Goal: Task Accomplishment & Management: Manage account settings

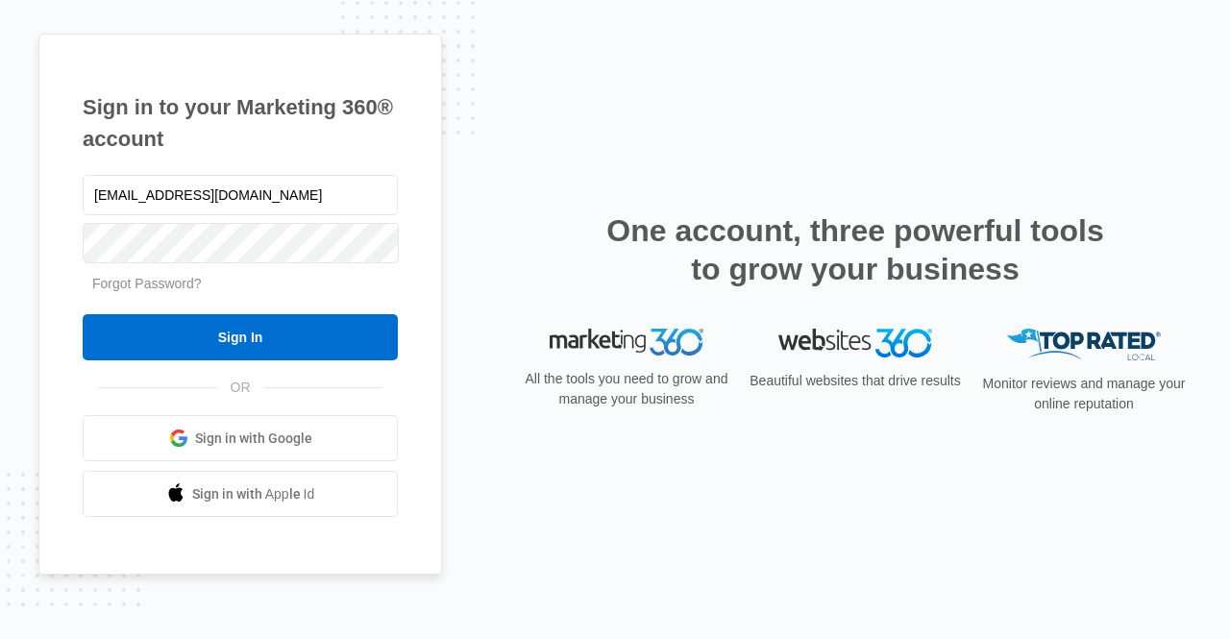
type input "[EMAIL_ADDRESS][DOMAIN_NAME]"
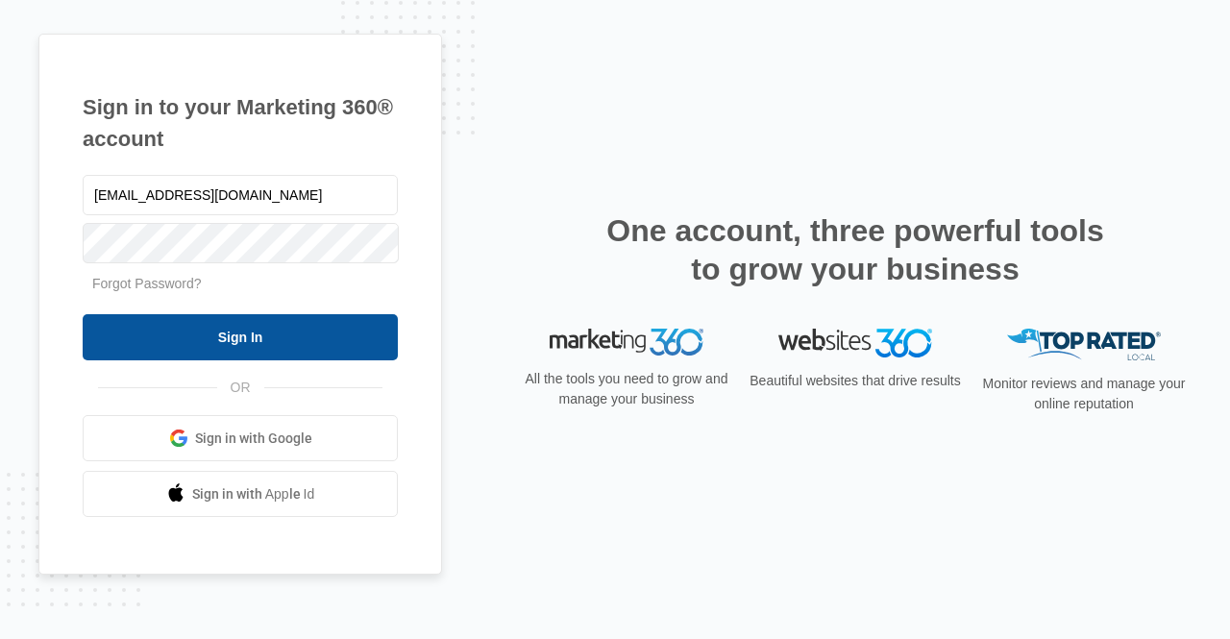
click at [348, 339] on input "Sign In" at bounding box center [240, 337] width 315 height 46
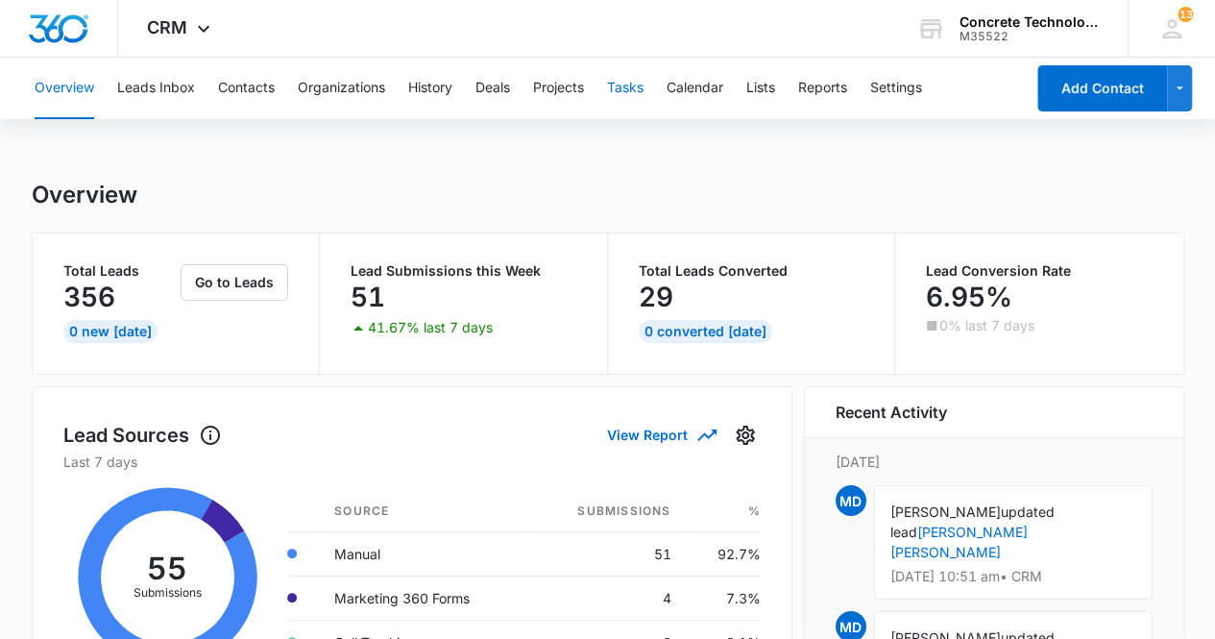
click at [624, 89] on button "Tasks" at bounding box center [625, 88] width 37 height 61
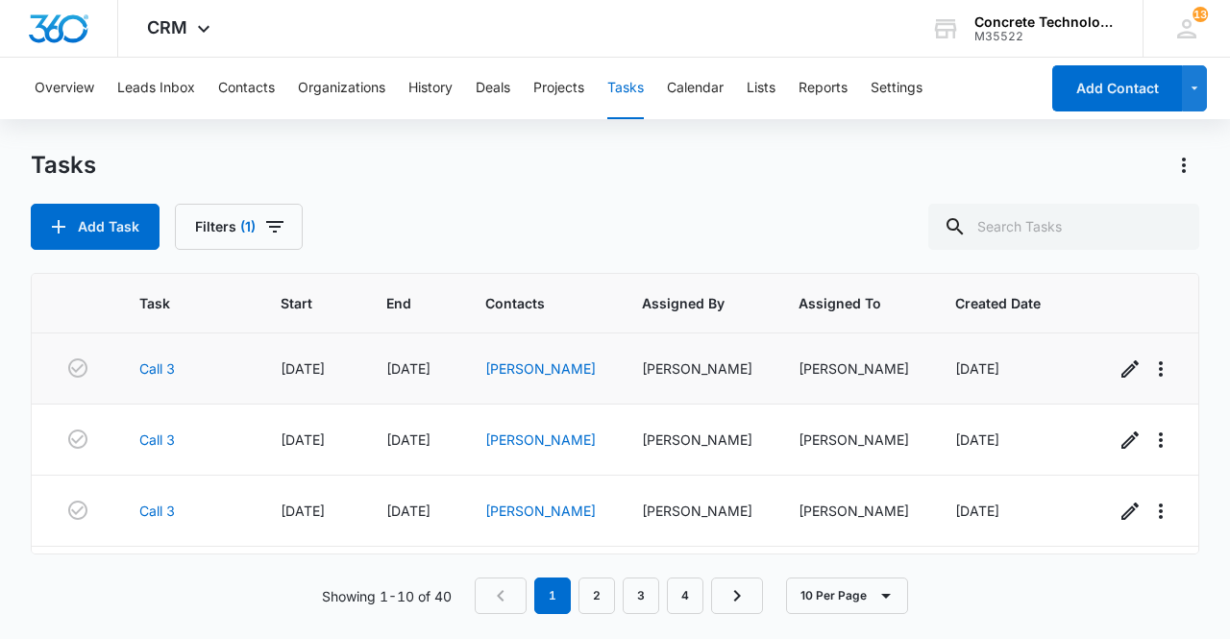
click at [667, 368] on div "[PERSON_NAME]" at bounding box center [697, 368] width 110 height 20
click at [524, 360] on link "[PERSON_NAME]" at bounding box center [540, 368] width 110 height 16
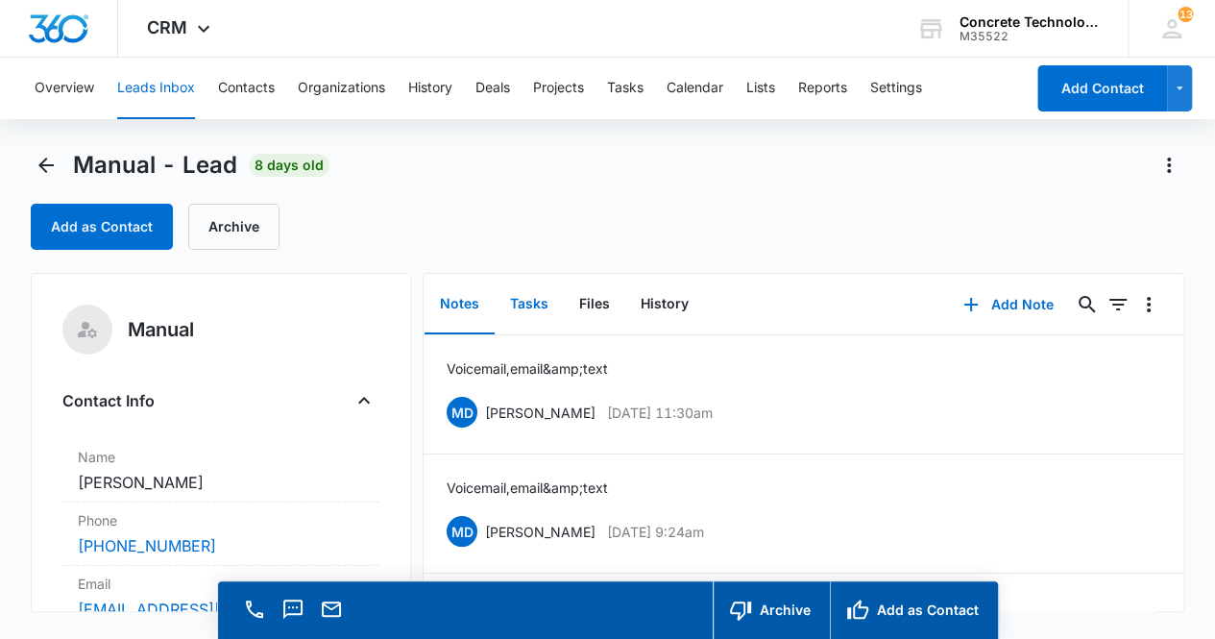
click at [535, 301] on button "Tasks" at bounding box center [529, 305] width 69 height 60
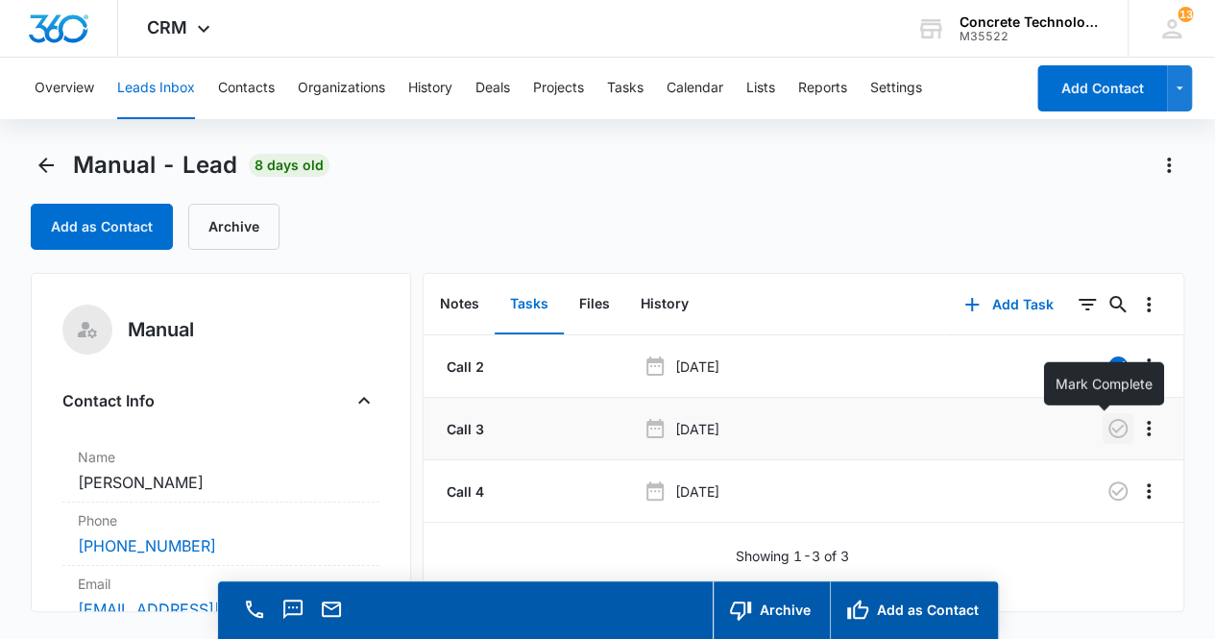
click at [1109, 435] on icon "button" at bounding box center [1118, 428] width 19 height 19
click at [457, 307] on button "Notes" at bounding box center [460, 305] width 70 height 60
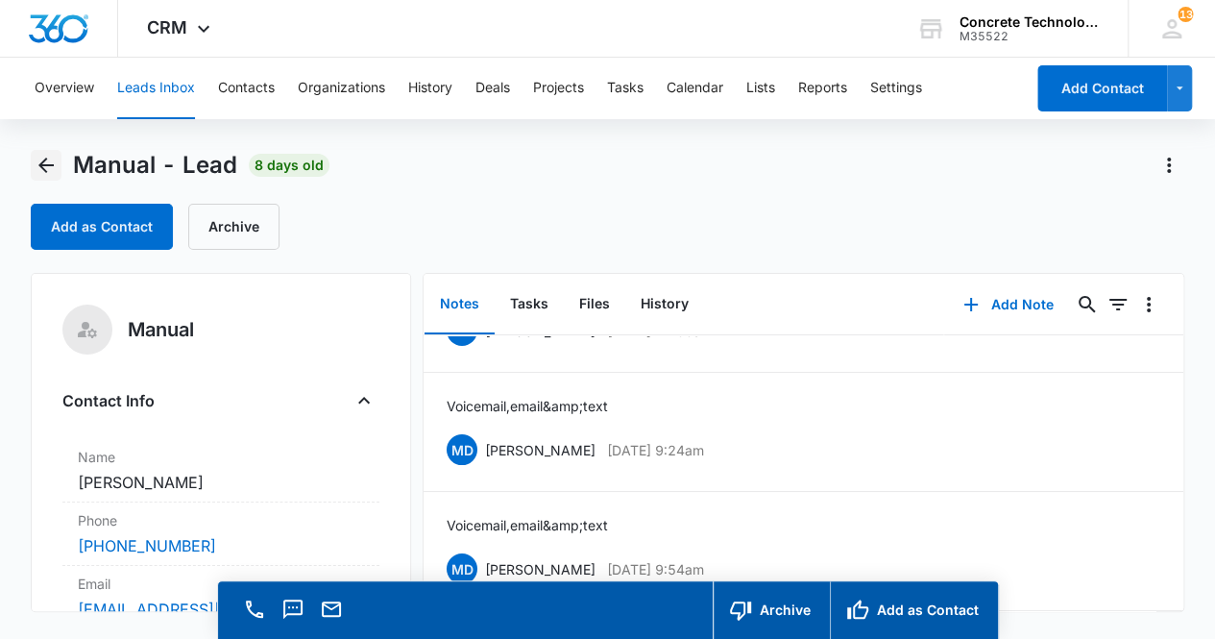
click at [48, 166] on icon "Back" at bounding box center [45, 165] width 15 height 15
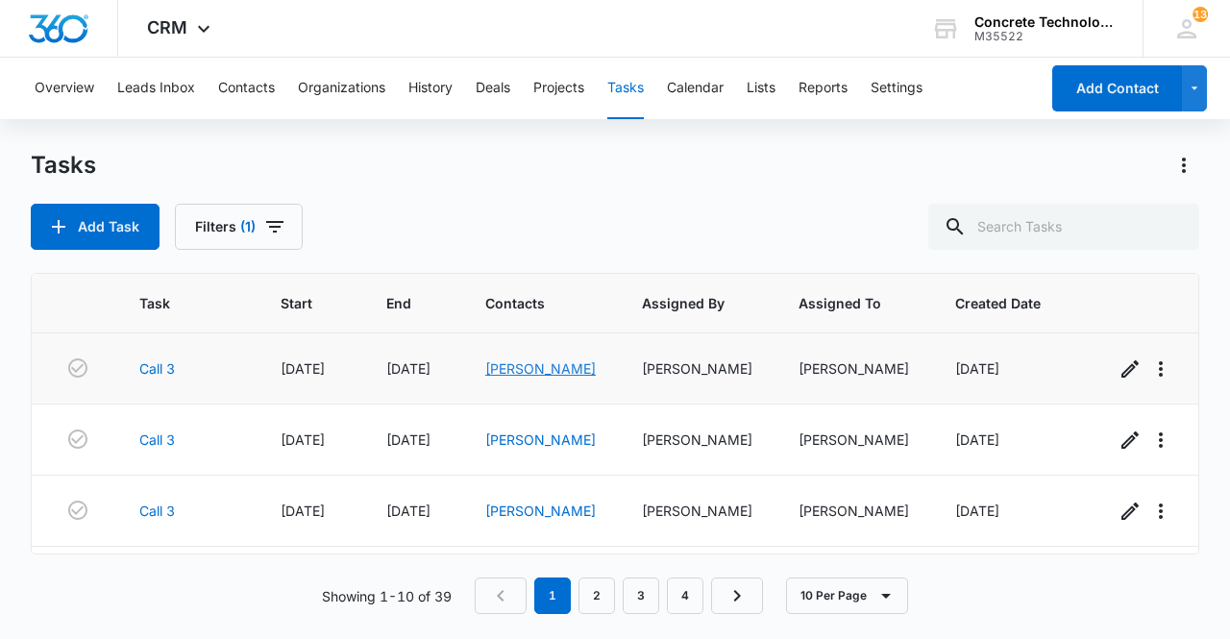
click at [540, 370] on link "[PERSON_NAME]" at bounding box center [540, 368] width 110 height 16
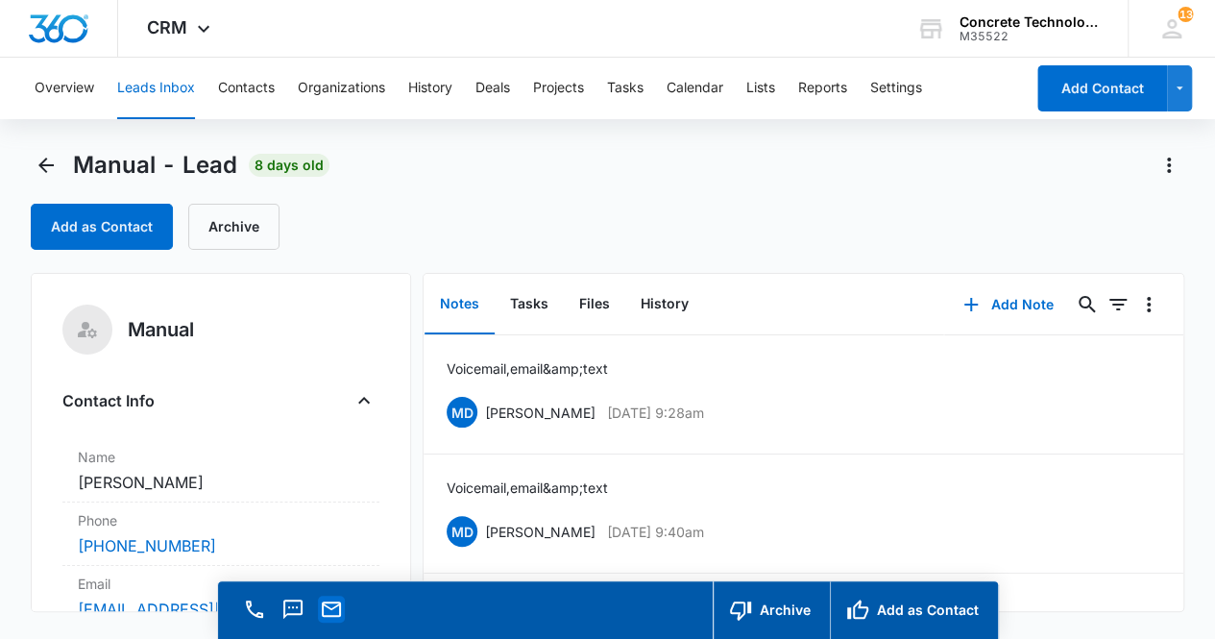
click at [338, 609] on icon "Email" at bounding box center [331, 609] width 19 height 15
click at [1006, 300] on button "Add Note" at bounding box center [1009, 305] width 128 height 46
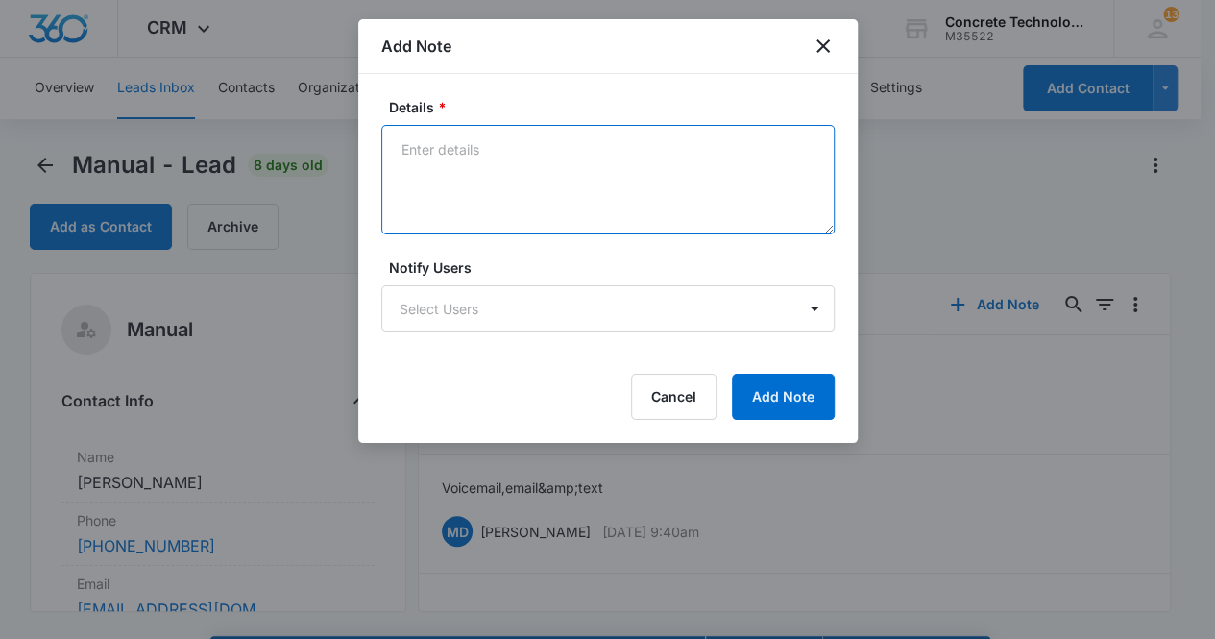
click at [556, 174] on textarea "Details *" at bounding box center [608, 180] width 454 height 110
type textarea "Voicemail, email & text"
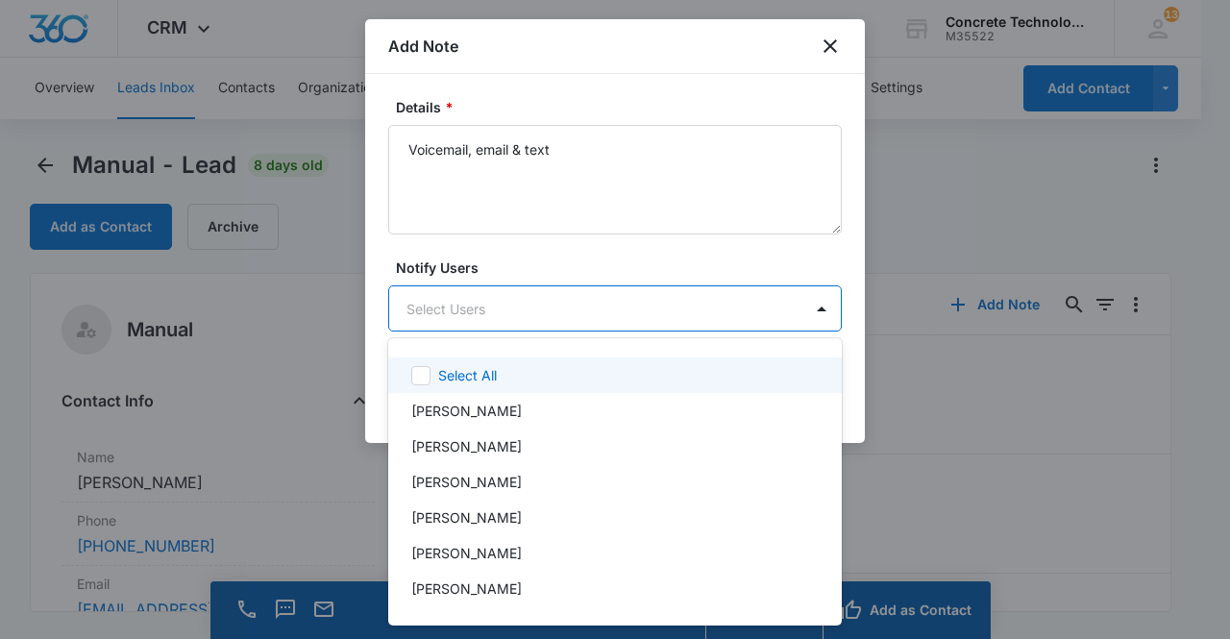
click at [483, 307] on body "CRM Apps Reputation Websites Forms CRM Email Social Content Ads Intelligence Fi…" at bounding box center [615, 319] width 1230 height 639
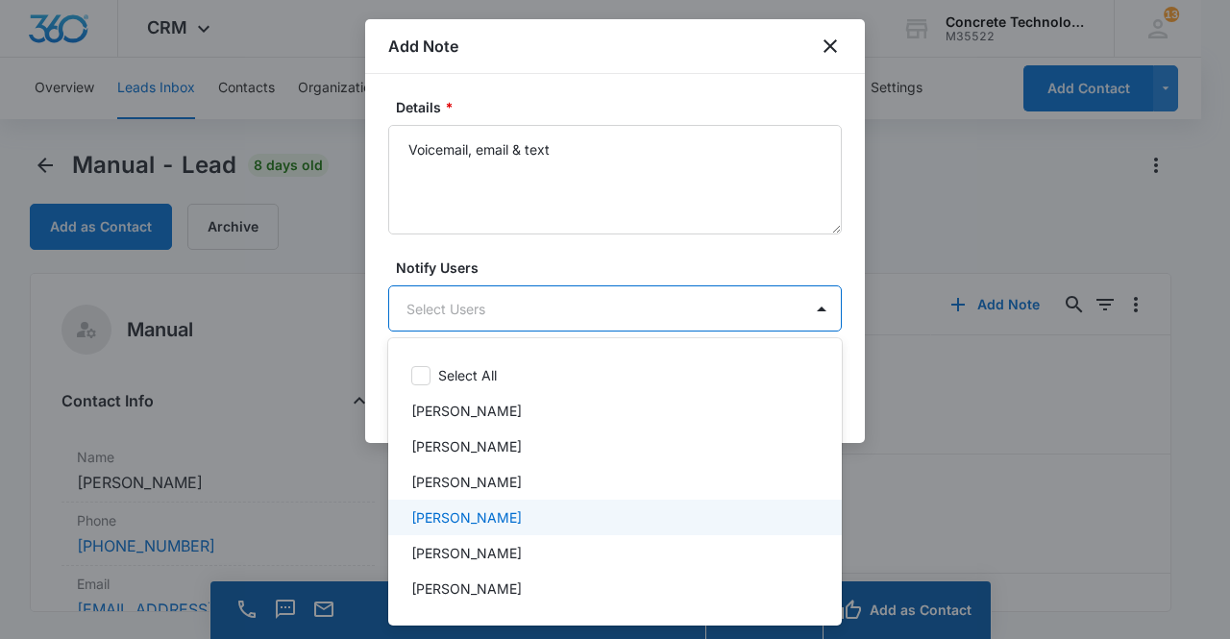
click at [479, 514] on p "[PERSON_NAME]" at bounding box center [466, 517] width 110 height 20
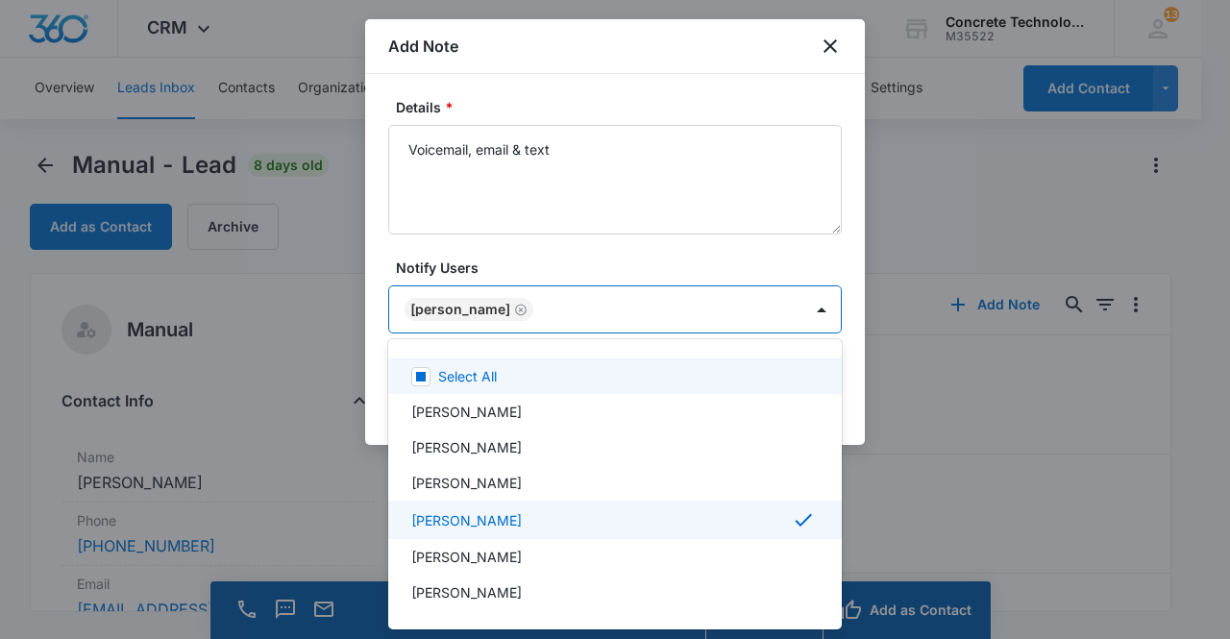
click at [461, 308] on div at bounding box center [615, 319] width 1230 height 639
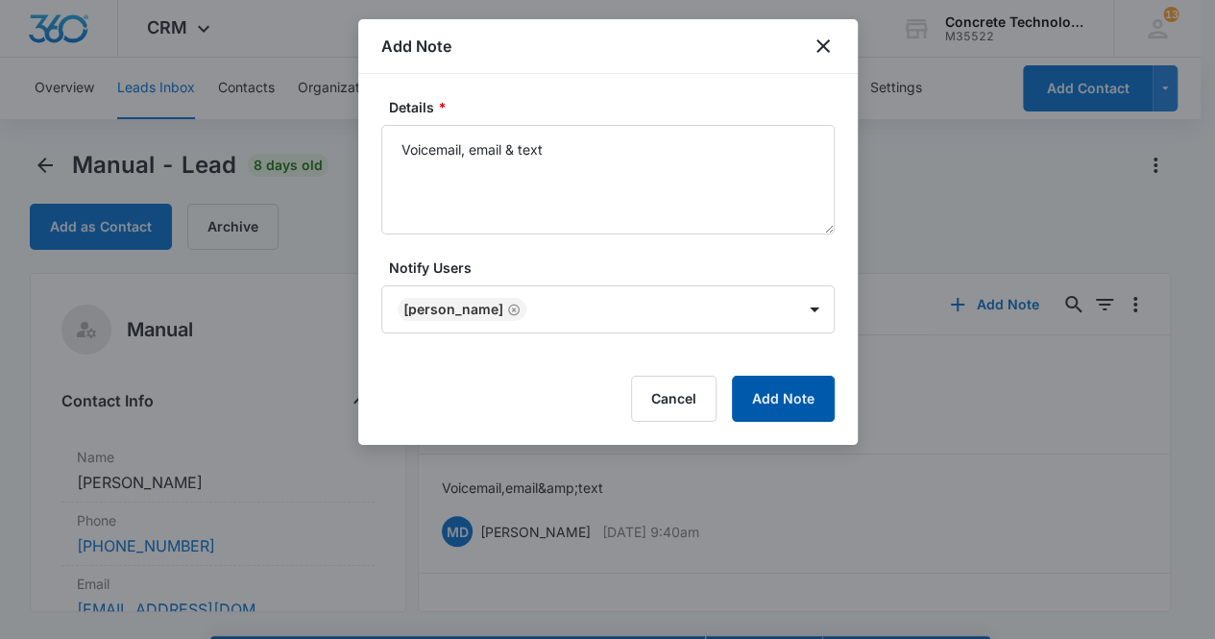
click at [818, 389] on button "Add Note" at bounding box center [783, 399] width 103 height 46
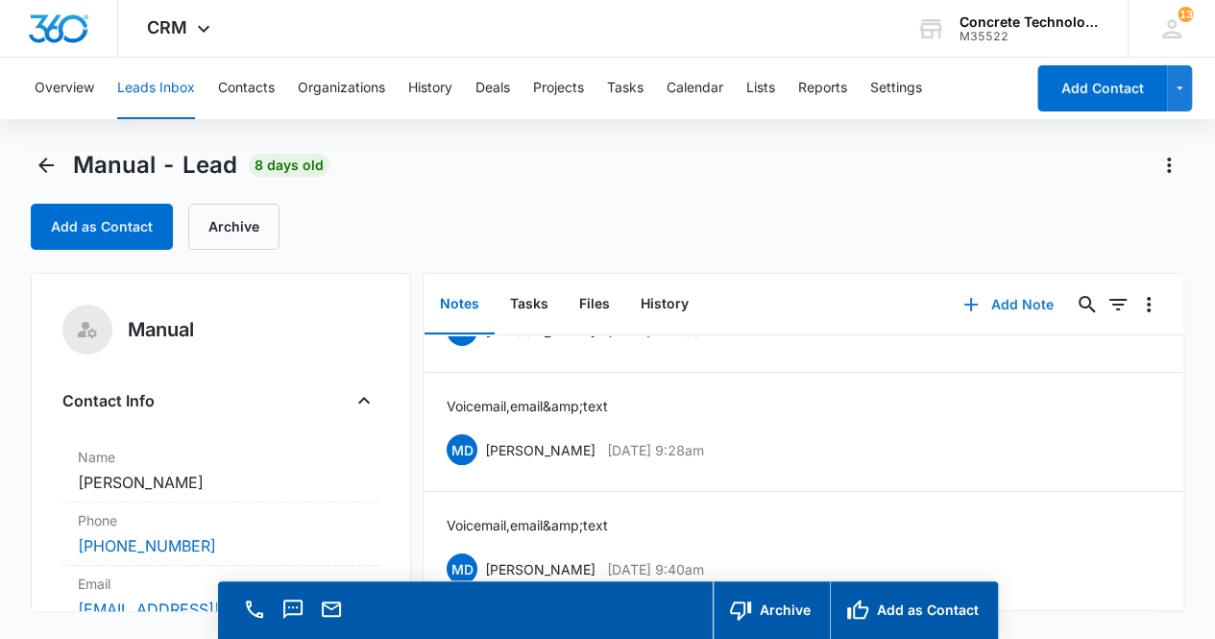
scroll to position [94, 0]
click at [536, 310] on button "Tasks" at bounding box center [529, 305] width 69 height 60
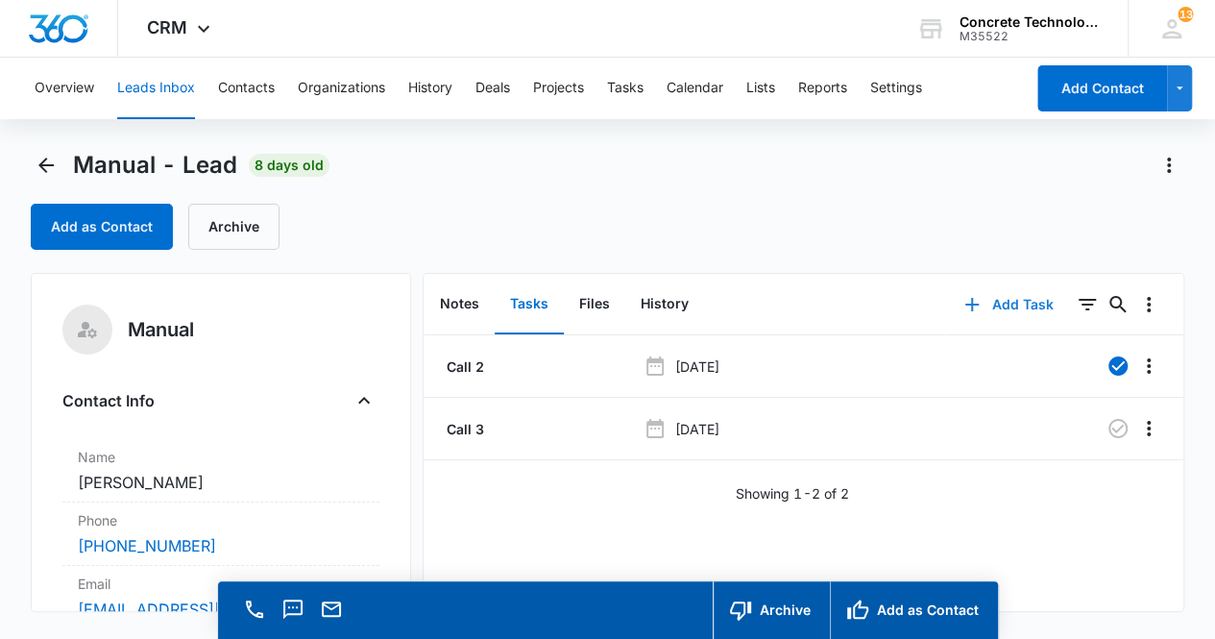
click at [1013, 297] on button "Add Task" at bounding box center [1008, 305] width 127 height 46
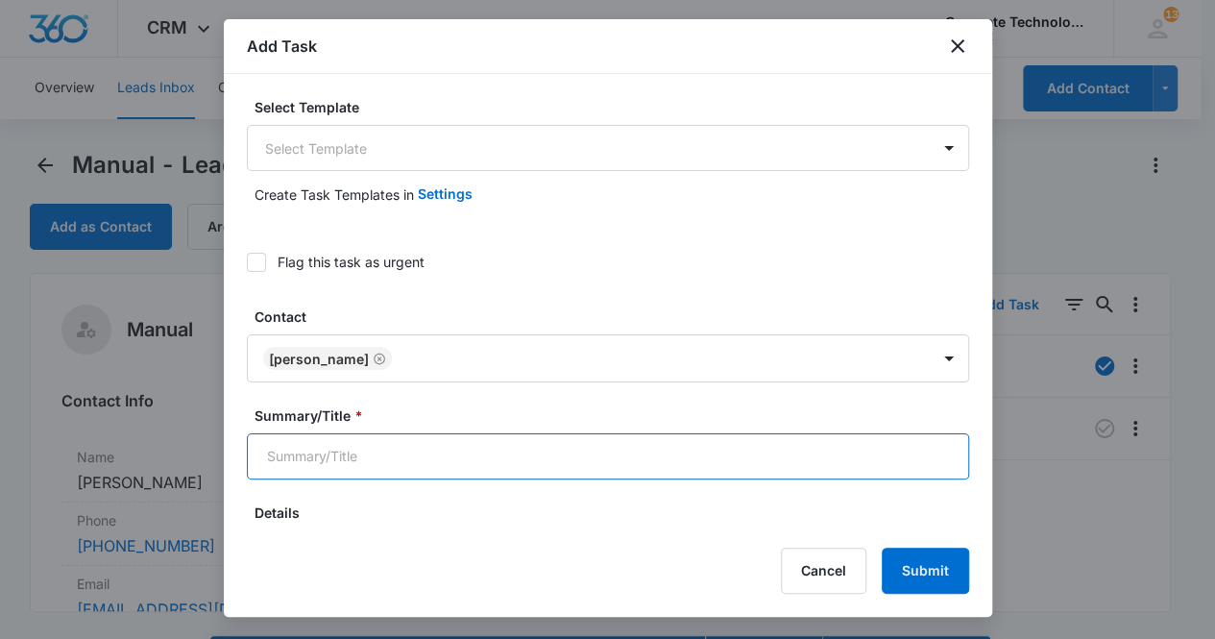
click at [439, 456] on input "Summary/Title *" at bounding box center [608, 456] width 723 height 46
type input "Call 4"
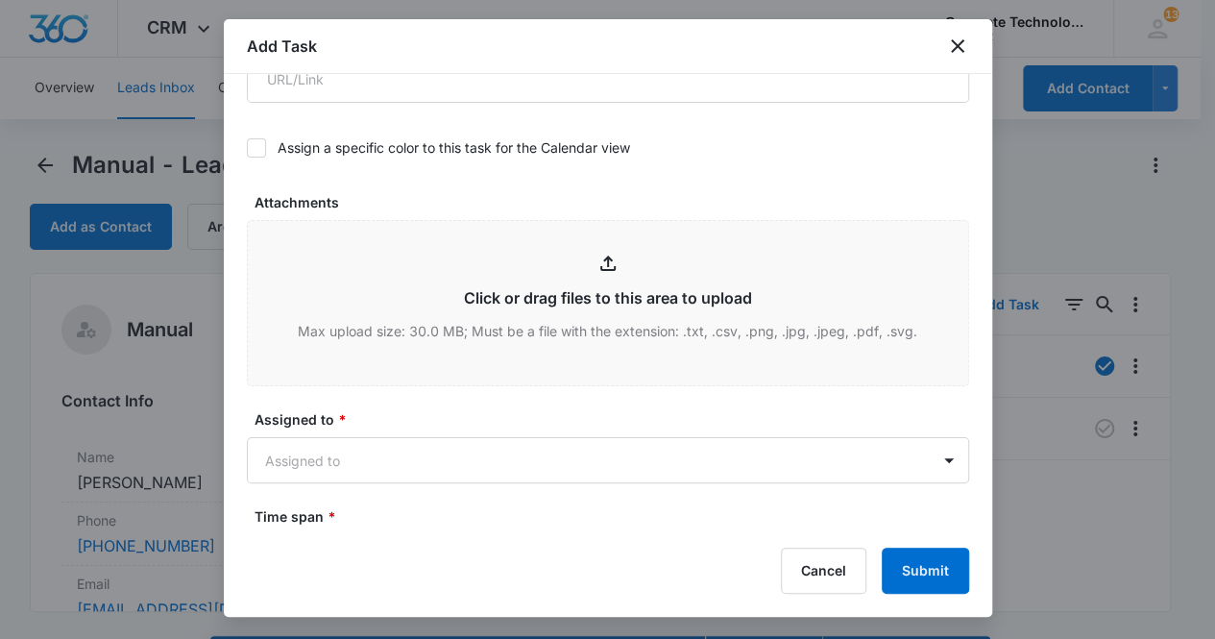
scroll to position [888, 0]
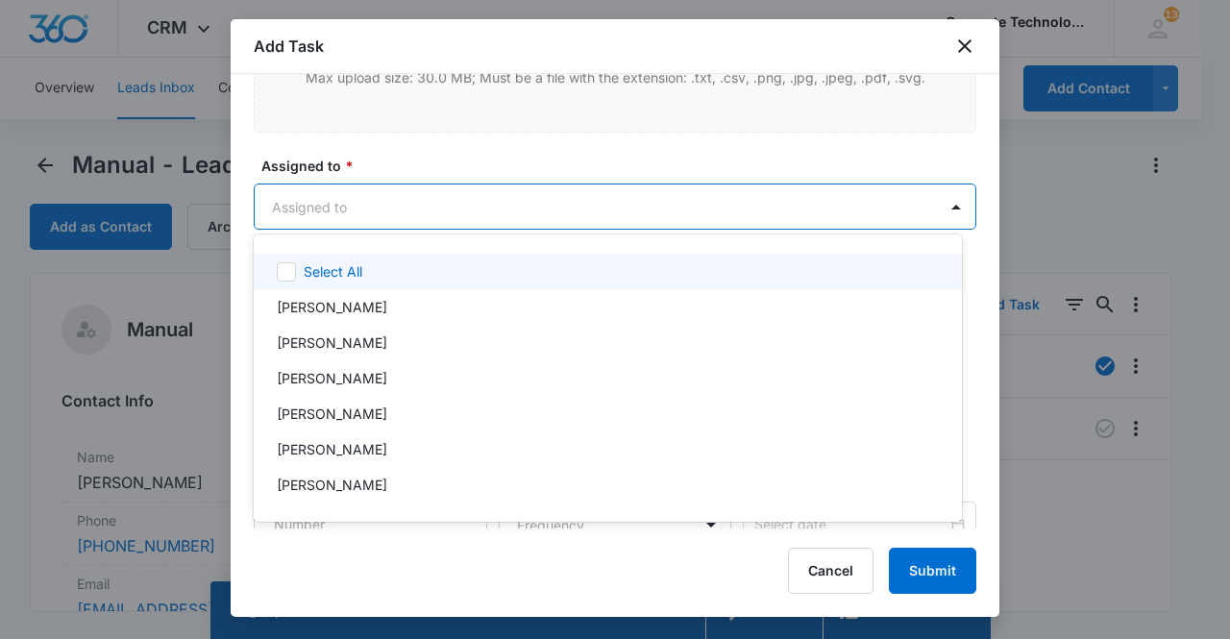
click at [365, 203] on body "CRM Apps Reputation Websites Forms CRM Email Social Content Ads Intelligence Fi…" at bounding box center [615, 319] width 1230 height 639
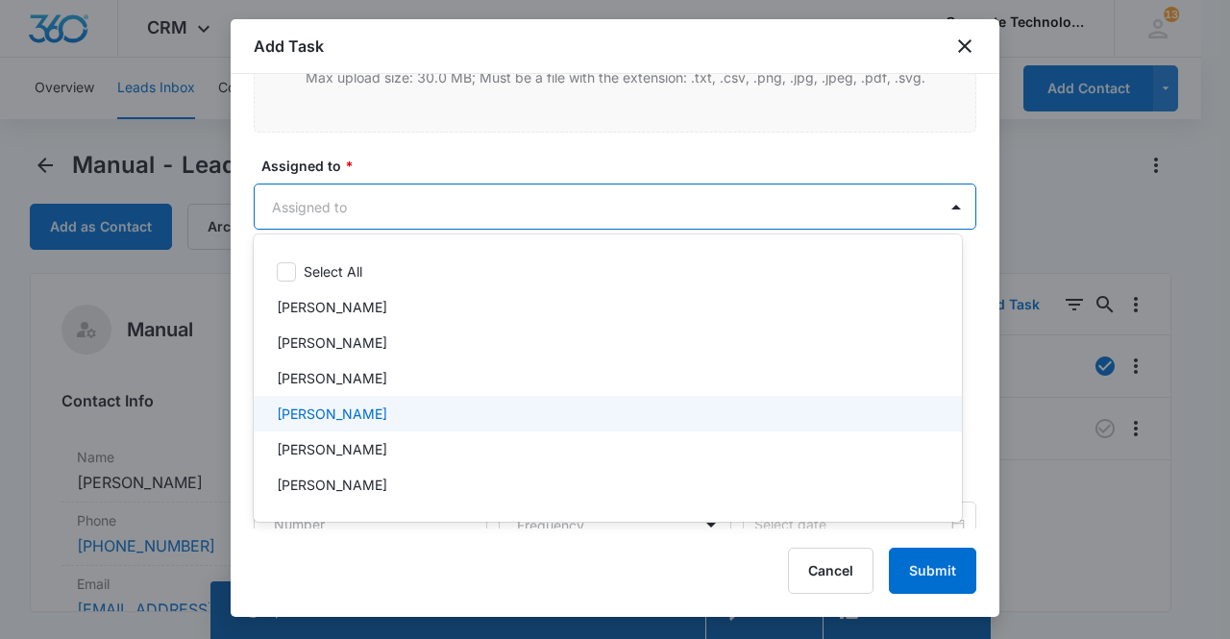
click at [348, 408] on p "[PERSON_NAME]" at bounding box center [332, 414] width 110 height 20
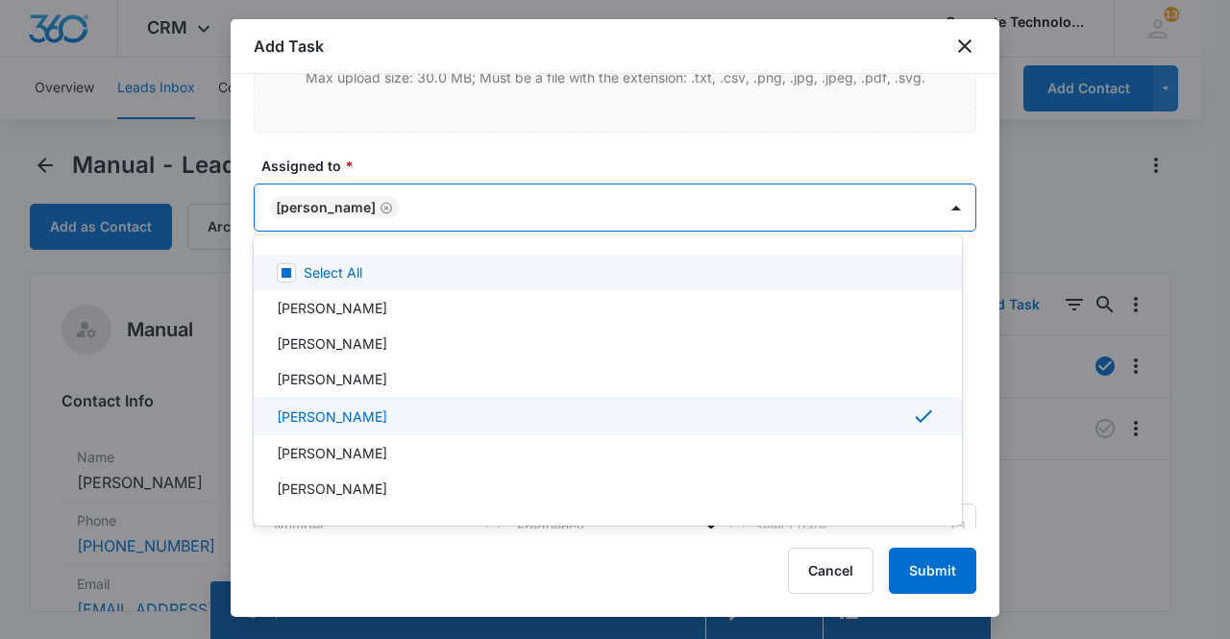
click at [333, 200] on div at bounding box center [615, 319] width 1230 height 639
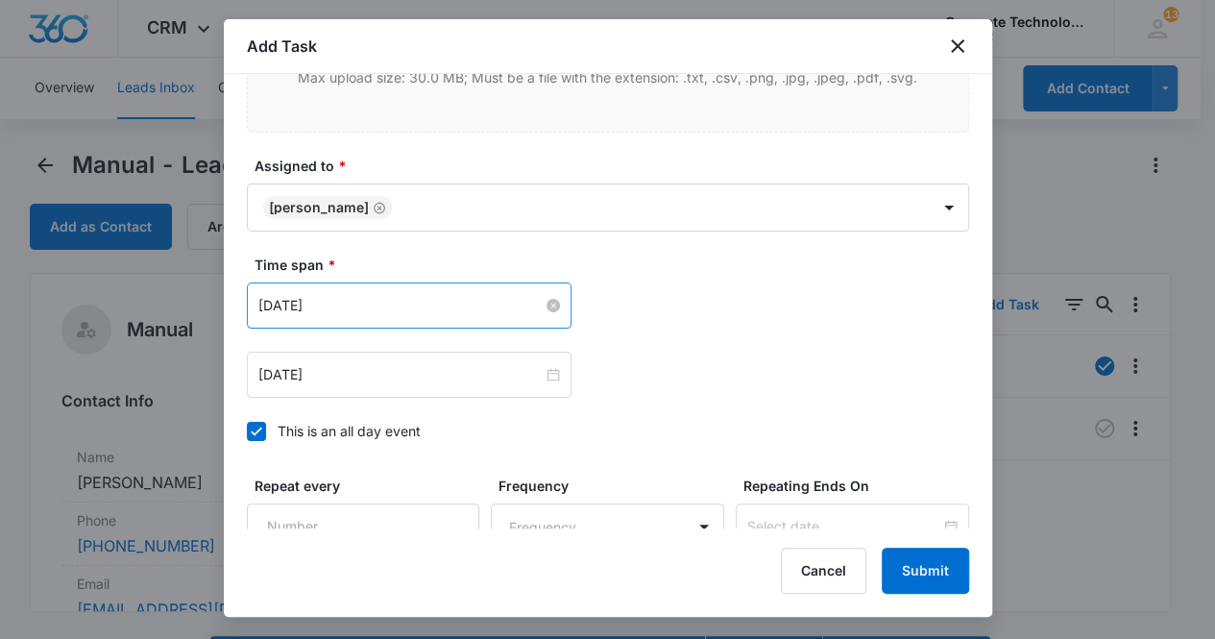
click at [429, 305] on input "[DATE]" at bounding box center [400, 305] width 284 height 21
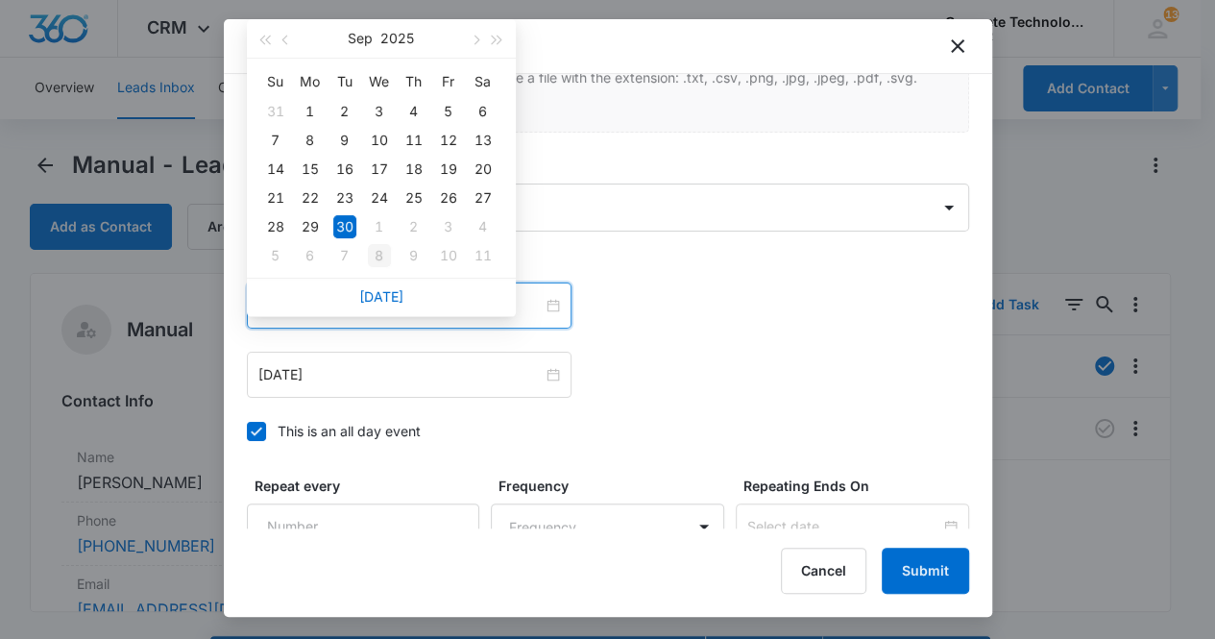
type input "[DATE]"
click at [377, 254] on div "8" at bounding box center [379, 255] width 23 height 23
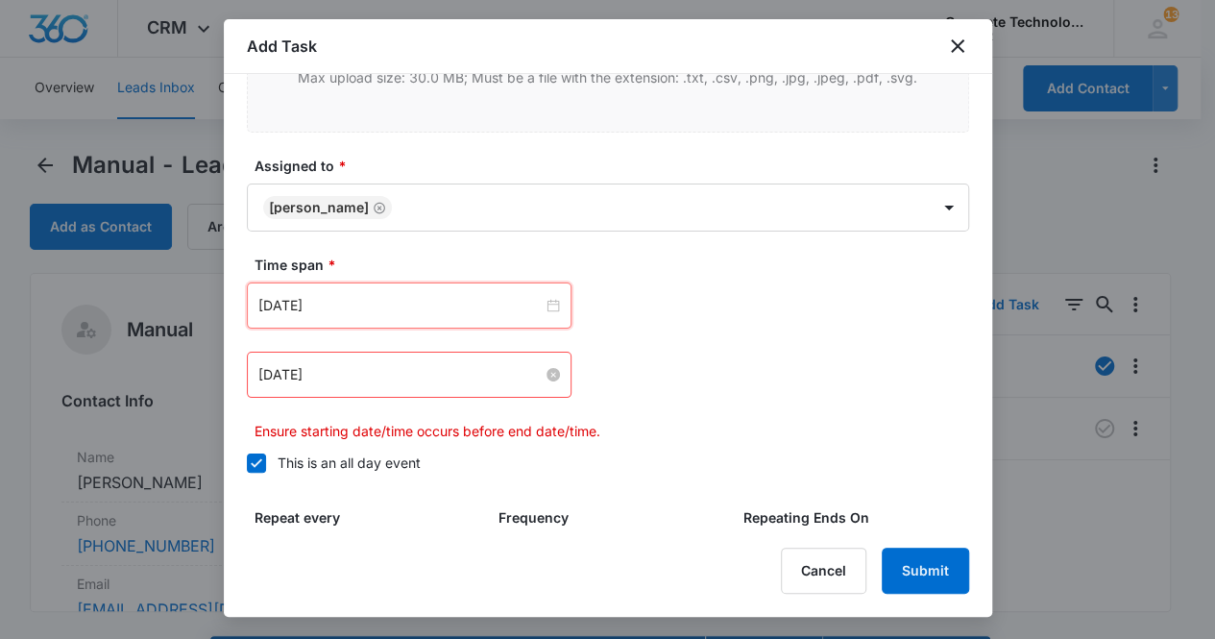
click at [404, 376] on input "[DATE]" at bounding box center [400, 374] width 284 height 21
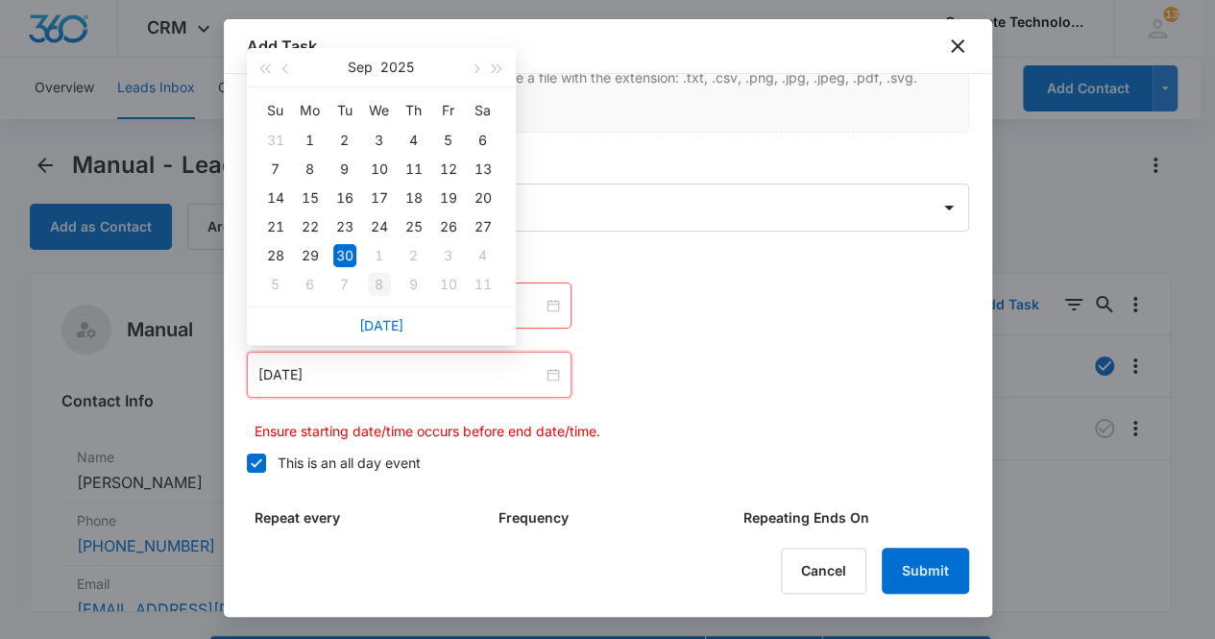
type input "[DATE]"
click at [378, 283] on div "8" at bounding box center [379, 284] width 23 height 23
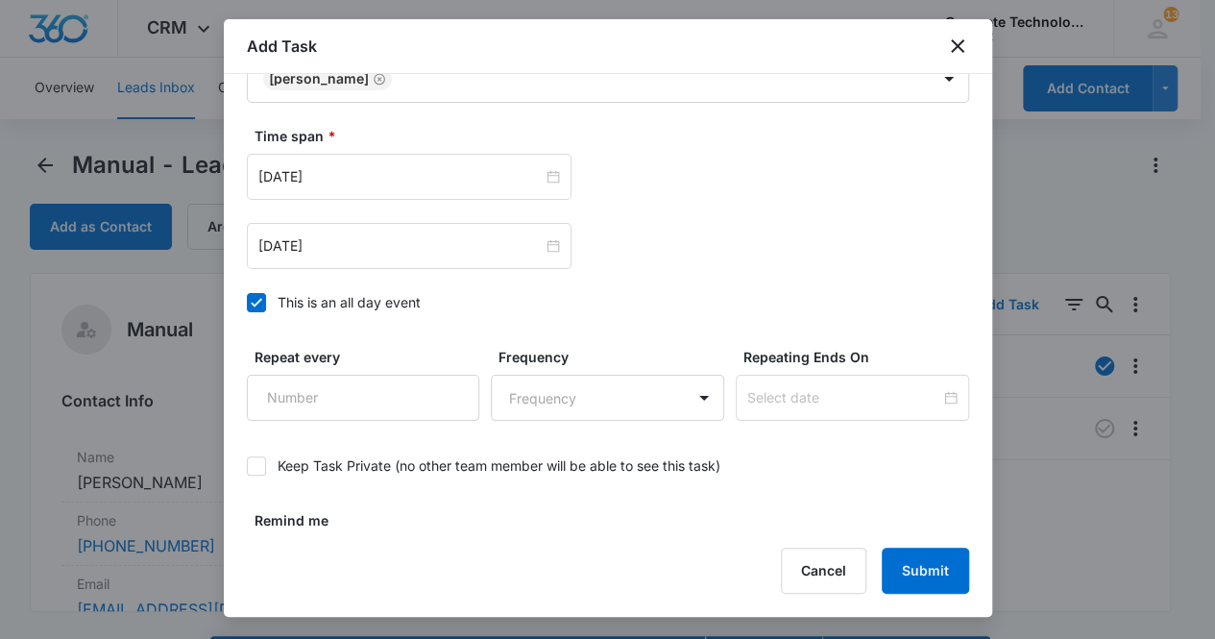
scroll to position [1069, 0]
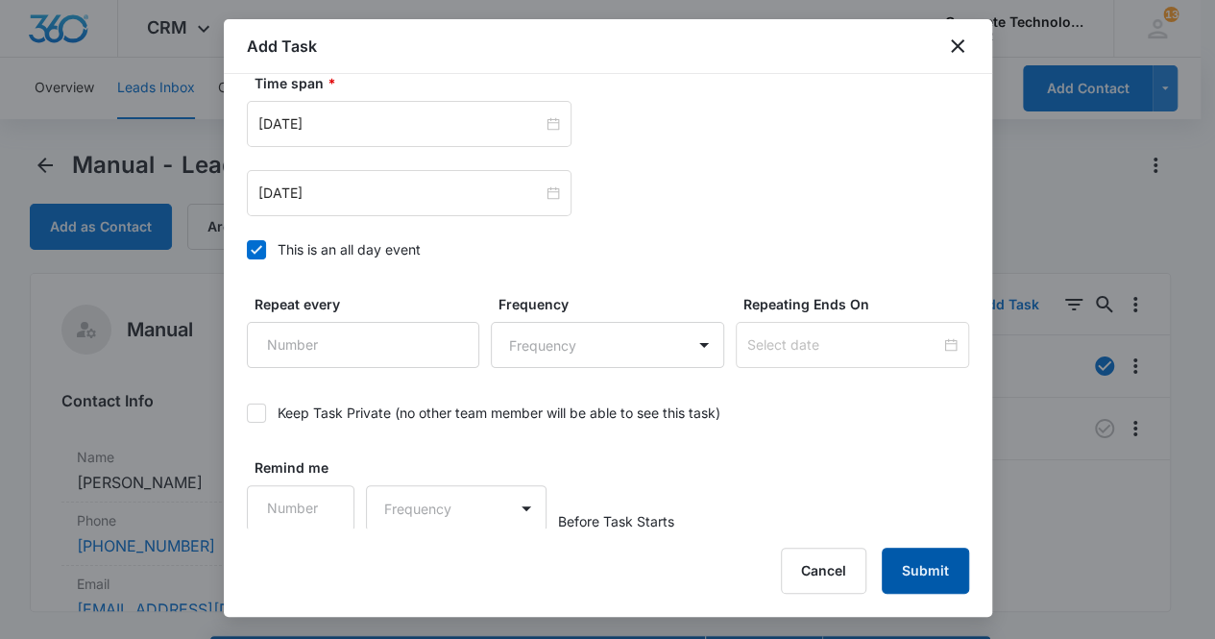
click at [943, 564] on button "Submit" at bounding box center [925, 571] width 87 height 46
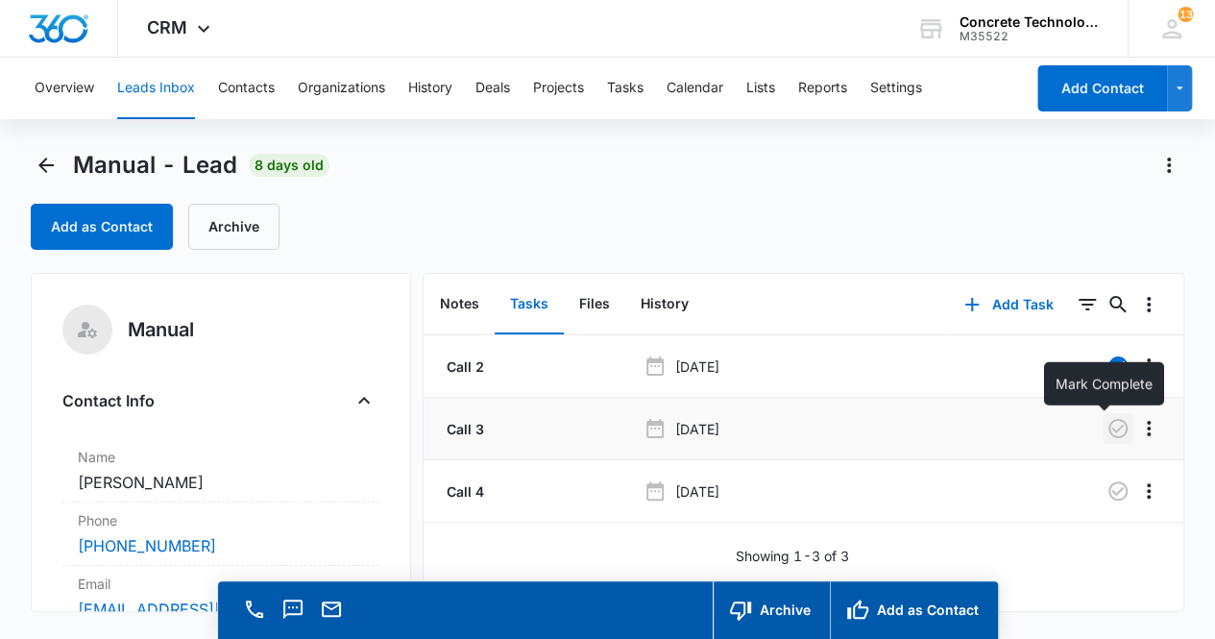
click at [1107, 431] on icon "button" at bounding box center [1118, 428] width 23 height 23
click at [454, 308] on button "Notes" at bounding box center [460, 305] width 70 height 60
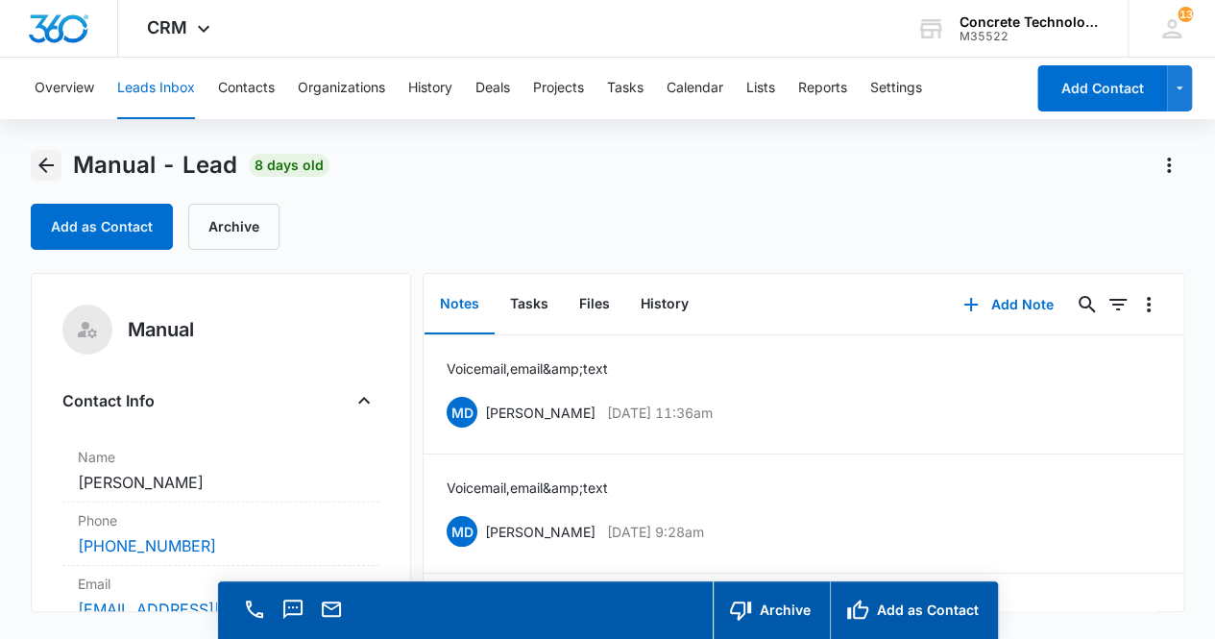
click at [43, 160] on icon "Back" at bounding box center [45, 165] width 15 height 15
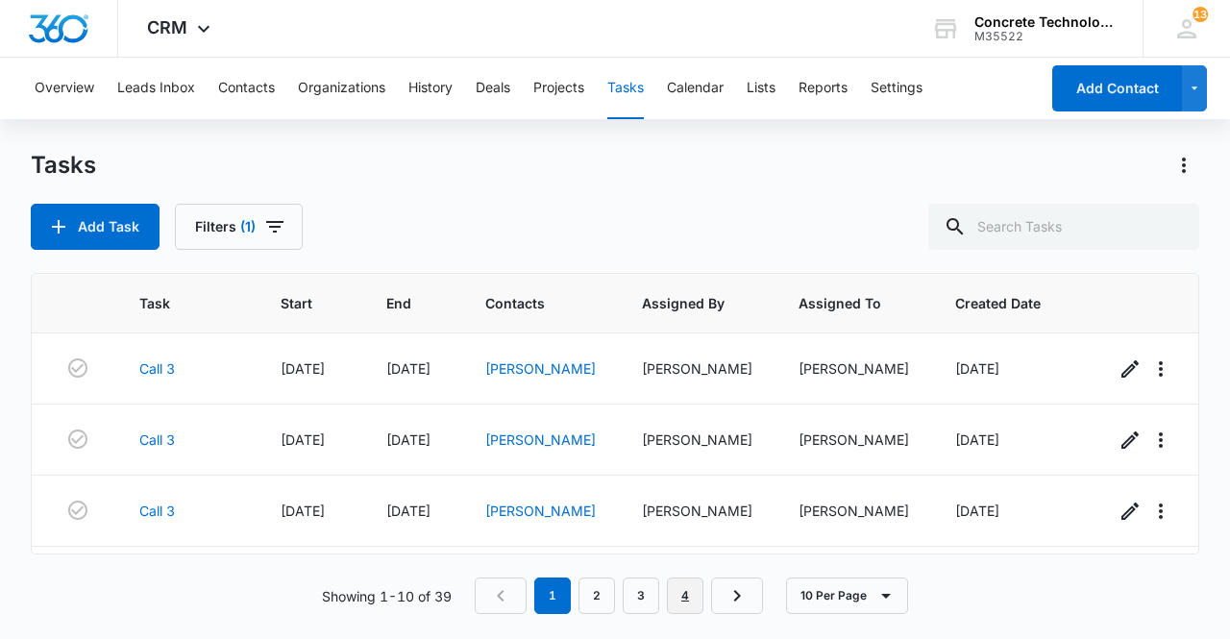
click at [678, 597] on link "4" at bounding box center [685, 595] width 37 height 37
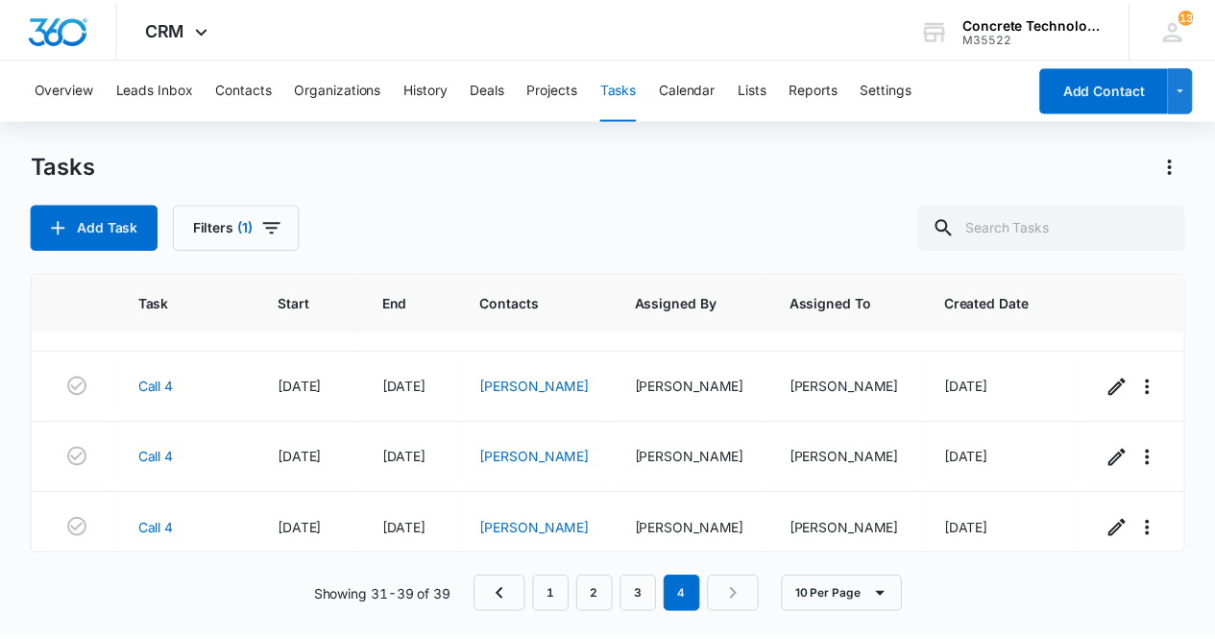
scroll to position [269, 0]
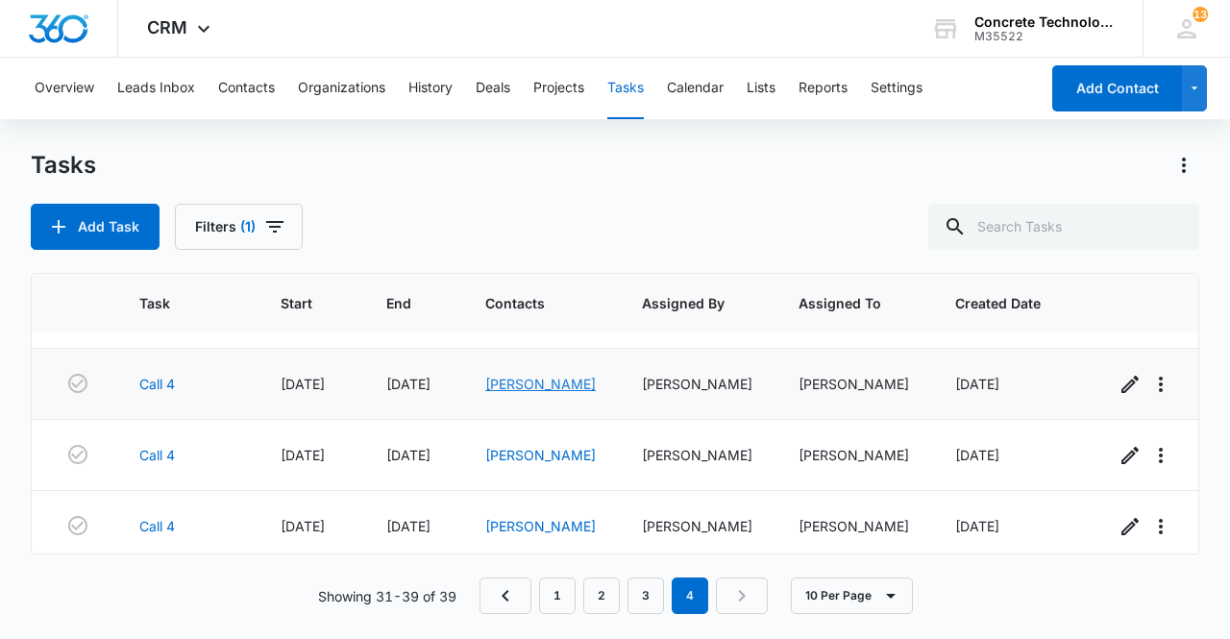
click at [557, 383] on link "[PERSON_NAME]" at bounding box center [540, 384] width 110 height 16
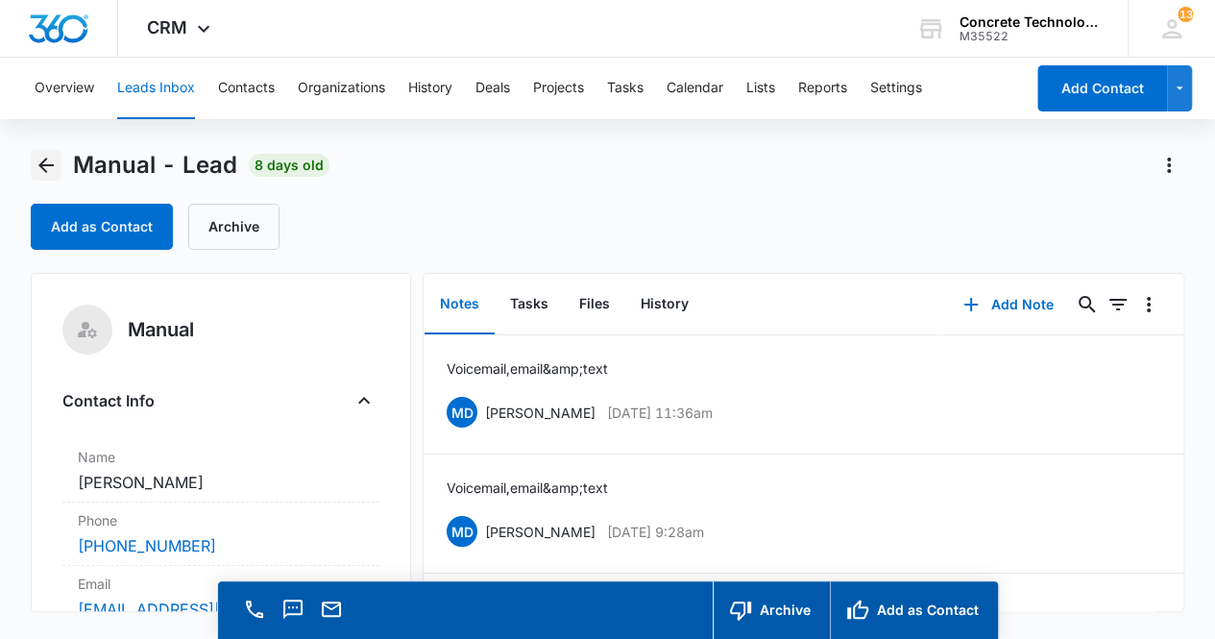
click at [40, 157] on icon "Back" at bounding box center [46, 165] width 23 height 23
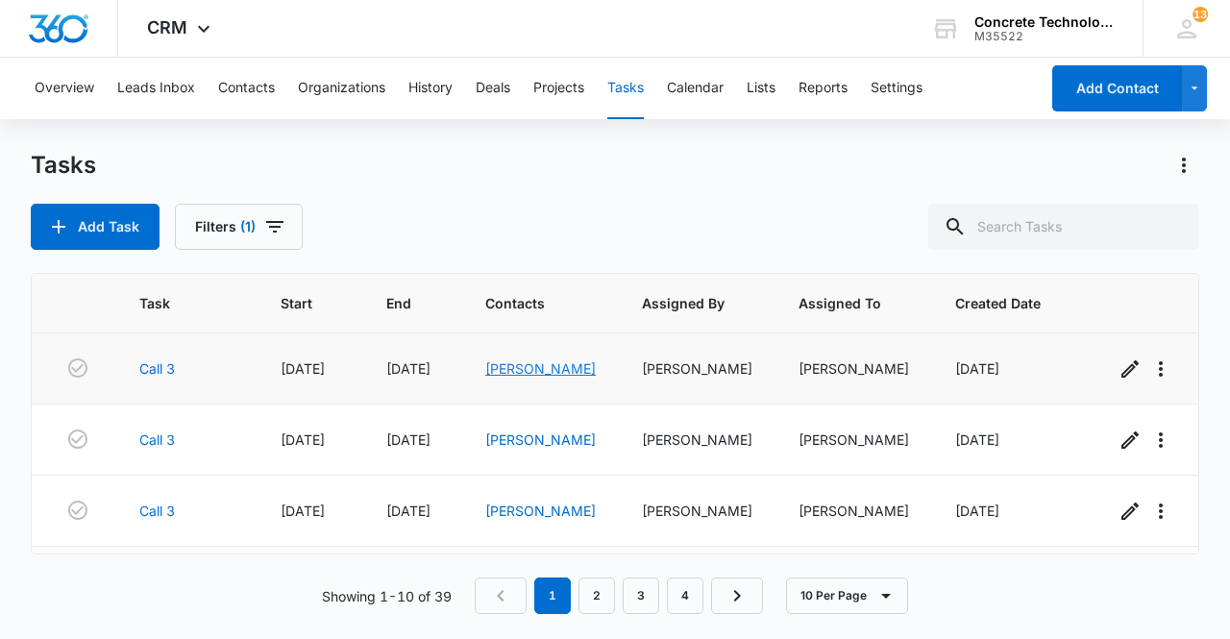
click at [534, 370] on link "[PERSON_NAME]" at bounding box center [540, 368] width 110 height 16
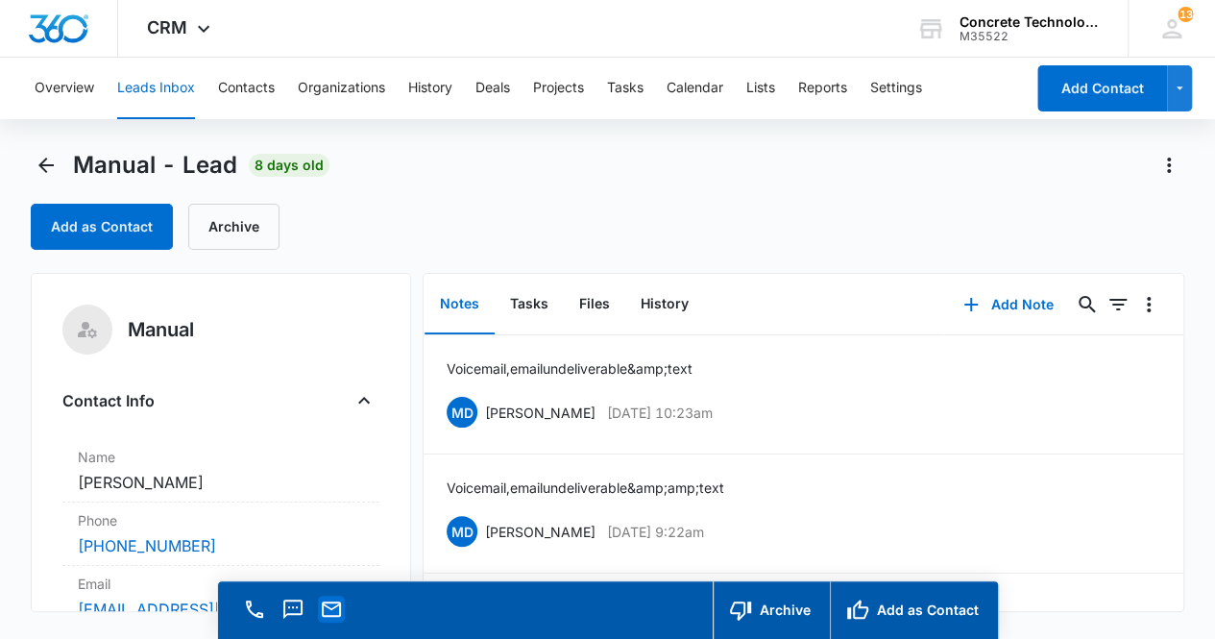
click at [339, 603] on icon "Email" at bounding box center [331, 609] width 19 height 15
click at [1007, 301] on button "Add Note" at bounding box center [1009, 305] width 128 height 46
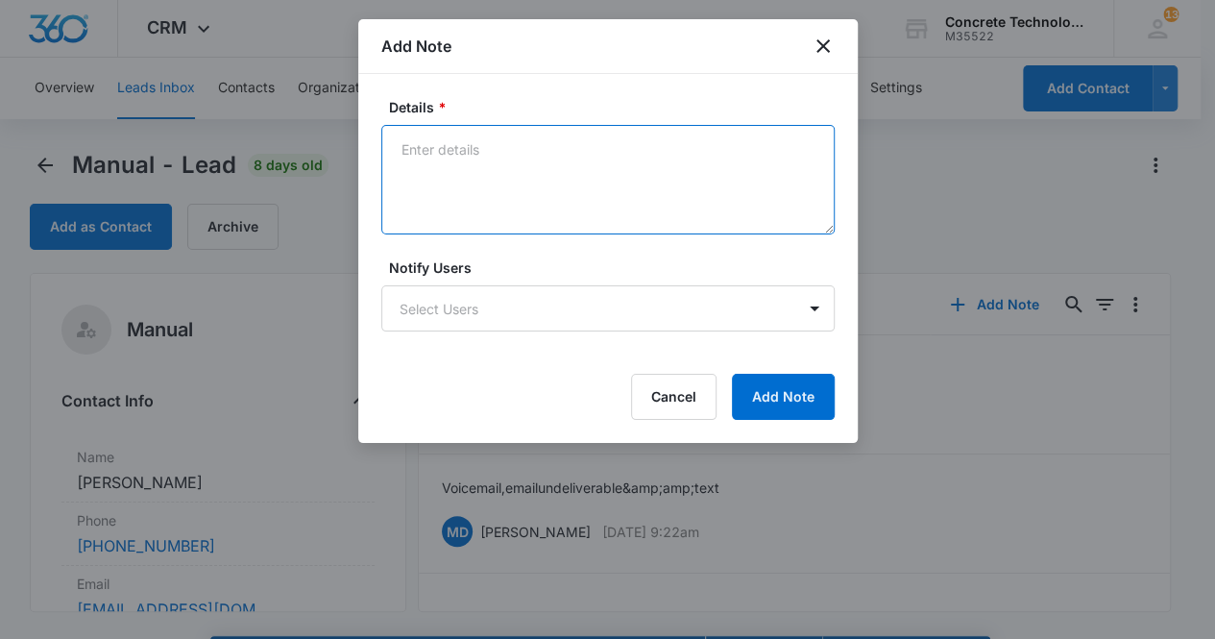
click at [587, 152] on textarea "Details *" at bounding box center [608, 180] width 454 height 110
type textarea "Voicemail, email & text"
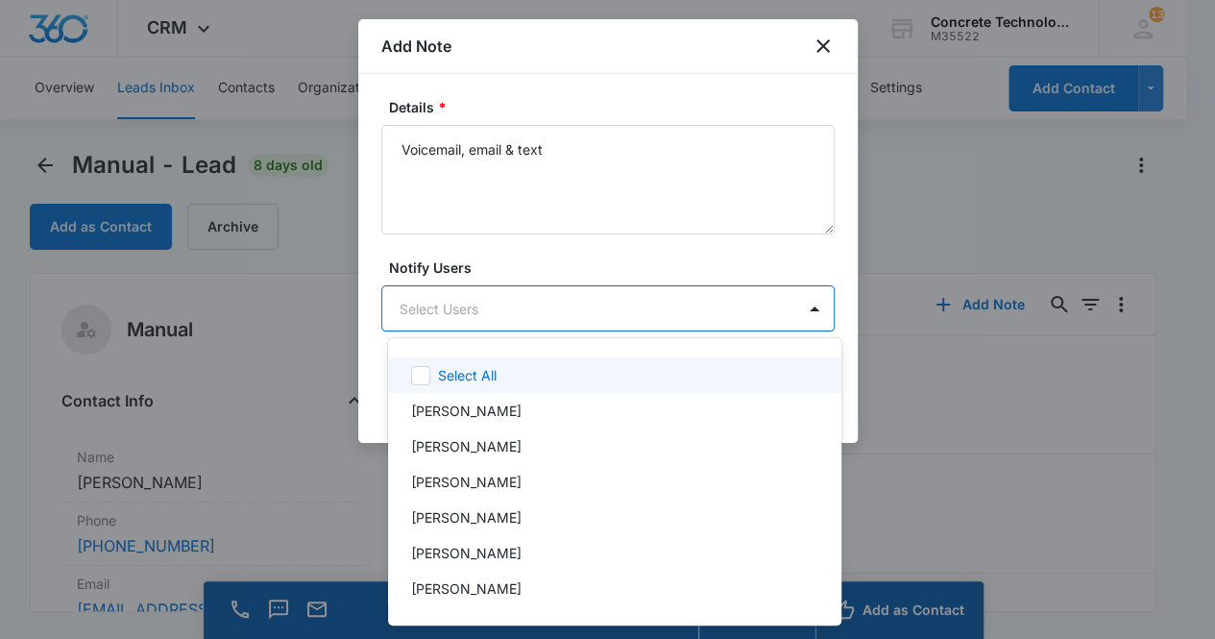
click at [625, 314] on body "CRM Apps Reputation Websites Forms CRM Email Social Content Ads Intelligence Fi…" at bounding box center [607, 319] width 1215 height 639
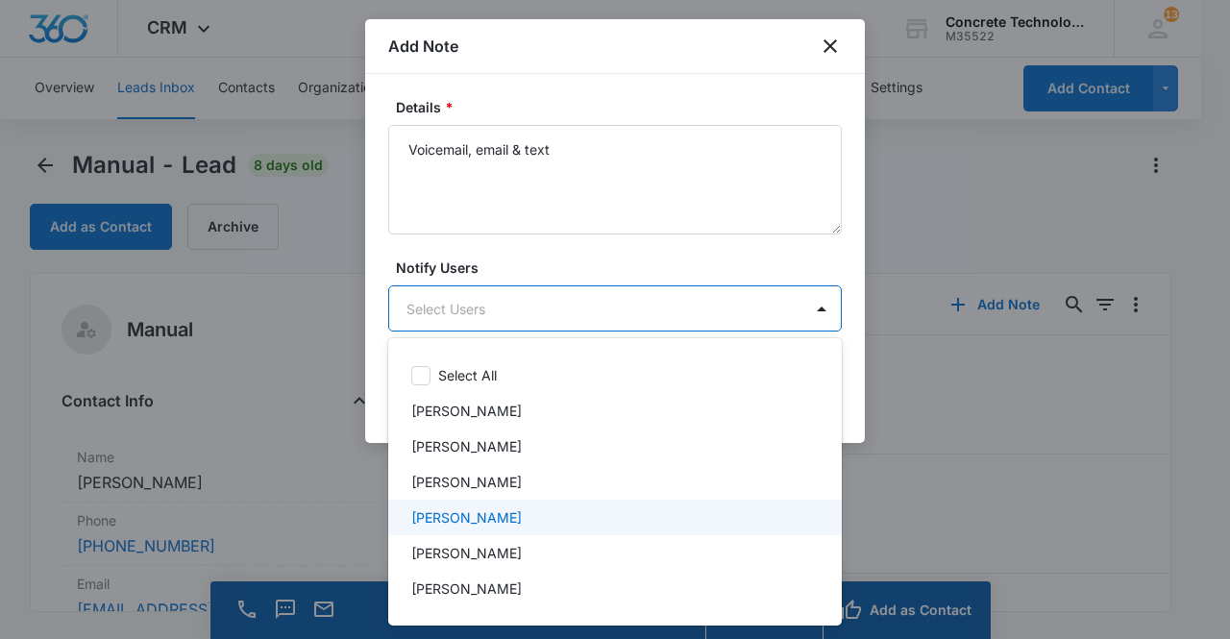
click at [524, 525] on div "[PERSON_NAME]" at bounding box center [613, 517] width 404 height 20
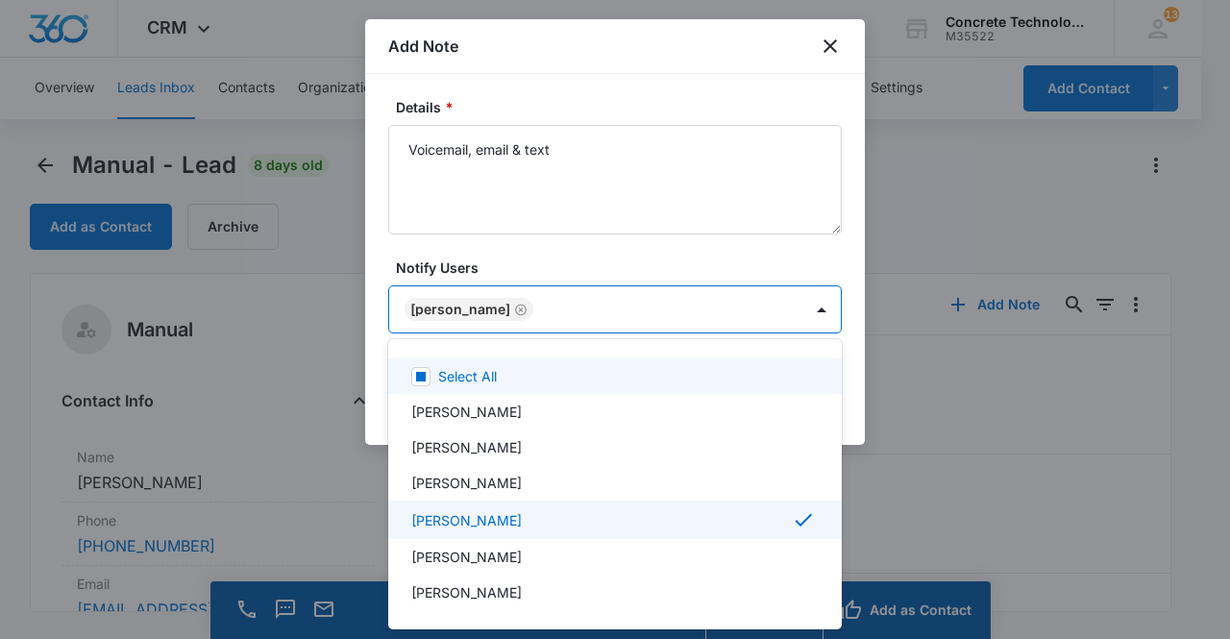
click at [471, 318] on div at bounding box center [615, 319] width 1230 height 639
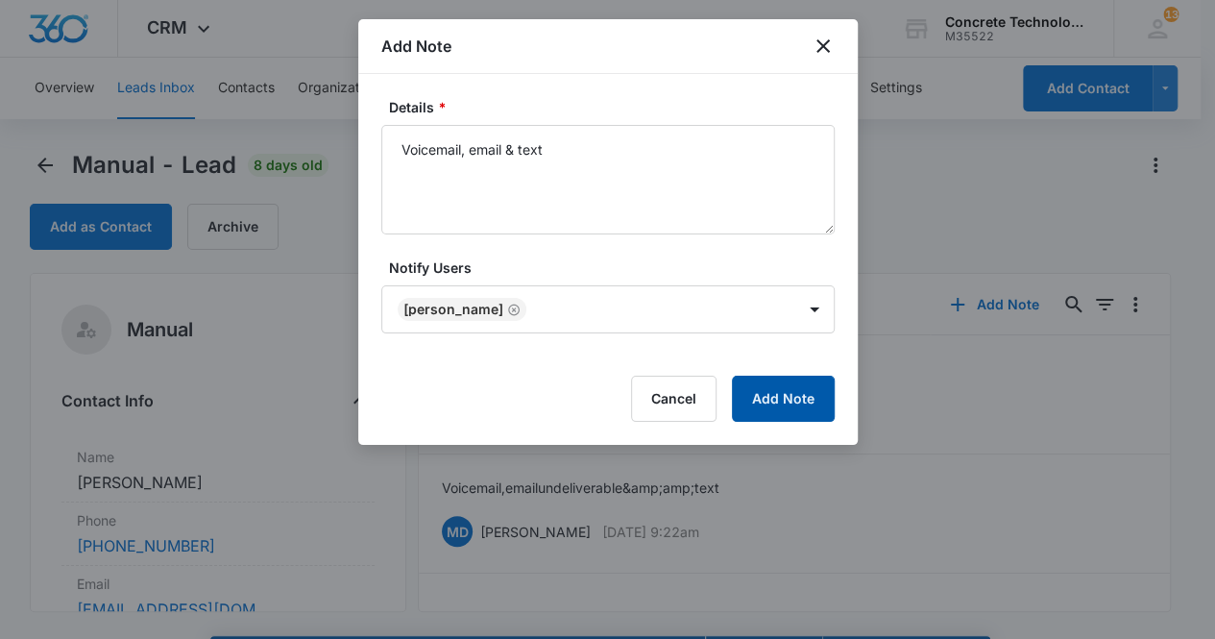
click at [813, 404] on button "Add Note" at bounding box center [783, 399] width 103 height 46
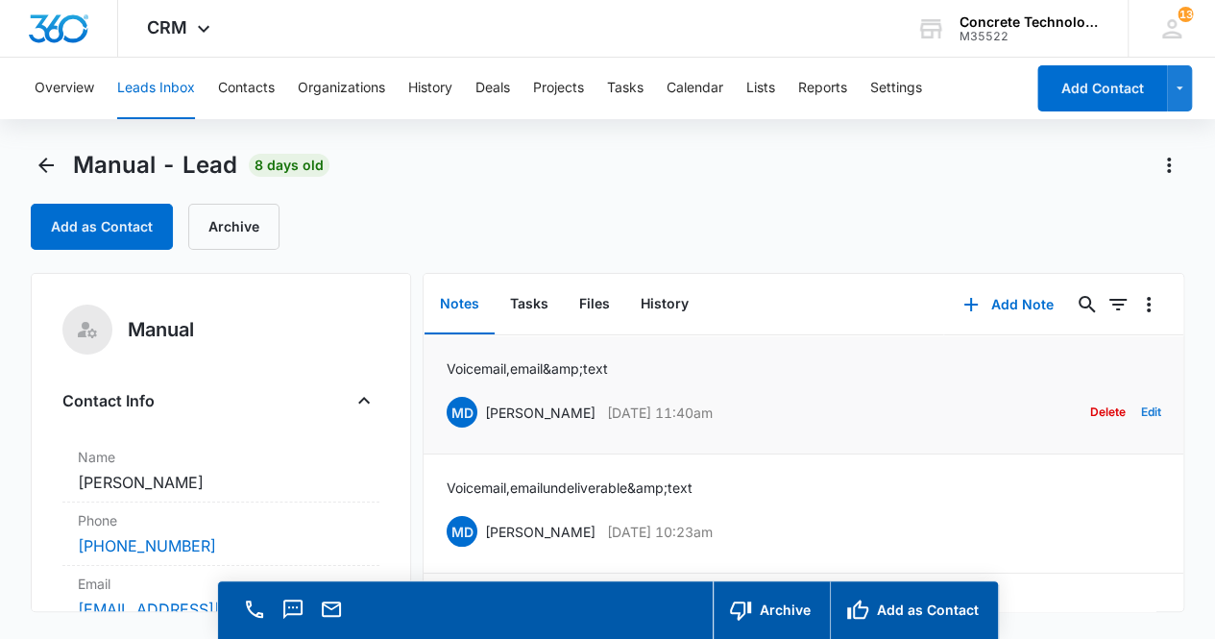
click at [1141, 410] on button "Edit" at bounding box center [1151, 412] width 20 height 37
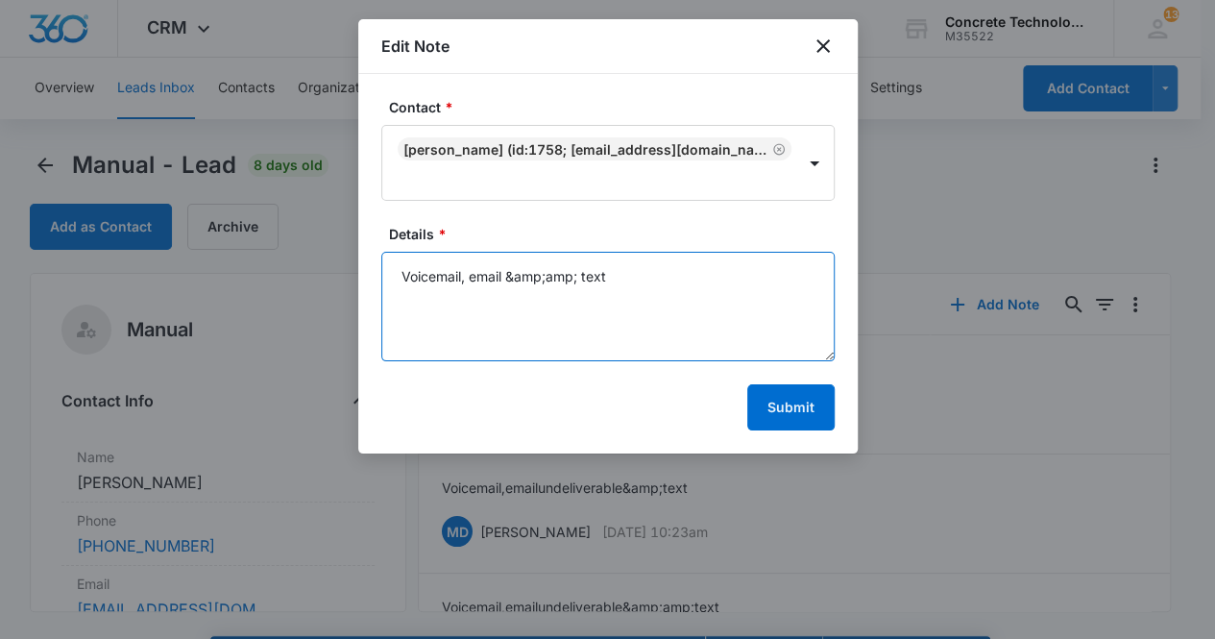
click at [509, 278] on textarea "Voicemail, email &amp;amp; text" at bounding box center [608, 307] width 454 height 110
type textarea "Voicemail, email undeliverable &amp;amp; text"
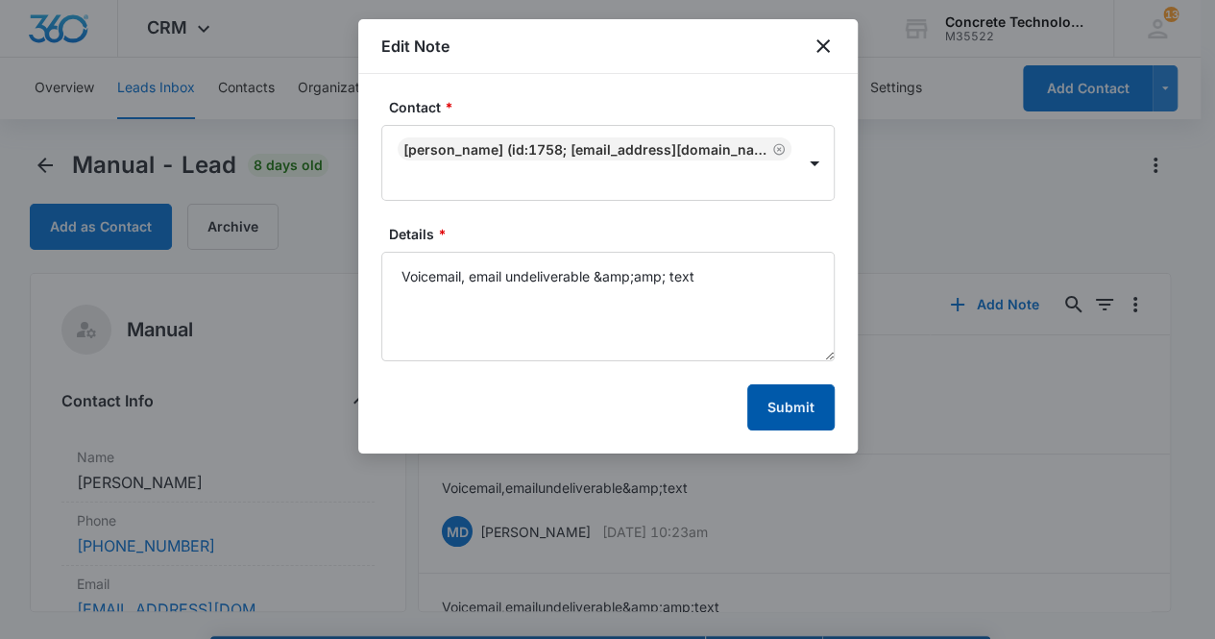
click at [787, 405] on button "Submit" at bounding box center [791, 407] width 87 height 46
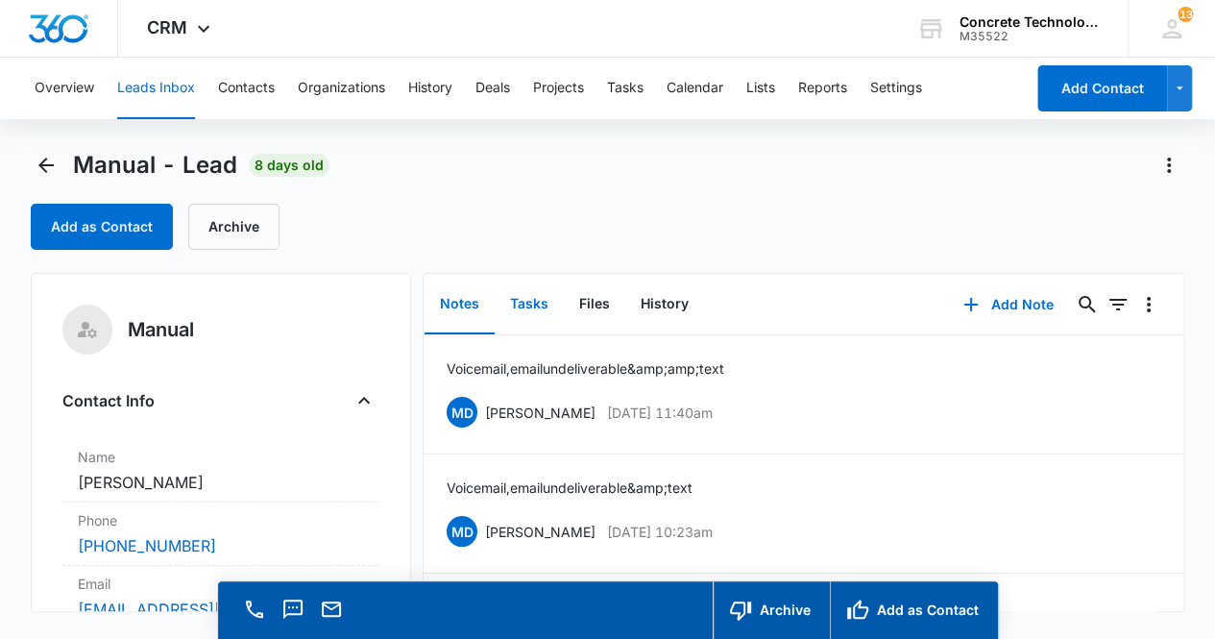
click at [528, 300] on button "Tasks" at bounding box center [529, 305] width 69 height 60
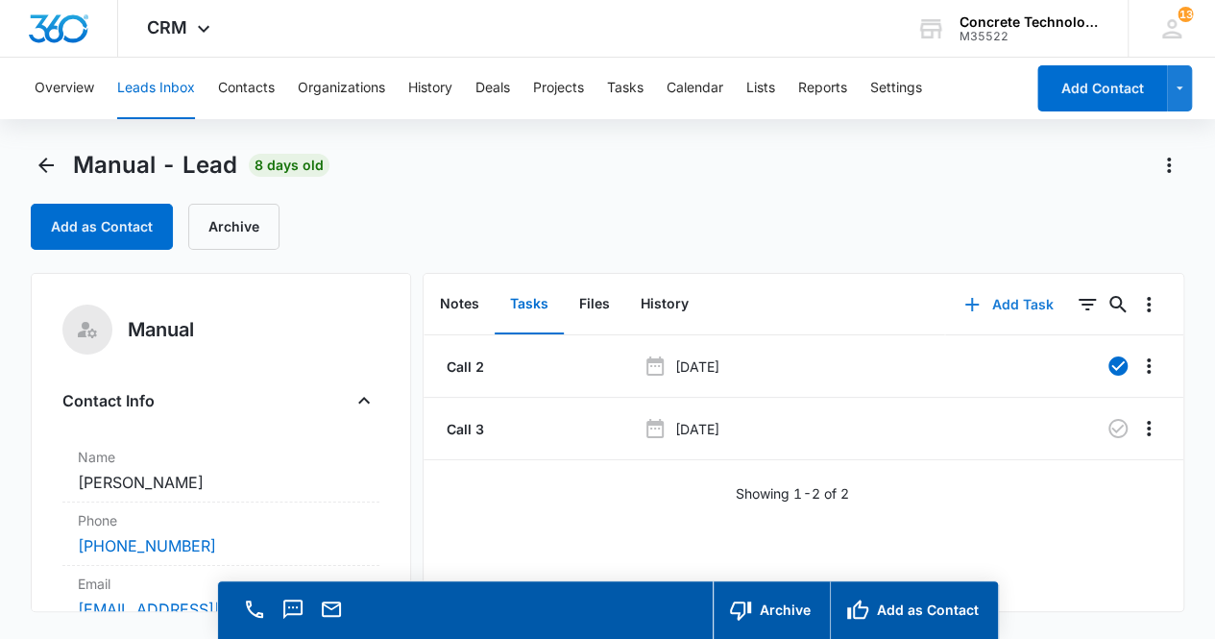
click at [997, 307] on button "Add Task" at bounding box center [1008, 305] width 127 height 46
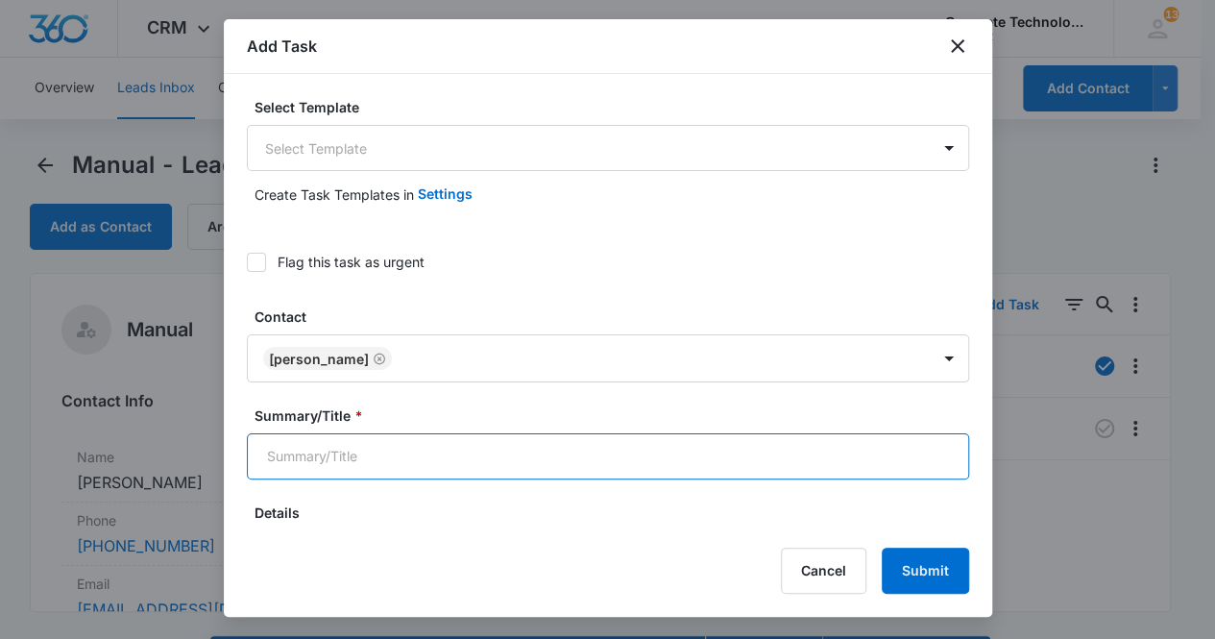
click at [400, 467] on input "Summary/Title *" at bounding box center [608, 456] width 723 height 46
type input "Call 4"
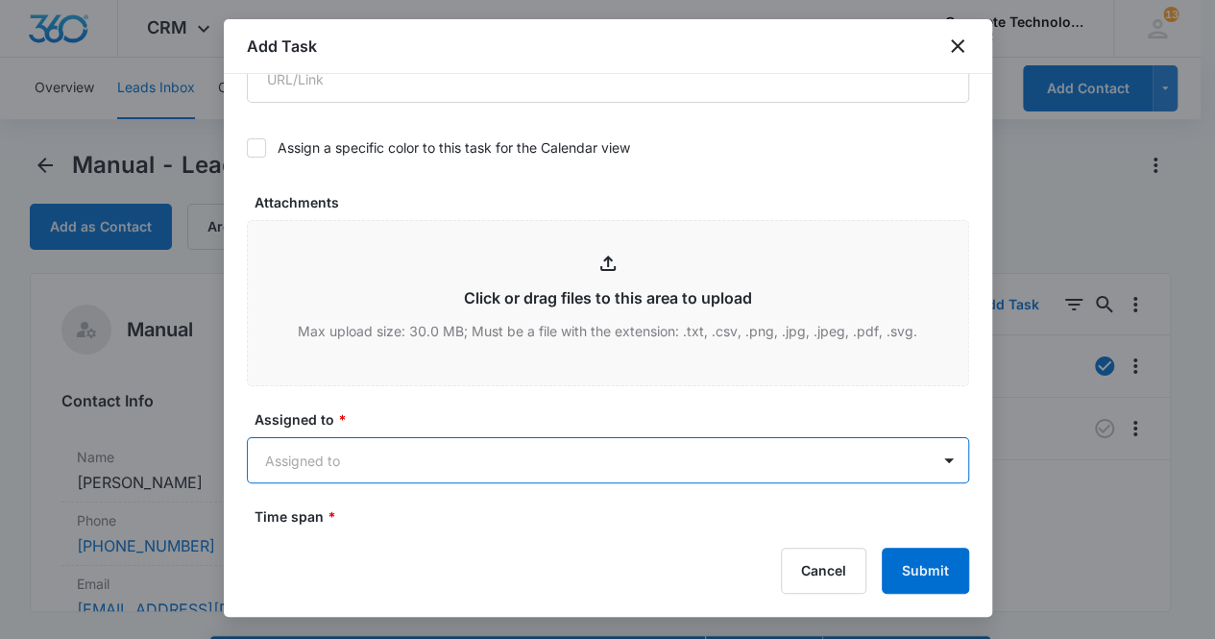
scroll to position [888, 0]
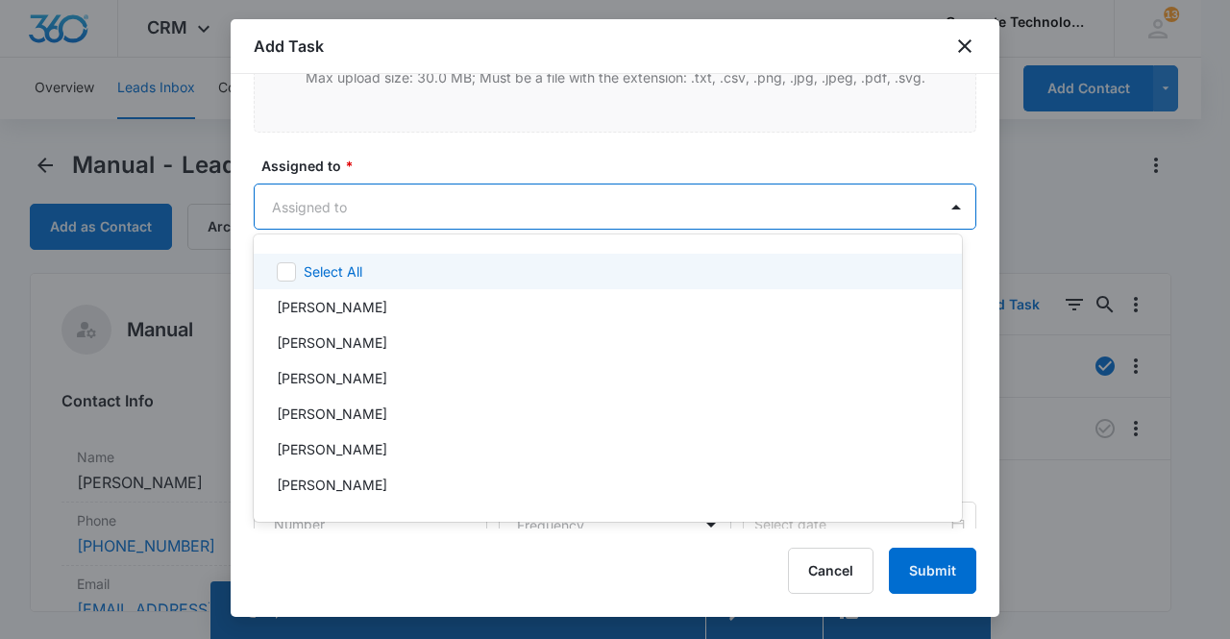
click at [346, 196] on body "CRM Apps Reputation Websites Forms CRM Email Social Content Ads Intelligence Fi…" at bounding box center [615, 319] width 1230 height 639
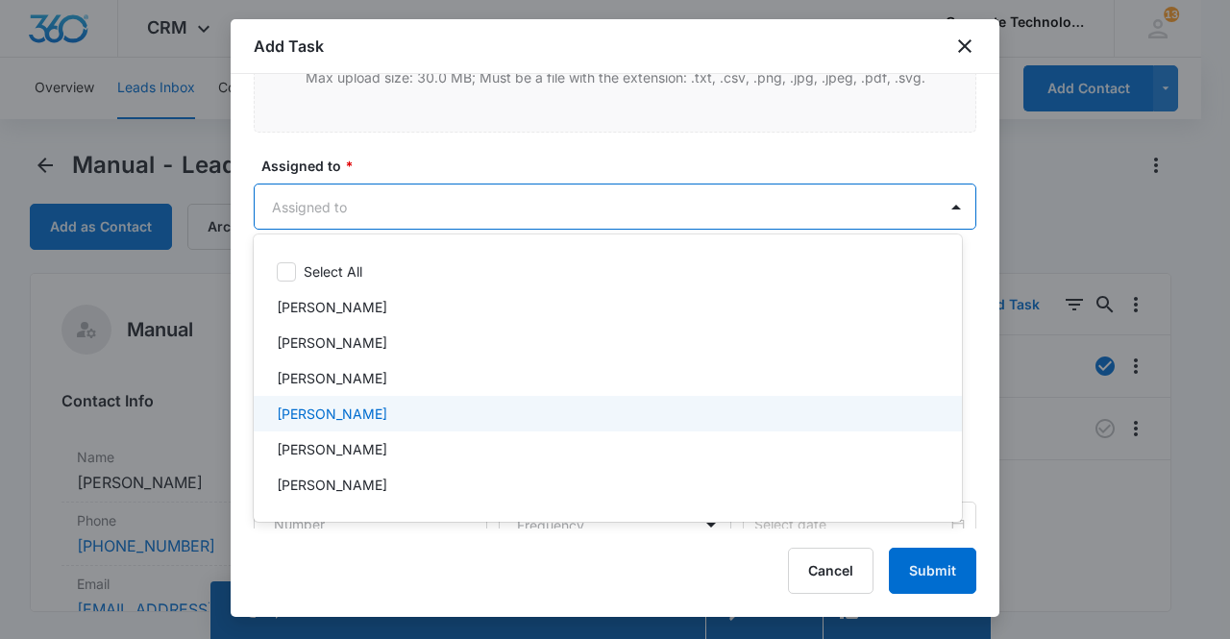
click at [357, 411] on p "[PERSON_NAME]" at bounding box center [332, 414] width 110 height 20
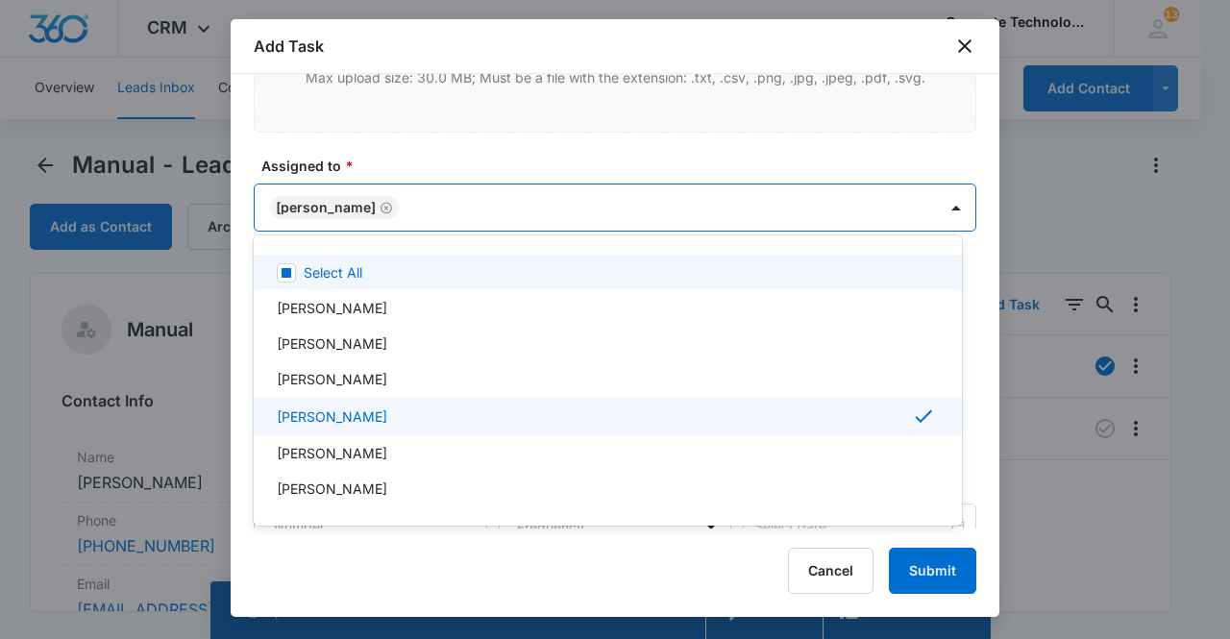
click at [328, 195] on div at bounding box center [615, 319] width 1230 height 639
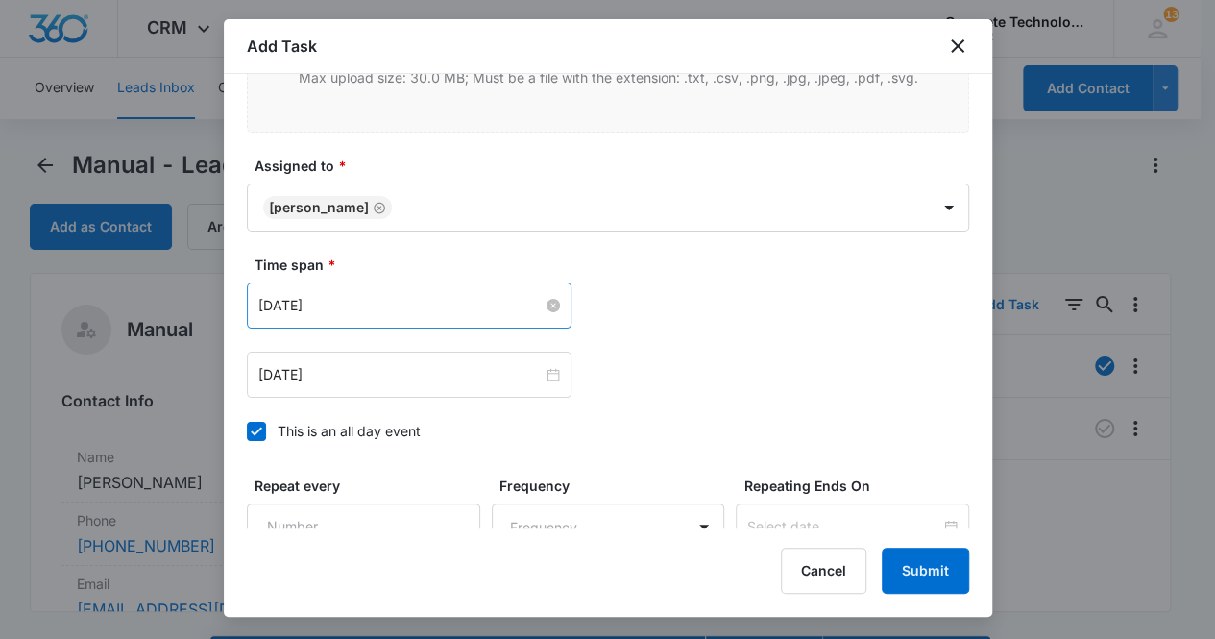
click at [369, 305] on input "[DATE]" at bounding box center [400, 305] width 284 height 21
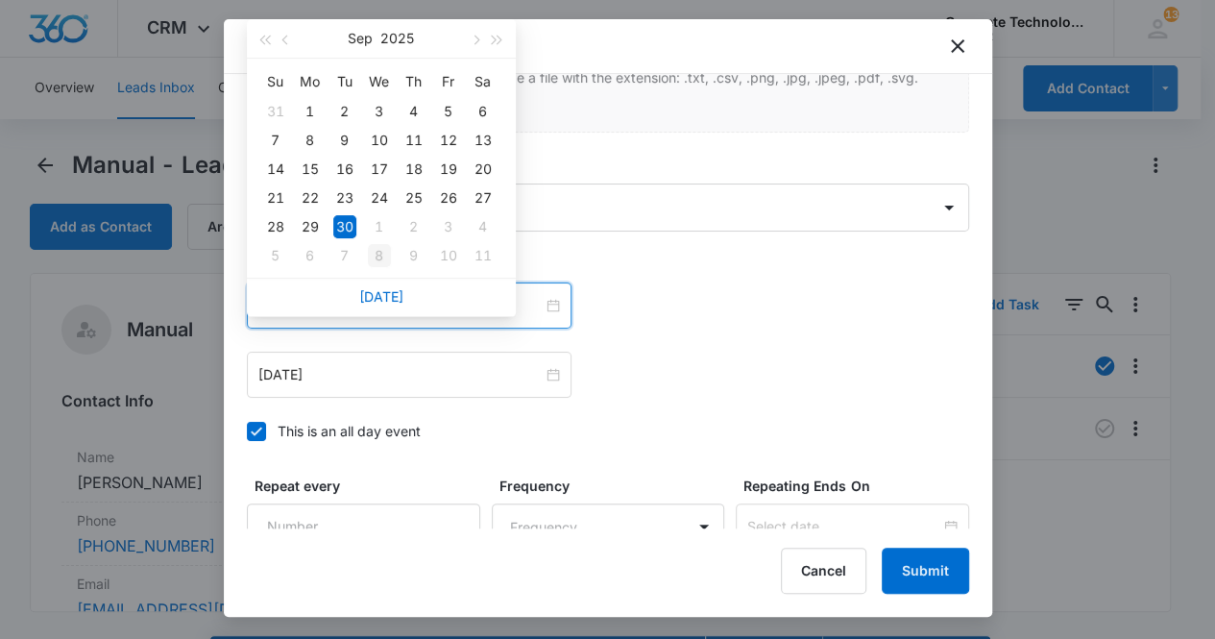
type input "[DATE]"
click at [385, 255] on div "8" at bounding box center [379, 255] width 23 height 23
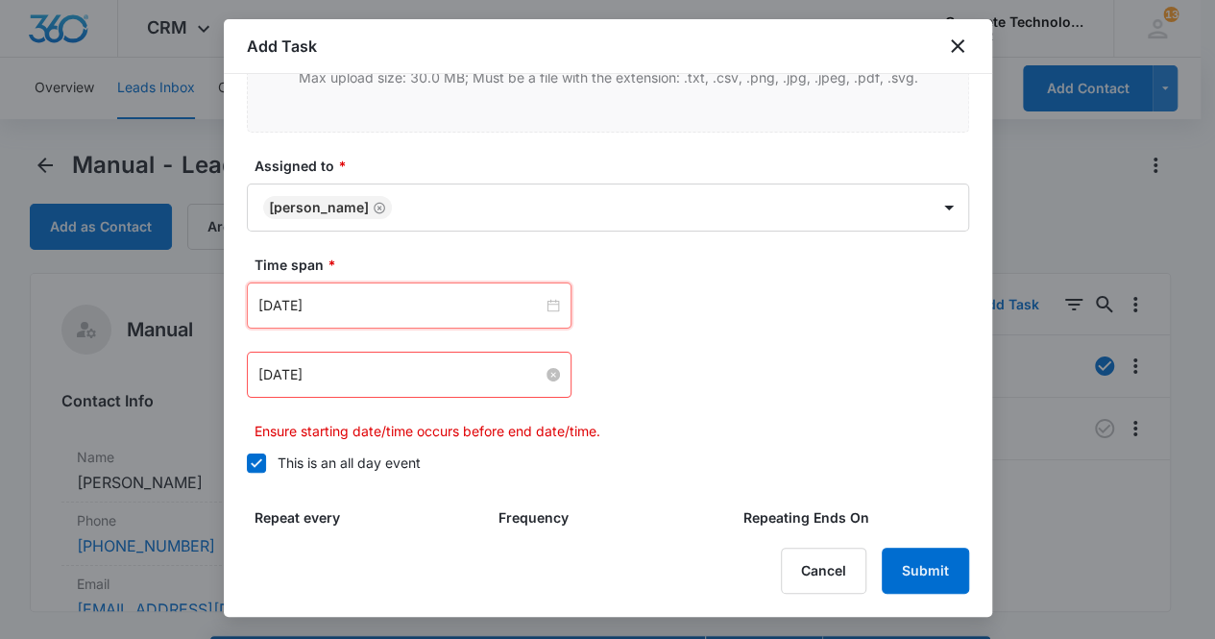
click at [377, 376] on input "[DATE]" at bounding box center [400, 374] width 284 height 21
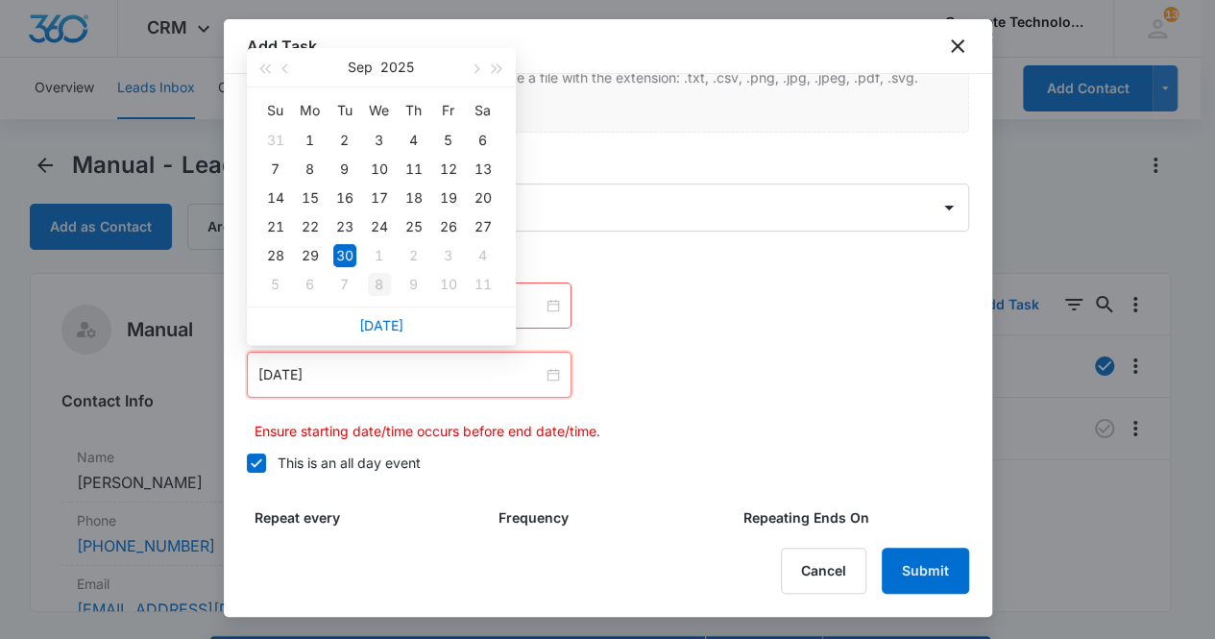
type input "[DATE]"
click at [377, 283] on div "8" at bounding box center [379, 284] width 23 height 23
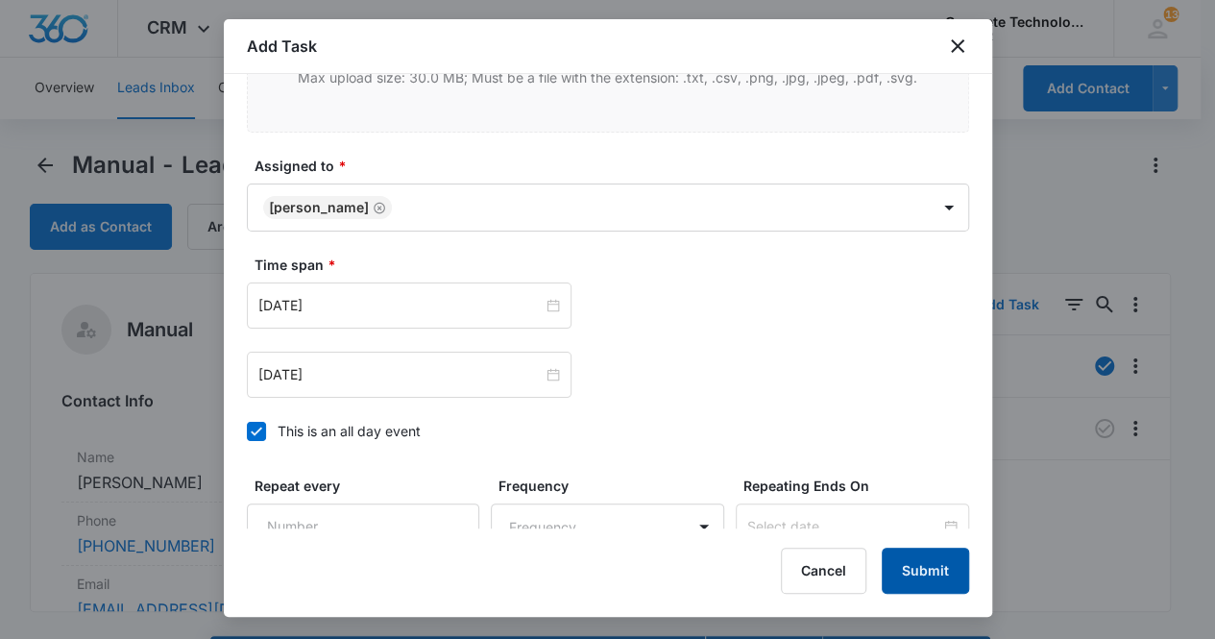
click at [910, 570] on button "Submit" at bounding box center [925, 571] width 87 height 46
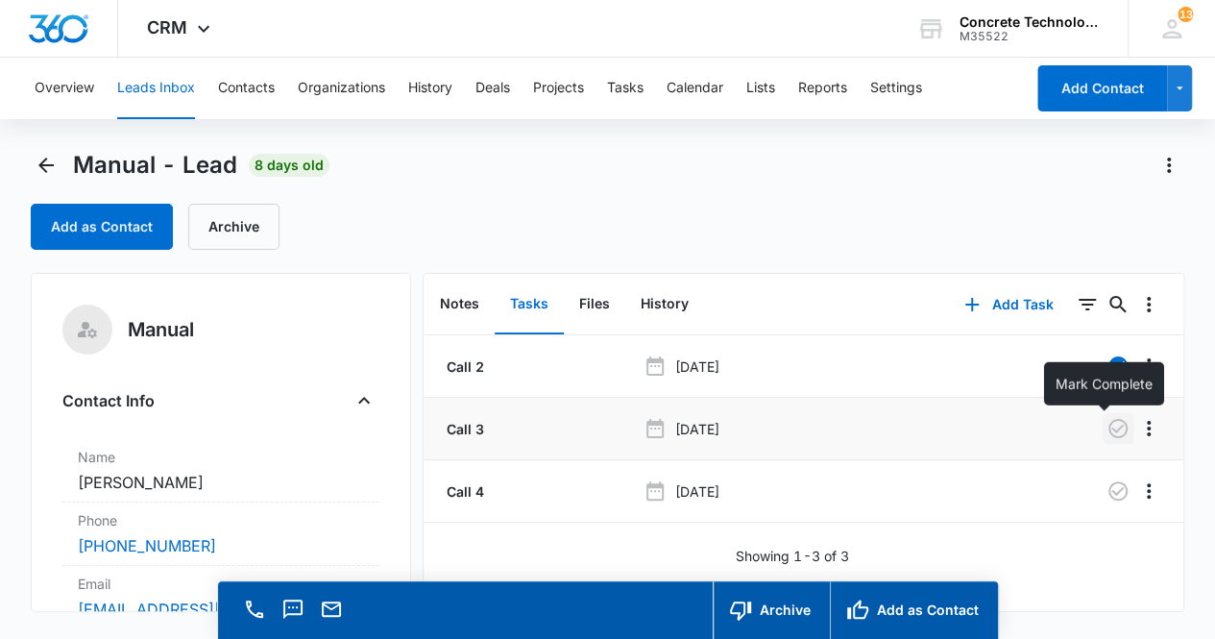
click at [1109, 426] on icon "button" at bounding box center [1118, 428] width 19 height 19
click at [465, 298] on button "Notes" at bounding box center [460, 305] width 70 height 60
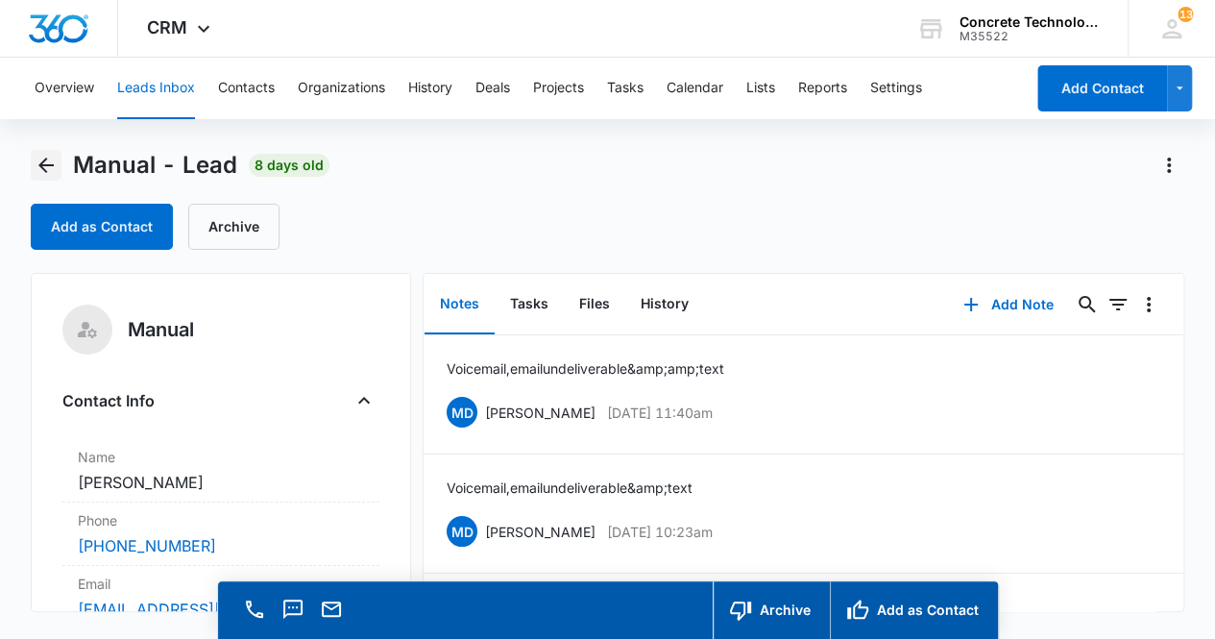
click at [42, 166] on icon "Back" at bounding box center [45, 165] width 15 height 15
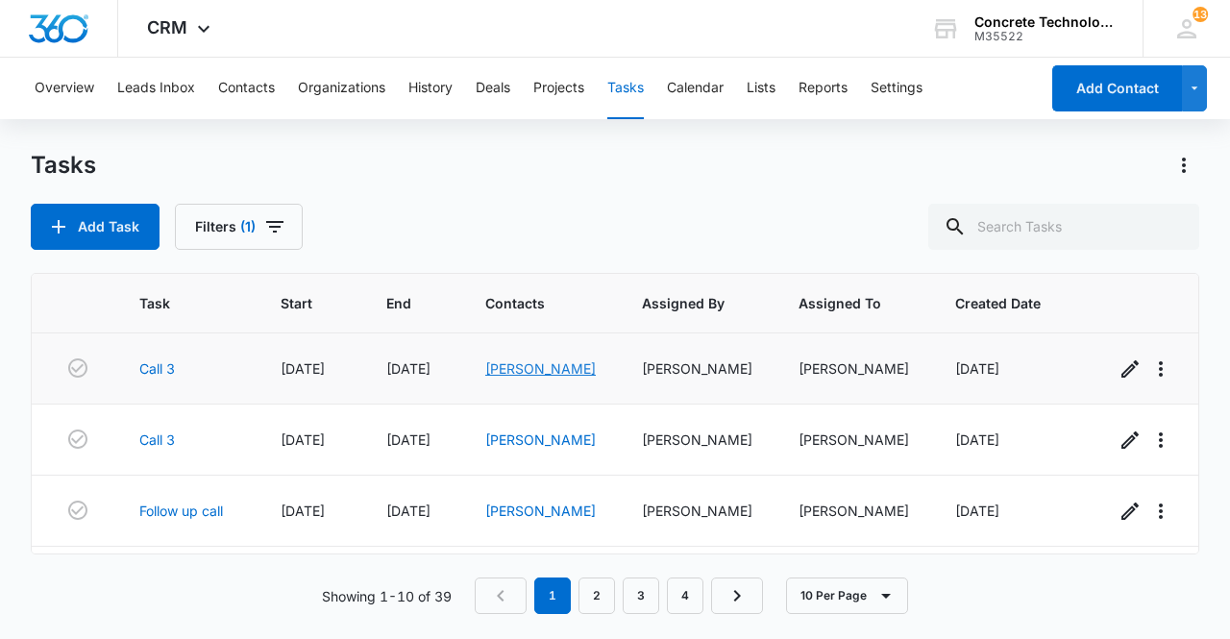
click at [523, 373] on link "[PERSON_NAME]" at bounding box center [540, 368] width 110 height 16
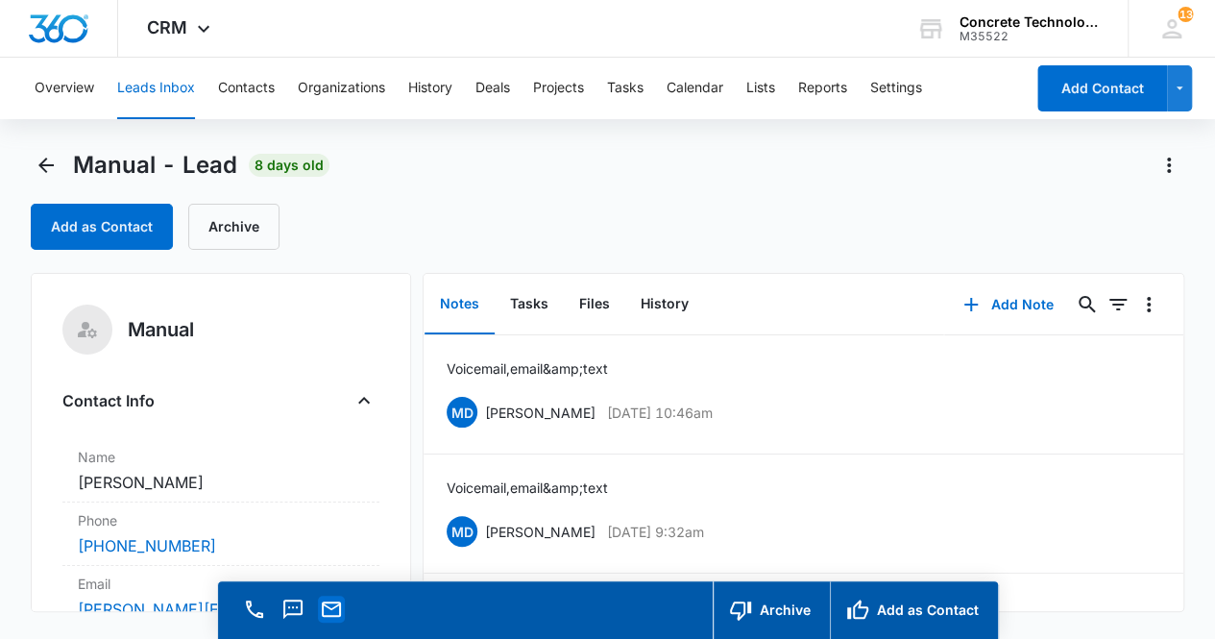
click at [337, 612] on icon "Email" at bounding box center [331, 609] width 23 height 23
click at [1004, 308] on button "Add Note" at bounding box center [1009, 305] width 128 height 46
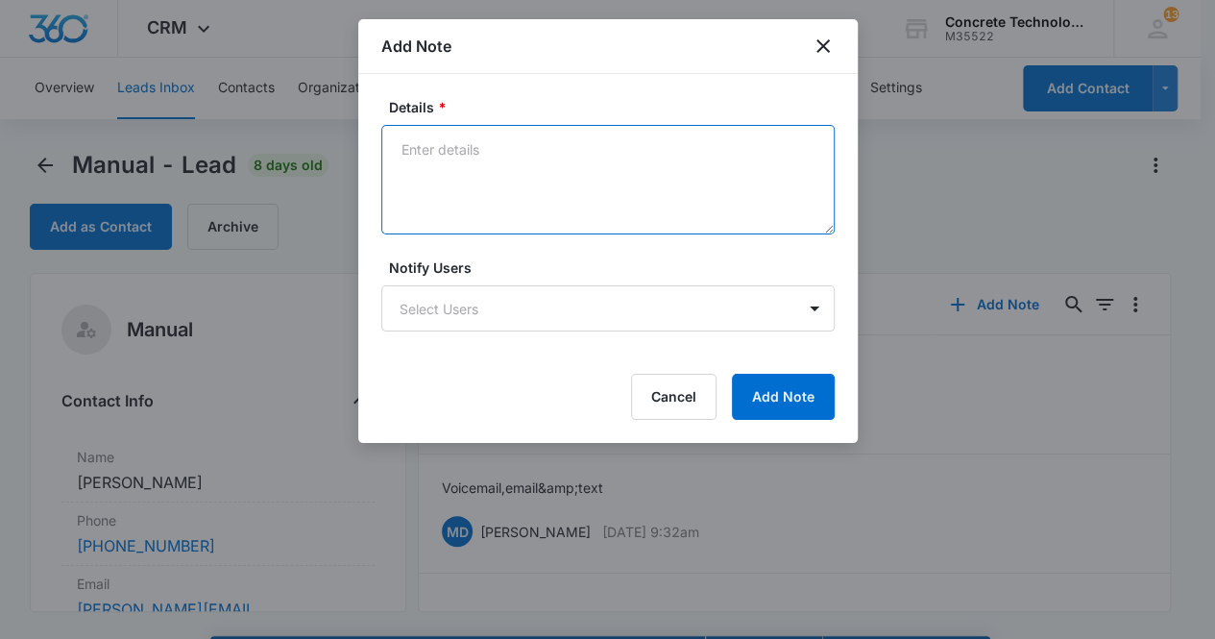
click at [487, 193] on textarea "Details *" at bounding box center [608, 180] width 454 height 110
type textarea "Voicemail, email & text"
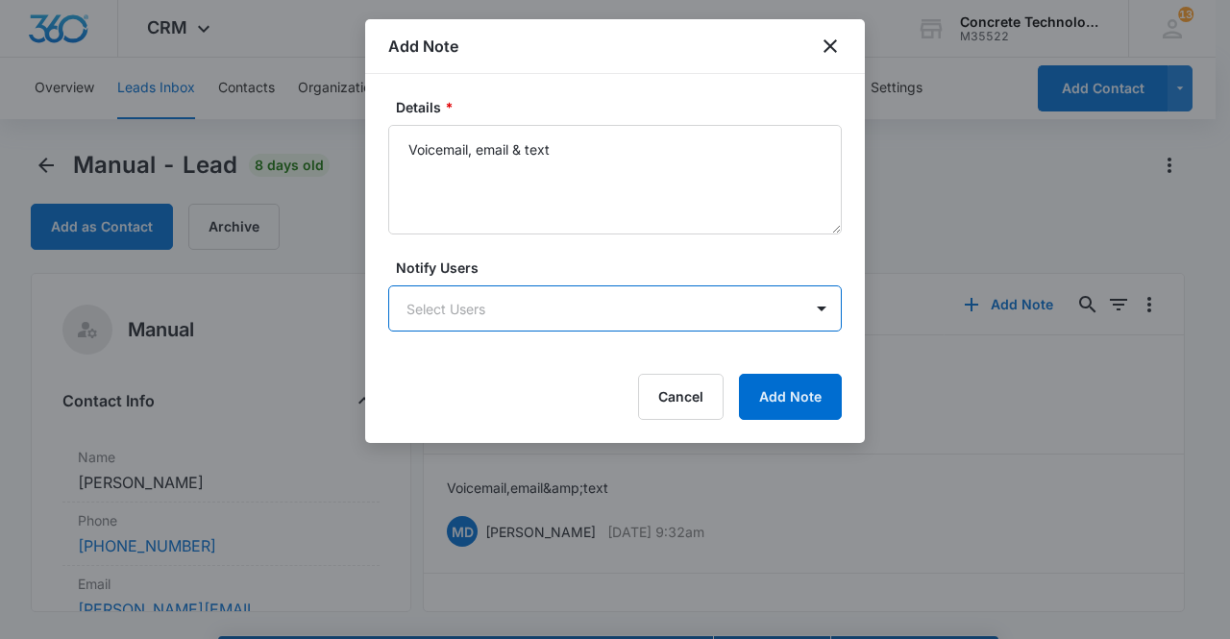
click at [495, 301] on body "CRM Apps Reputation Websites Forms CRM Email Social Content Ads Intelligence Fi…" at bounding box center [615, 347] width 1230 height 694
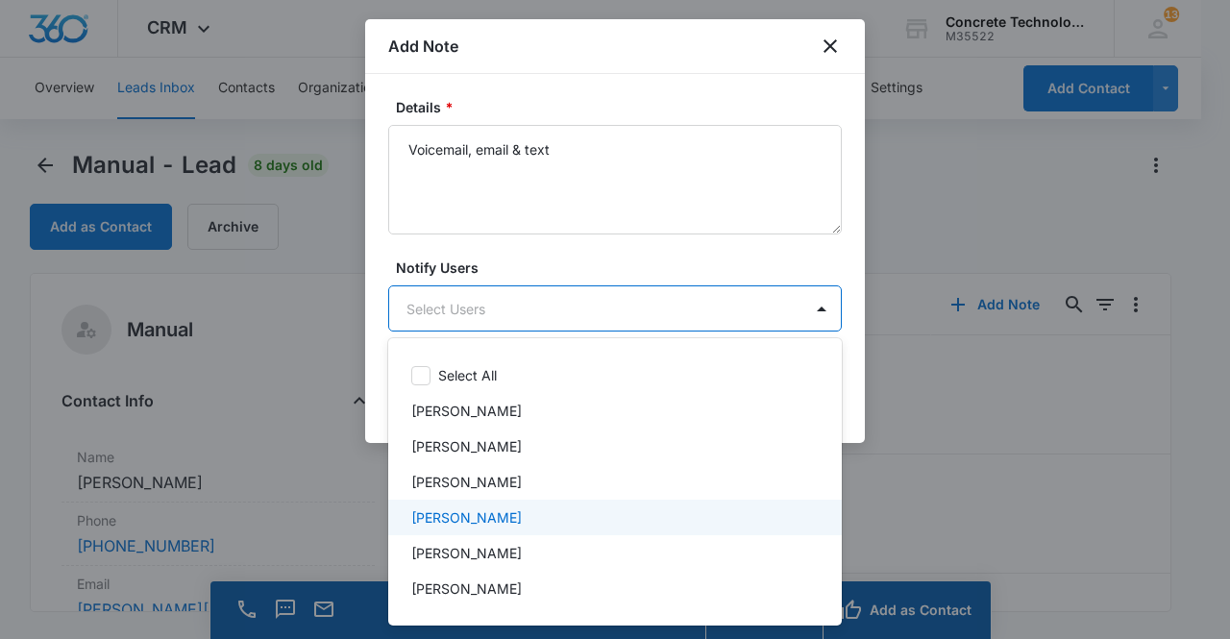
click at [495, 514] on p "[PERSON_NAME]" at bounding box center [466, 517] width 110 height 20
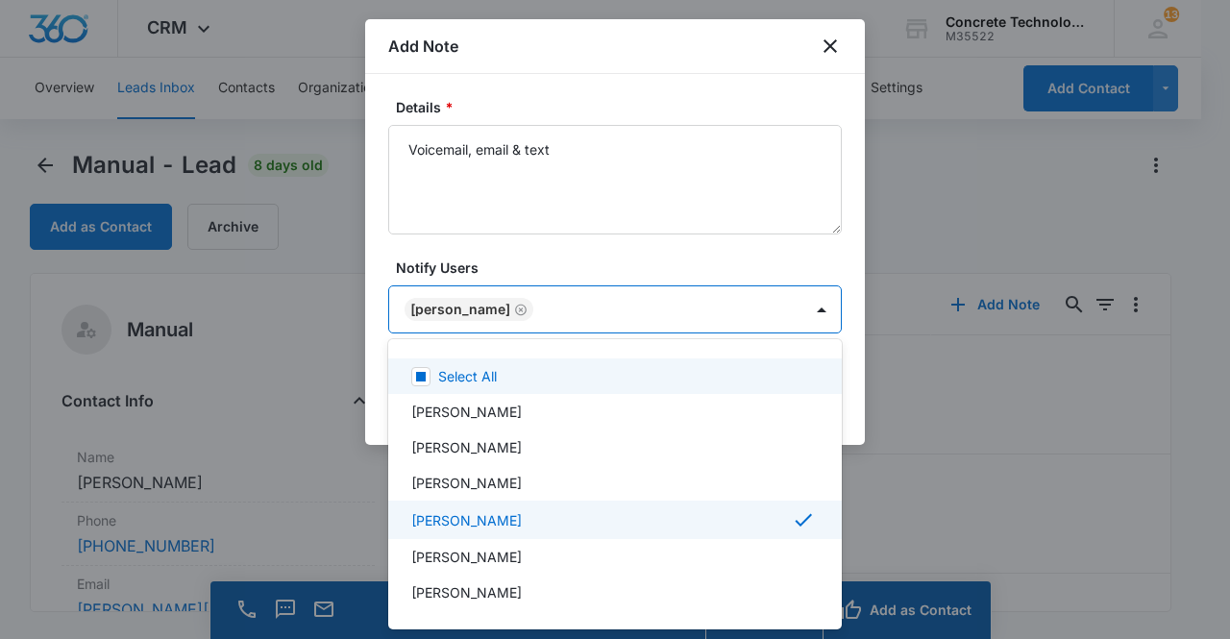
click at [465, 308] on div at bounding box center [615, 319] width 1230 height 639
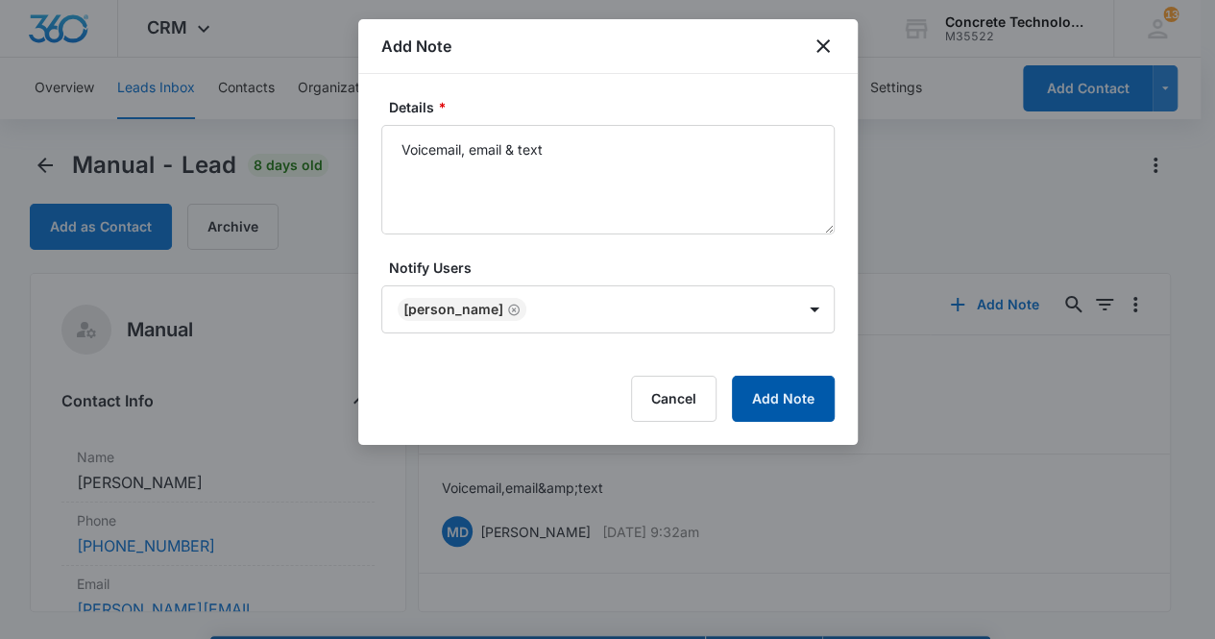
click at [782, 404] on button "Add Note" at bounding box center [783, 399] width 103 height 46
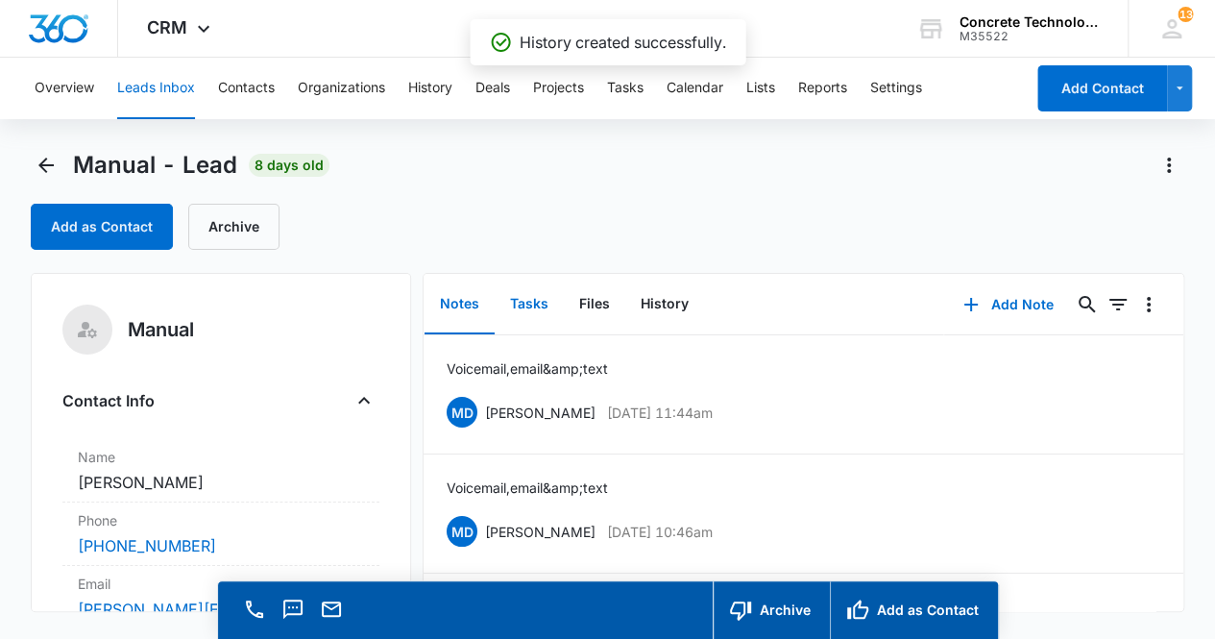
click at [527, 307] on button "Tasks" at bounding box center [529, 305] width 69 height 60
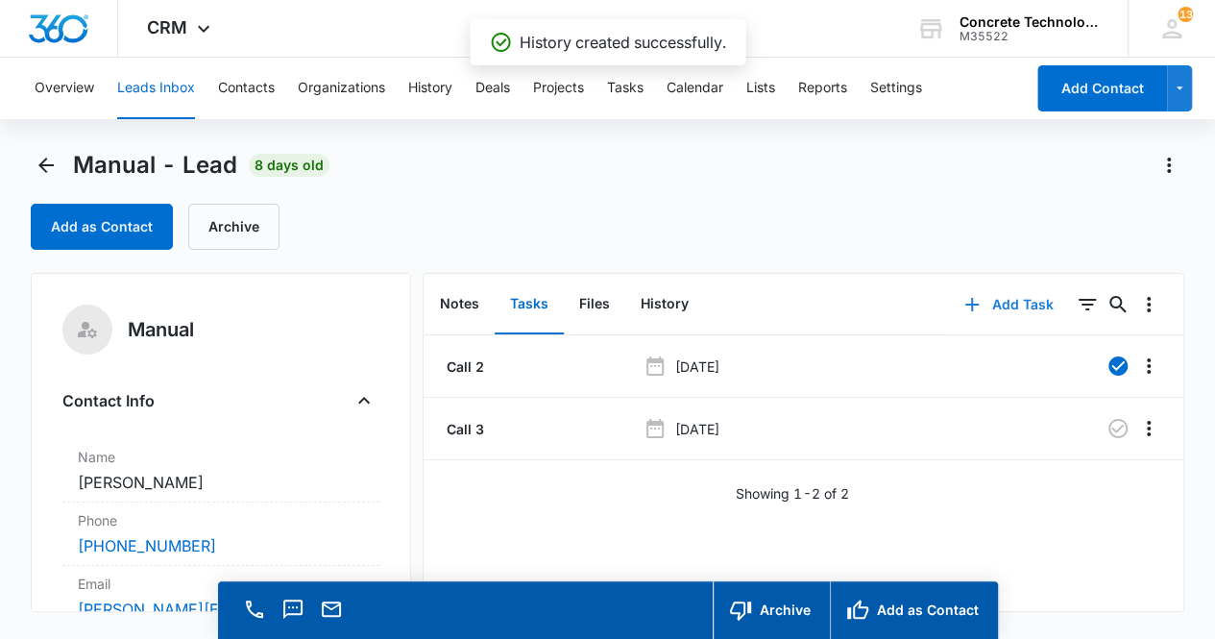
click at [1000, 307] on button "Add Task" at bounding box center [1008, 305] width 127 height 46
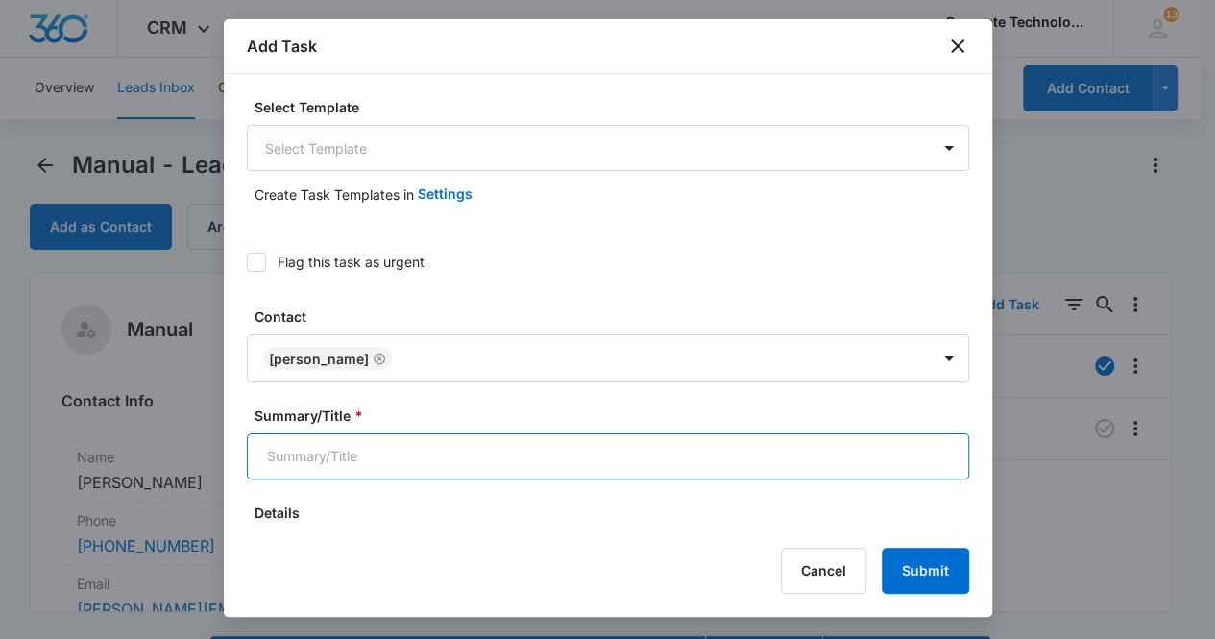
drag, startPoint x: 503, startPoint y: 445, endPoint x: 525, endPoint y: 433, distance: 24.1
click at [504, 445] on input "Summary/Title *" at bounding box center [608, 456] width 723 height 46
type input "Call 4"
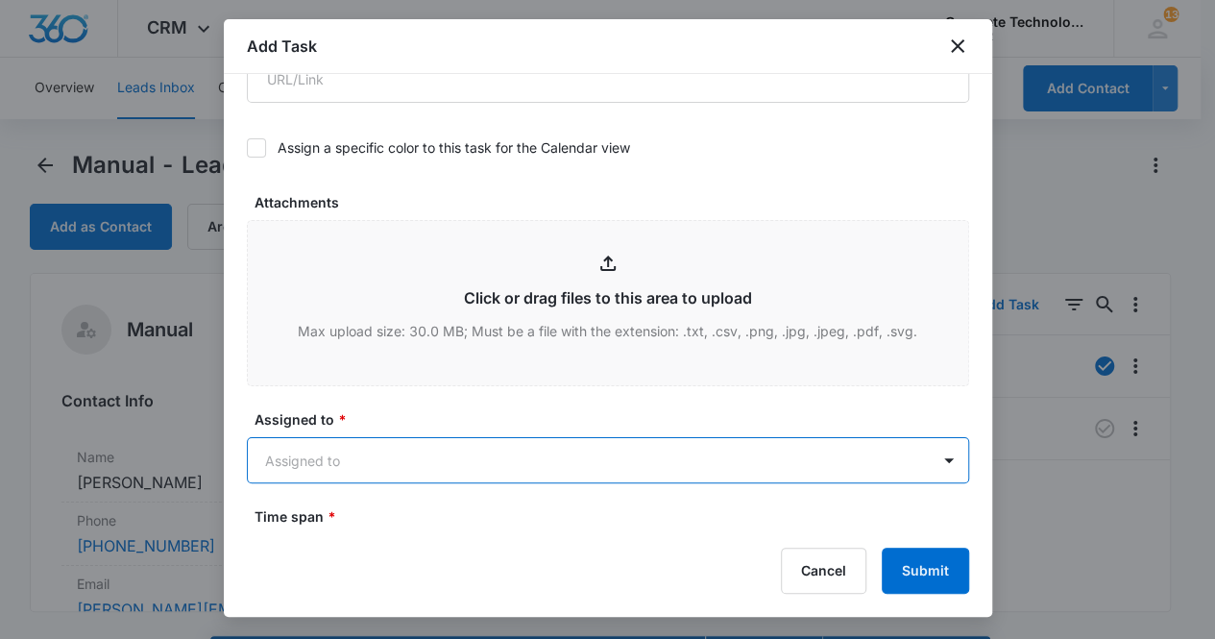
scroll to position [888, 0]
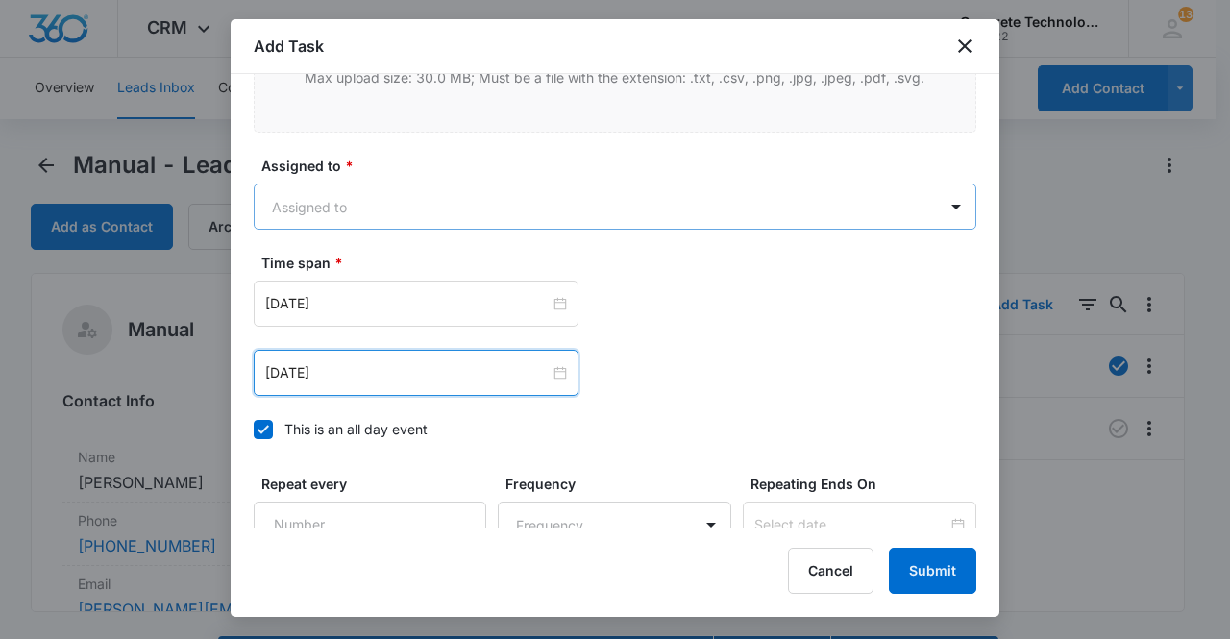
click at [394, 193] on body "CRM Apps Reputation Websites Forms CRM Email Social Content Ads Intelligence Fi…" at bounding box center [615, 347] width 1230 height 694
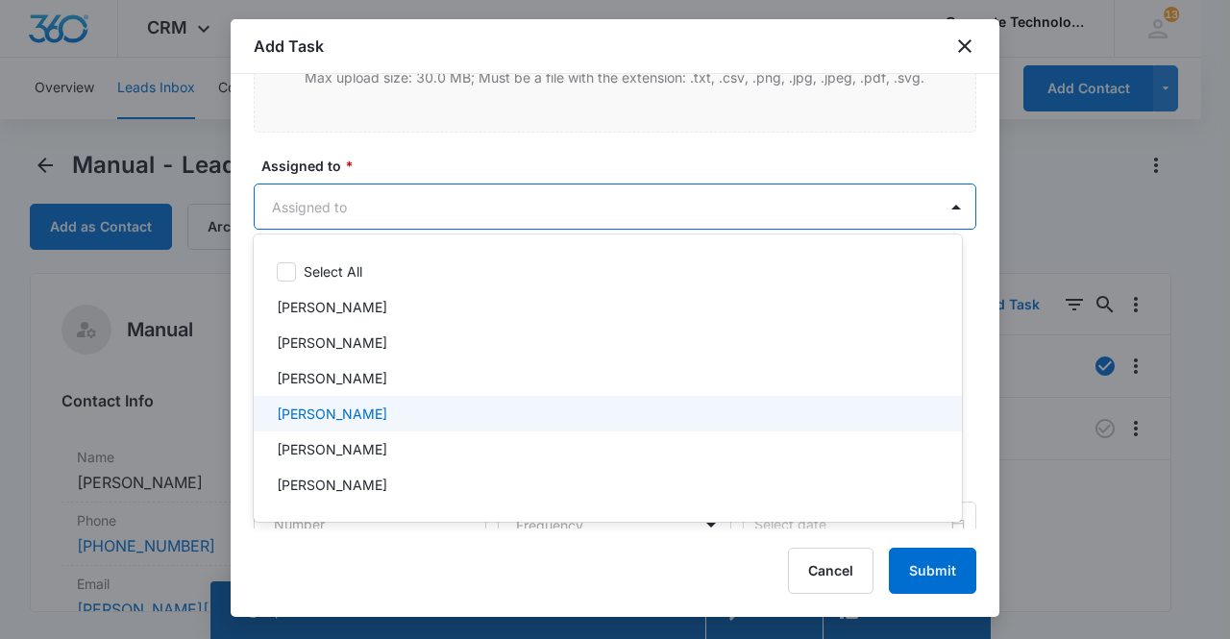
click at [350, 411] on p "[PERSON_NAME]" at bounding box center [332, 414] width 110 height 20
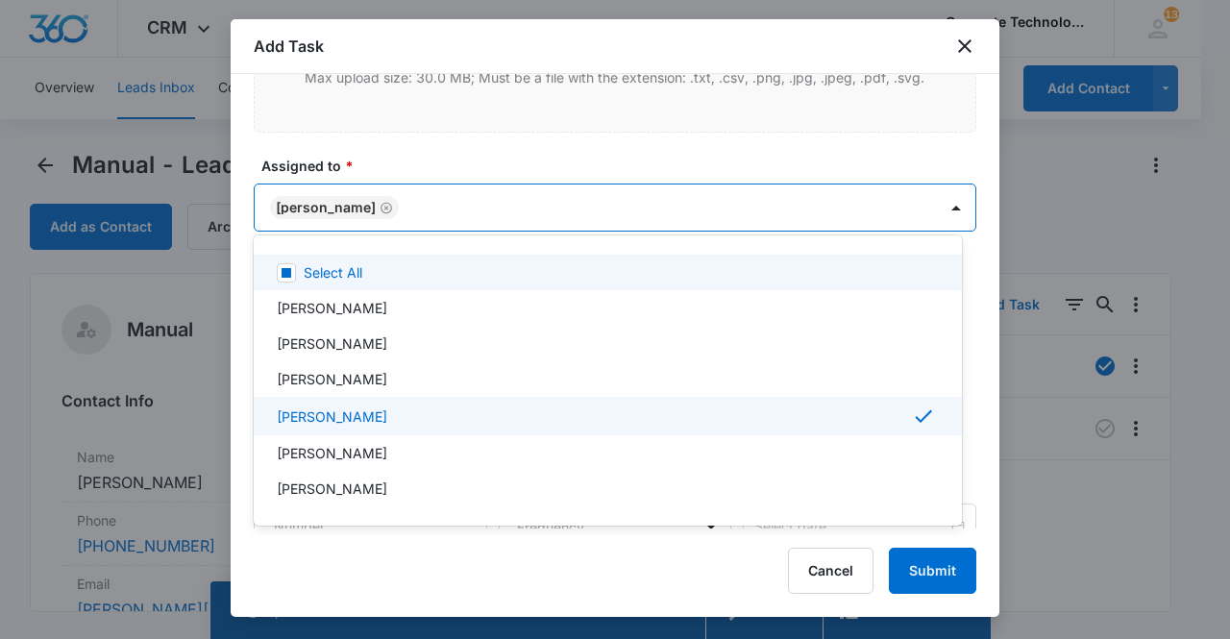
click at [313, 206] on div at bounding box center [615, 319] width 1230 height 639
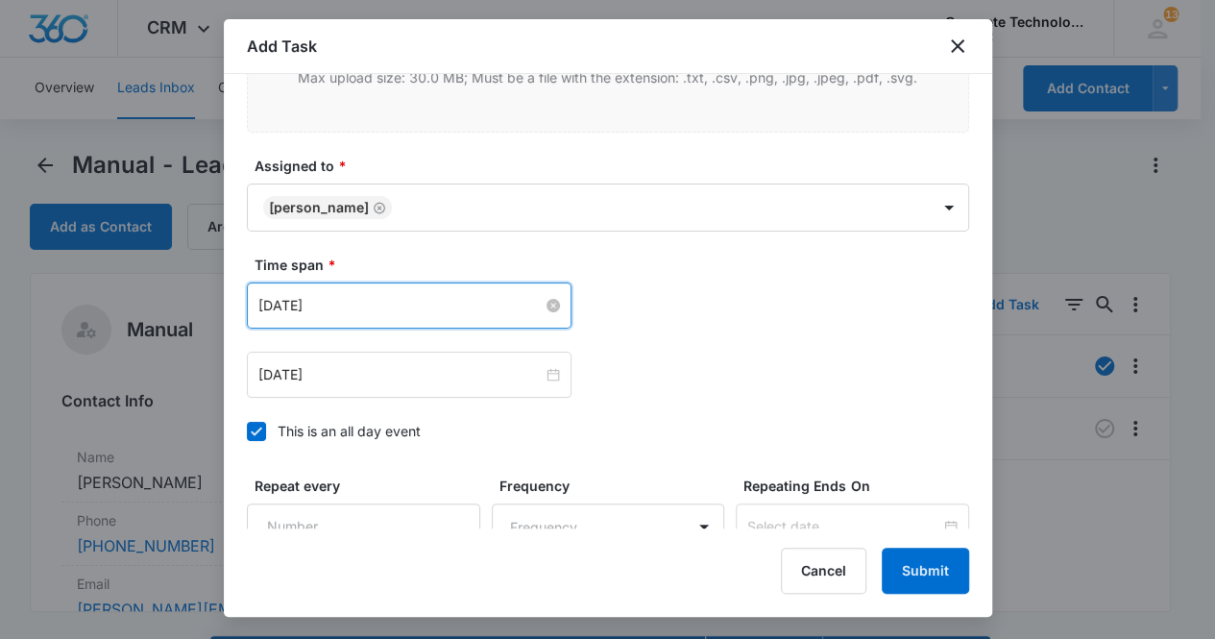
click at [367, 308] on input "[DATE]" at bounding box center [400, 305] width 284 height 21
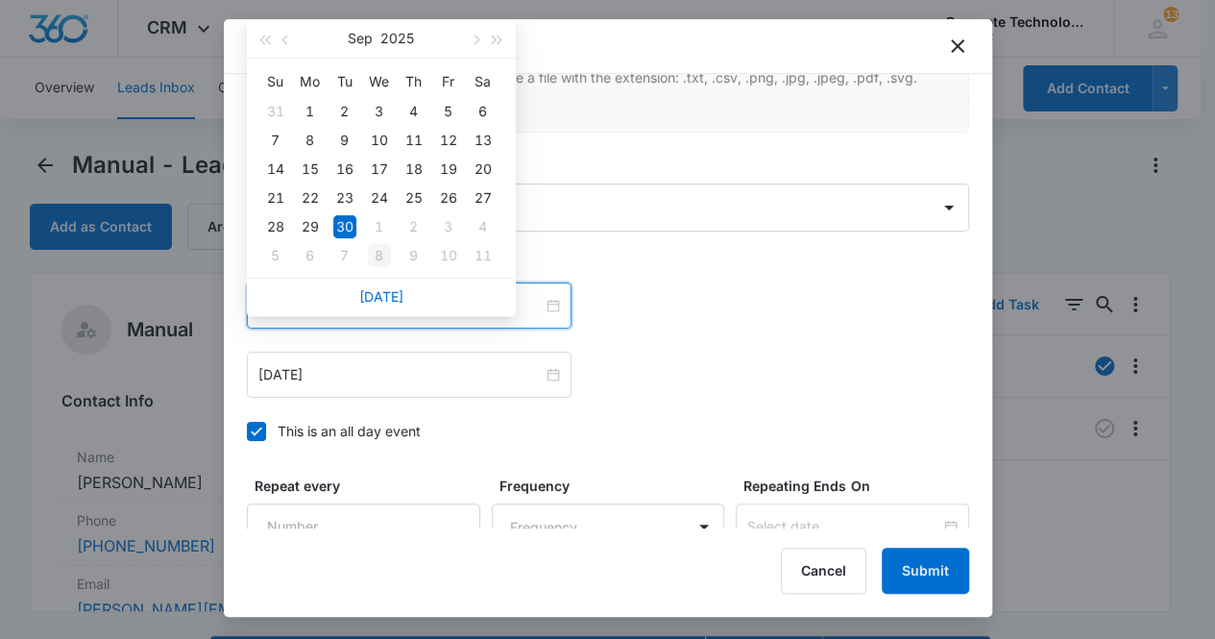
type input "[DATE]"
click at [381, 258] on div "8" at bounding box center [379, 255] width 23 height 23
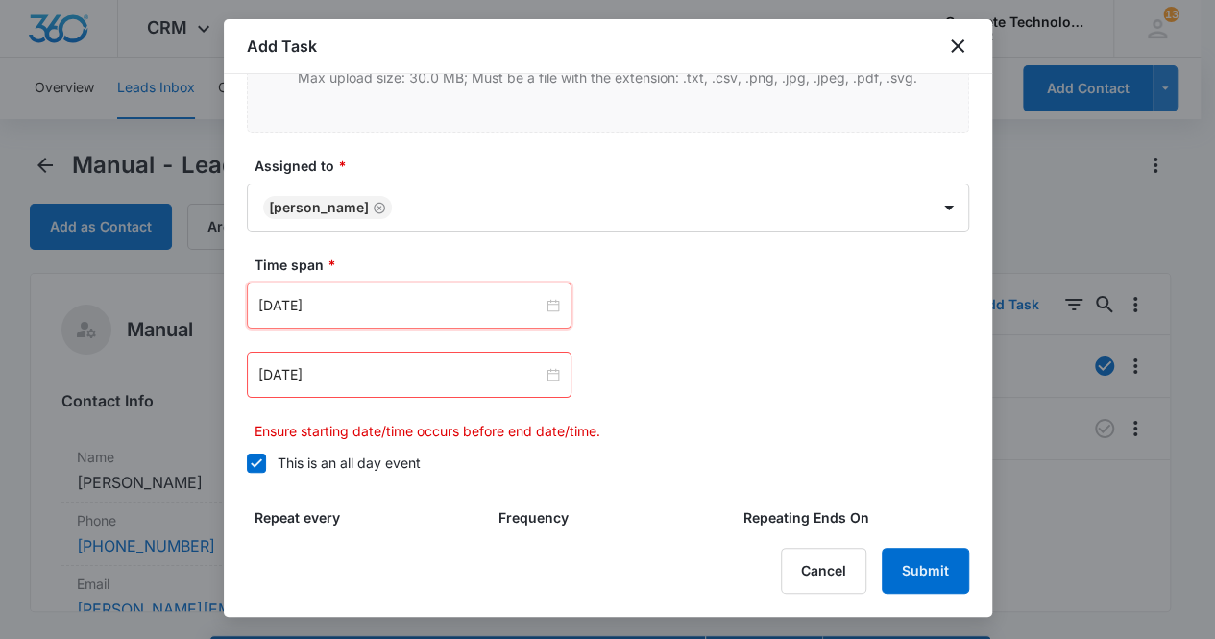
click at [398, 356] on div "[DATE]" at bounding box center [409, 375] width 325 height 46
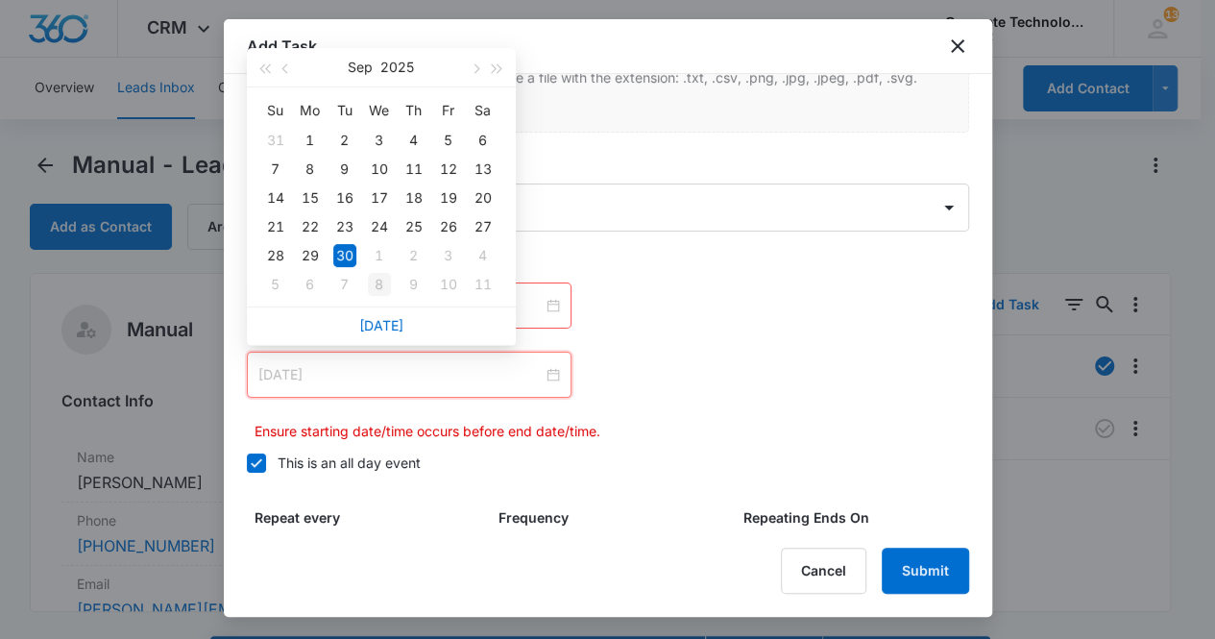
type input "[DATE]"
click at [381, 280] on div "8" at bounding box center [379, 284] width 23 height 23
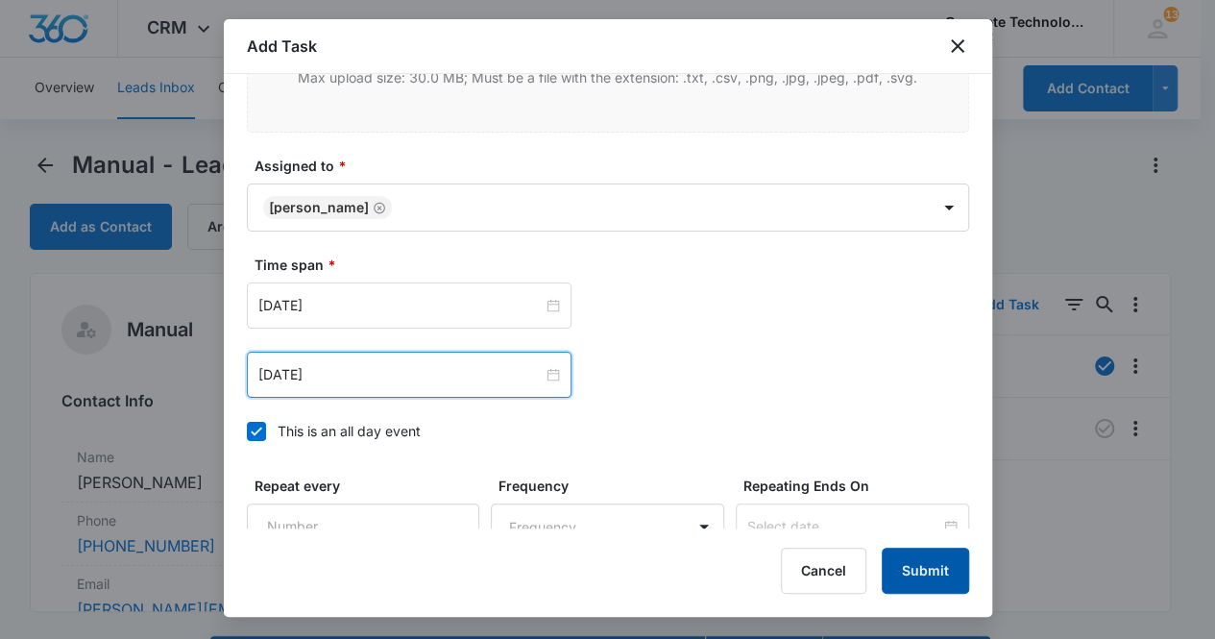
click at [933, 572] on button "Submit" at bounding box center [925, 571] width 87 height 46
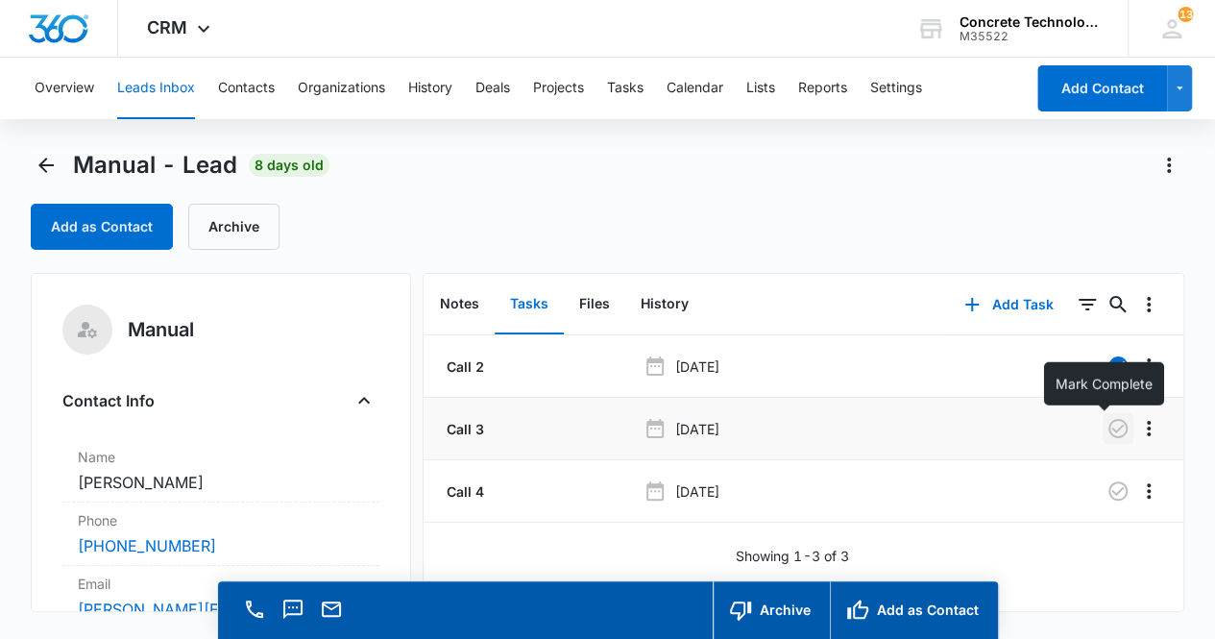
click at [1107, 434] on icon "button" at bounding box center [1118, 428] width 23 height 23
click at [466, 303] on button "Notes" at bounding box center [460, 305] width 70 height 60
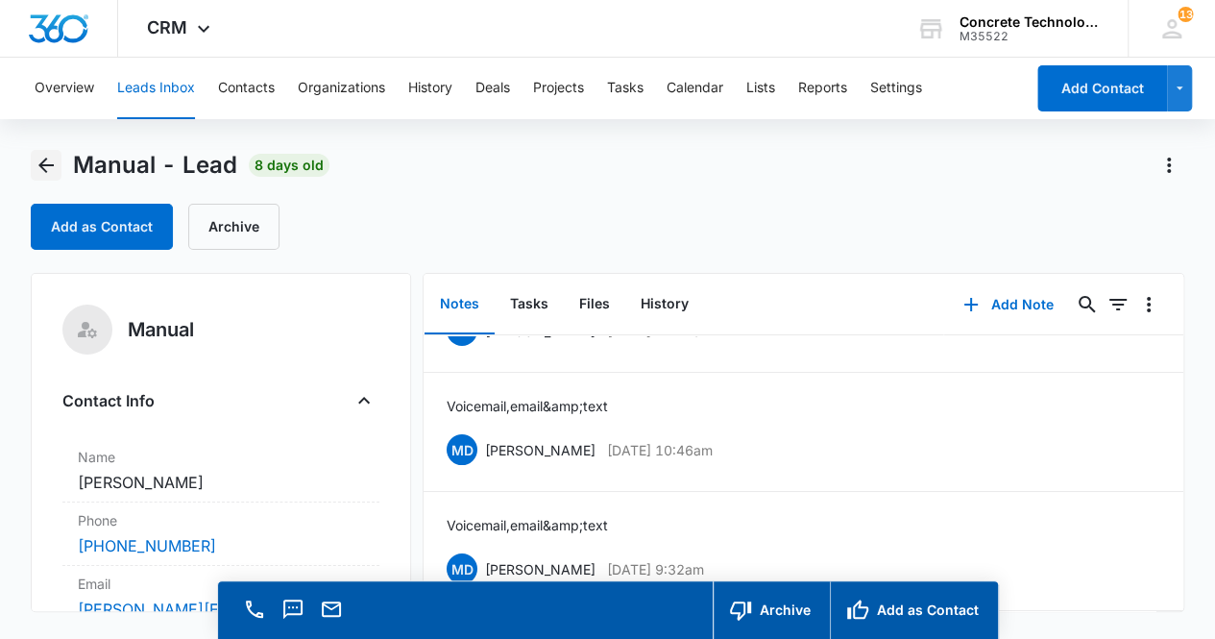
click at [46, 164] on icon "Back" at bounding box center [45, 165] width 15 height 15
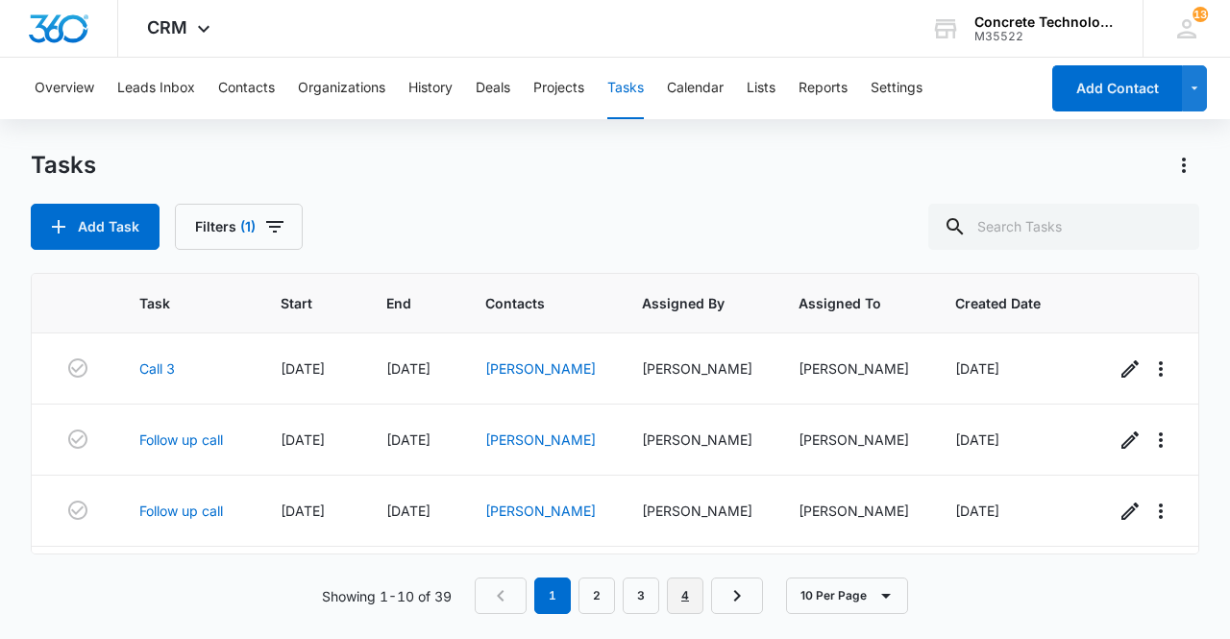
click at [683, 608] on link "4" at bounding box center [685, 595] width 37 height 37
click at [528, 514] on link "[PERSON_NAME]" at bounding box center [540, 511] width 110 height 16
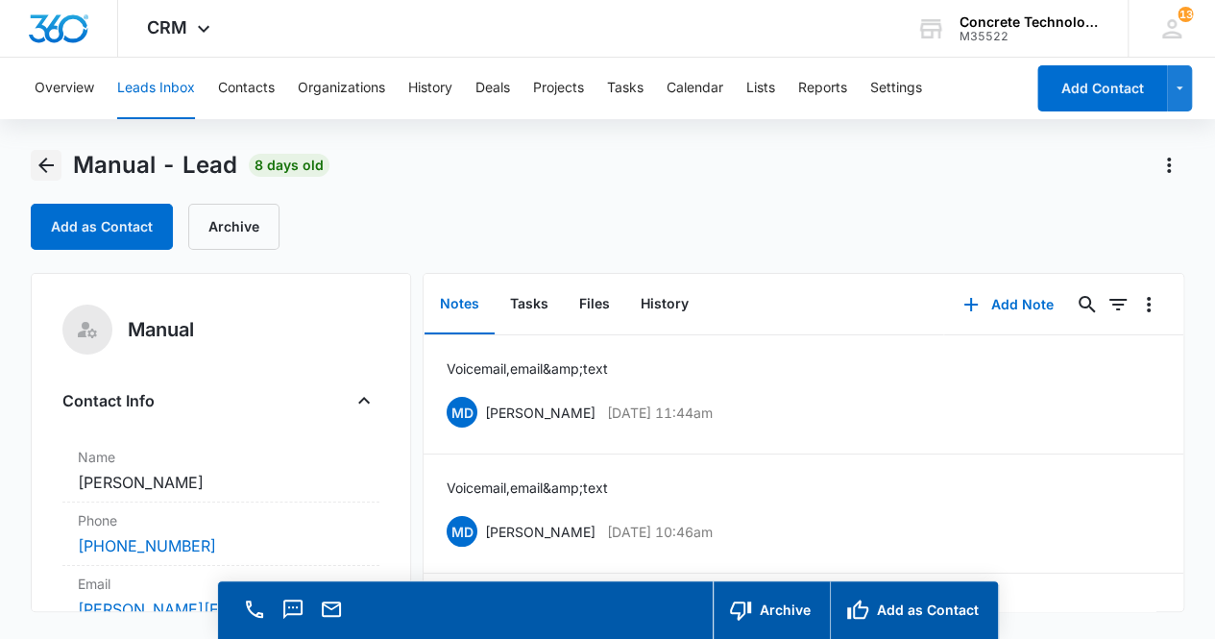
click at [44, 170] on icon "Back" at bounding box center [45, 165] width 15 height 15
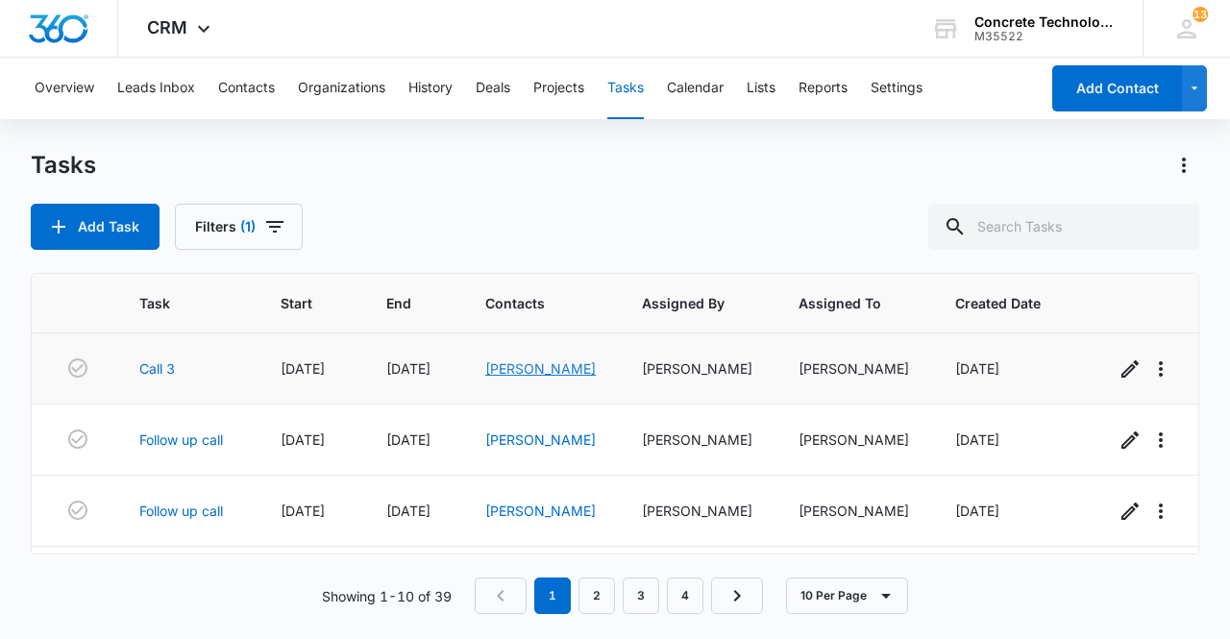
click at [527, 370] on link "[PERSON_NAME]" at bounding box center [540, 368] width 110 height 16
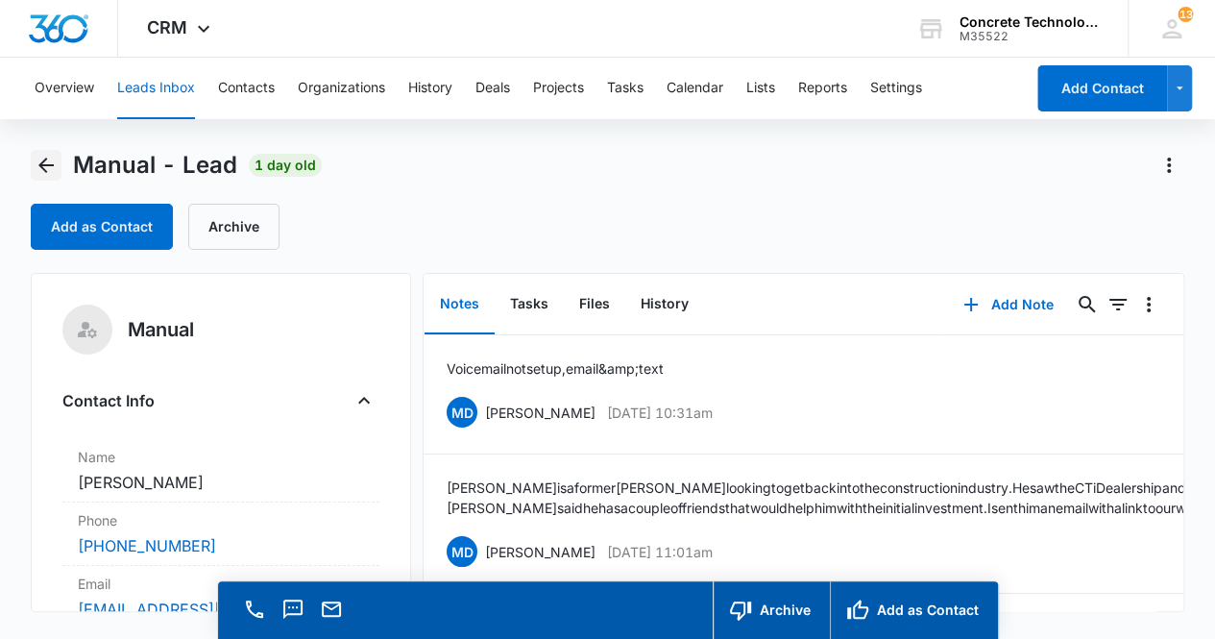
click at [44, 170] on icon "Back" at bounding box center [45, 165] width 15 height 15
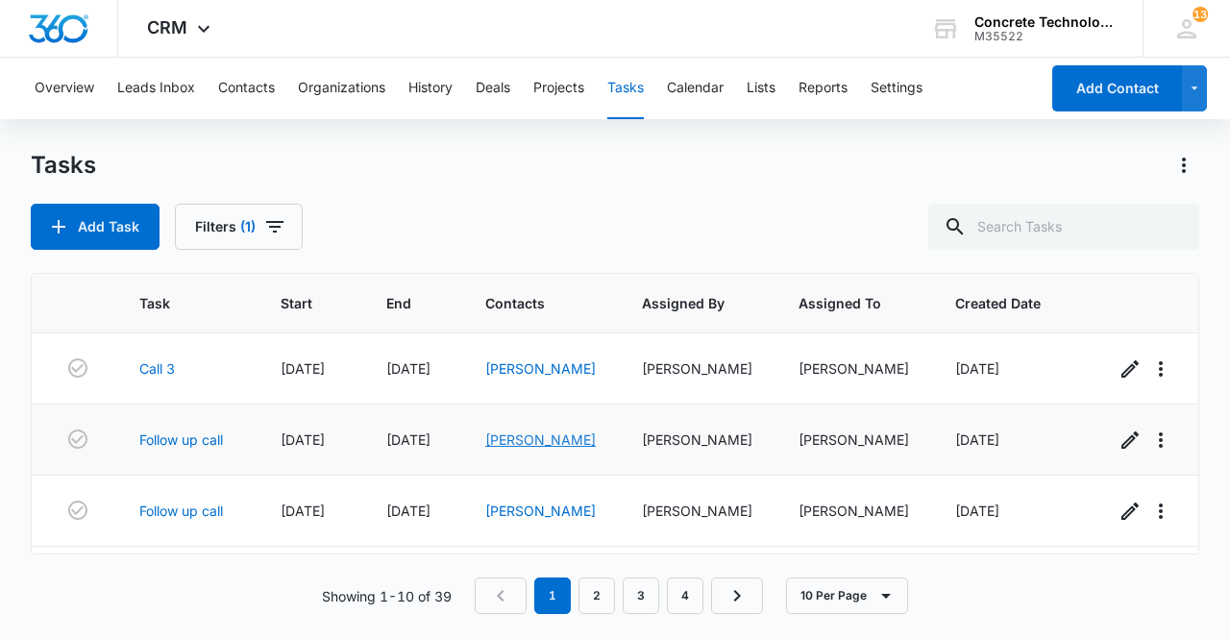
click at [534, 444] on link "[PERSON_NAME]" at bounding box center [540, 439] width 110 height 16
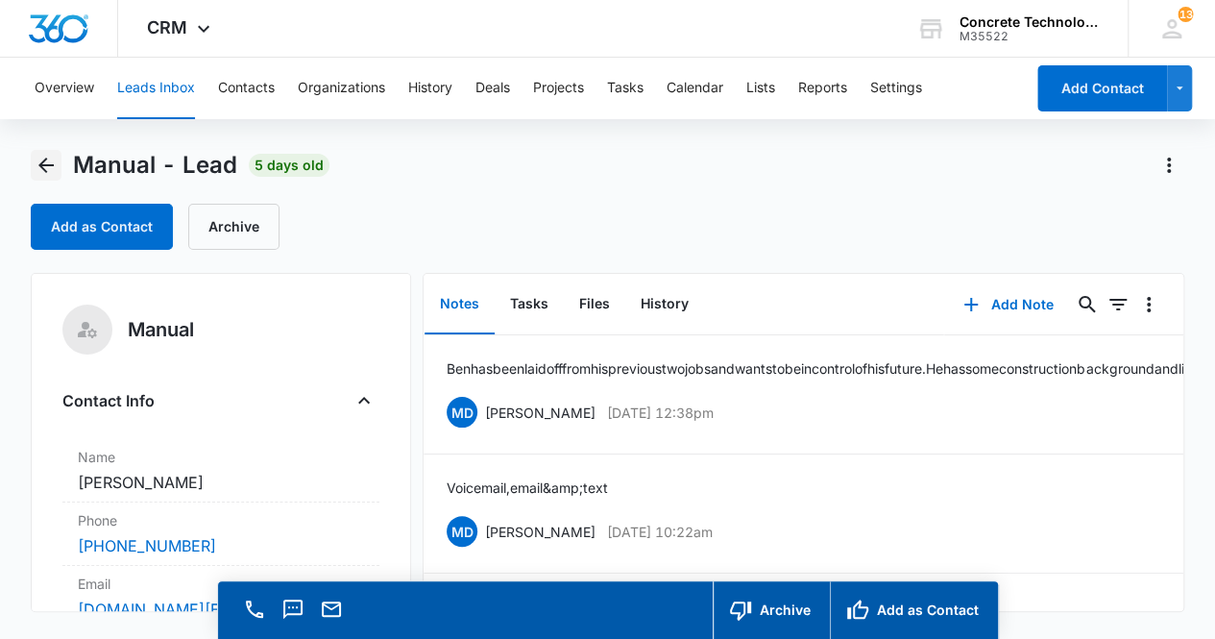
click at [46, 158] on icon "Back" at bounding box center [46, 165] width 23 height 23
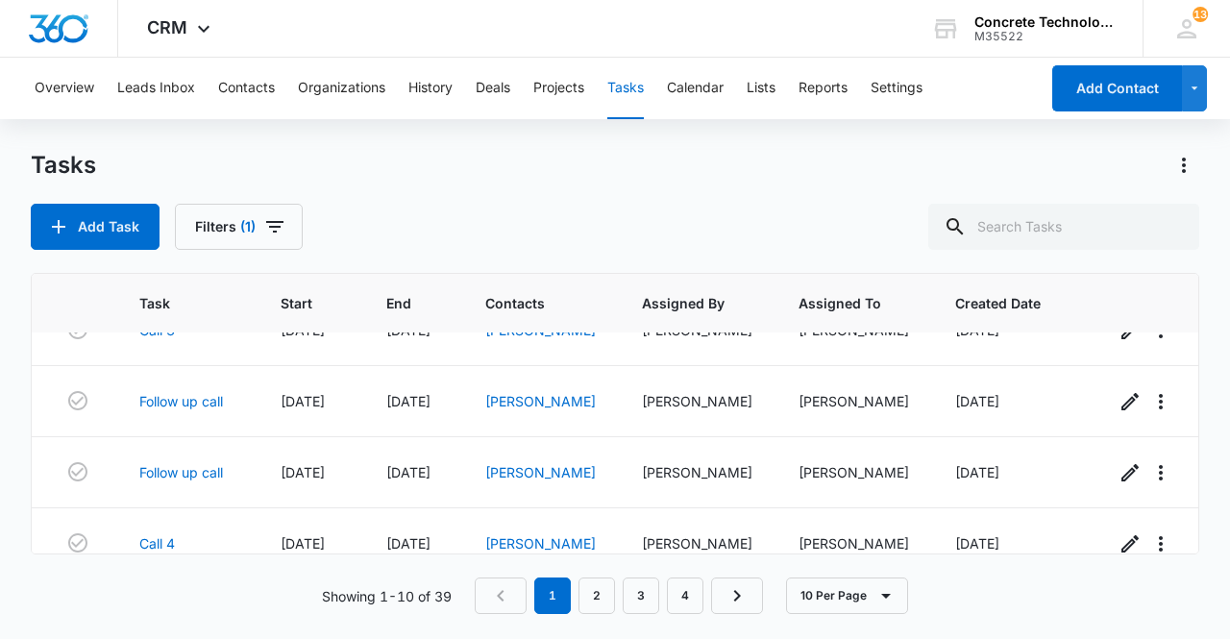
scroll to position [77, 0]
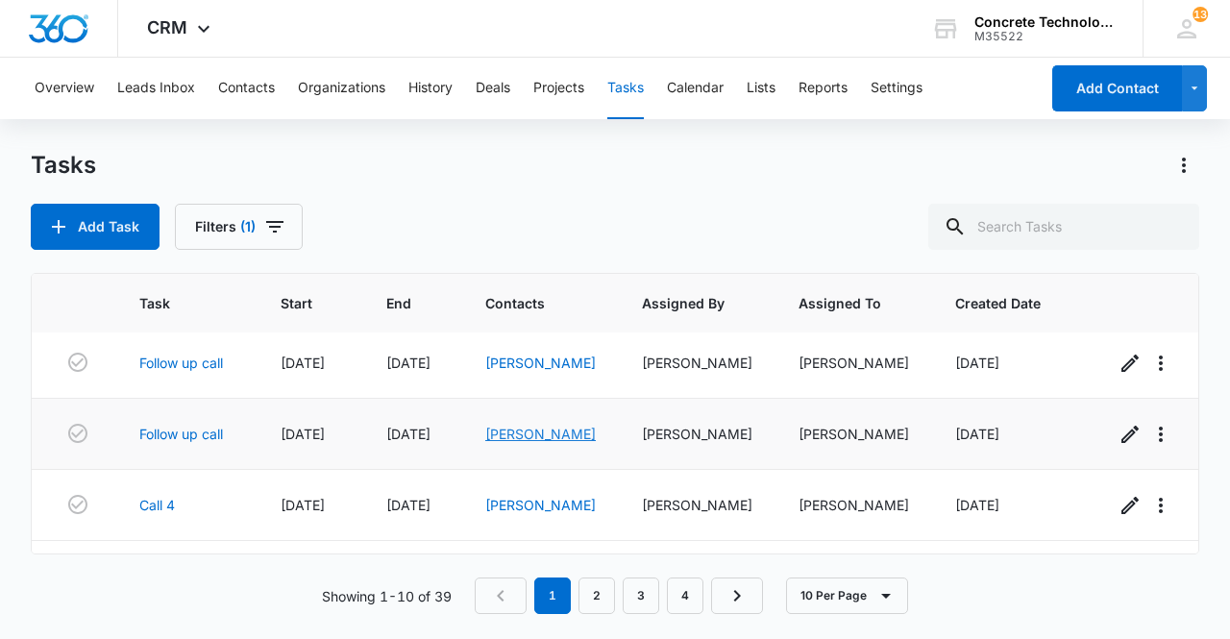
click at [528, 439] on link "[PERSON_NAME]" at bounding box center [540, 434] width 110 height 16
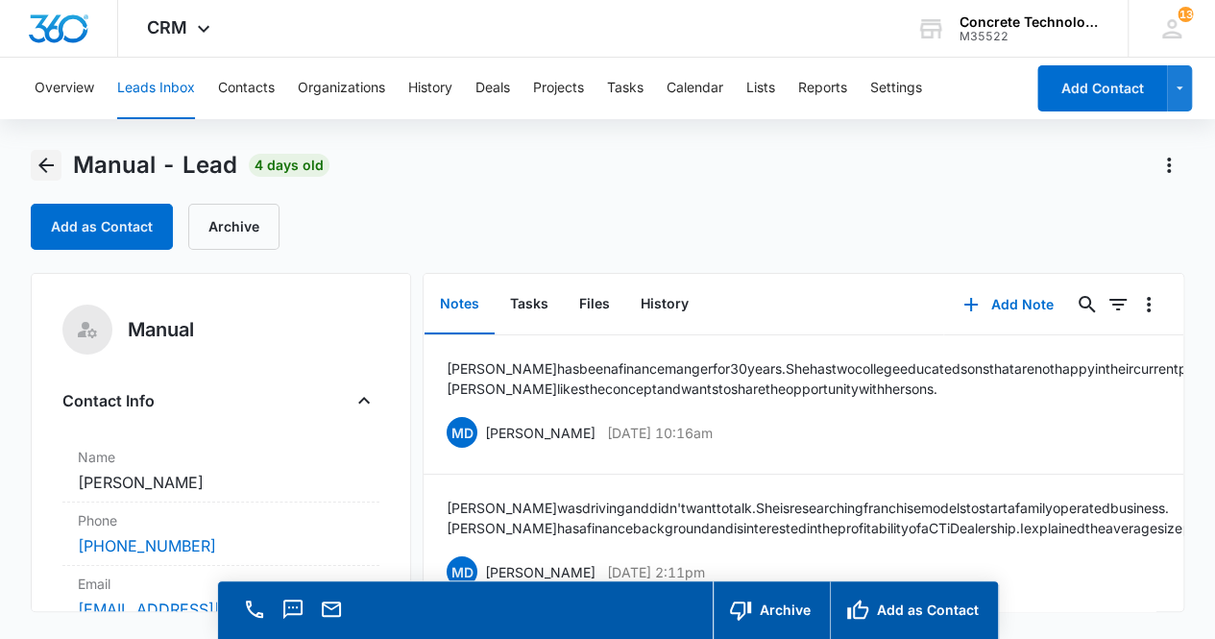
click at [51, 170] on icon "Back" at bounding box center [46, 165] width 23 height 23
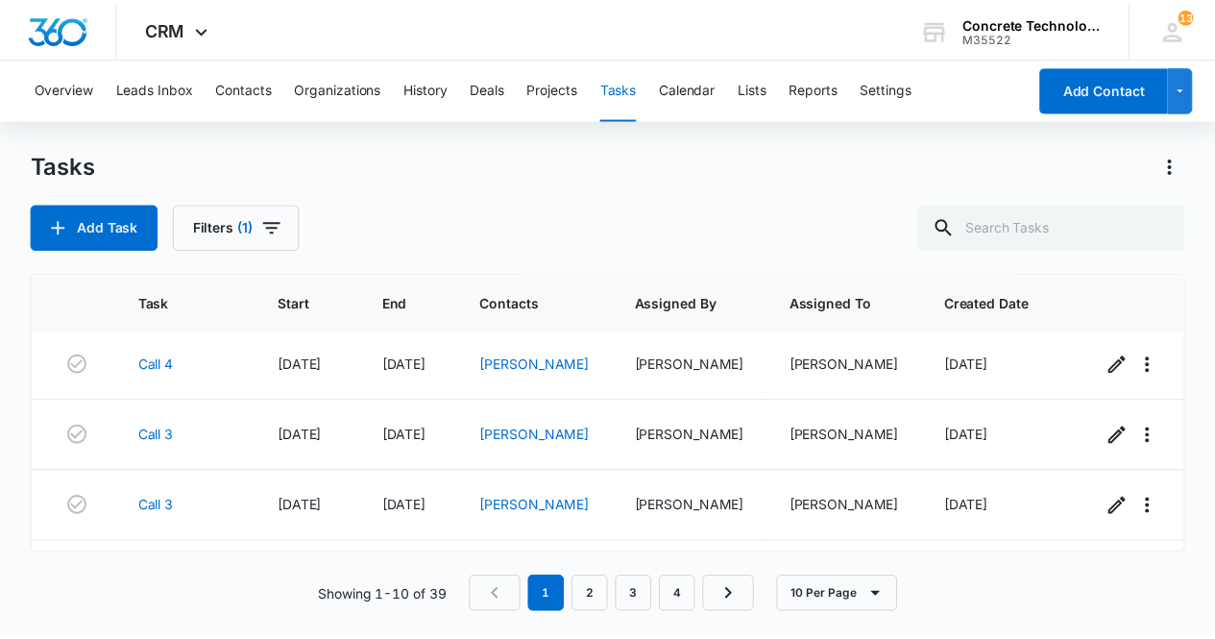
scroll to position [231, 0]
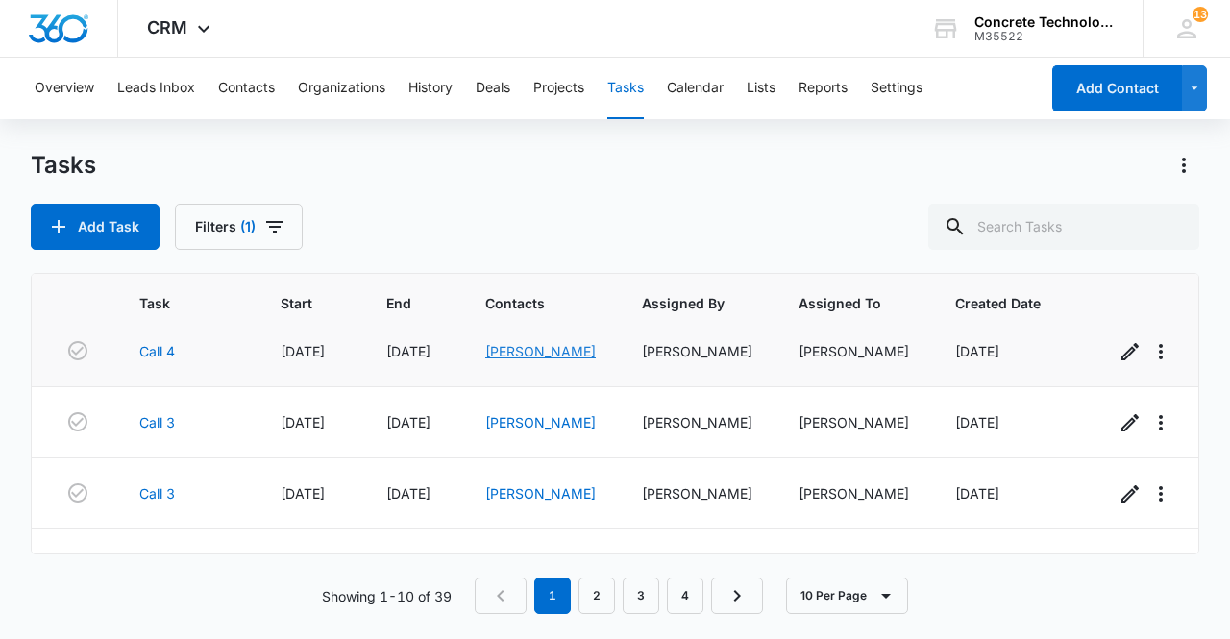
click at [539, 351] on link "[PERSON_NAME]" at bounding box center [540, 351] width 110 height 16
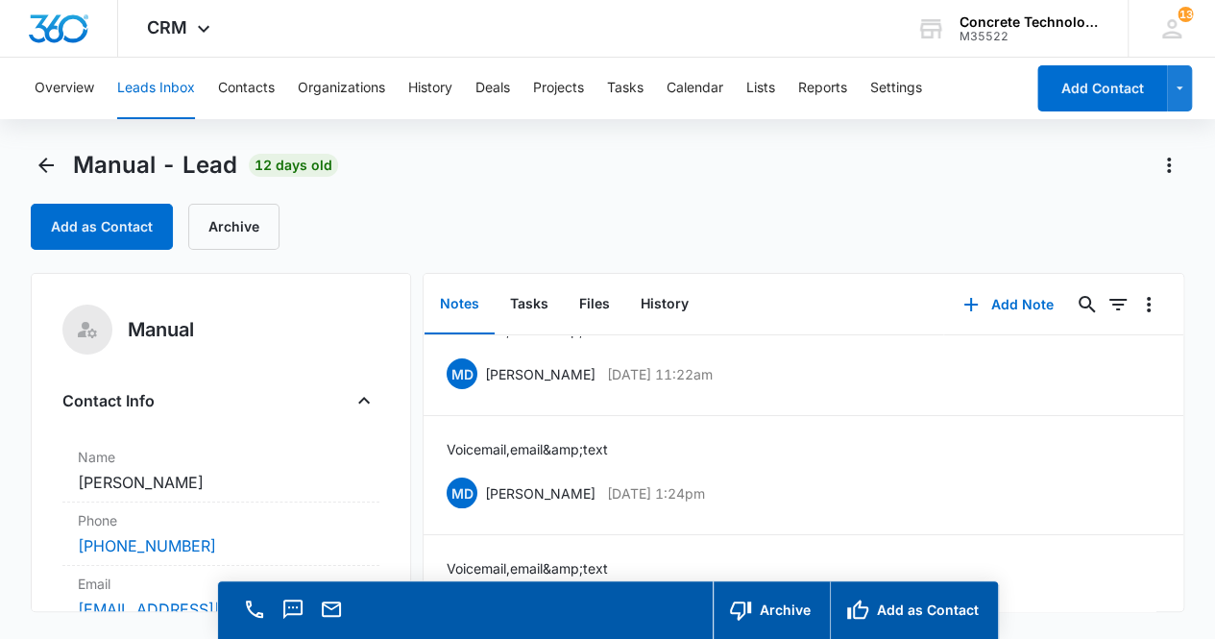
scroll to position [94, 0]
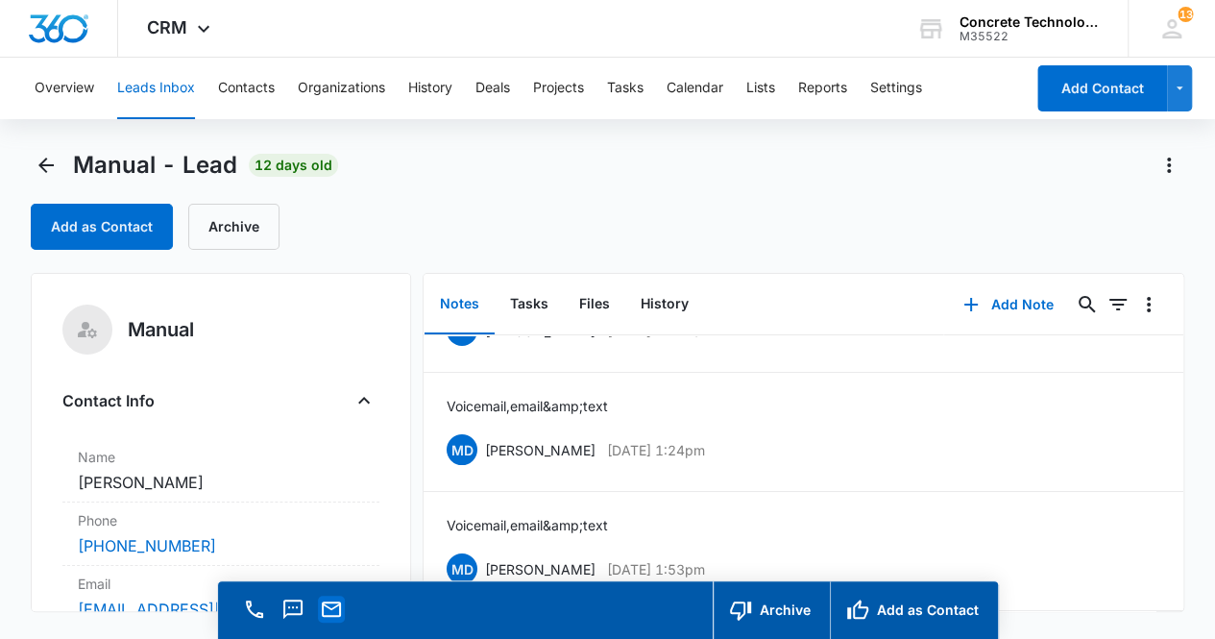
click at [338, 618] on icon "Email" at bounding box center [331, 609] width 23 height 23
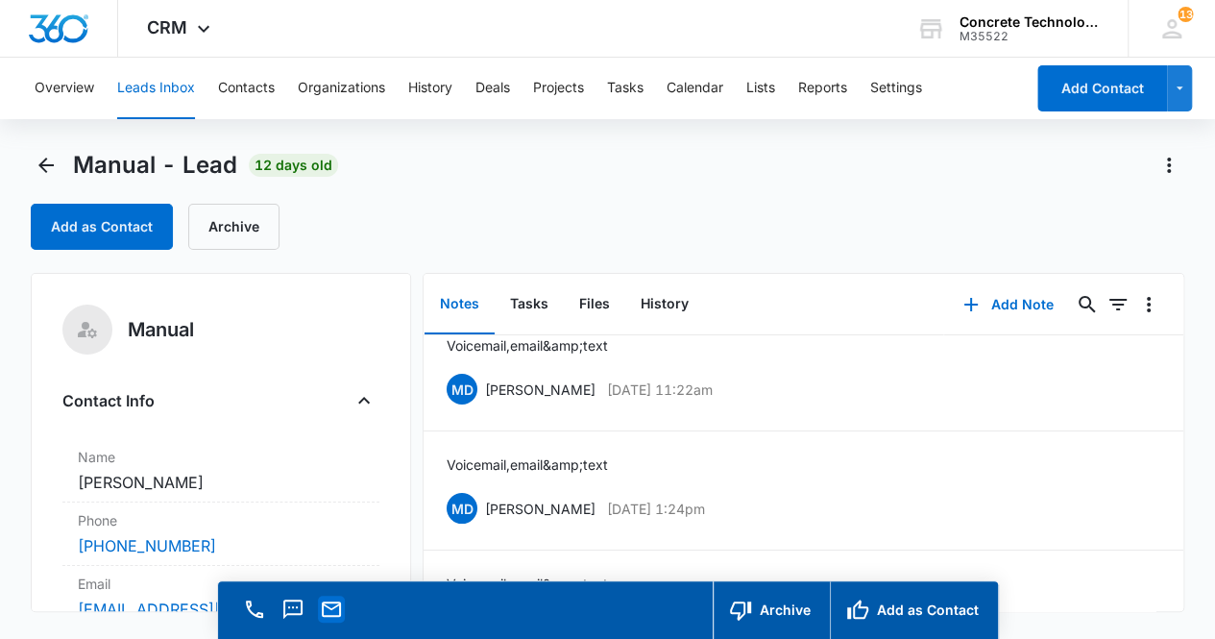
scroll to position [0, 0]
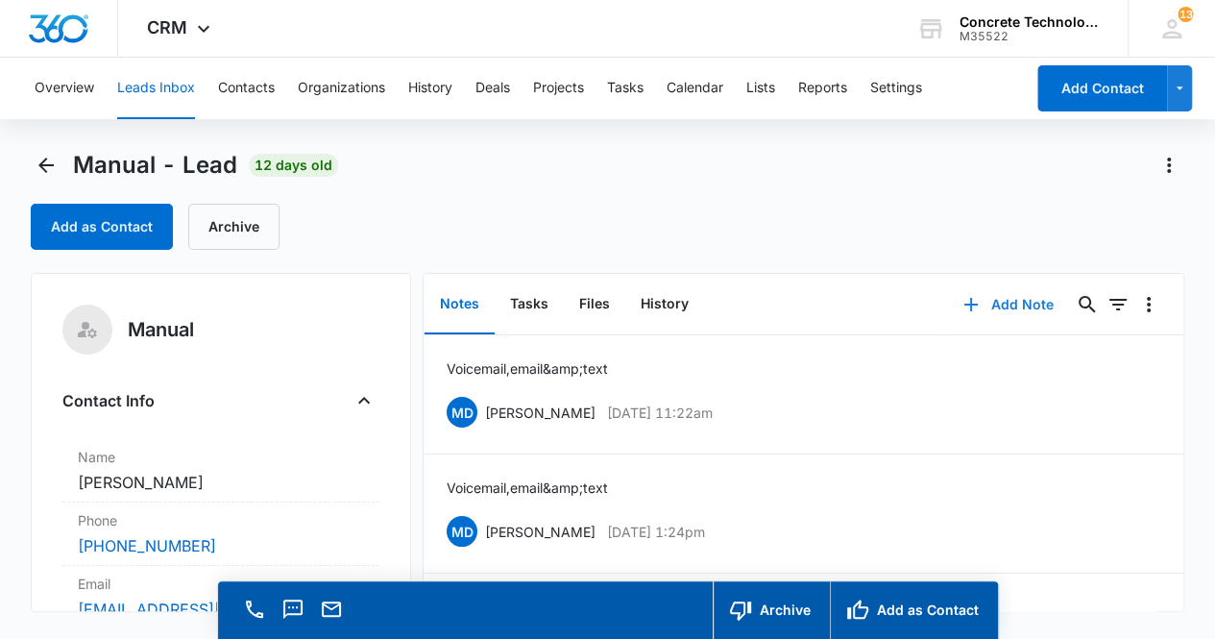
click at [991, 300] on button "Add Note" at bounding box center [1009, 305] width 128 height 46
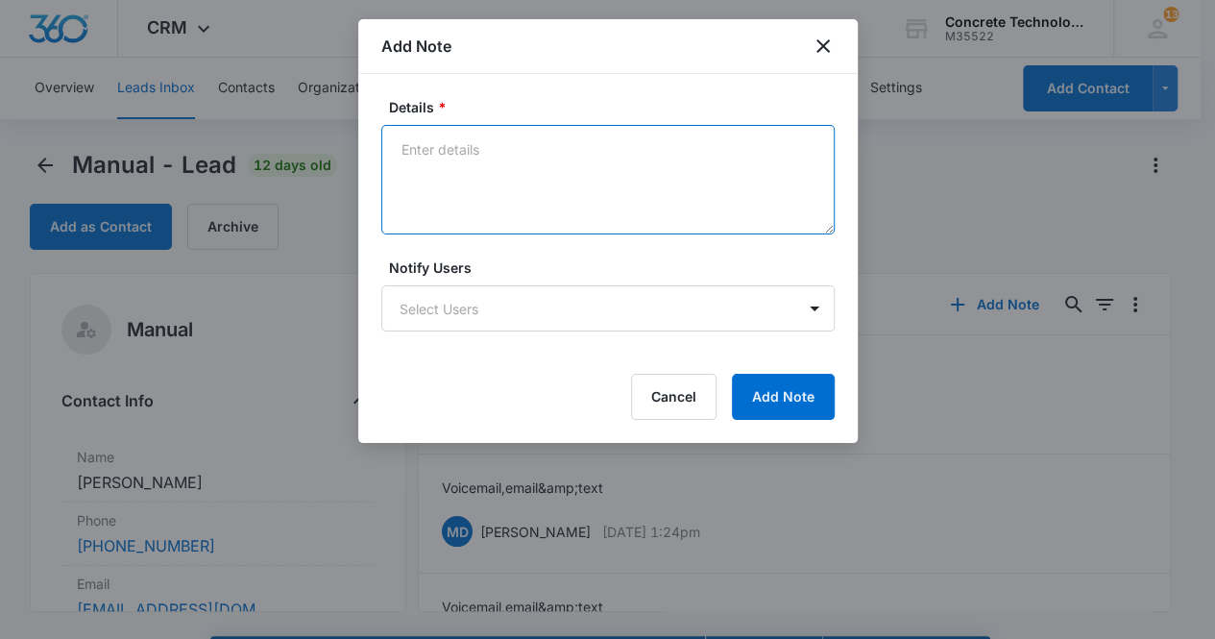
drag, startPoint x: 541, startPoint y: 184, endPoint x: 559, endPoint y: 181, distance: 18.7
click at [541, 184] on textarea "Details *" at bounding box center [608, 180] width 454 height 110
type textarea "Voicemail, email & text"
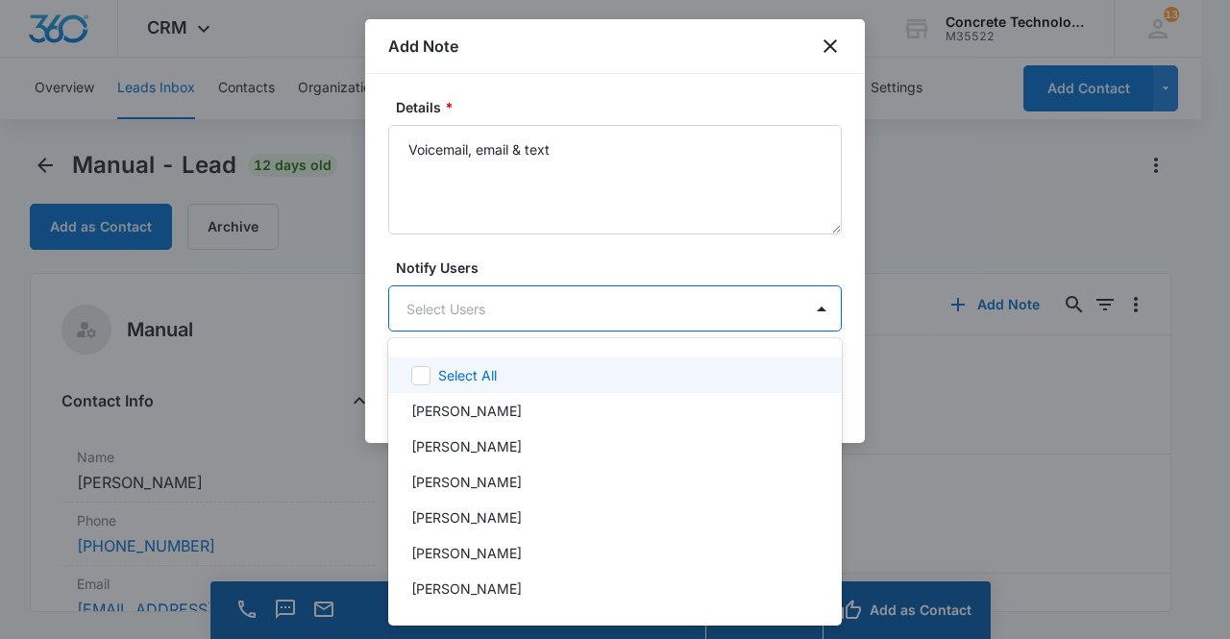
click at [578, 313] on body "CRM Apps Reputation Websites Forms CRM Email Social Content Ads Intelligence Fi…" at bounding box center [615, 319] width 1230 height 639
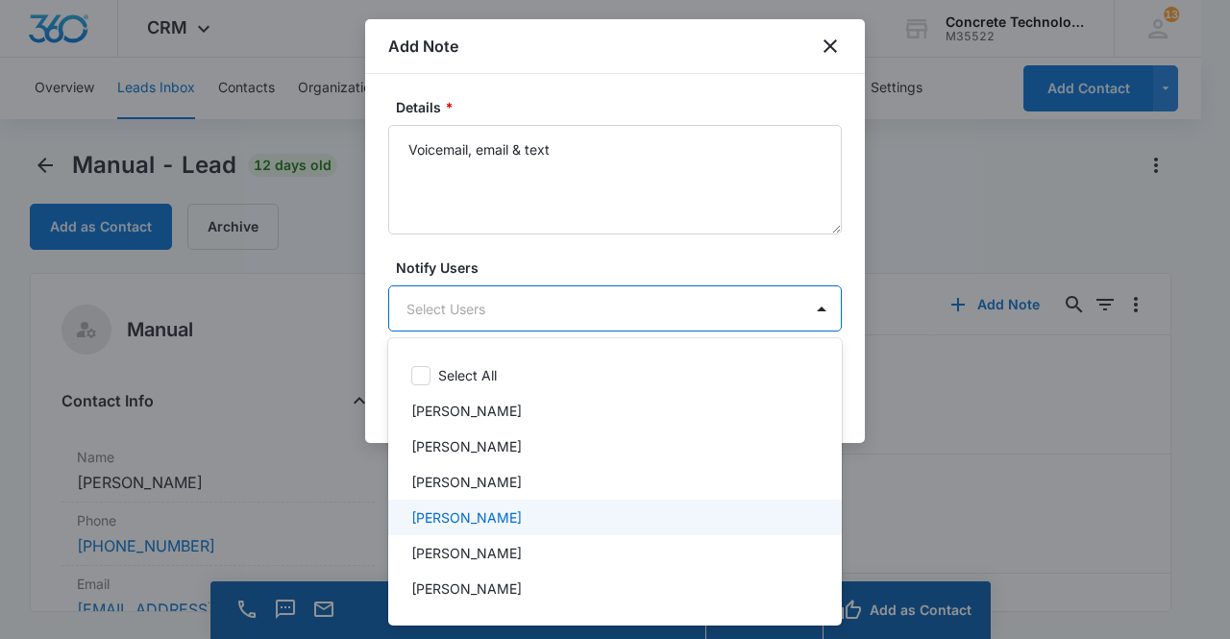
click at [547, 515] on div "[PERSON_NAME]" at bounding box center [613, 517] width 404 height 20
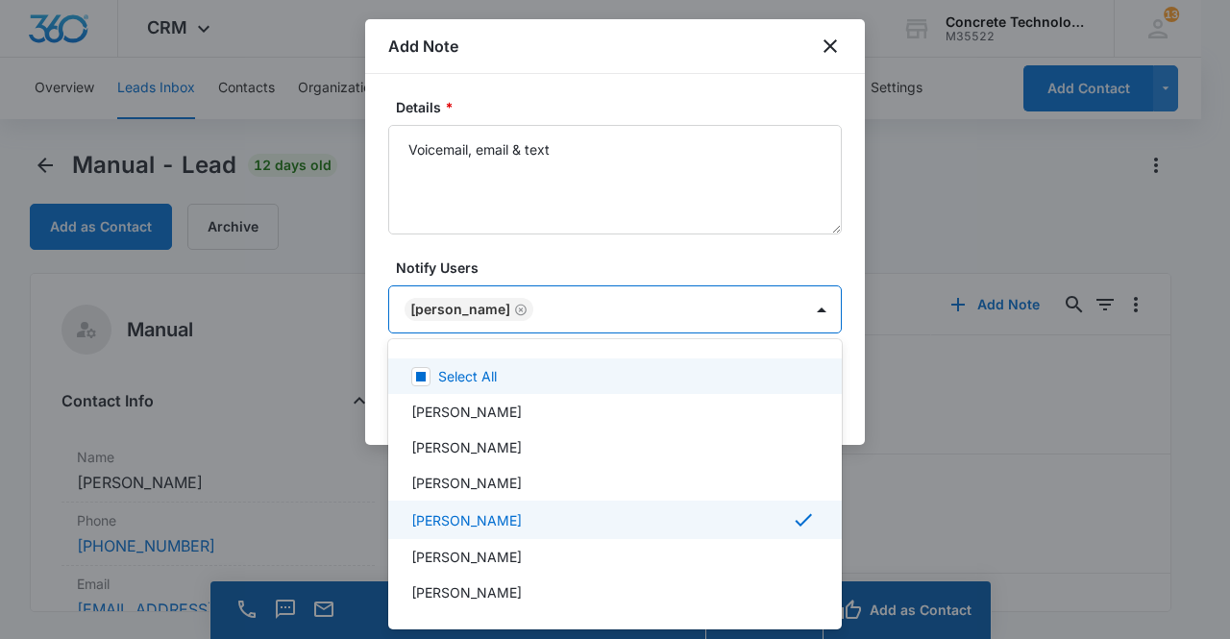
click at [450, 301] on div at bounding box center [615, 319] width 1230 height 639
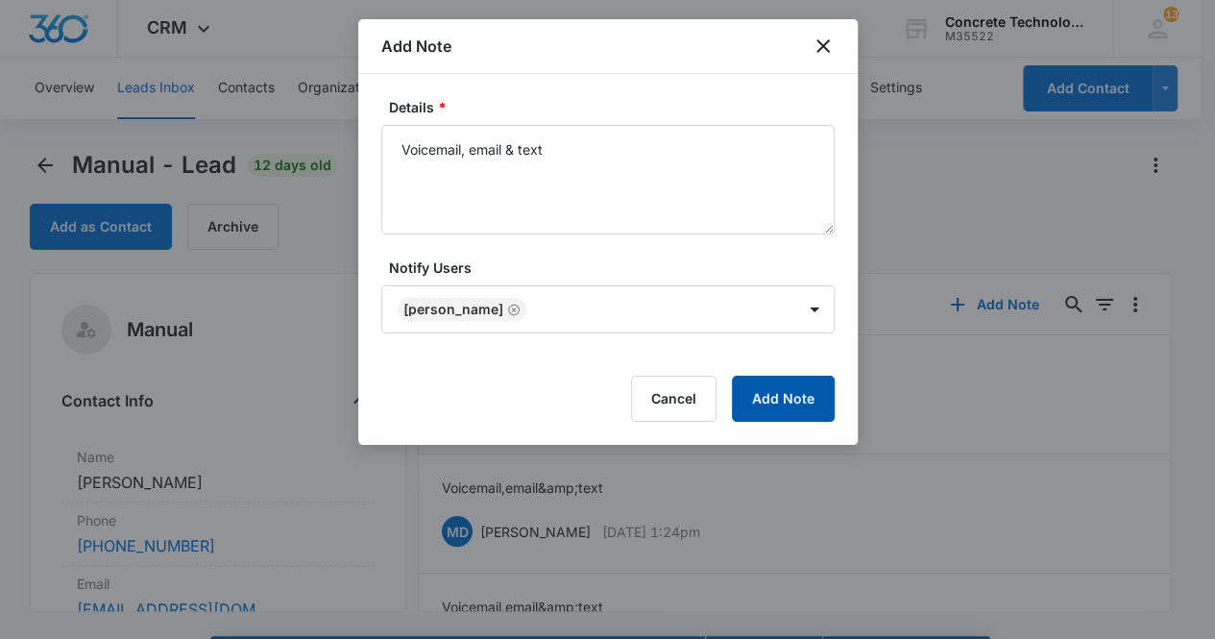
click at [765, 399] on button "Add Note" at bounding box center [783, 399] width 103 height 46
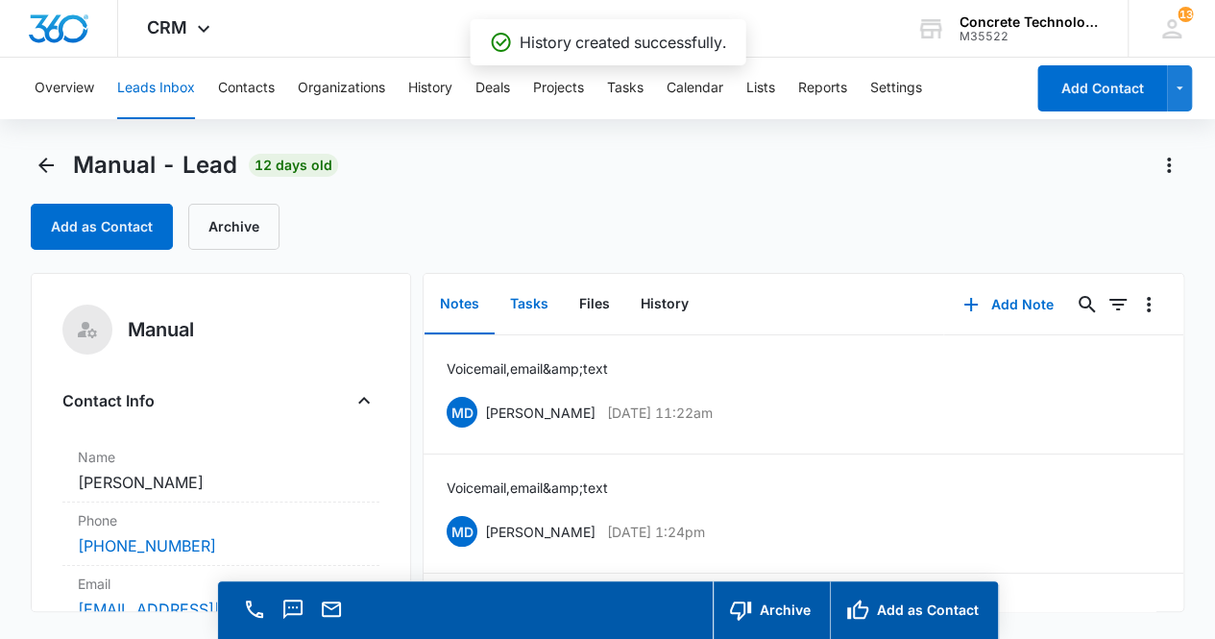
click at [528, 308] on button "Tasks" at bounding box center [529, 305] width 69 height 60
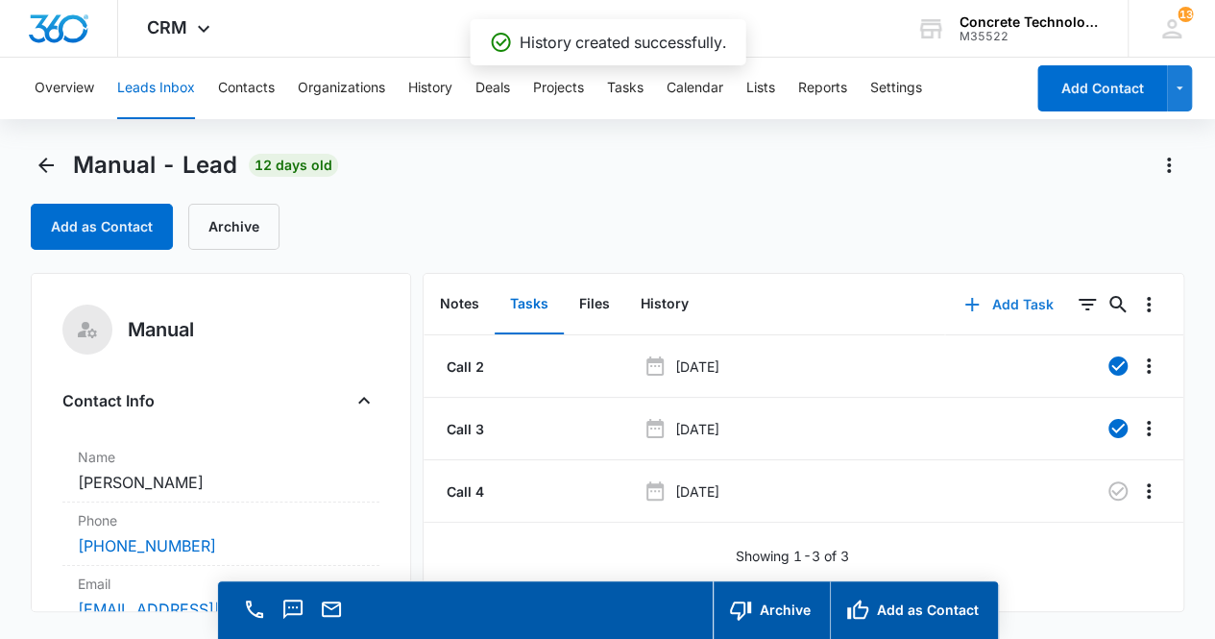
click at [1002, 296] on button "Add Task" at bounding box center [1008, 305] width 127 height 46
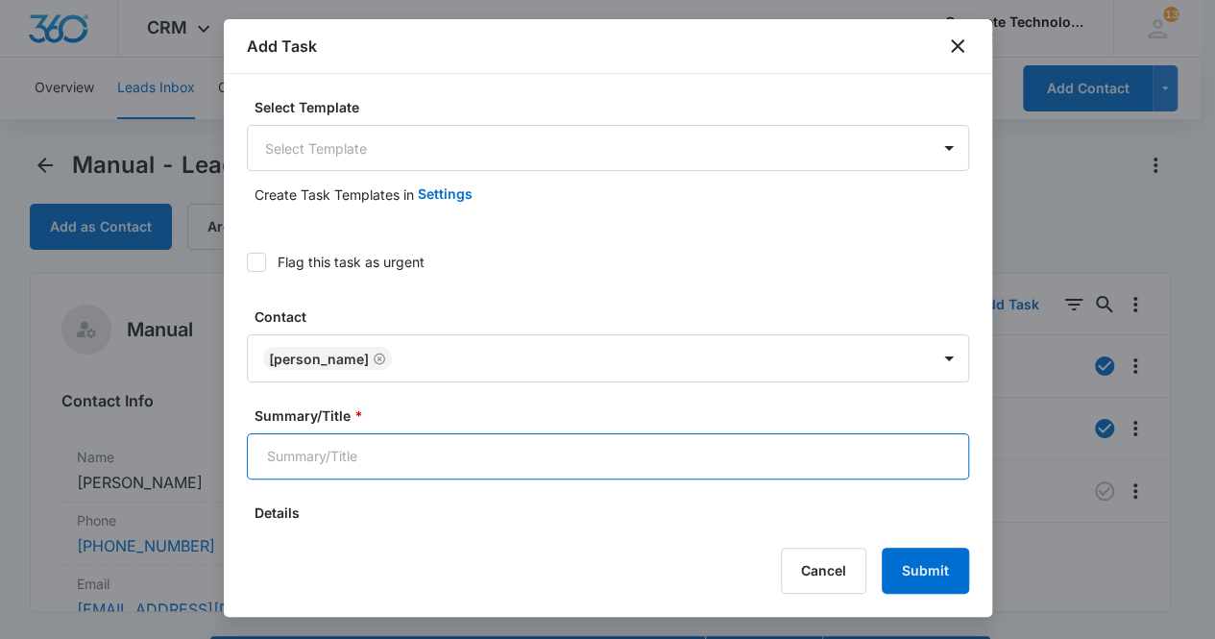
drag, startPoint x: 408, startPoint y: 453, endPoint x: 425, endPoint y: 454, distance: 16.4
click at [414, 456] on input "Summary/Title *" at bounding box center [608, 456] width 723 height 46
type input "Call 5"
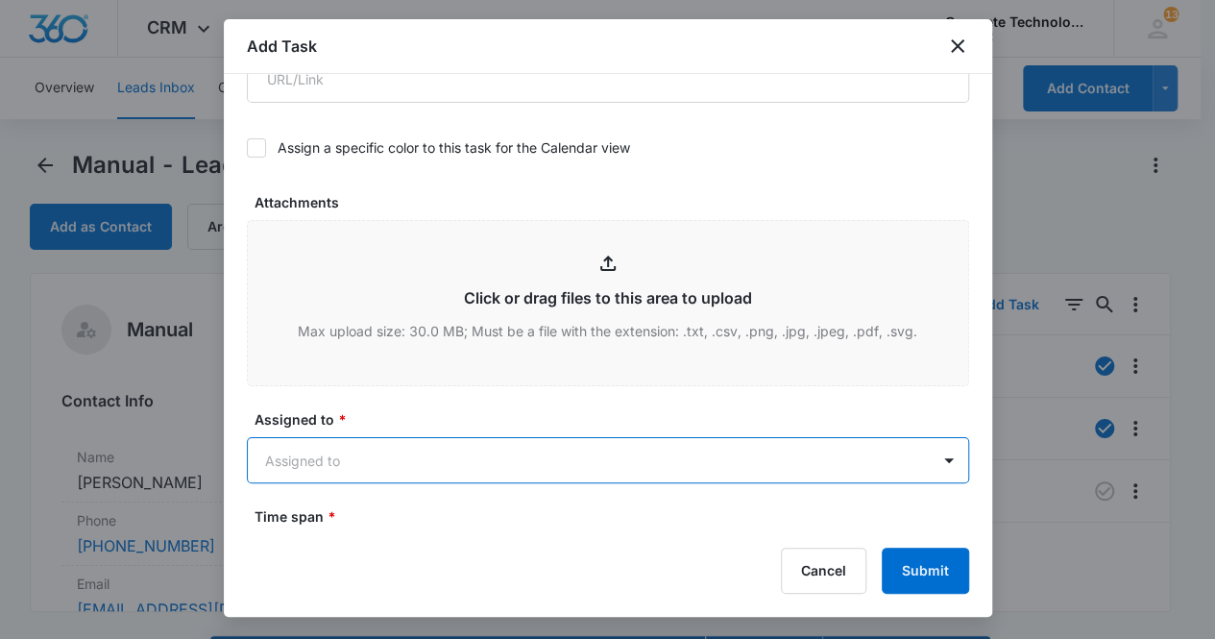
scroll to position [888, 0]
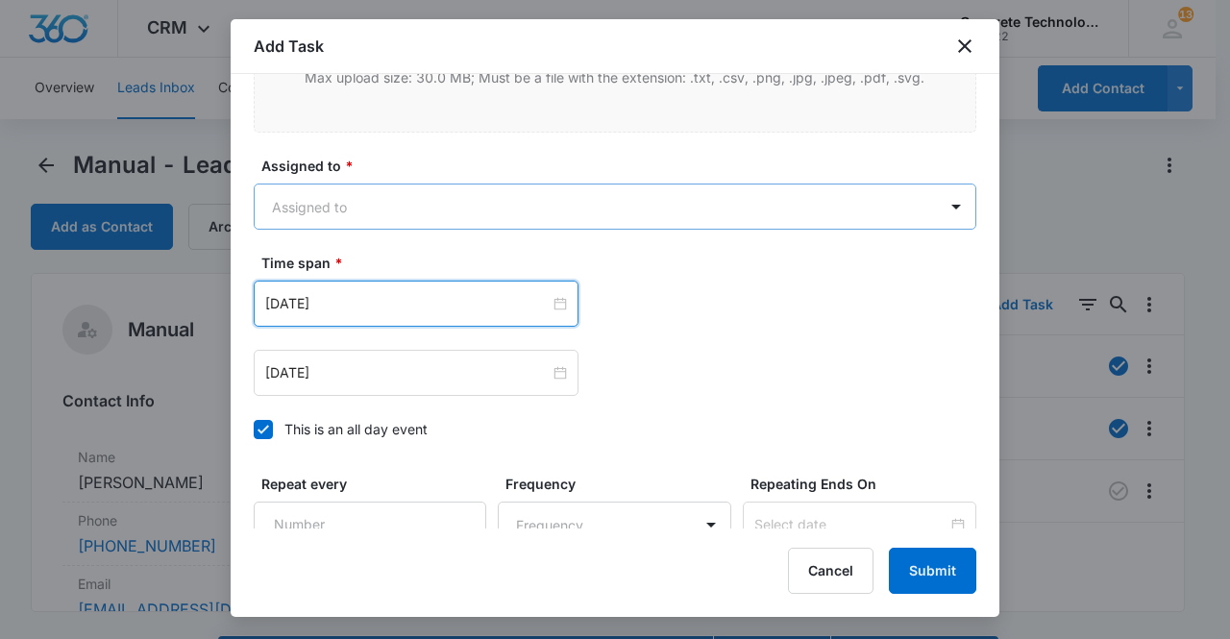
click at [321, 195] on body "CRM Apps Reputation Websites Forms CRM Email Social Content Ads Intelligence Fi…" at bounding box center [615, 347] width 1230 height 694
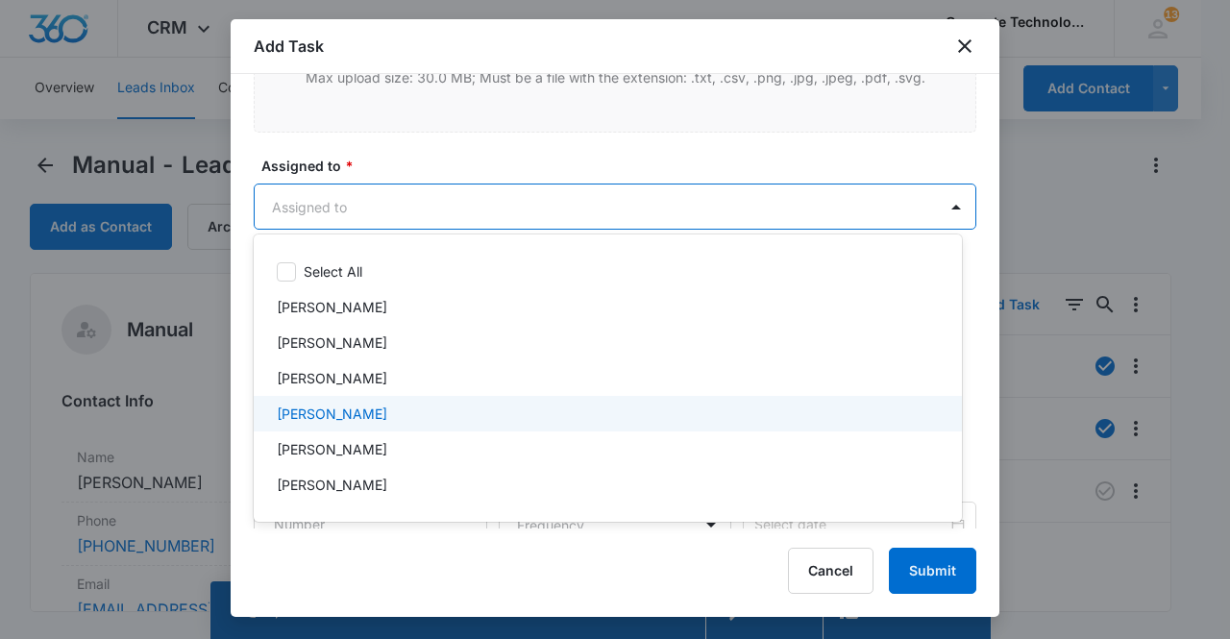
click at [341, 407] on p "[PERSON_NAME]" at bounding box center [332, 414] width 110 height 20
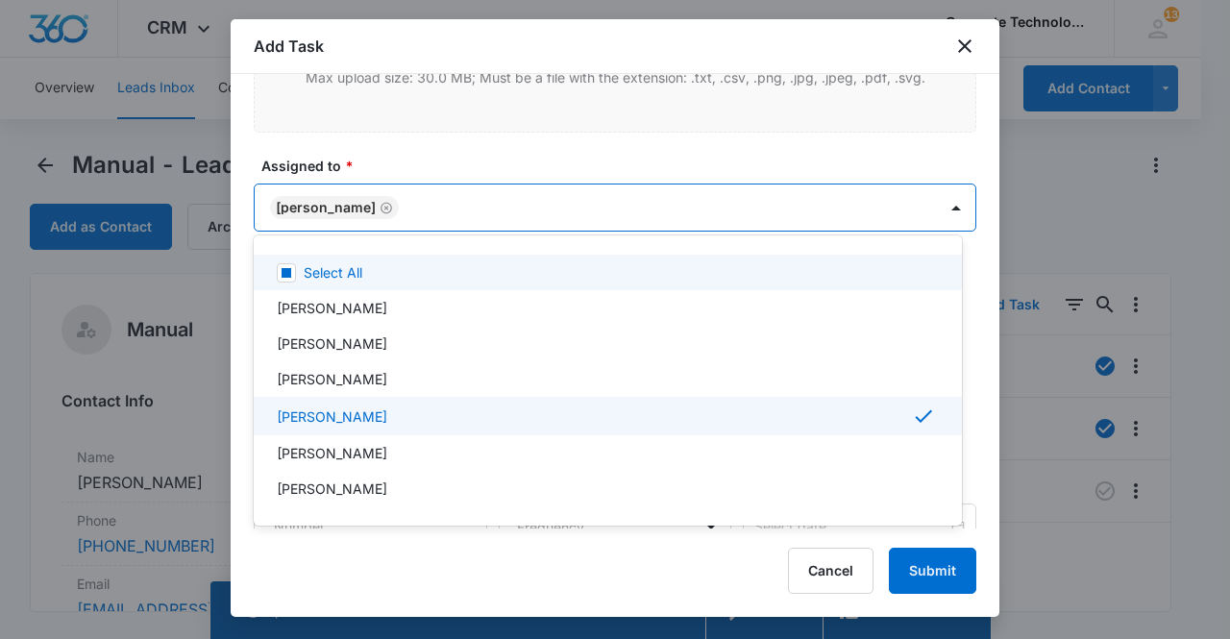
click at [309, 205] on div at bounding box center [615, 319] width 1230 height 639
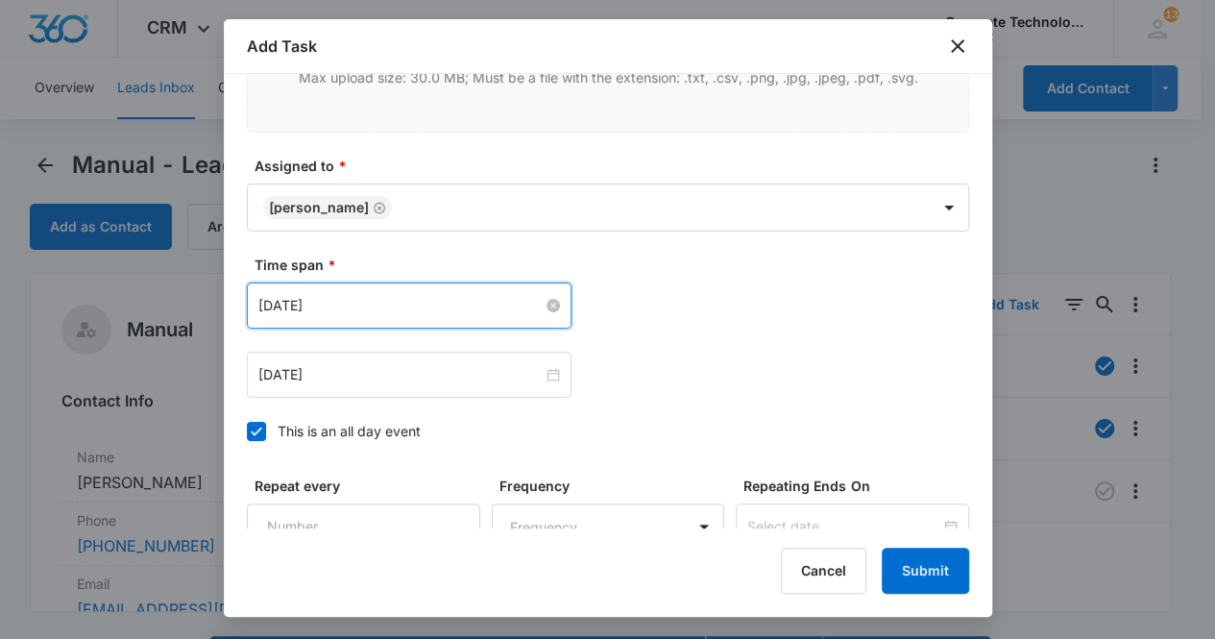
click at [448, 298] on input "[DATE]" at bounding box center [400, 305] width 284 height 21
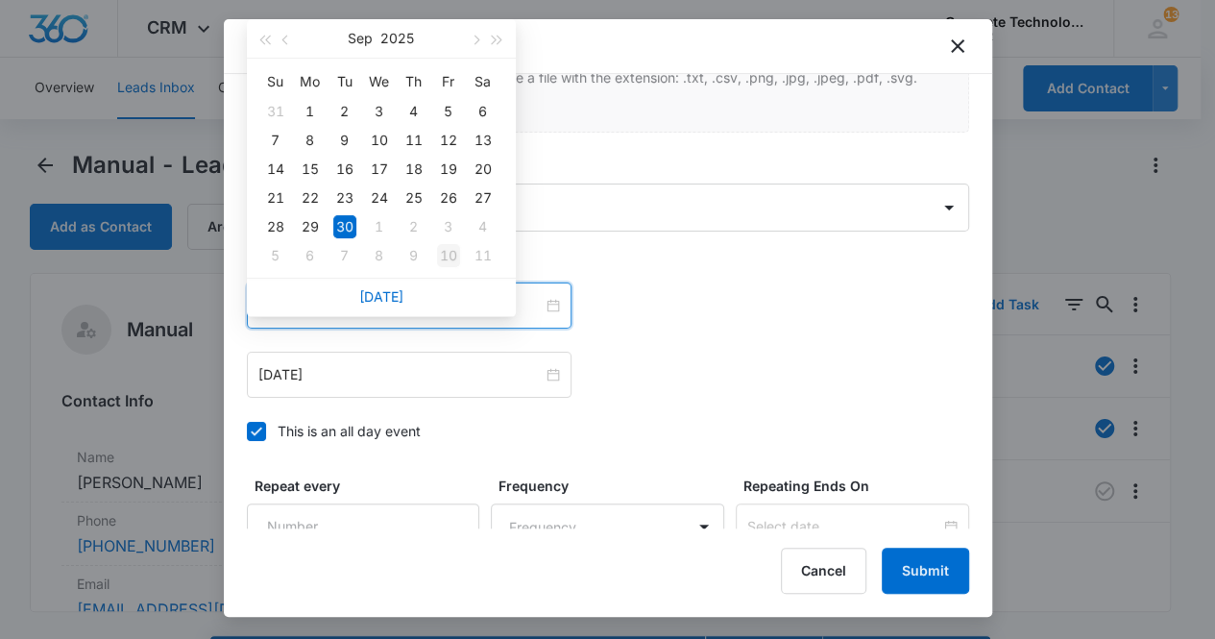
click at [453, 258] on div "10" at bounding box center [448, 255] width 23 height 23
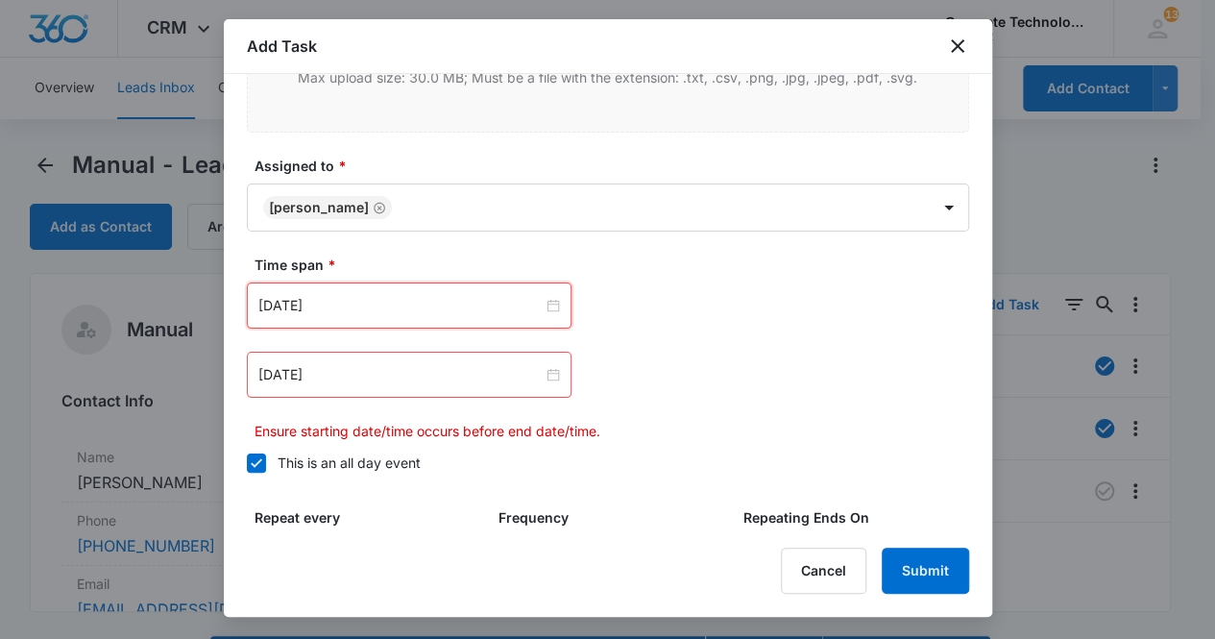
click at [446, 288] on div "[DATE]" at bounding box center [409, 305] width 325 height 46
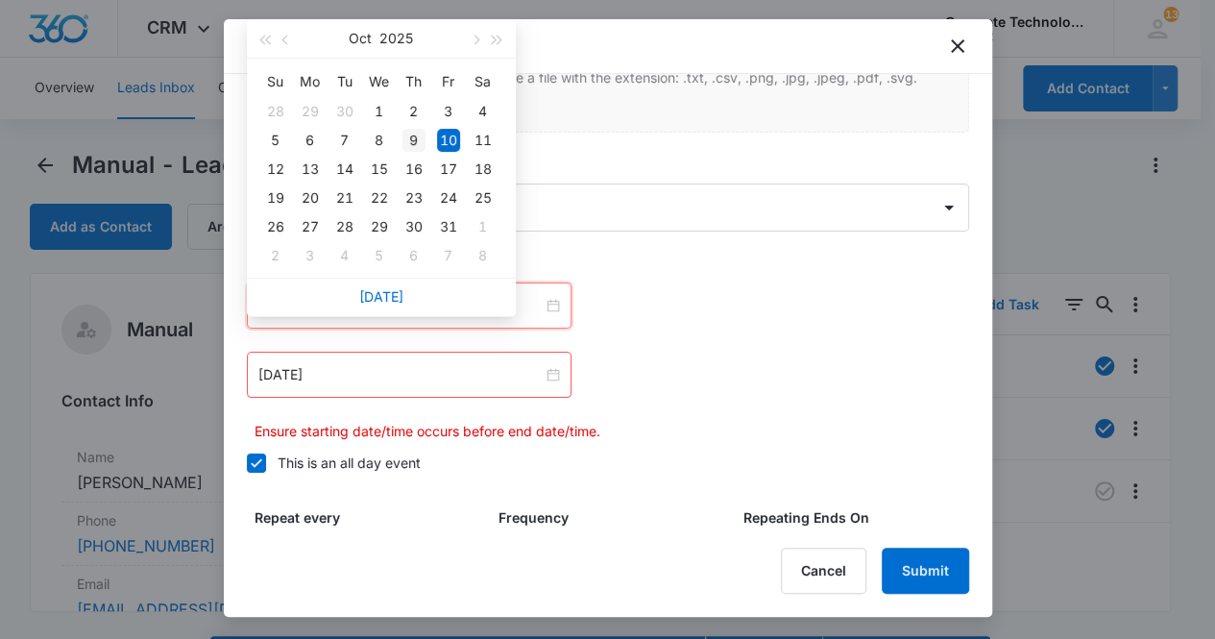
type input "[DATE]"
click at [409, 137] on div "9" at bounding box center [414, 140] width 23 height 23
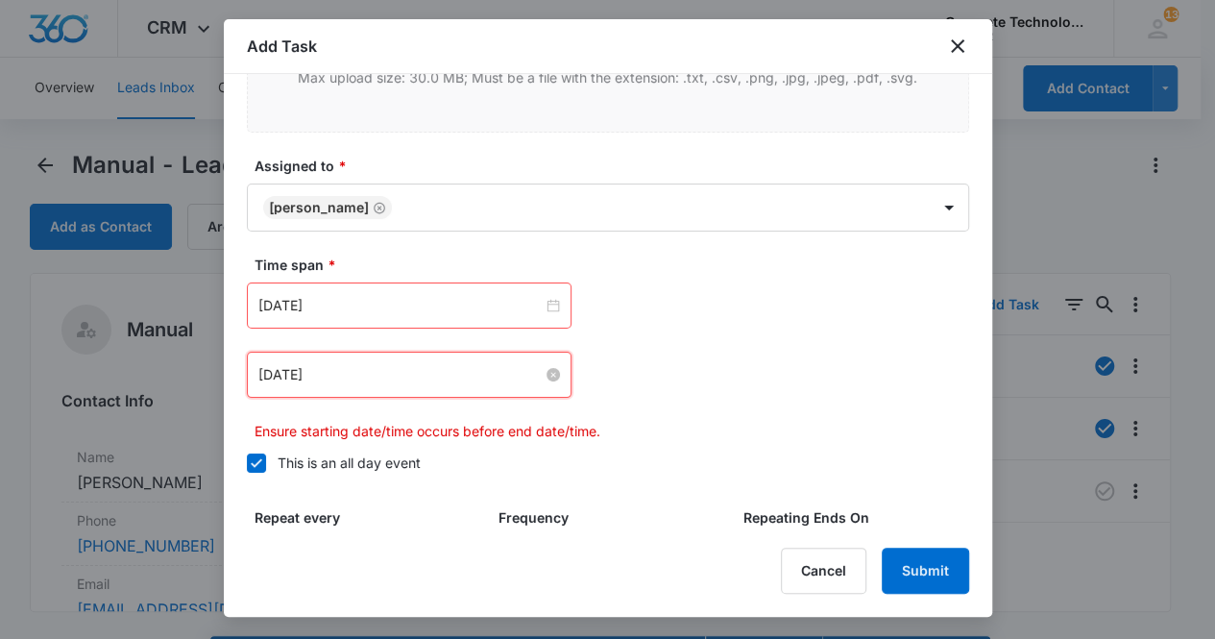
click at [430, 376] on input "[DATE]" at bounding box center [400, 374] width 284 height 21
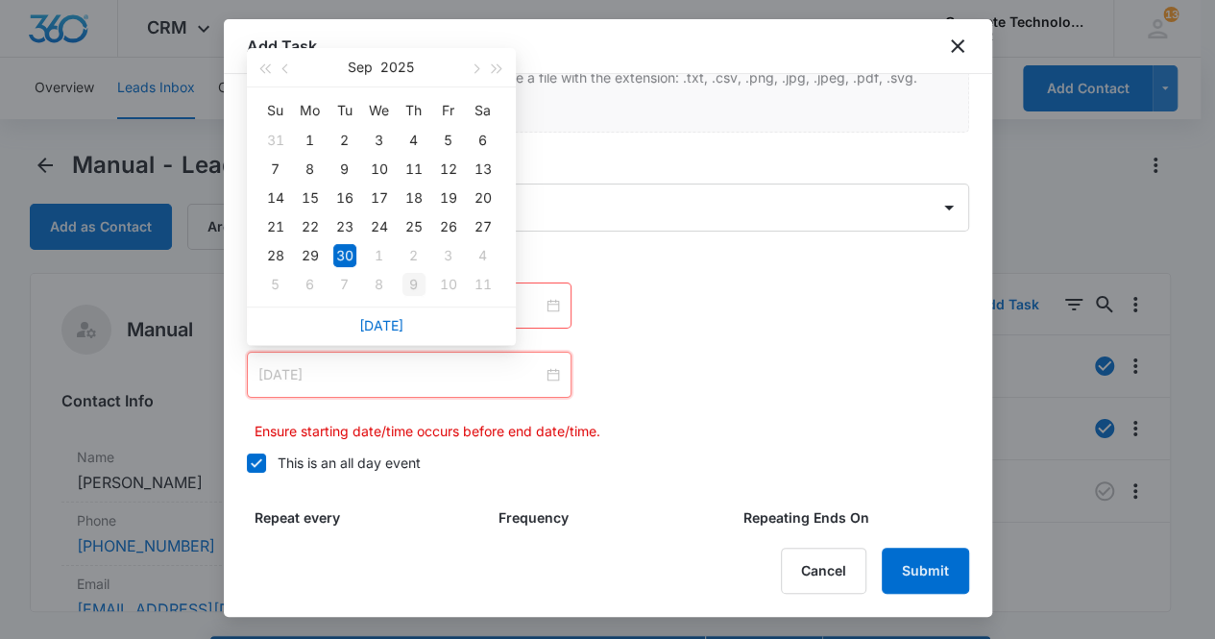
type input "[DATE]"
click at [415, 287] on div "9" at bounding box center [414, 284] width 23 height 23
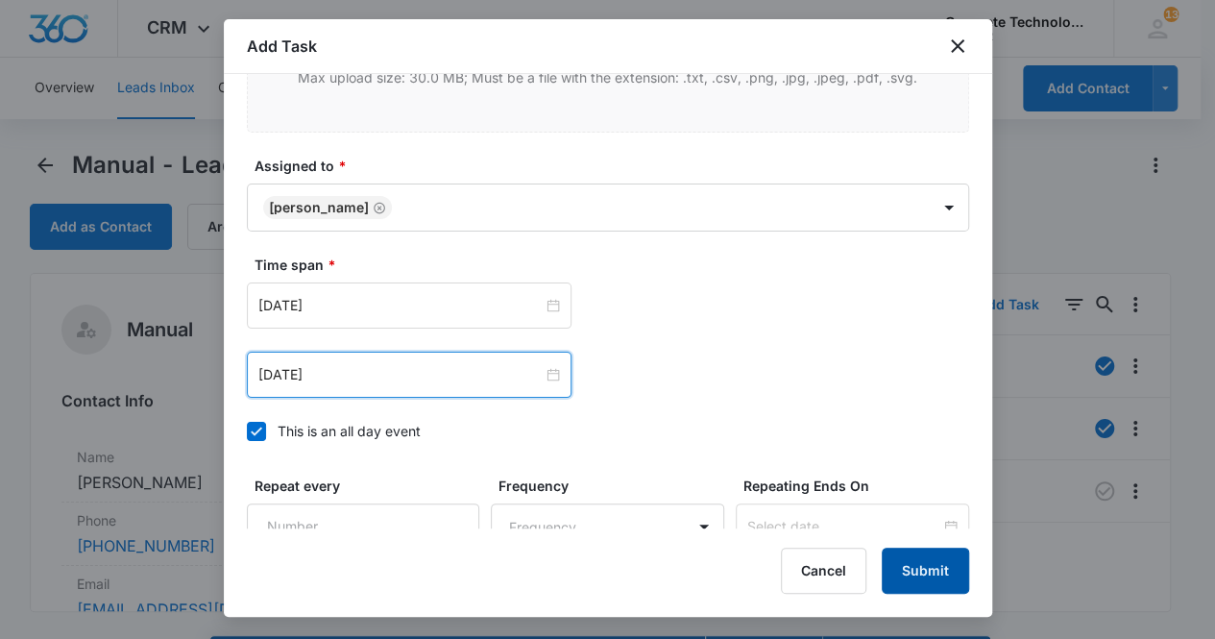
click at [905, 567] on button "Submit" at bounding box center [925, 571] width 87 height 46
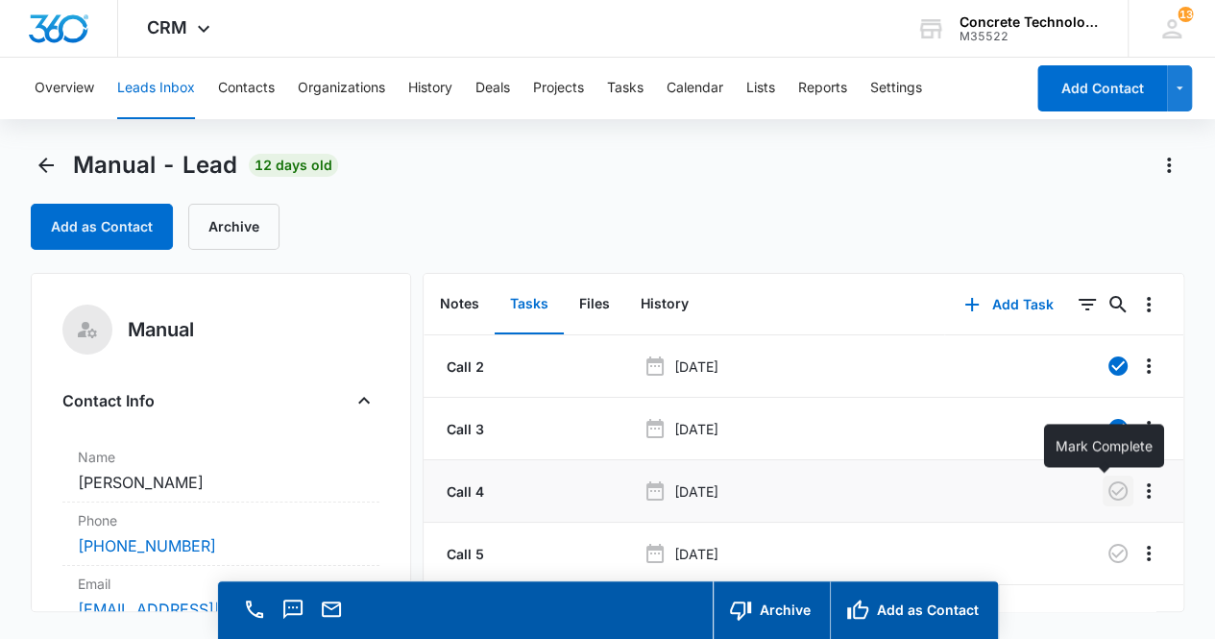
click at [1107, 495] on icon "button" at bounding box center [1118, 490] width 23 height 23
click at [465, 303] on button "Notes" at bounding box center [460, 305] width 70 height 60
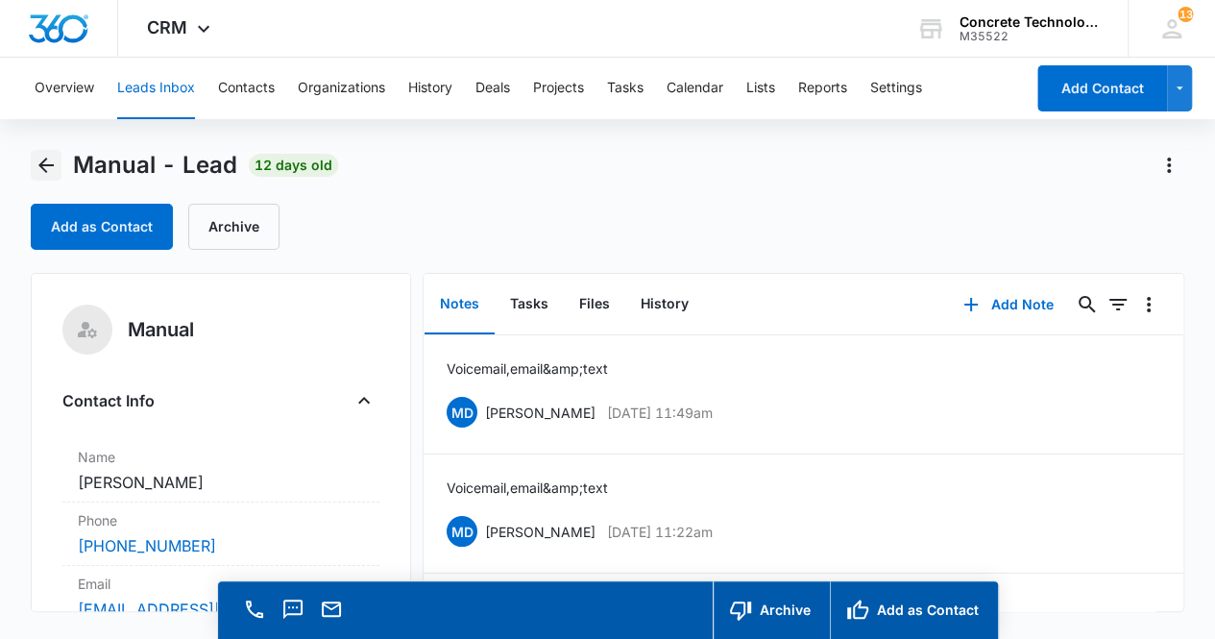
click at [44, 164] on icon "Back" at bounding box center [45, 165] width 15 height 15
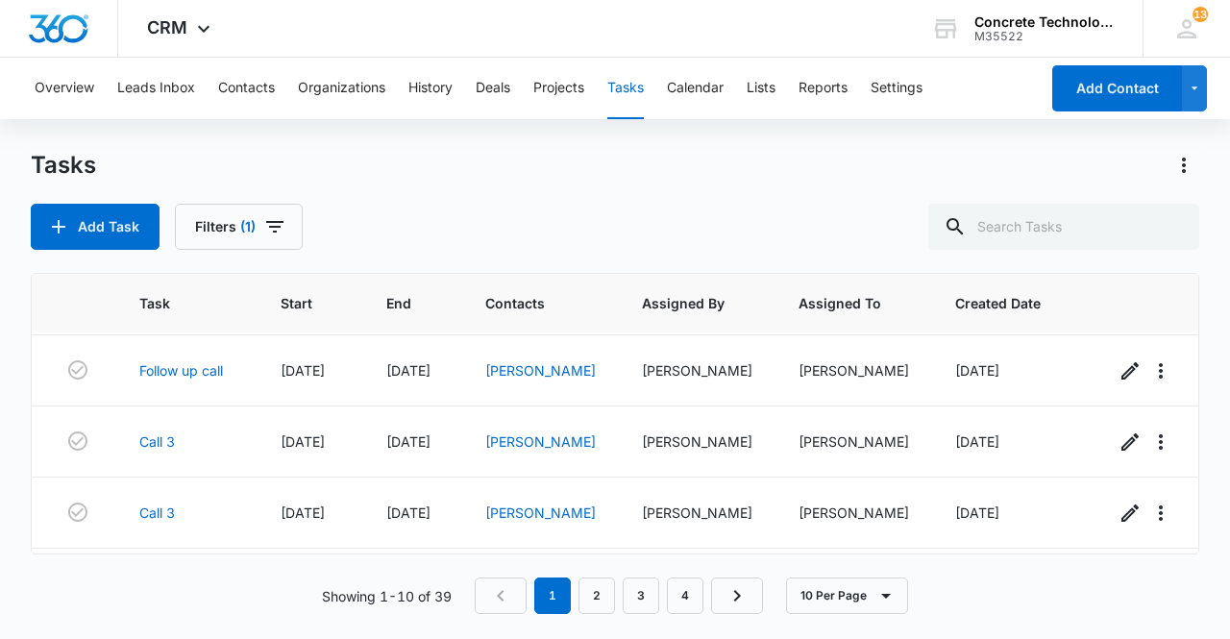
scroll to position [154, 0]
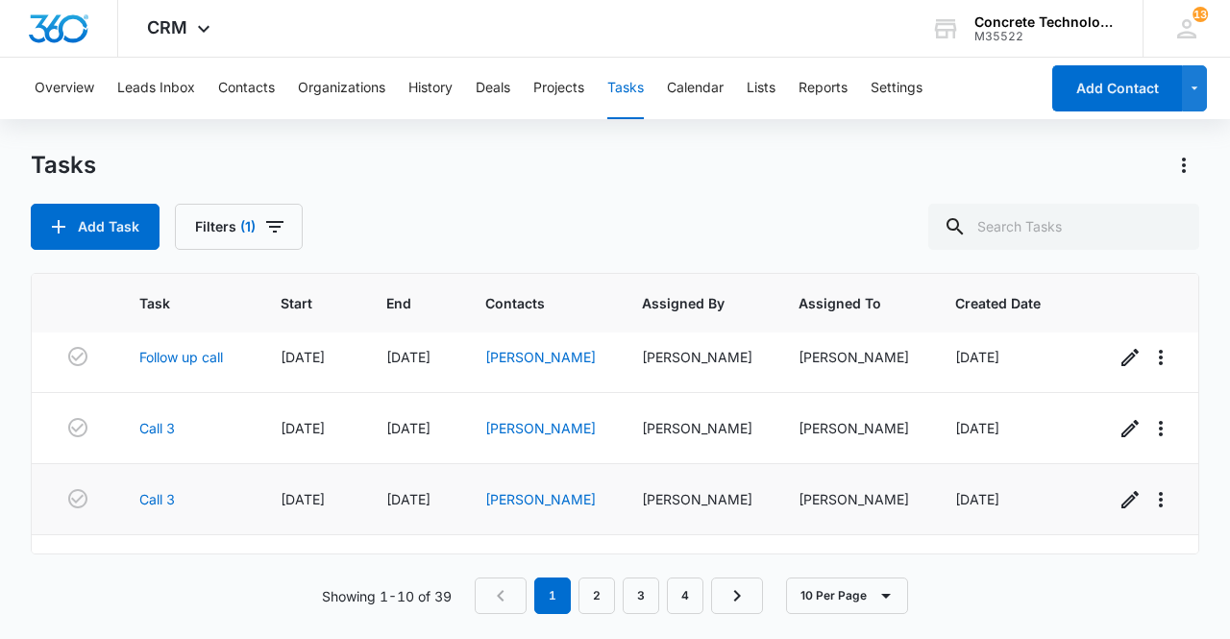
click at [1181, 525] on td at bounding box center [1149, 499] width 115 height 71
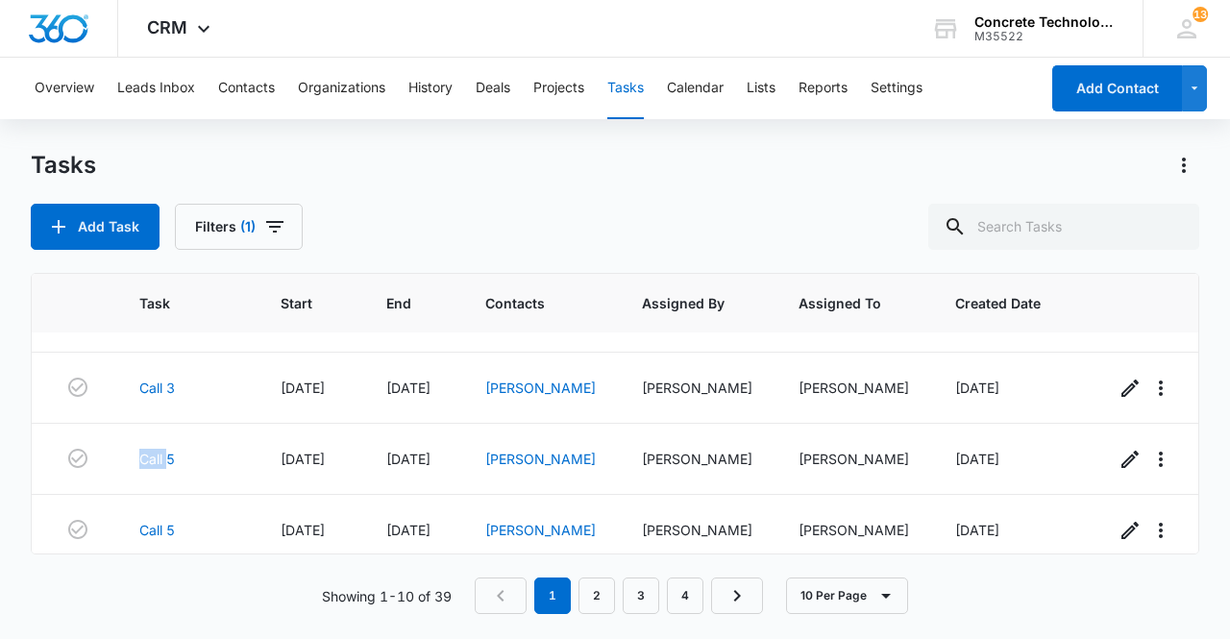
scroll to position [269, 0]
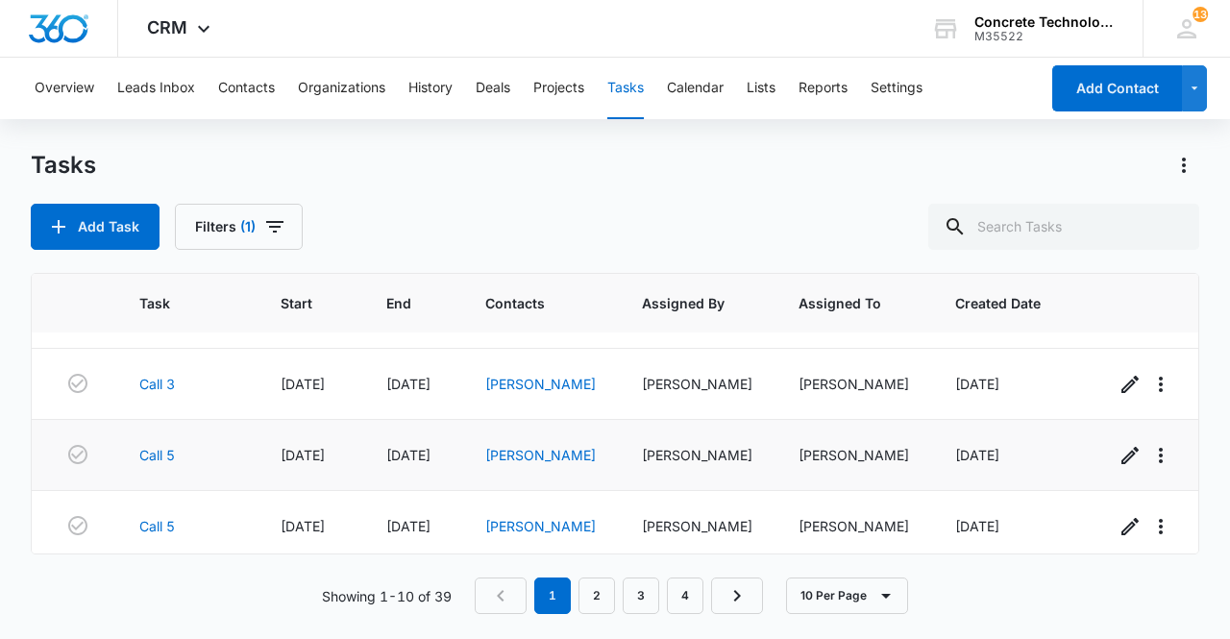
click at [547, 430] on td "[PERSON_NAME]" at bounding box center [540, 455] width 157 height 71
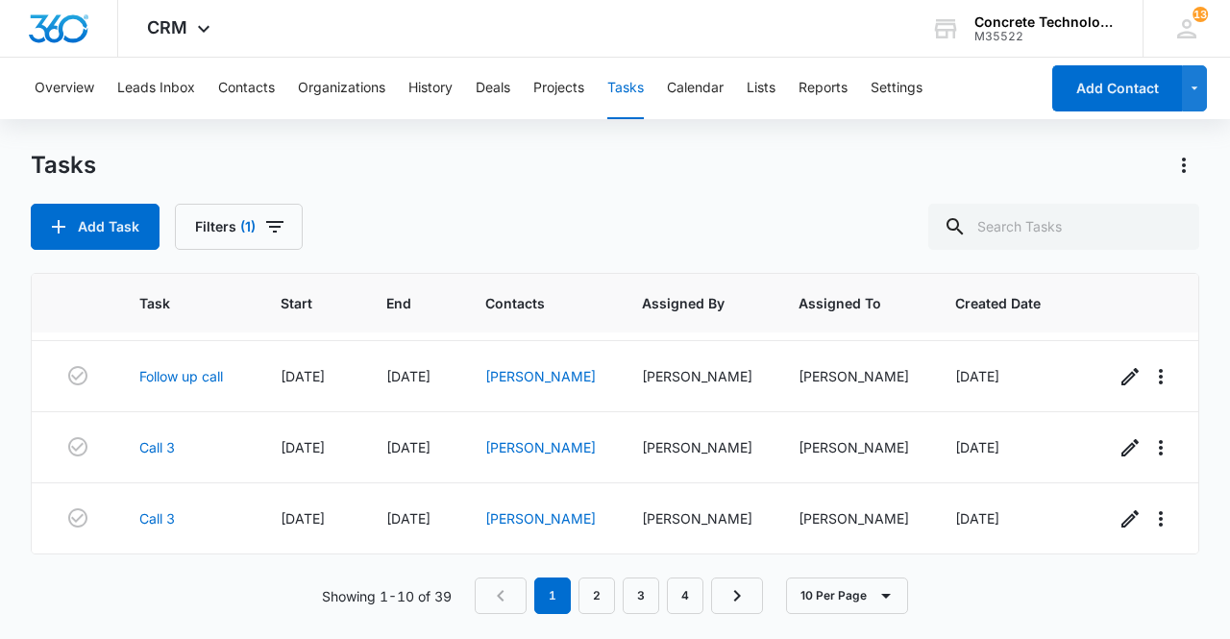
scroll to position [507, 0]
click at [607, 599] on link "2" at bounding box center [596, 595] width 37 height 37
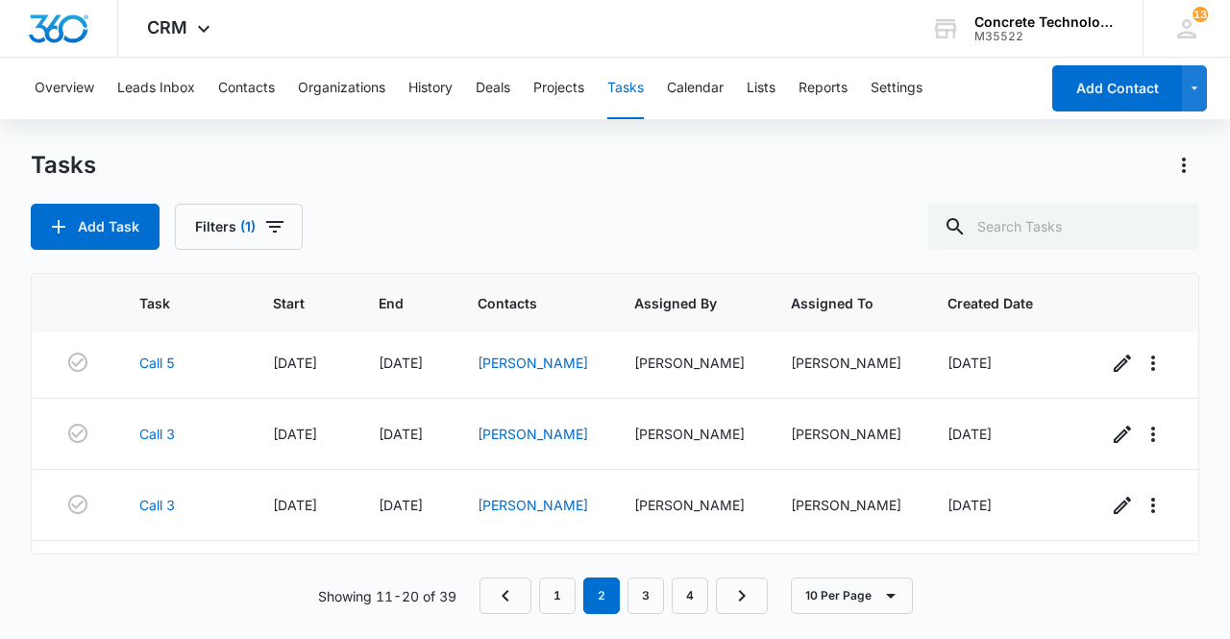
scroll to position [0, 0]
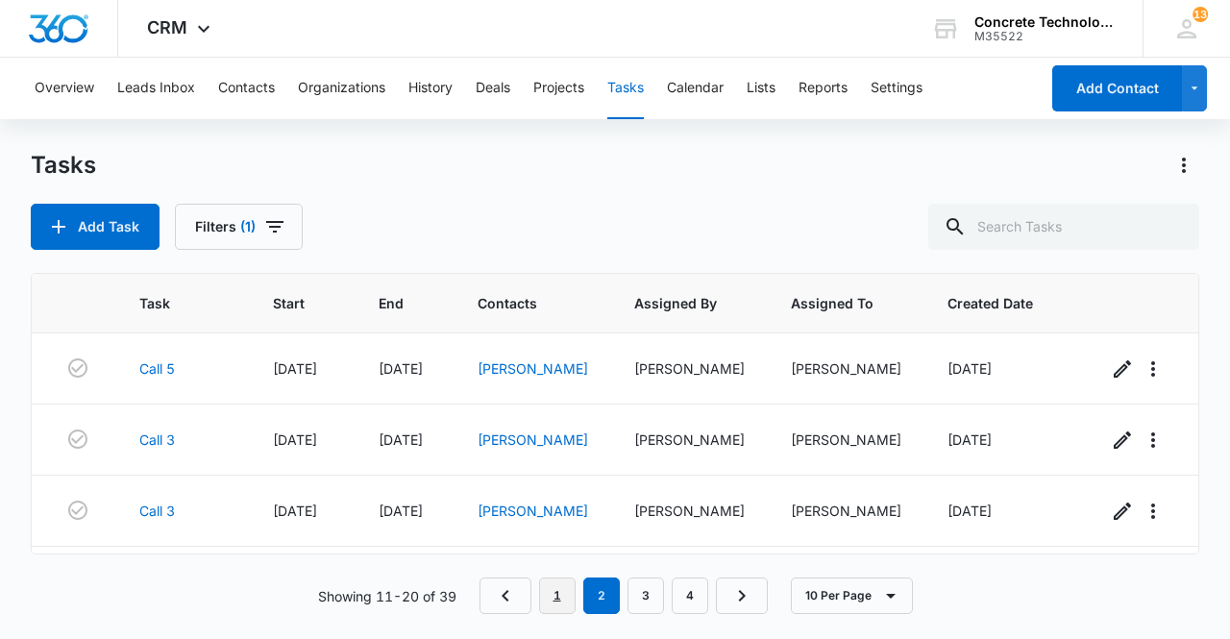
click at [550, 598] on link "1" at bounding box center [557, 595] width 37 height 37
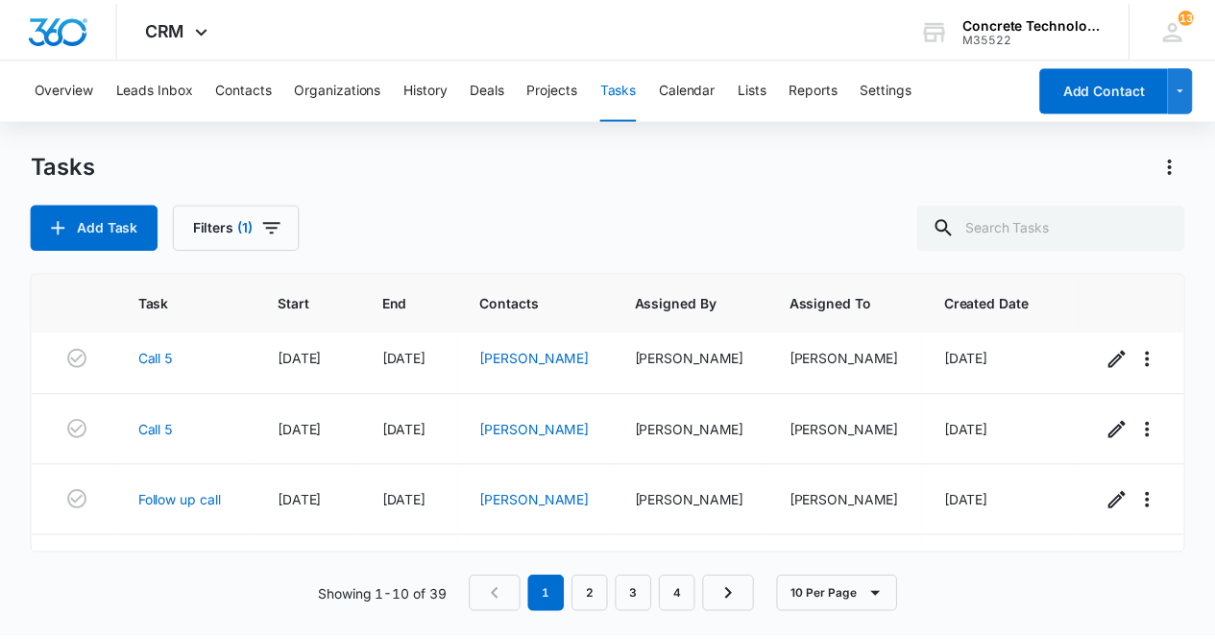
scroll to position [349, 0]
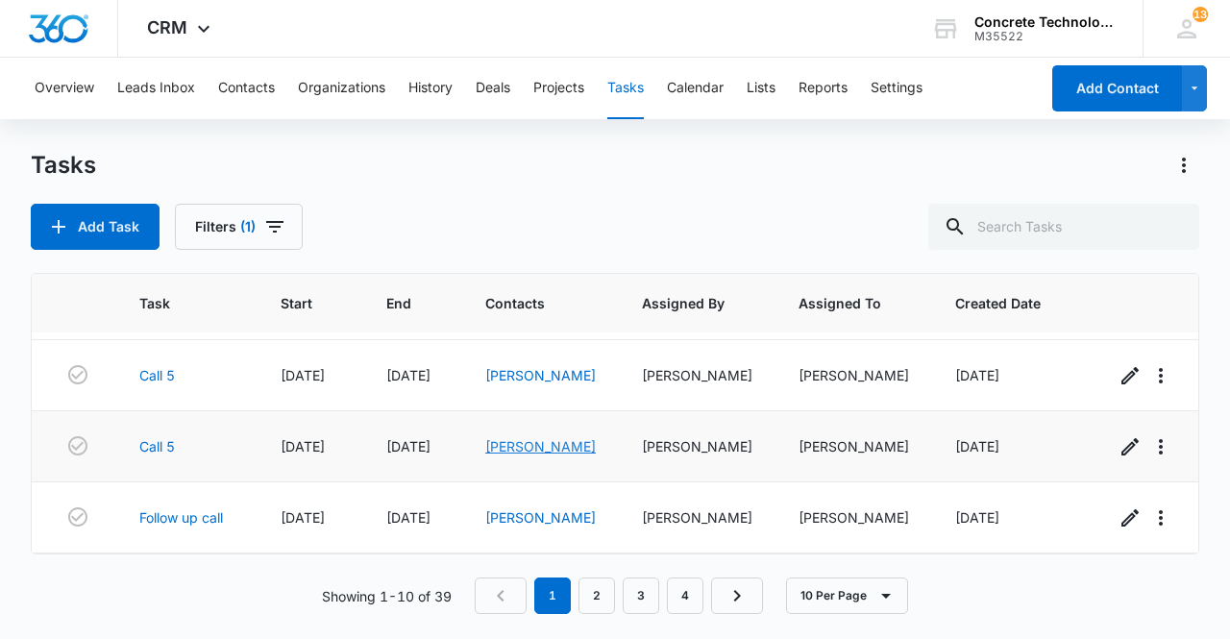
click at [533, 448] on link "[PERSON_NAME]" at bounding box center [540, 446] width 110 height 16
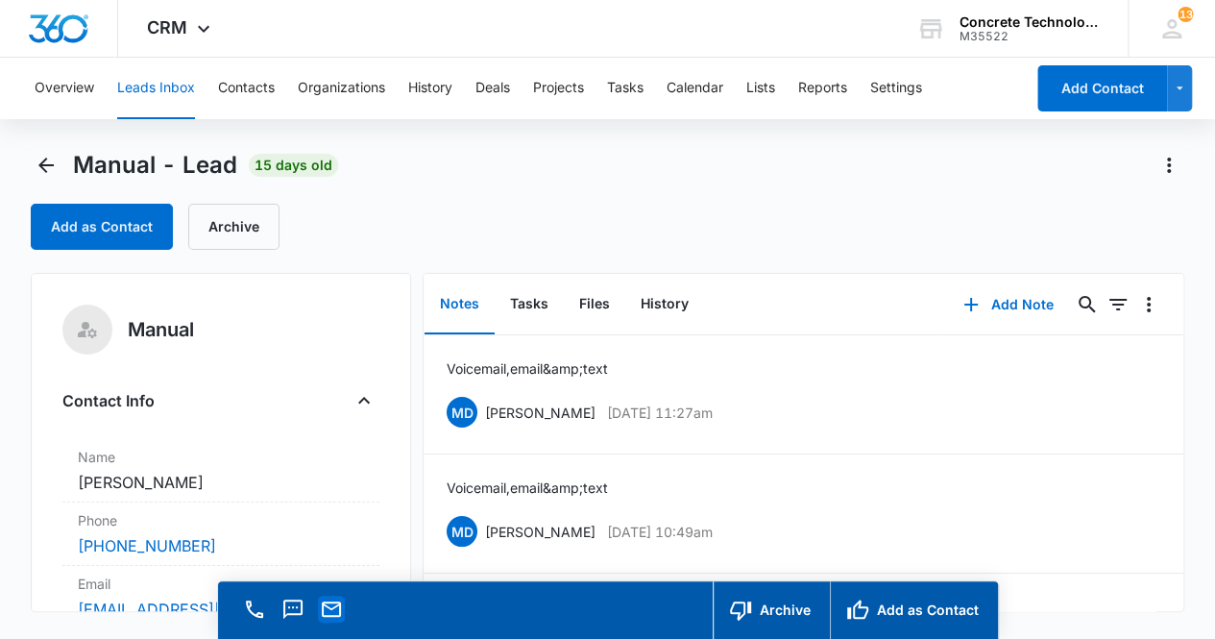
click at [320, 617] on icon "Email" at bounding box center [331, 609] width 23 height 23
click at [1007, 307] on button "Add Note" at bounding box center [1009, 305] width 128 height 46
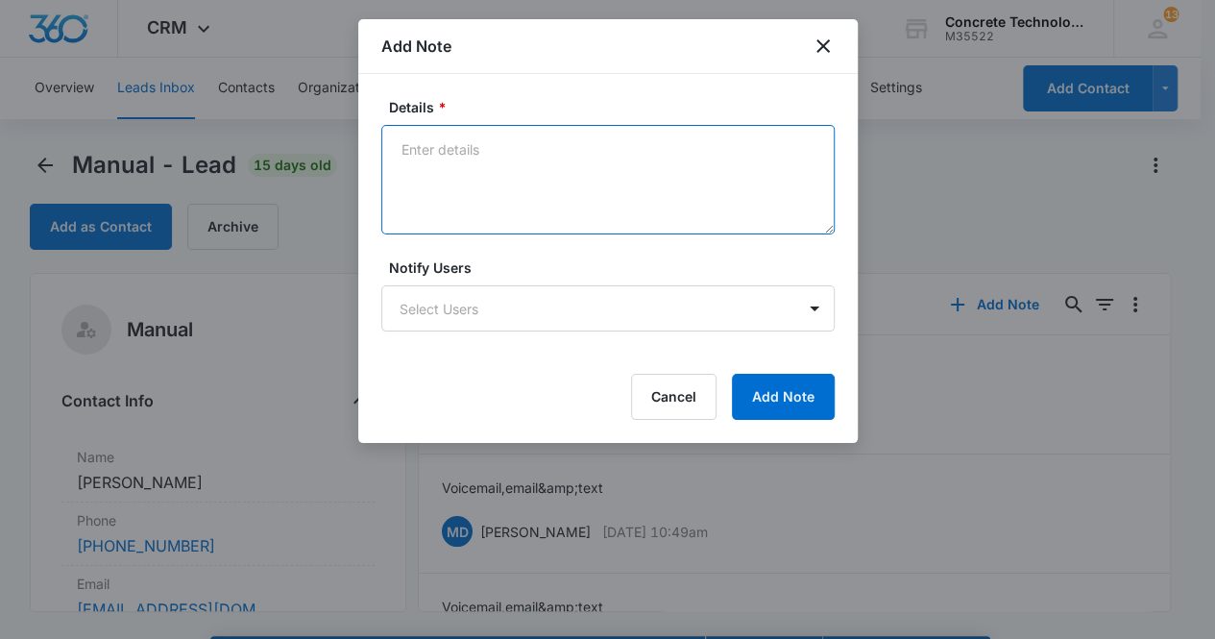
click at [450, 146] on textarea "Details *" at bounding box center [608, 180] width 454 height 110
type textarea "Voicemail, email & text"
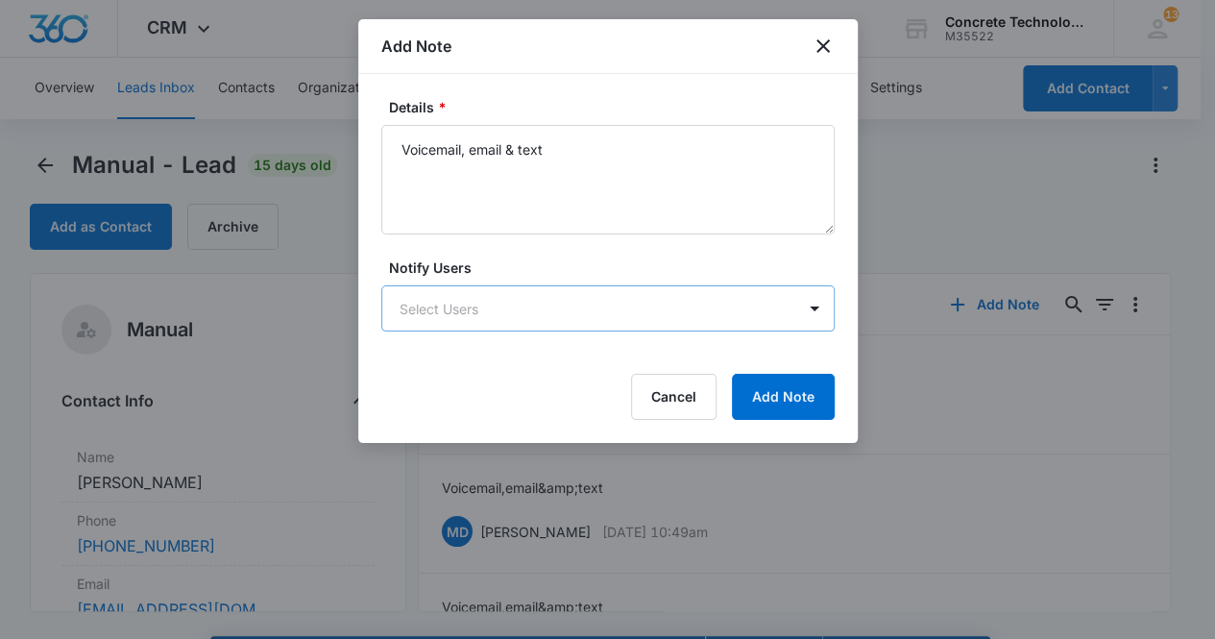
click at [490, 305] on body "CRM Apps Reputation Websites Forms CRM Email Social Content Ads Intelligence Fi…" at bounding box center [607, 347] width 1215 height 694
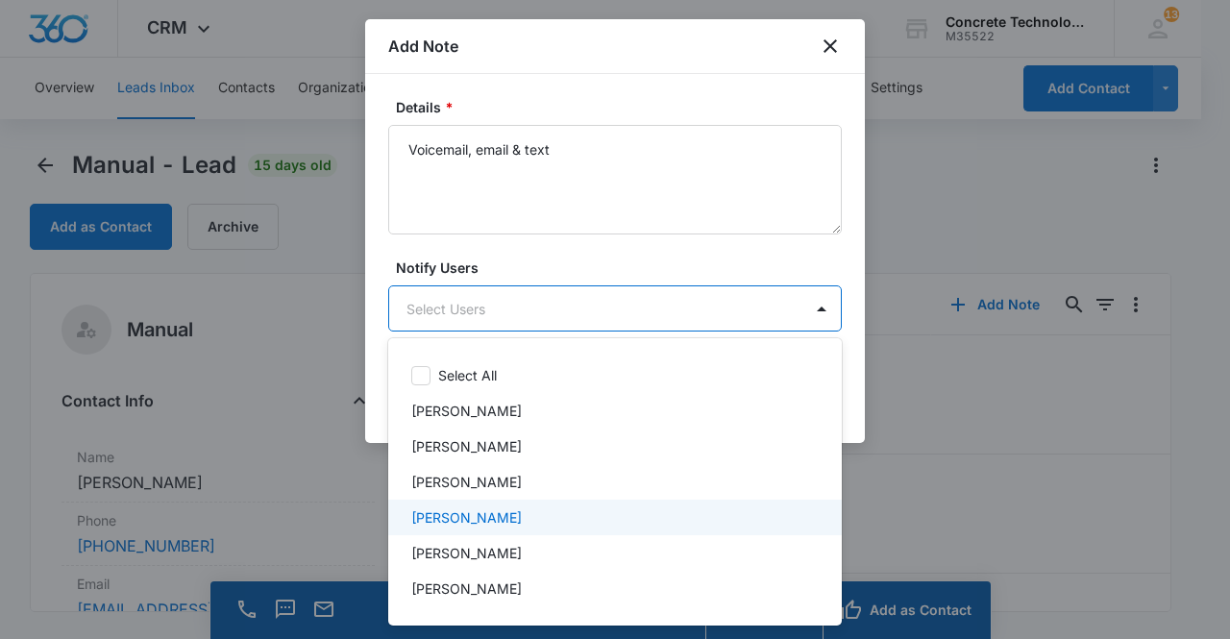
click at [503, 510] on div "[PERSON_NAME]" at bounding box center [613, 517] width 404 height 20
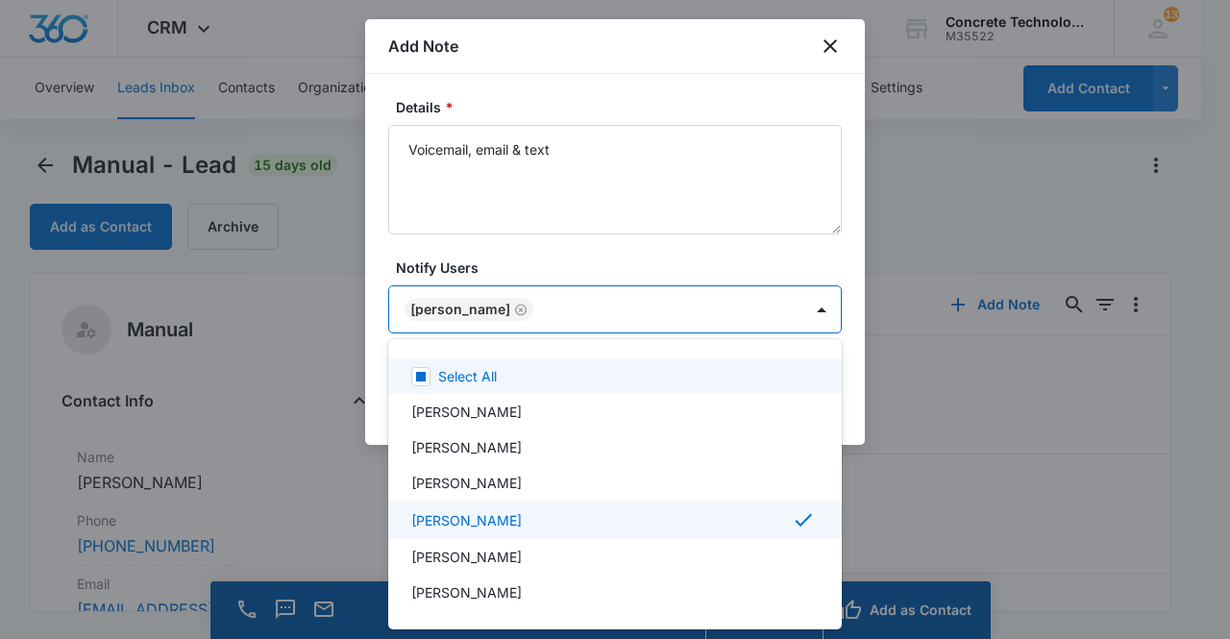
click at [462, 308] on div at bounding box center [615, 319] width 1230 height 639
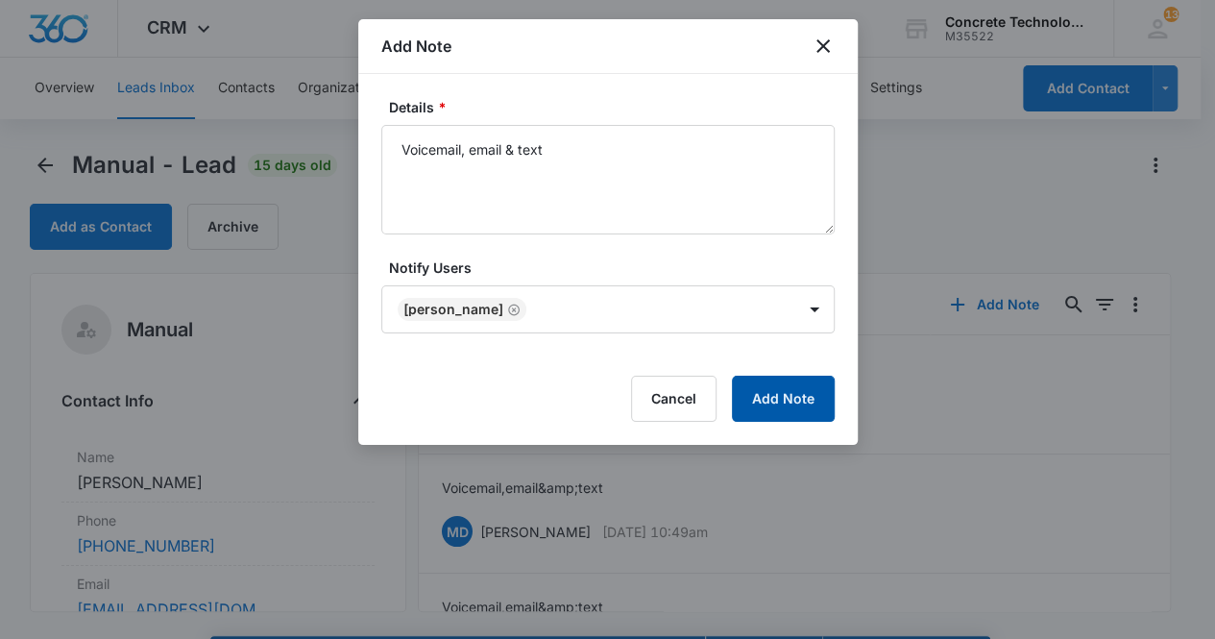
click at [807, 401] on button "Add Note" at bounding box center [783, 399] width 103 height 46
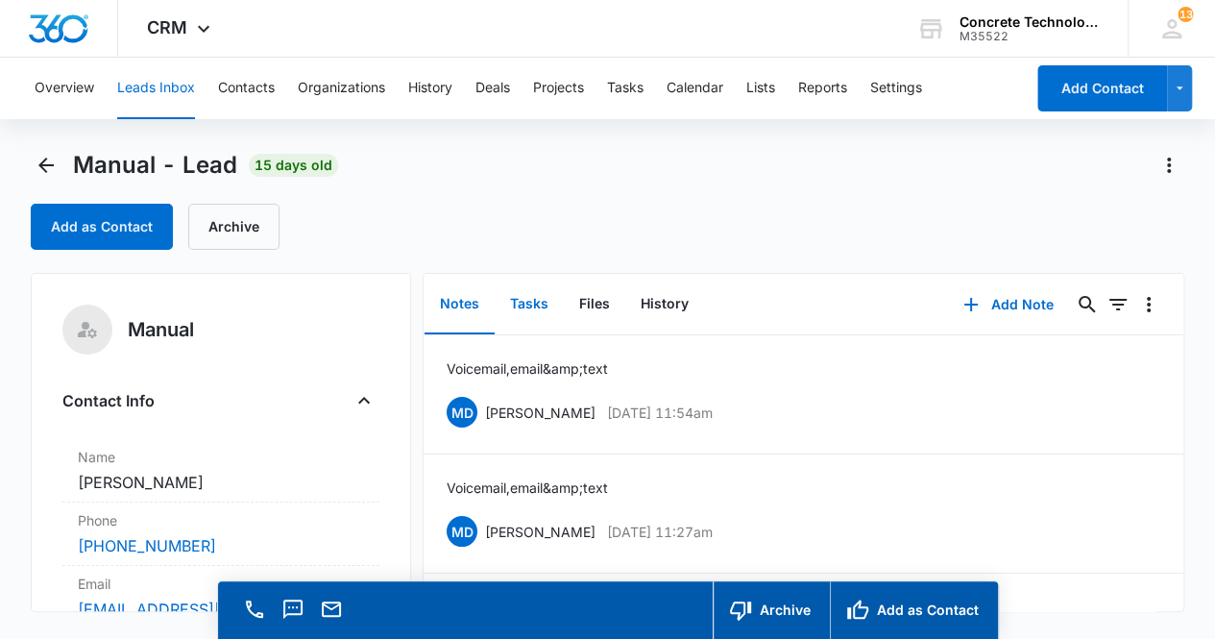
click at [527, 308] on button "Tasks" at bounding box center [529, 305] width 69 height 60
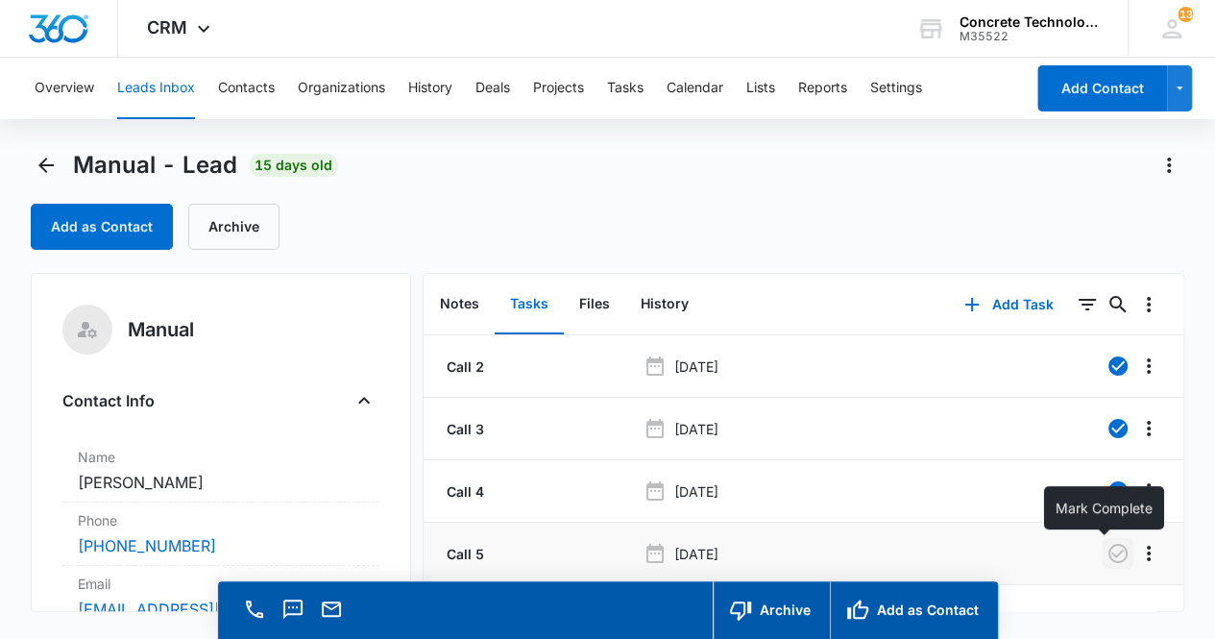
click at [1107, 557] on icon "button" at bounding box center [1118, 553] width 23 height 23
click at [450, 305] on button "Notes" at bounding box center [460, 305] width 70 height 60
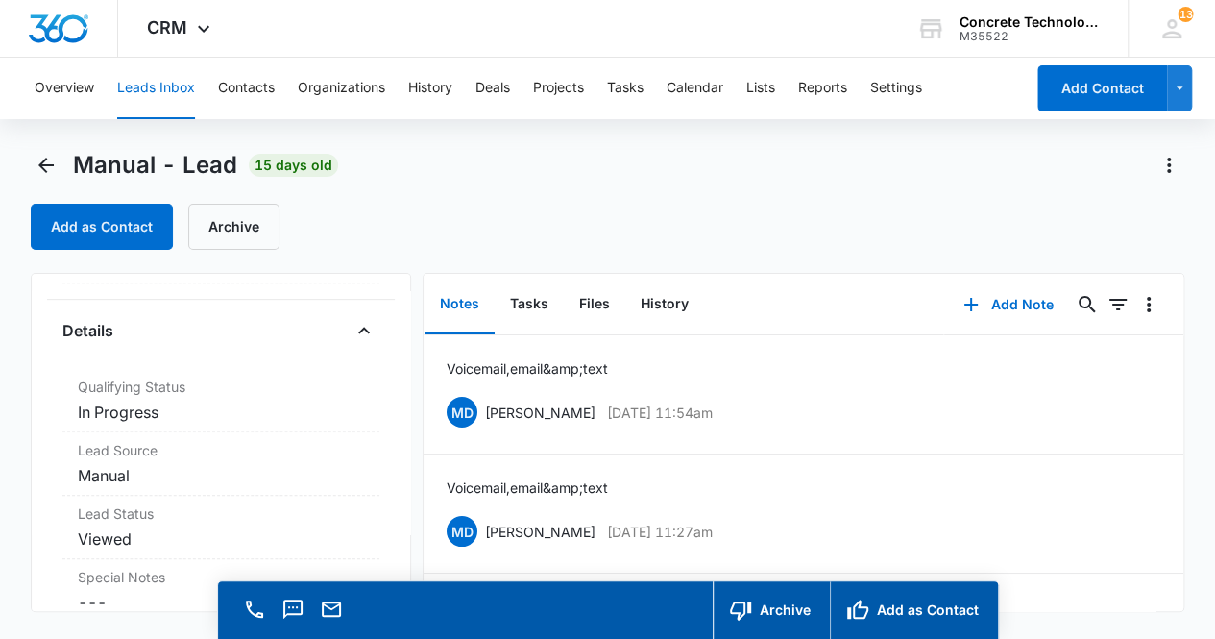
scroll to position [492, 0]
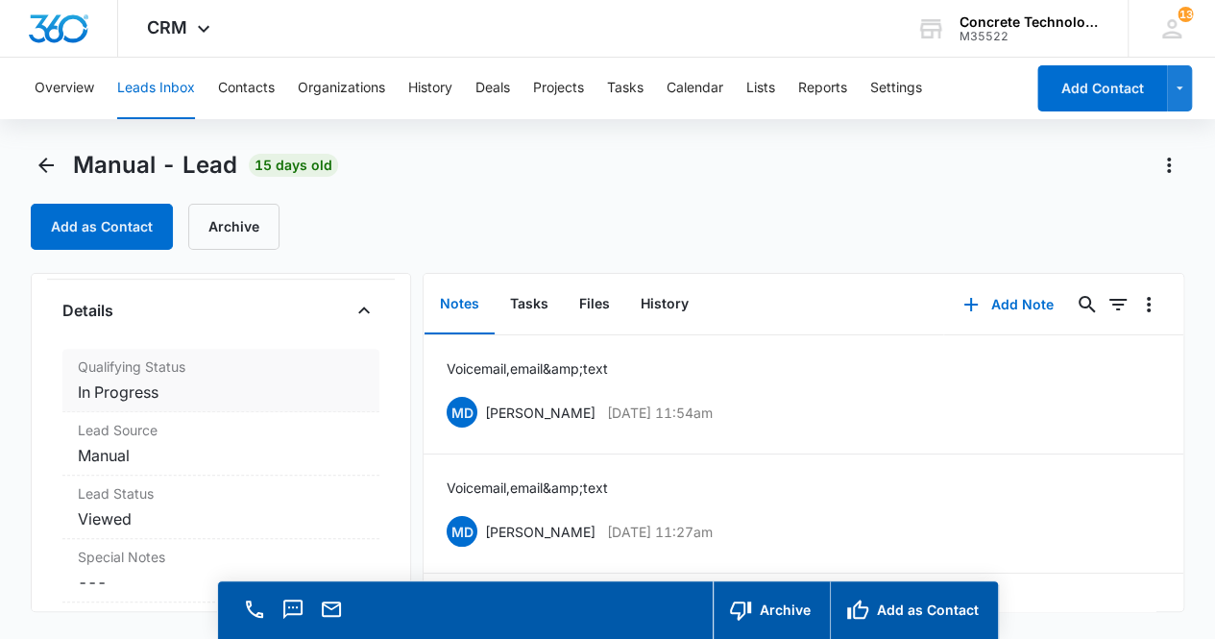
click at [256, 370] on label "Qualifying Status" at bounding box center [221, 366] width 287 height 20
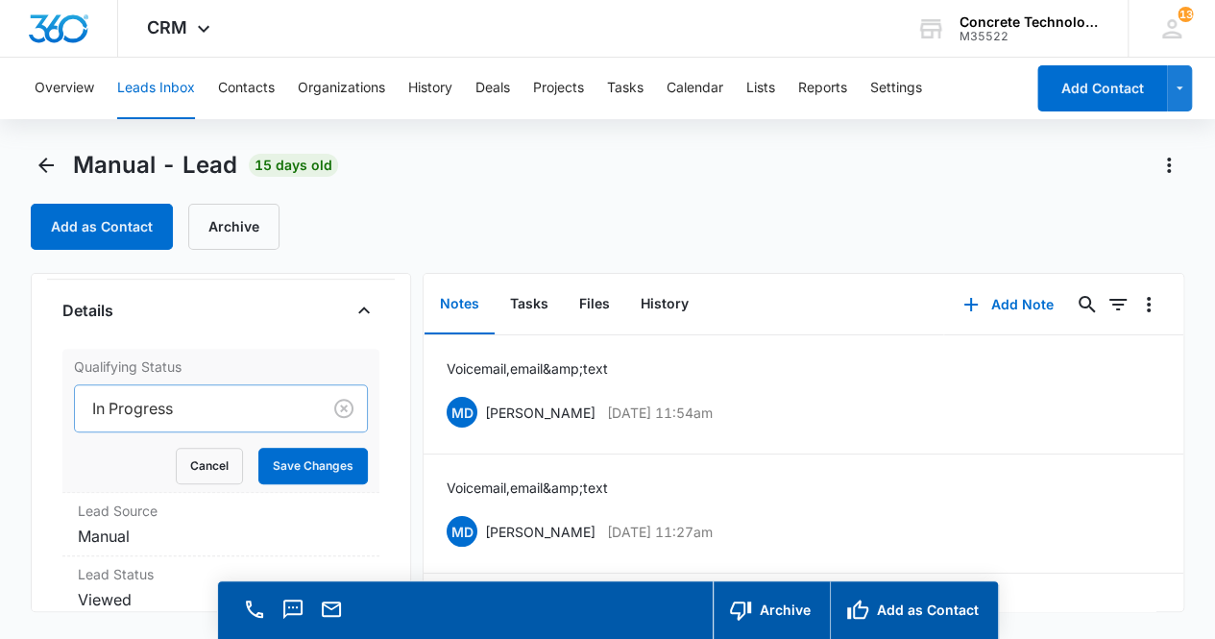
click at [217, 407] on div at bounding box center [194, 408] width 205 height 27
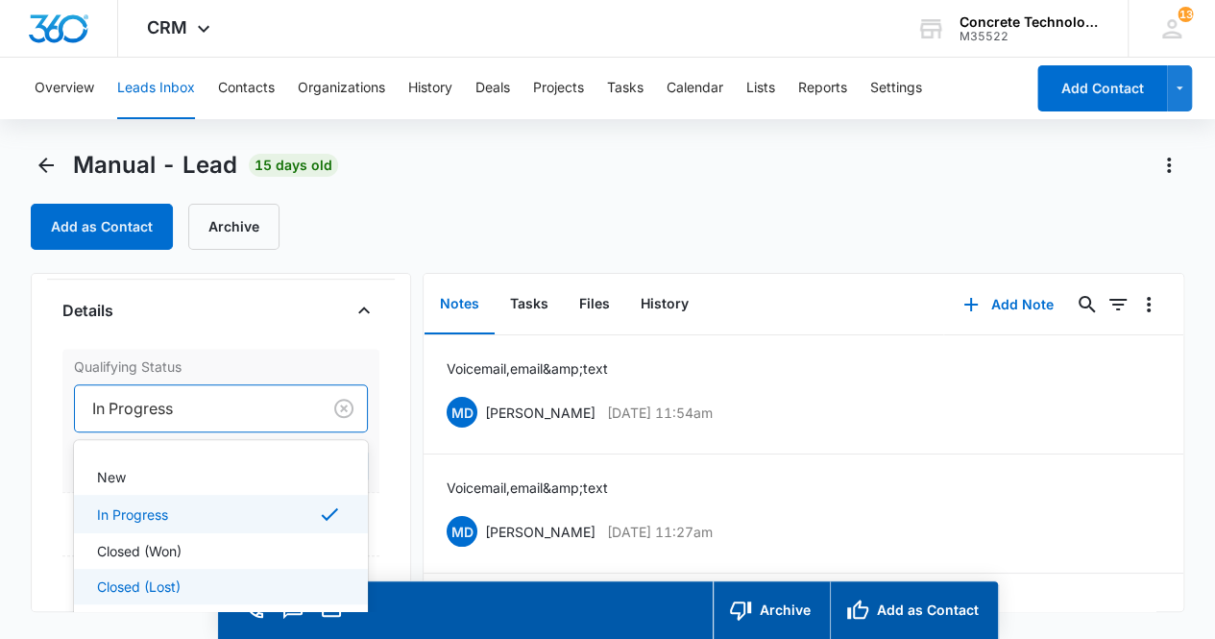
click at [186, 582] on div "Closed (Lost)" at bounding box center [219, 587] width 245 height 20
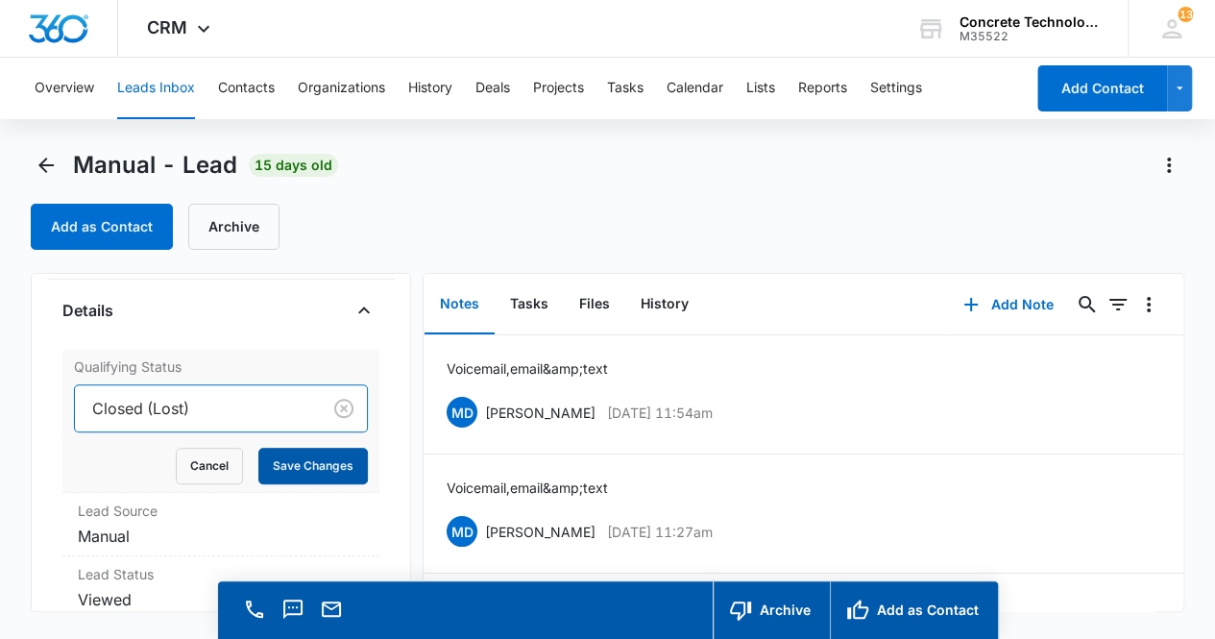
click at [314, 470] on button "Save Changes" at bounding box center [313, 466] width 110 height 37
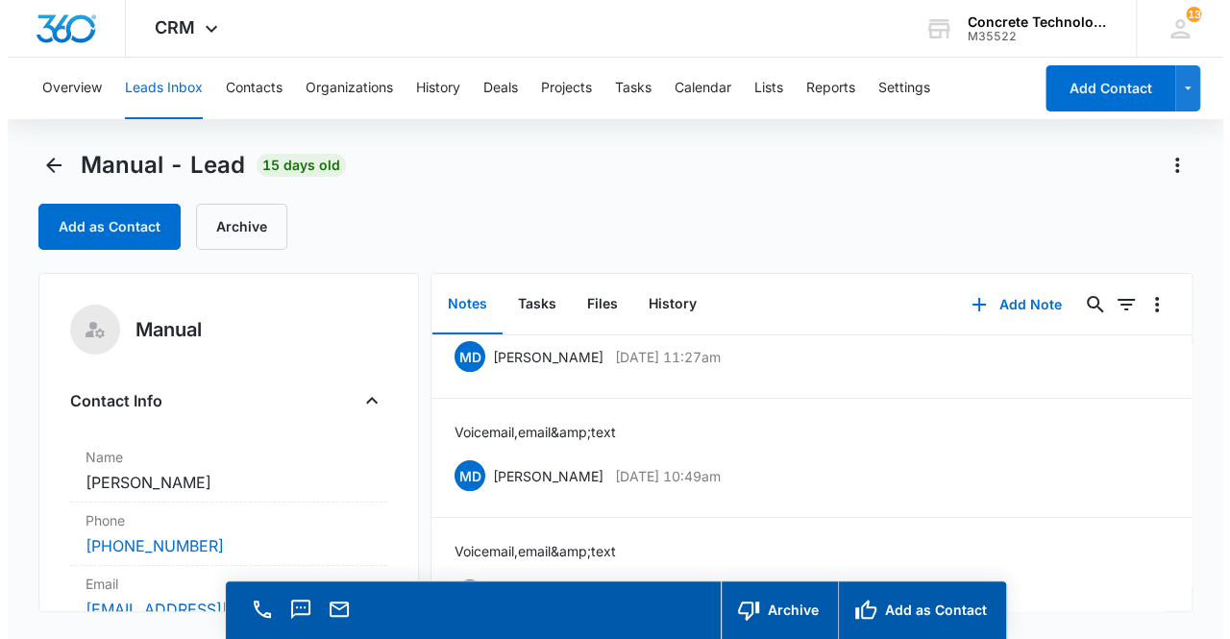
scroll to position [0, 0]
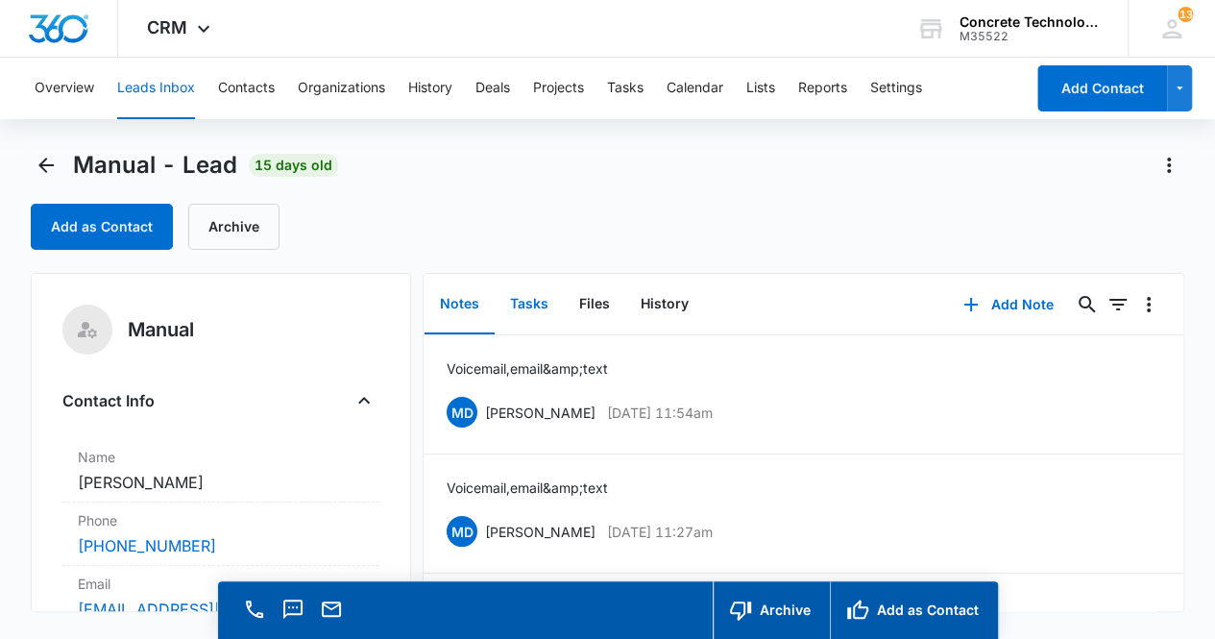
click at [533, 301] on button "Tasks" at bounding box center [529, 305] width 69 height 60
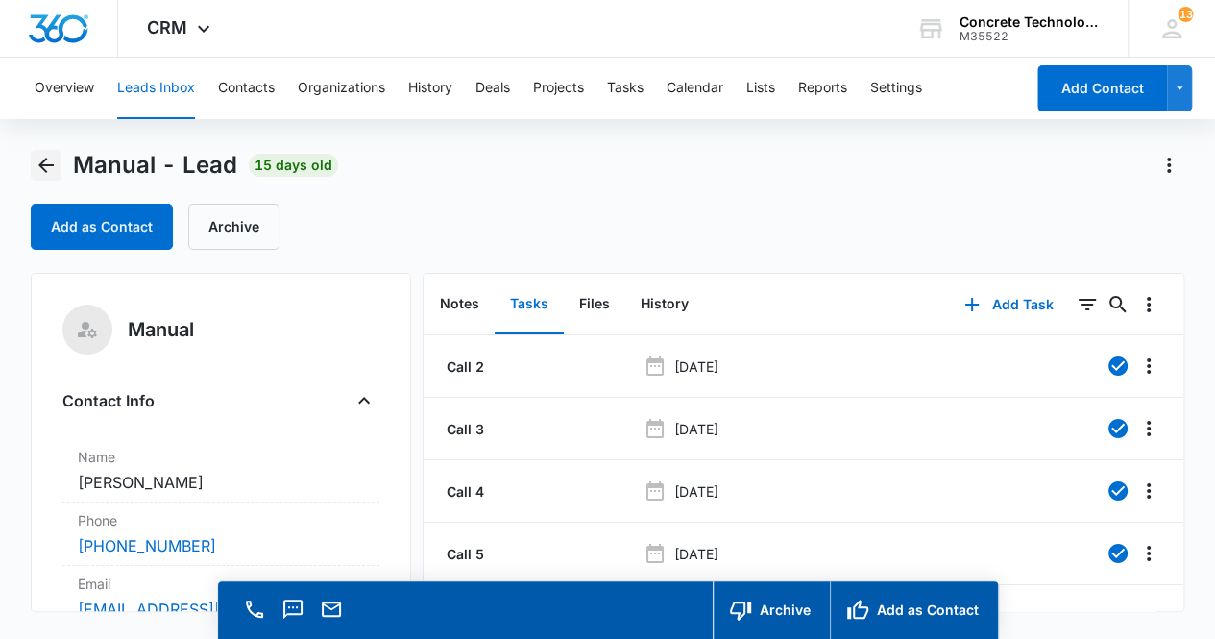
click at [44, 159] on icon "Back" at bounding box center [45, 165] width 15 height 15
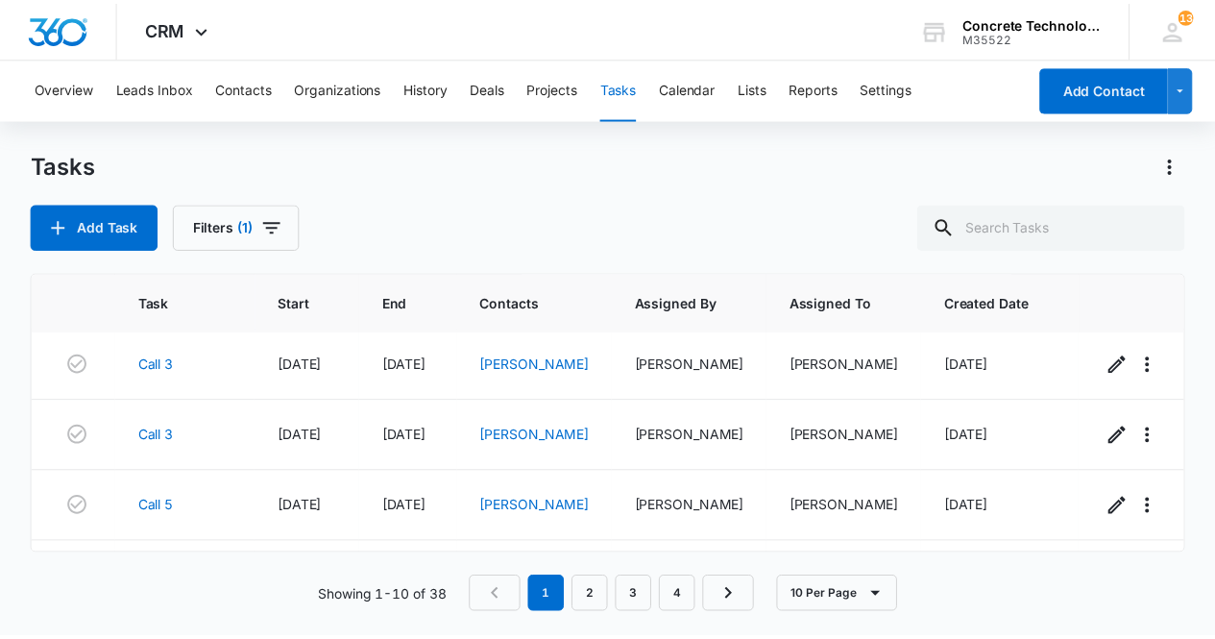
scroll to position [231, 0]
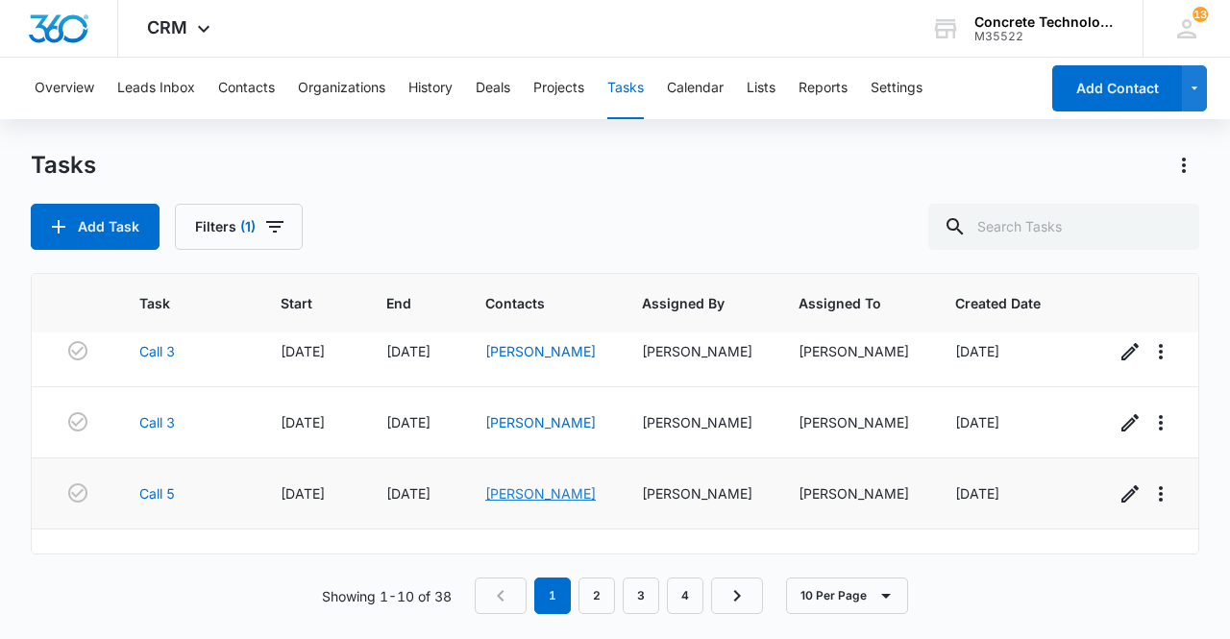
click at [552, 489] on link "[PERSON_NAME]" at bounding box center [540, 493] width 110 height 16
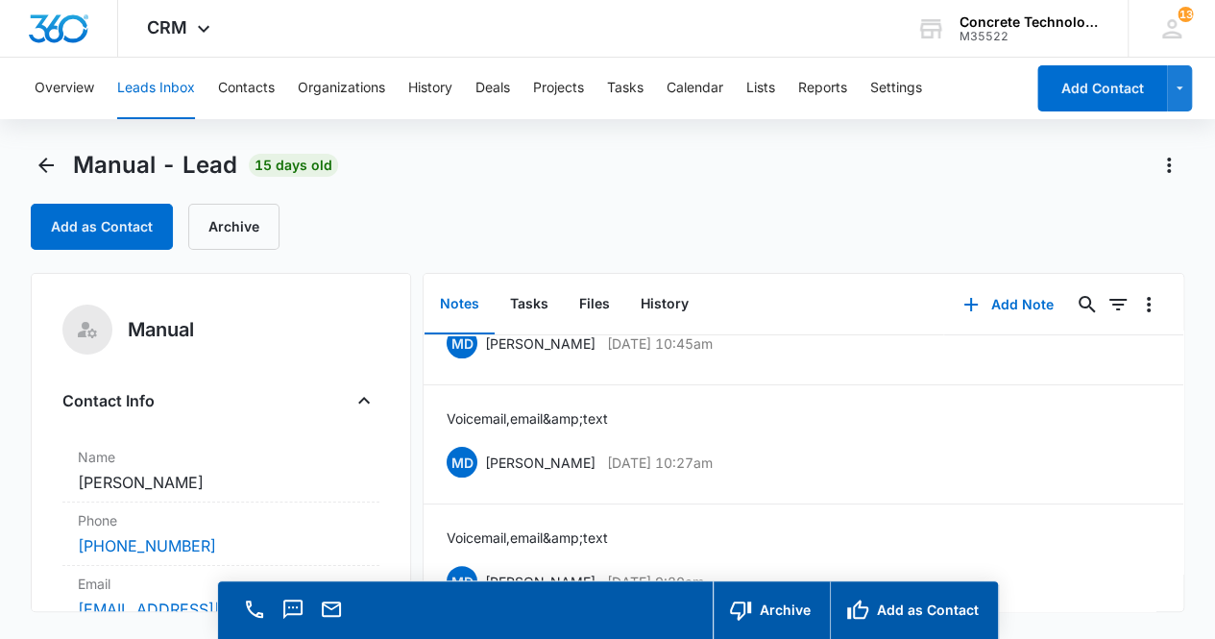
scroll to position [213, 0]
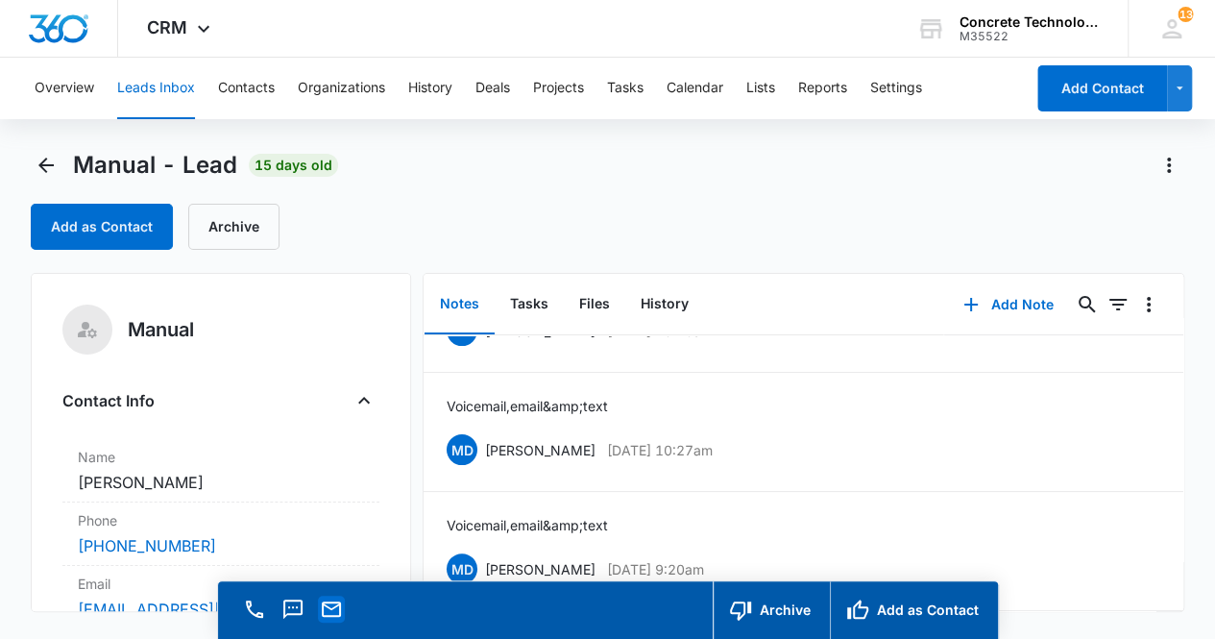
click at [332, 611] on icon "Email" at bounding box center [331, 609] width 23 height 23
click at [1012, 308] on button "Add Note" at bounding box center [1009, 305] width 128 height 46
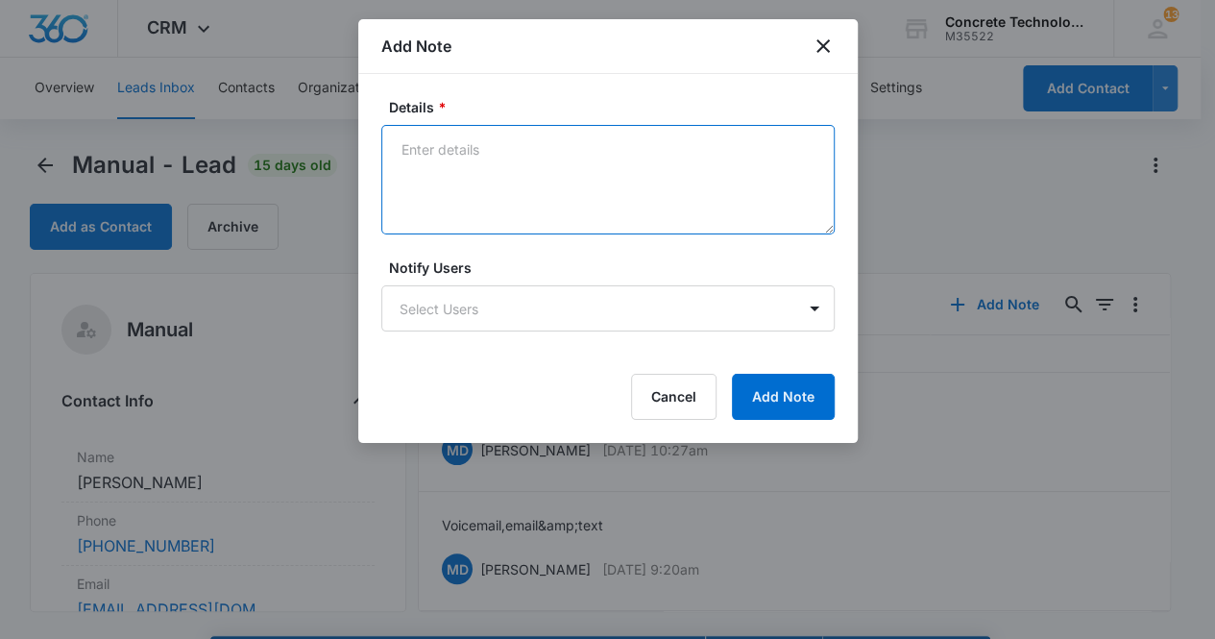
click at [427, 166] on textarea "Details *" at bounding box center [608, 180] width 454 height 110
type textarea "Voicemail, email & text"
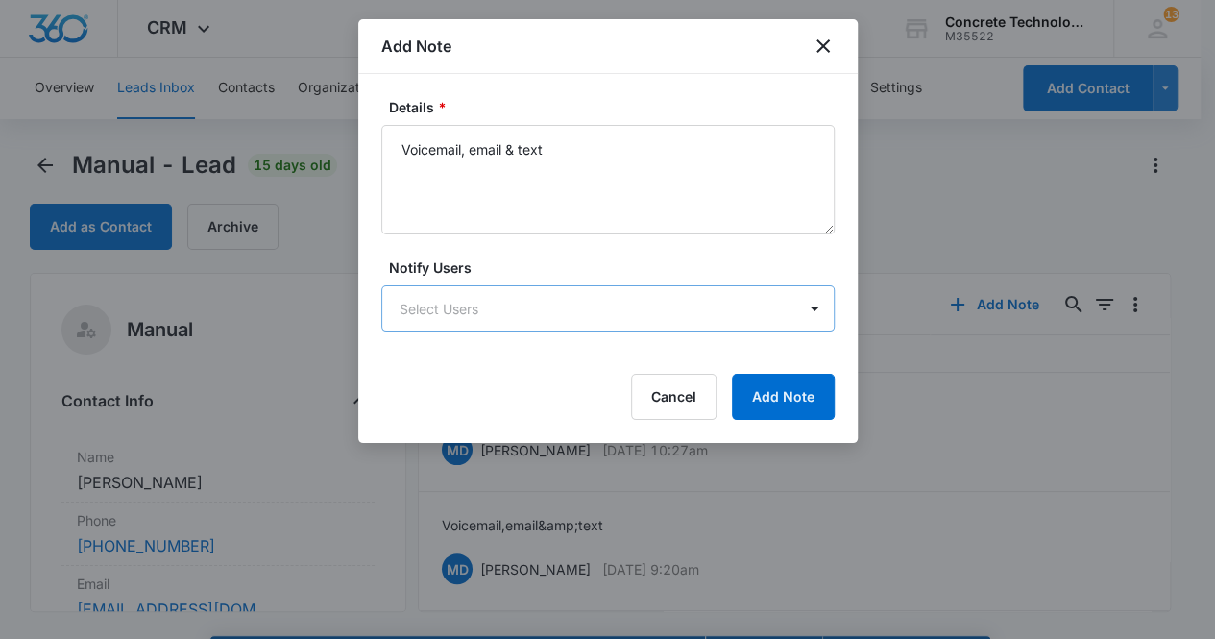
click at [531, 308] on body "CRM Apps Reputation Websites Forms CRM Email Social Content Ads Intelligence Fi…" at bounding box center [607, 347] width 1215 height 694
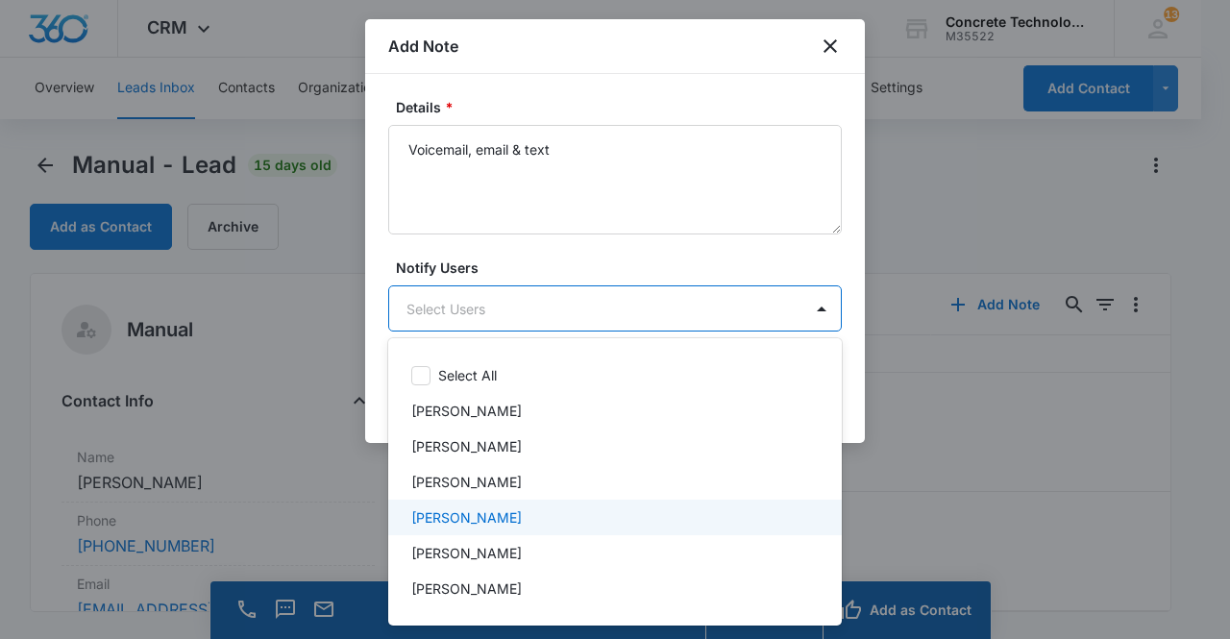
click at [479, 512] on p "[PERSON_NAME]" at bounding box center [466, 517] width 110 height 20
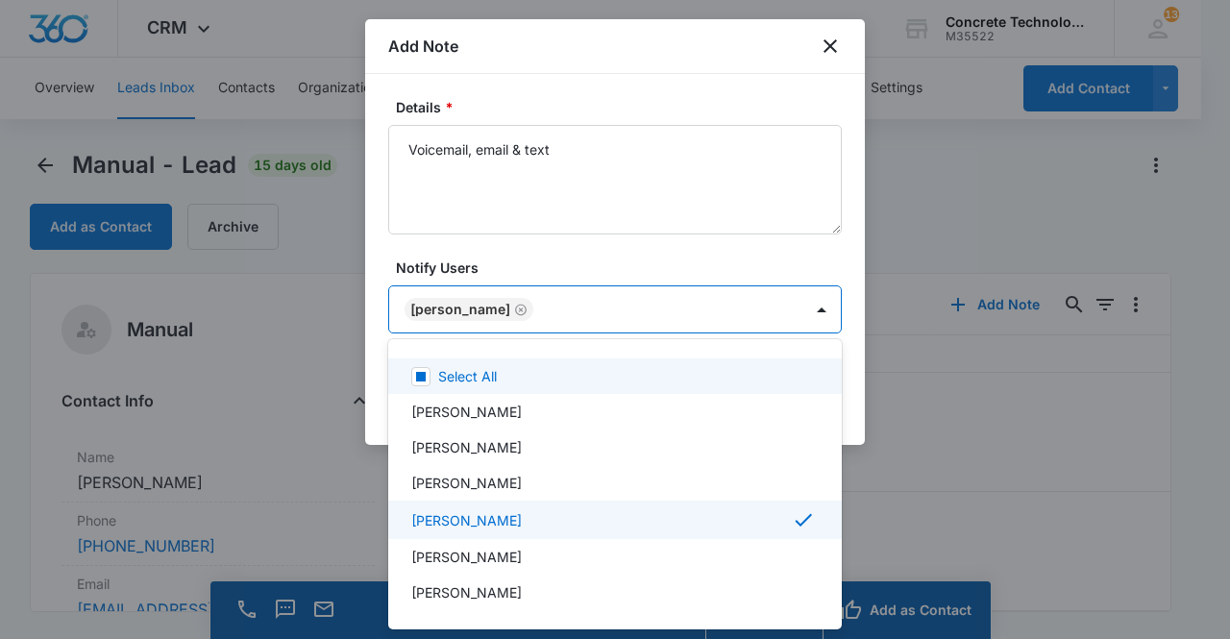
click at [458, 311] on div at bounding box center [615, 319] width 1230 height 639
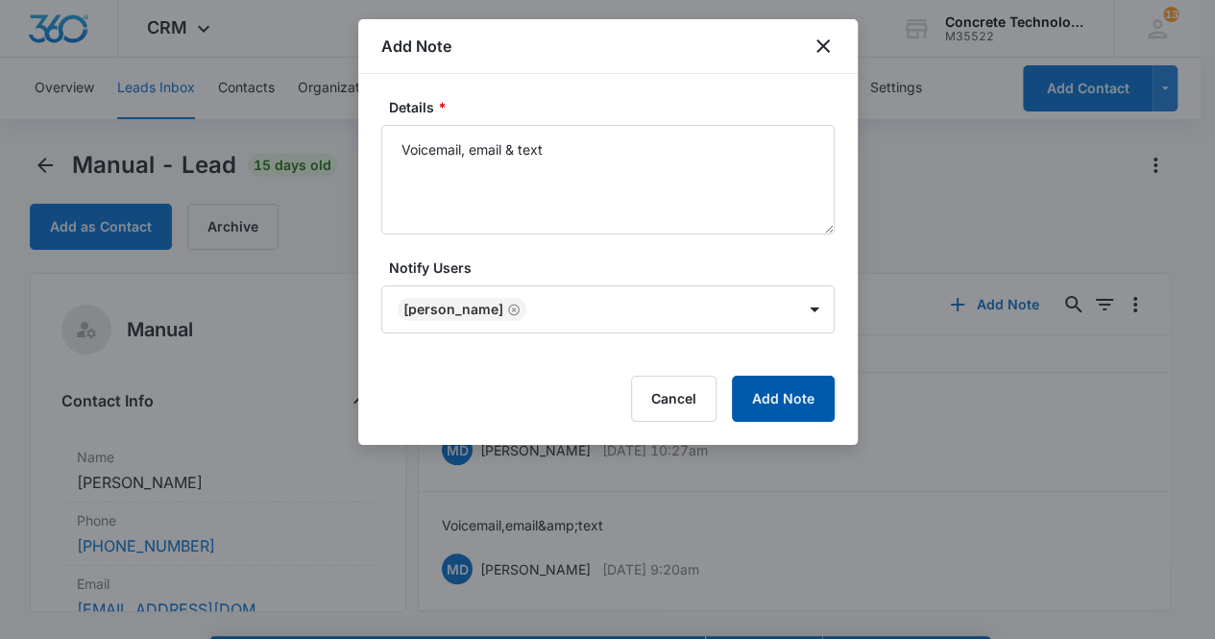
click at [813, 404] on button "Add Note" at bounding box center [783, 399] width 103 height 46
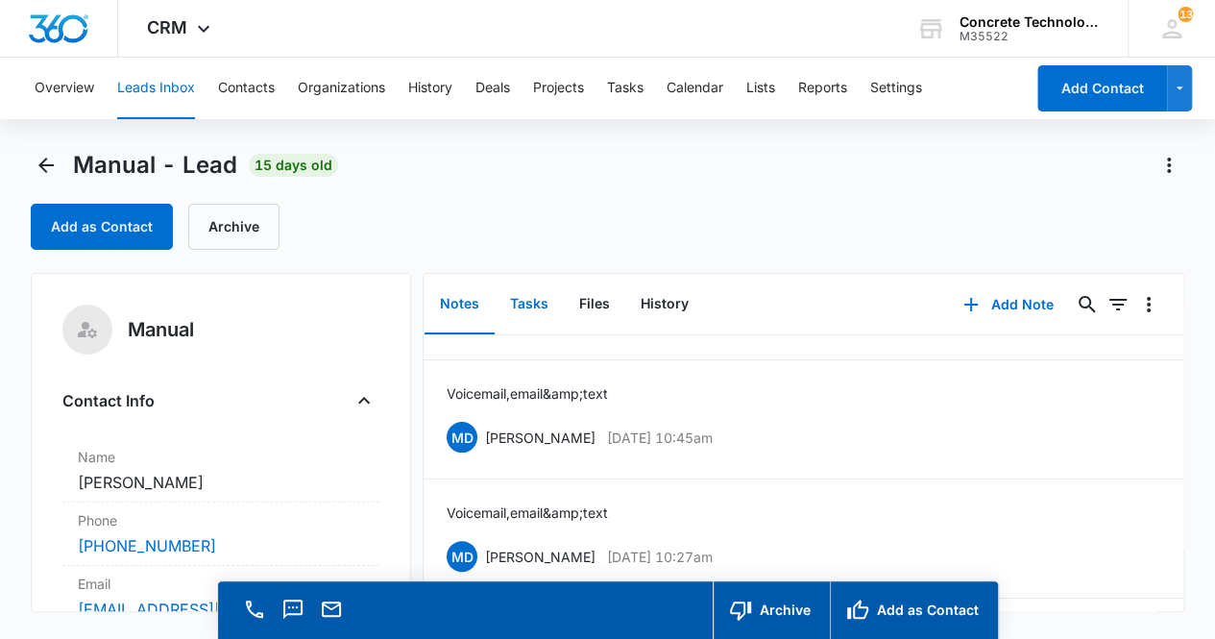
click at [528, 302] on button "Tasks" at bounding box center [529, 305] width 69 height 60
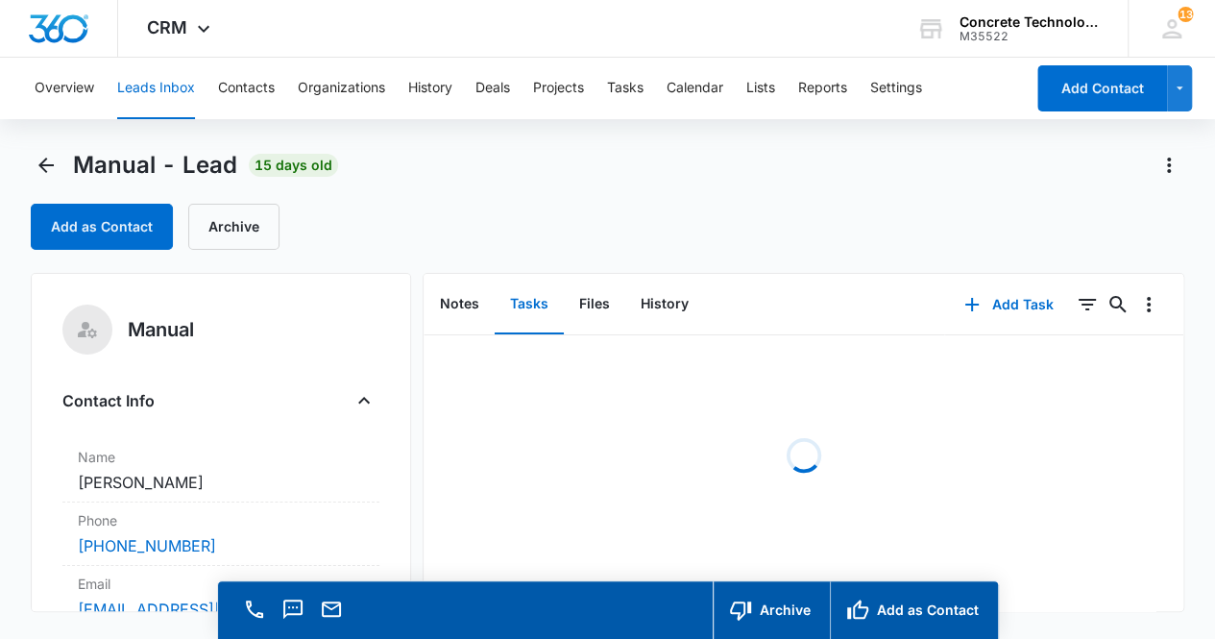
scroll to position [30, 0]
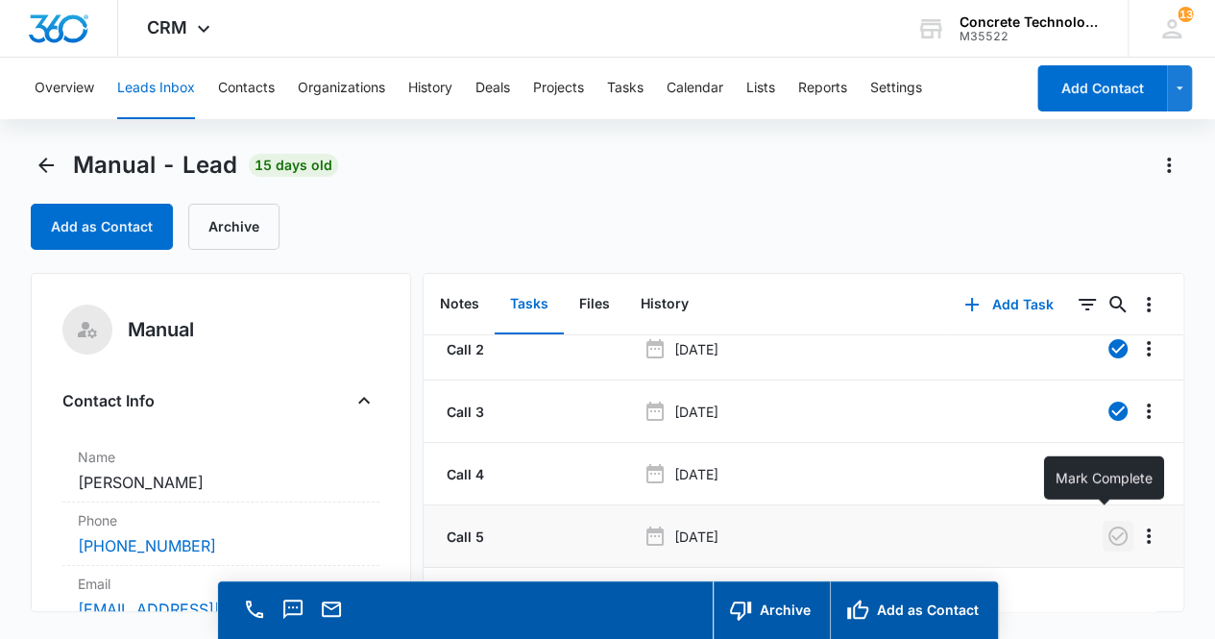
click at [1109, 526] on icon "button" at bounding box center [1118, 536] width 23 height 23
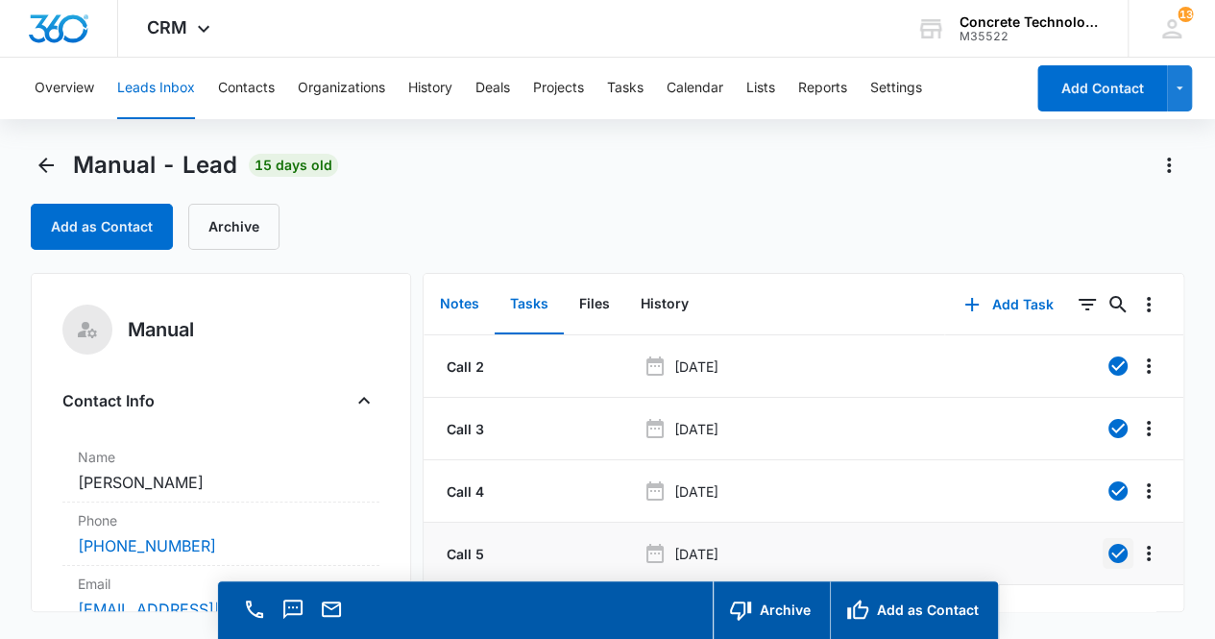
click at [462, 305] on button "Notes" at bounding box center [460, 305] width 70 height 60
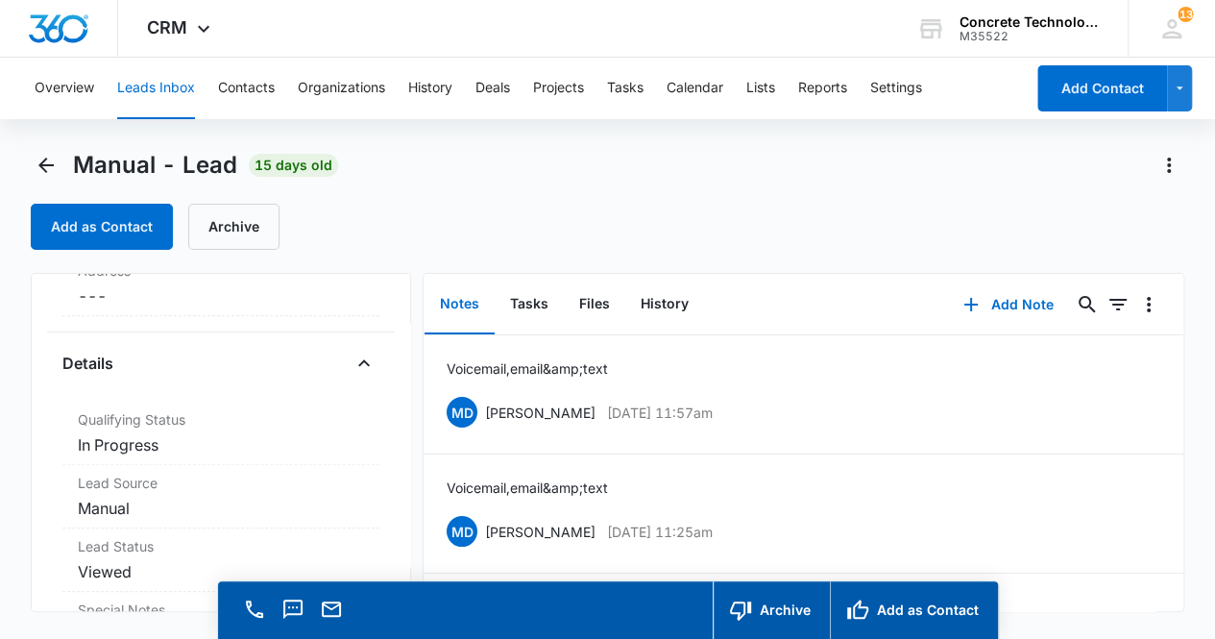
scroll to position [446, 0]
click at [200, 427] on dd "Cancel Save Changes In Progress" at bounding box center [221, 438] width 287 height 23
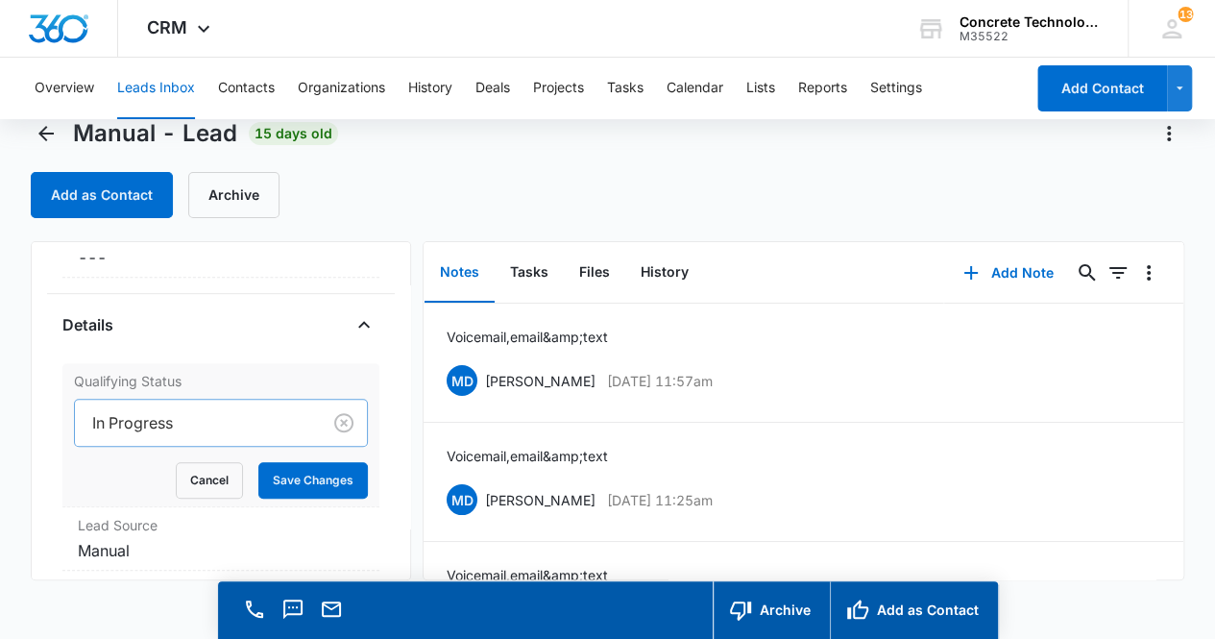
click at [228, 447] on div "In Progress" at bounding box center [221, 423] width 295 height 48
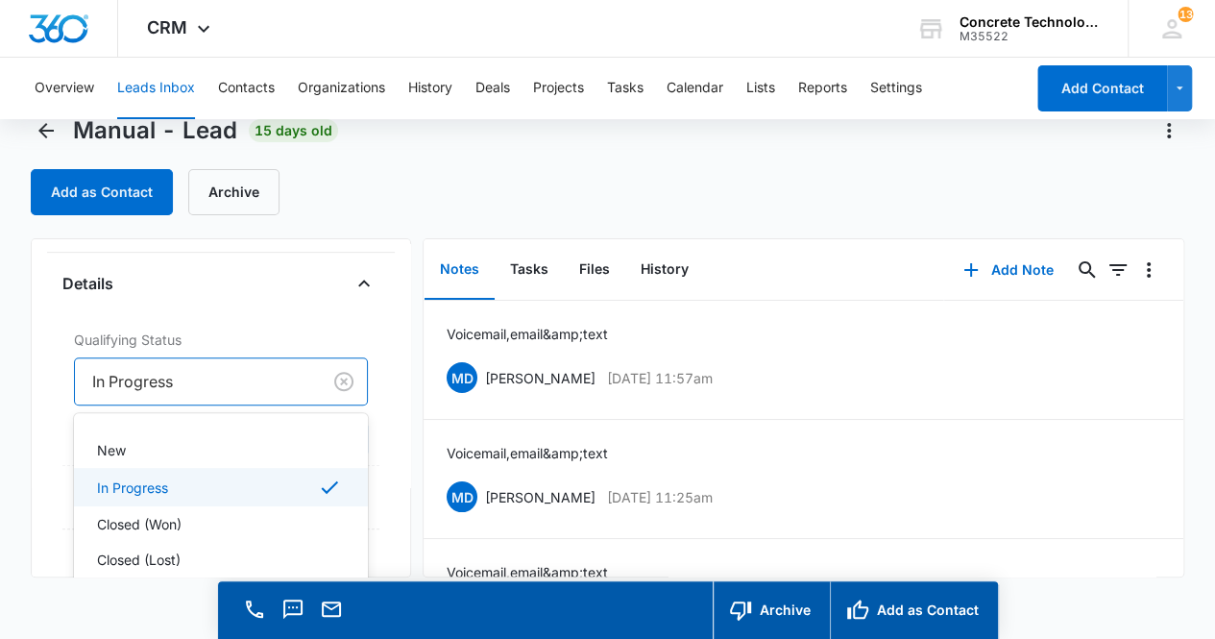
scroll to position [523, 0]
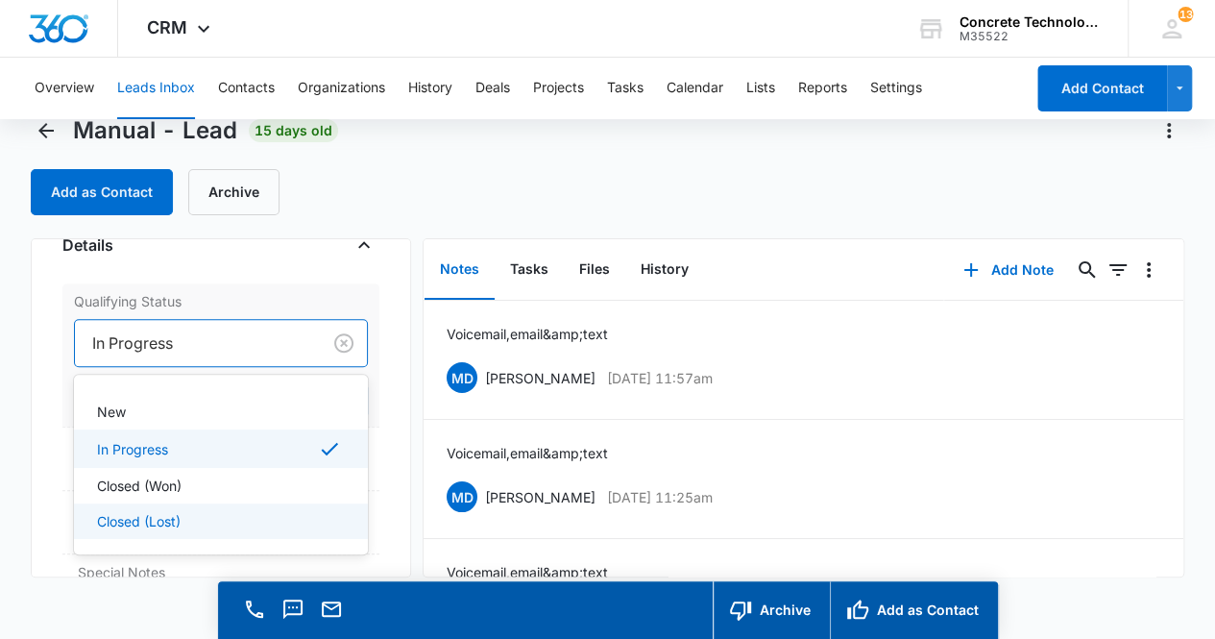
click at [240, 515] on div "Closed (Lost)" at bounding box center [219, 521] width 245 height 20
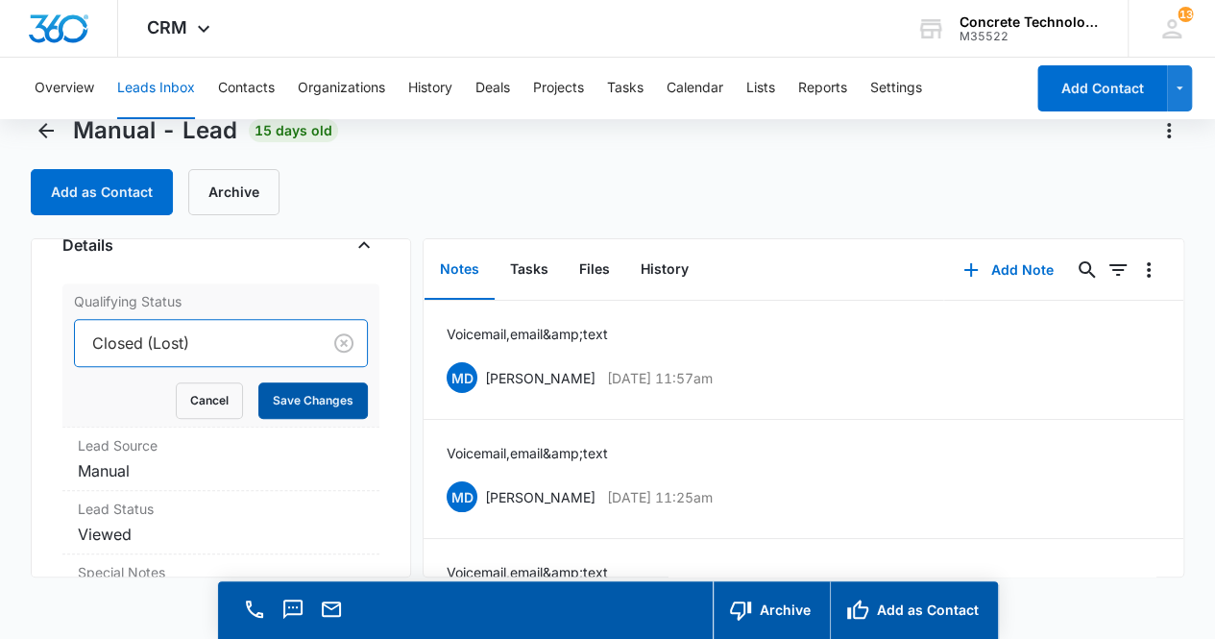
click at [310, 397] on button "Save Changes" at bounding box center [313, 400] width 110 height 37
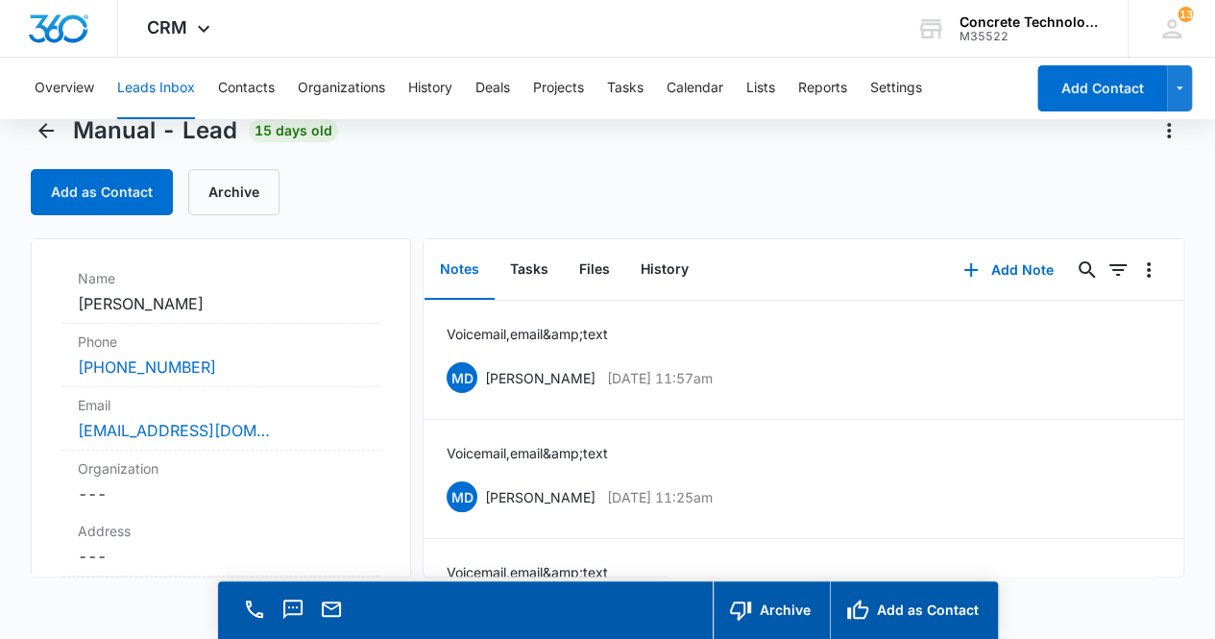
scroll to position [0, 0]
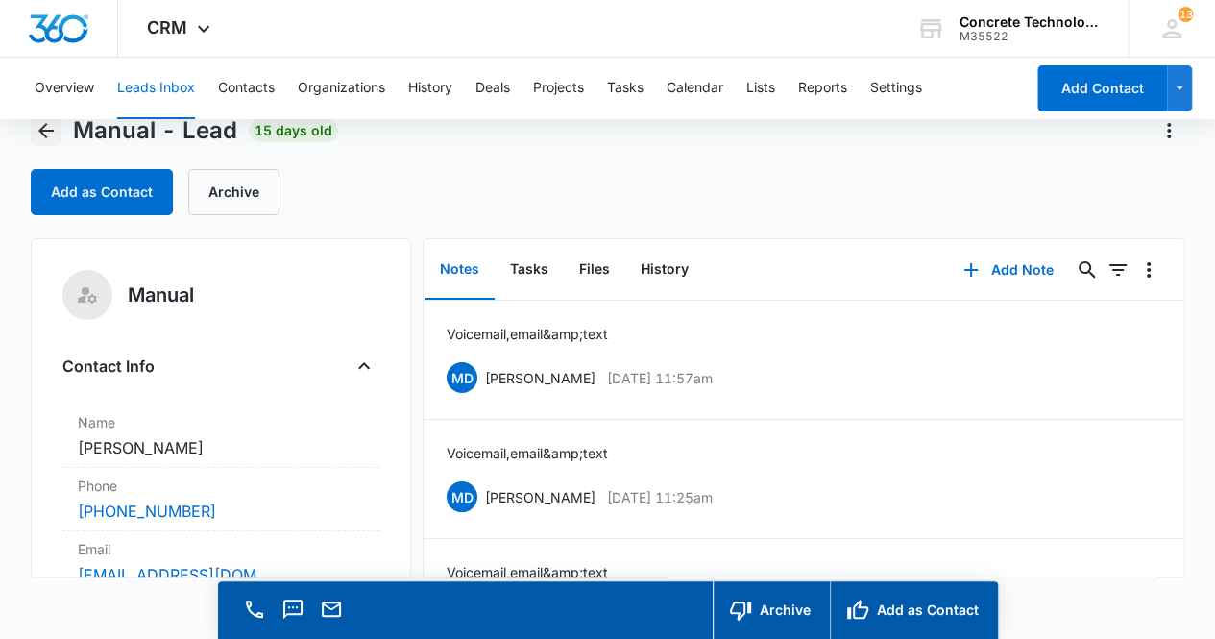
click at [51, 130] on icon "Back" at bounding box center [45, 130] width 15 height 15
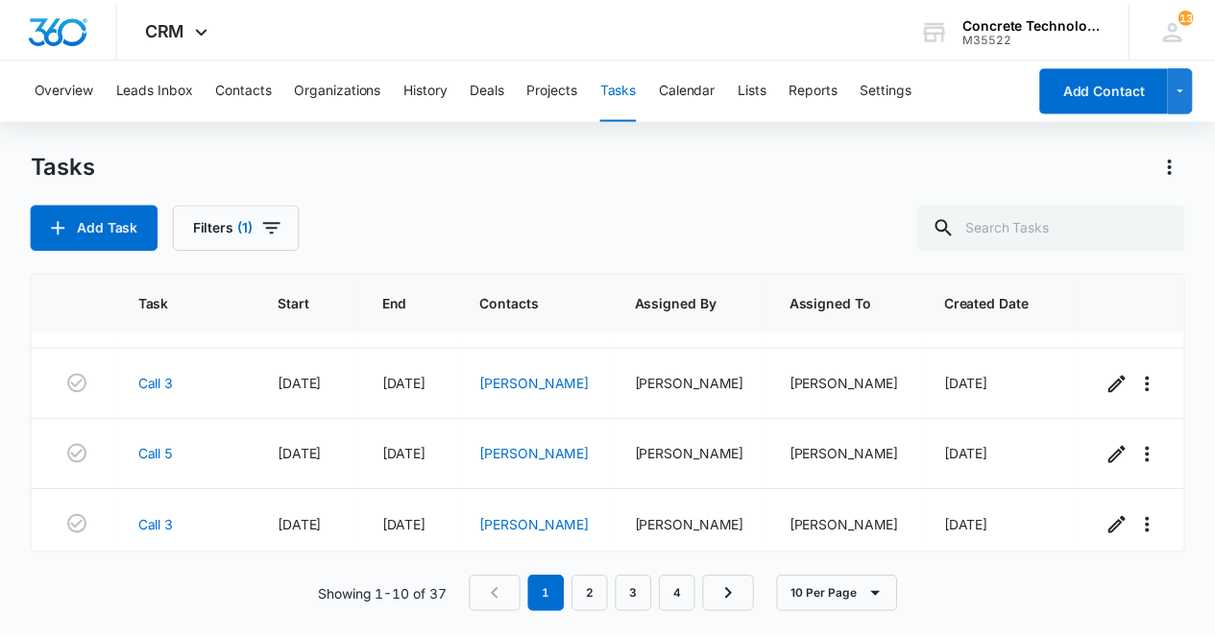
scroll to position [307, 0]
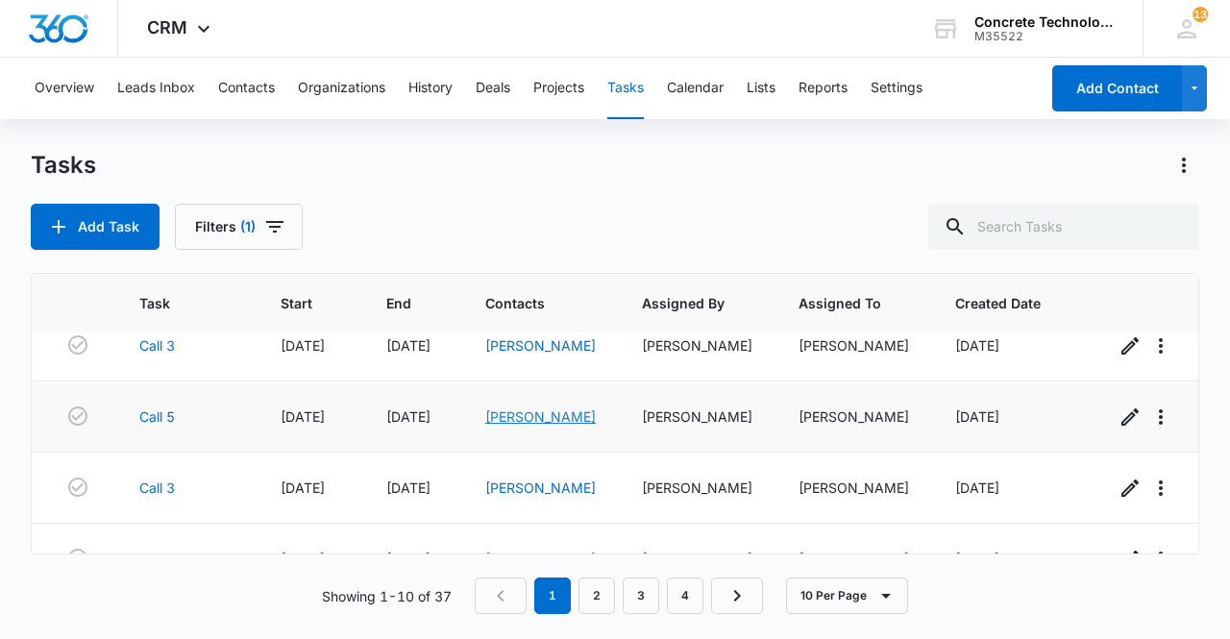
click at [522, 419] on link "[PERSON_NAME]" at bounding box center [540, 416] width 110 height 16
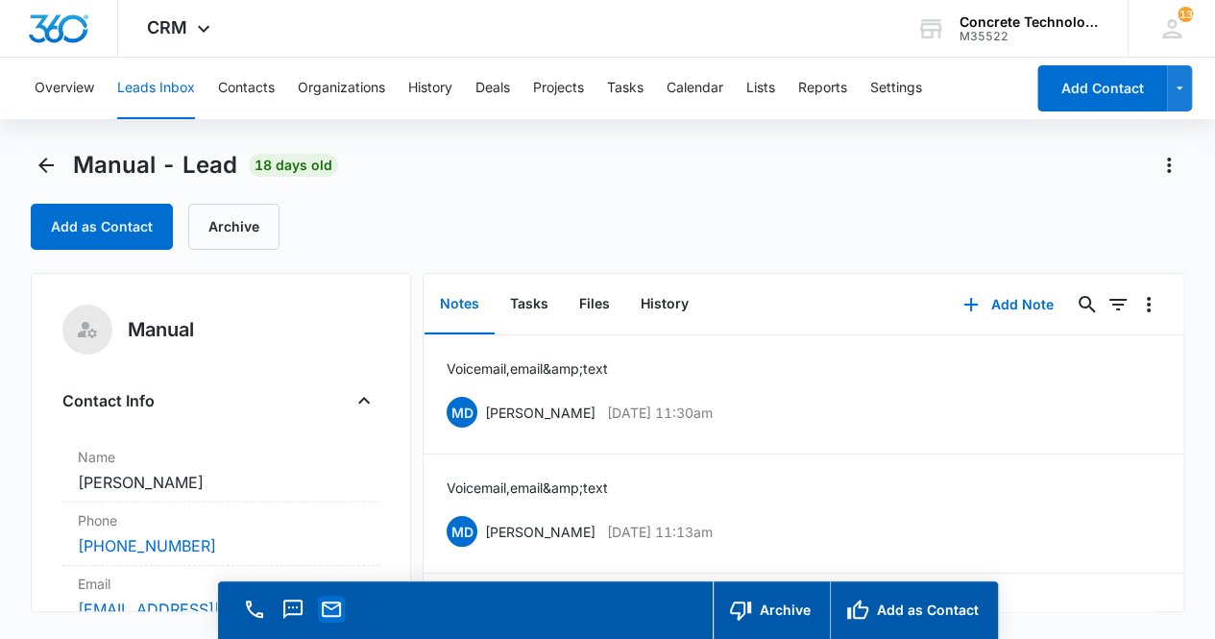
click at [322, 612] on icon "Email" at bounding box center [331, 609] width 19 height 15
click at [1030, 298] on button "Add Note" at bounding box center [1009, 305] width 128 height 46
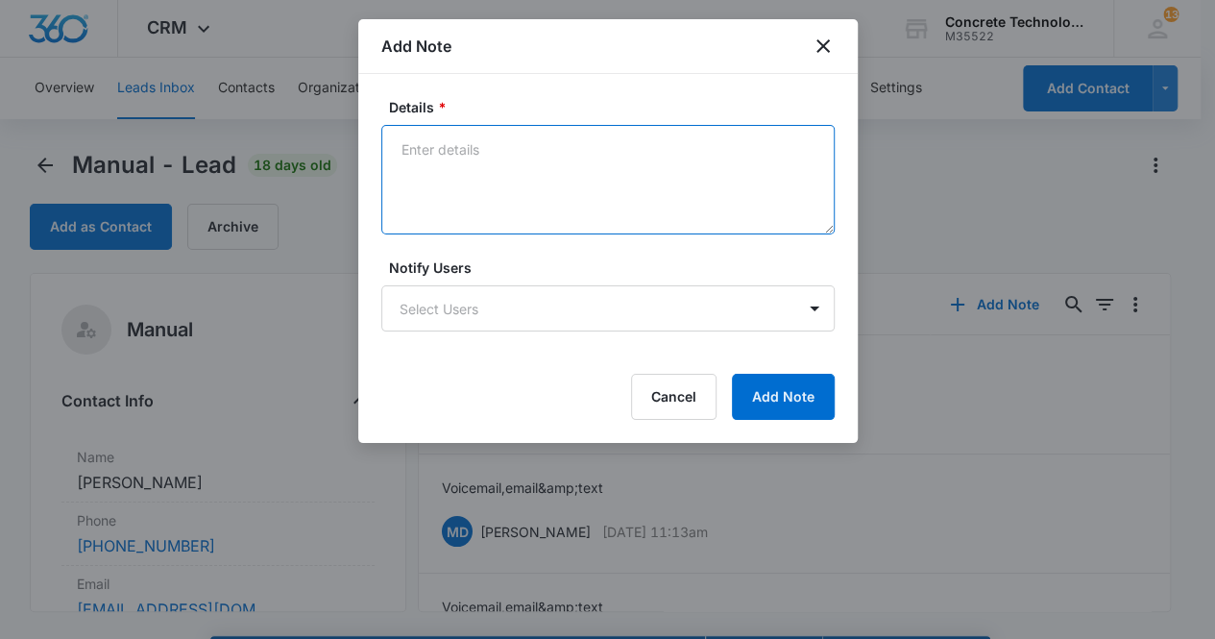
click at [442, 160] on textarea "Details *" at bounding box center [608, 180] width 454 height 110
type textarea "Voicemail, email & text"
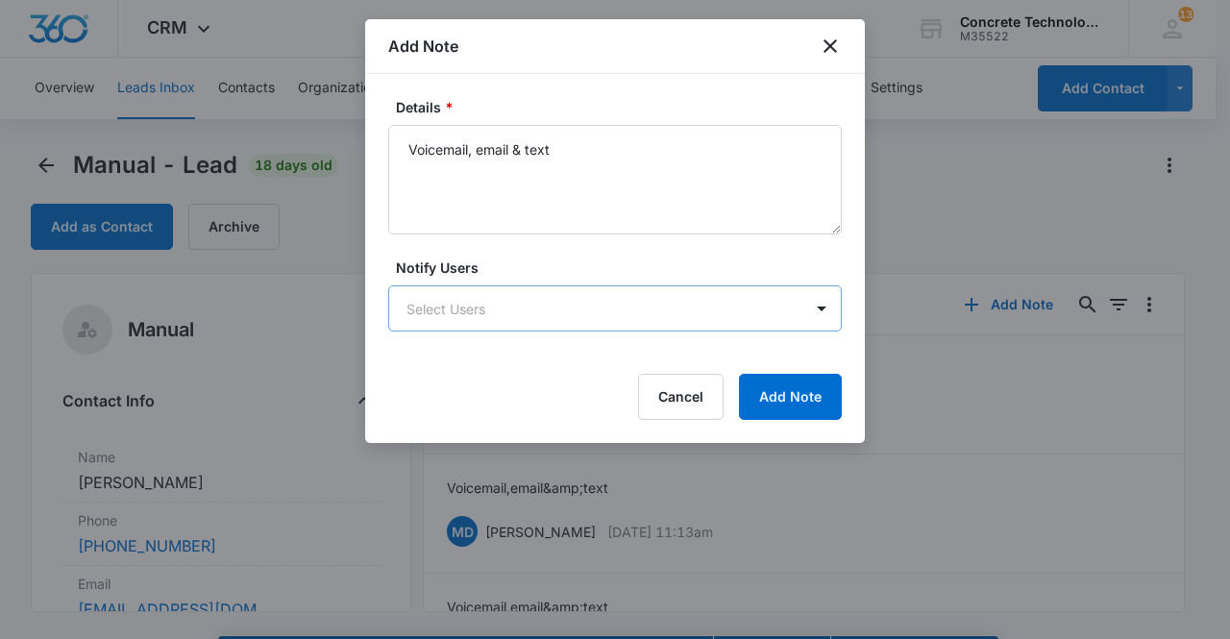
click at [623, 311] on body "CRM Apps Reputation Websites Forms CRM Email Social Content Ads Intelligence Fi…" at bounding box center [615, 347] width 1230 height 694
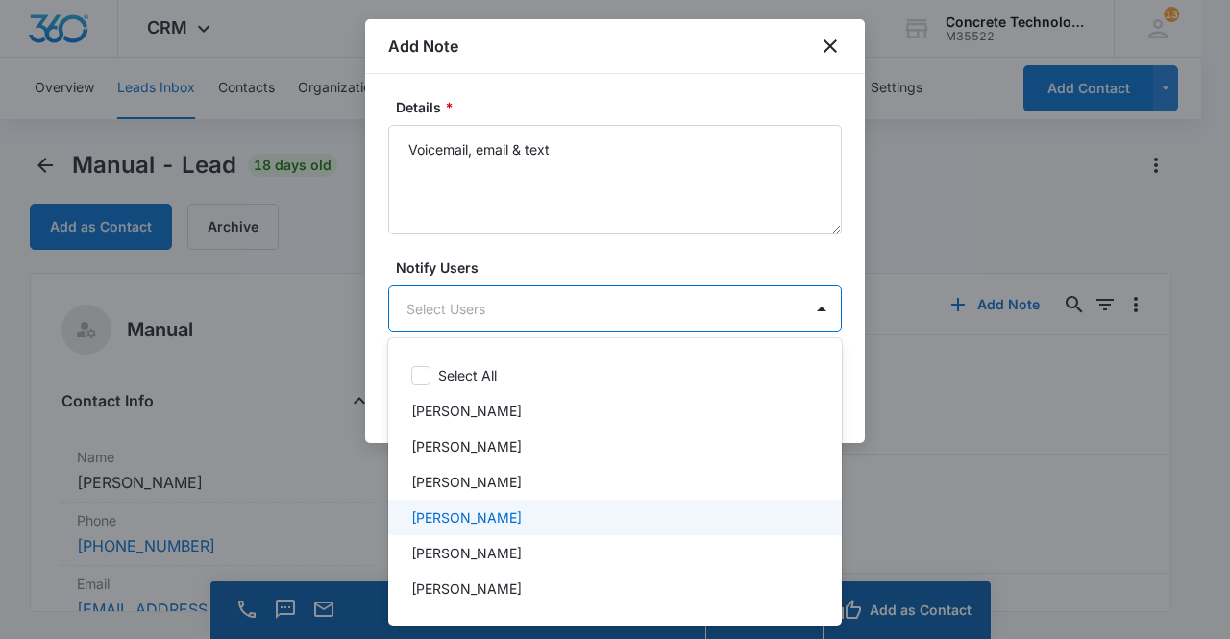
click at [547, 519] on div "[PERSON_NAME]" at bounding box center [613, 517] width 404 height 20
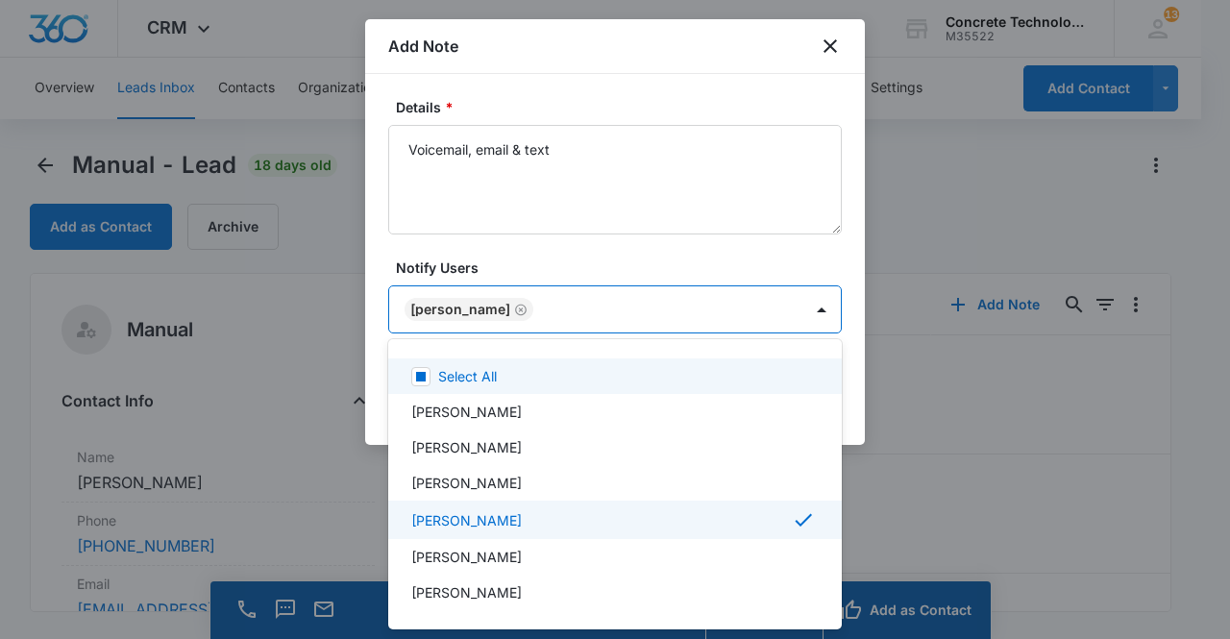
click at [438, 314] on div at bounding box center [615, 319] width 1230 height 639
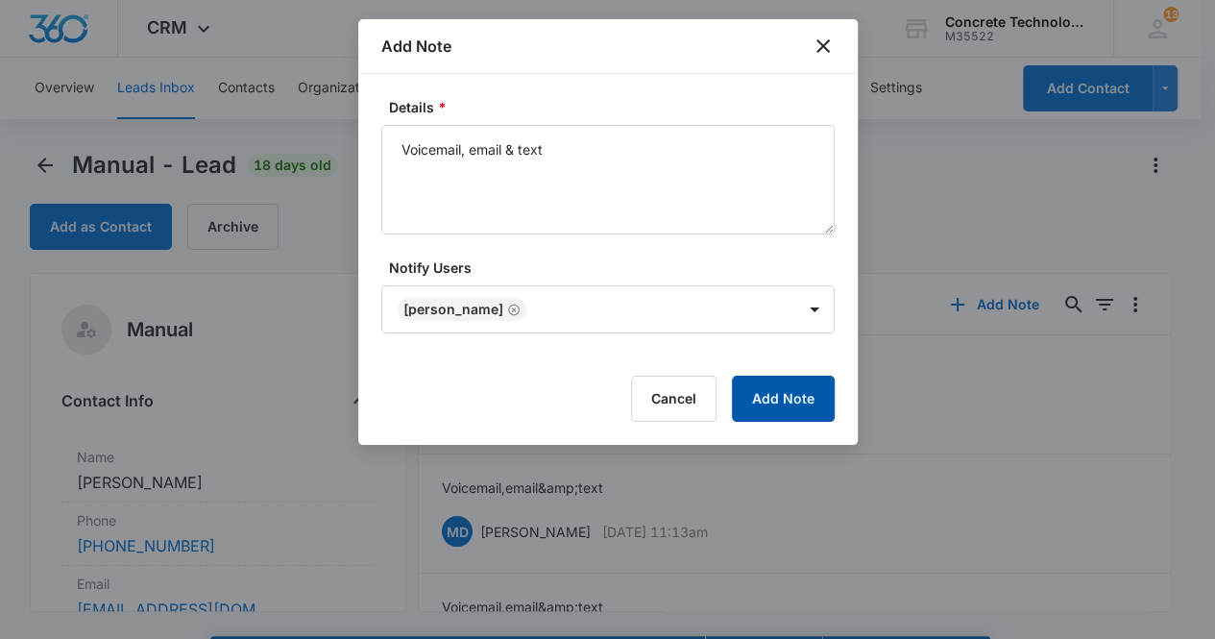
click at [773, 405] on button "Add Note" at bounding box center [783, 399] width 103 height 46
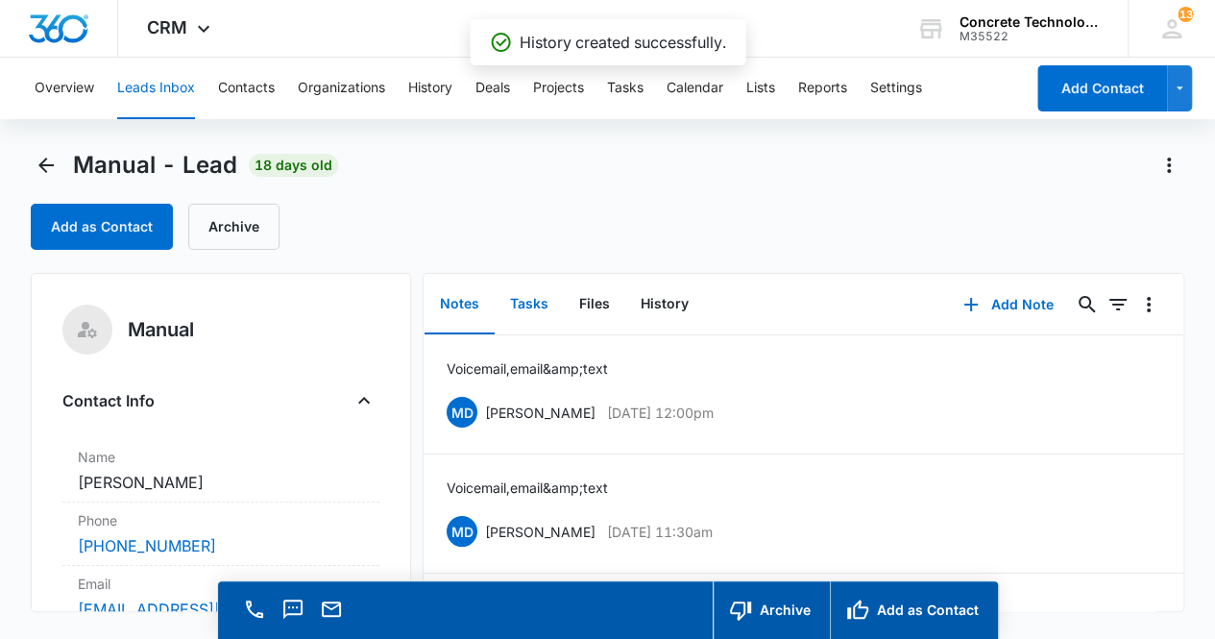
click at [519, 304] on button "Tasks" at bounding box center [529, 305] width 69 height 60
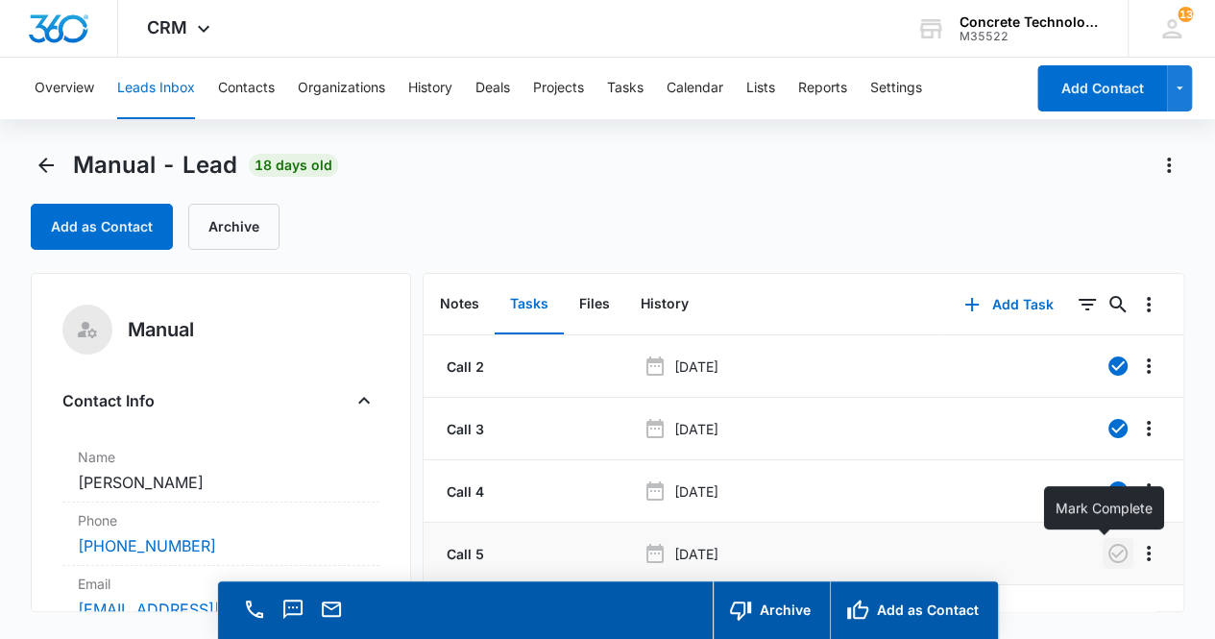
click at [1107, 554] on icon "button" at bounding box center [1118, 553] width 23 height 23
drag, startPoint x: 469, startPoint y: 305, endPoint x: 510, endPoint y: 322, distance: 44.8
click at [472, 305] on button "Notes" at bounding box center [460, 305] width 70 height 60
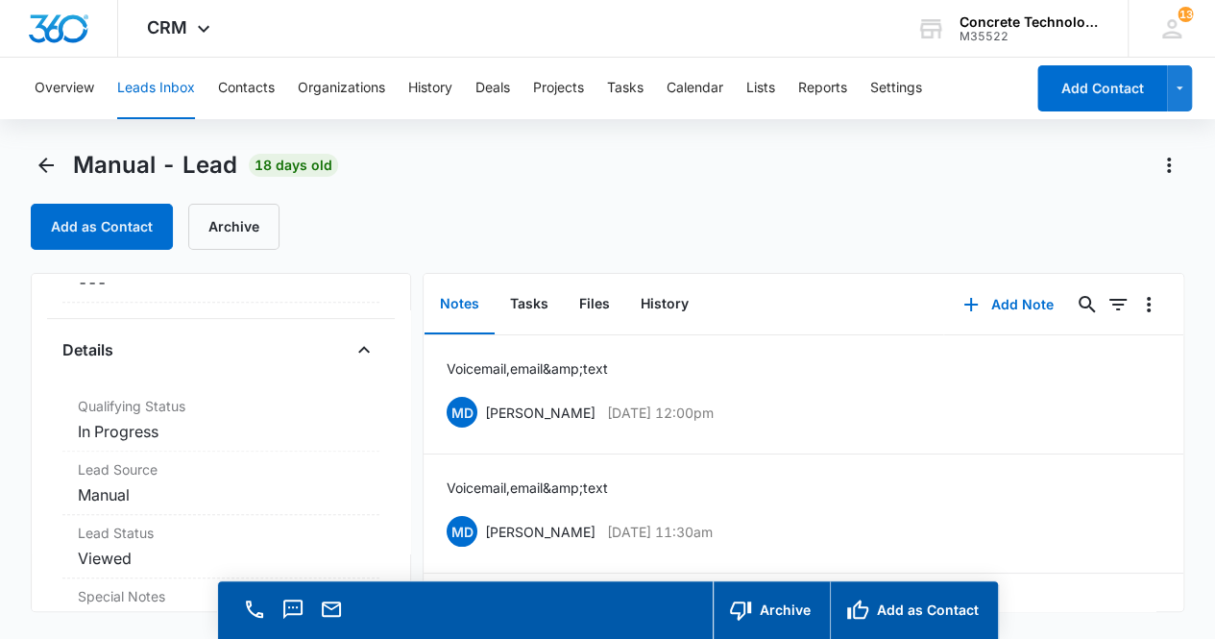
scroll to position [479, 0]
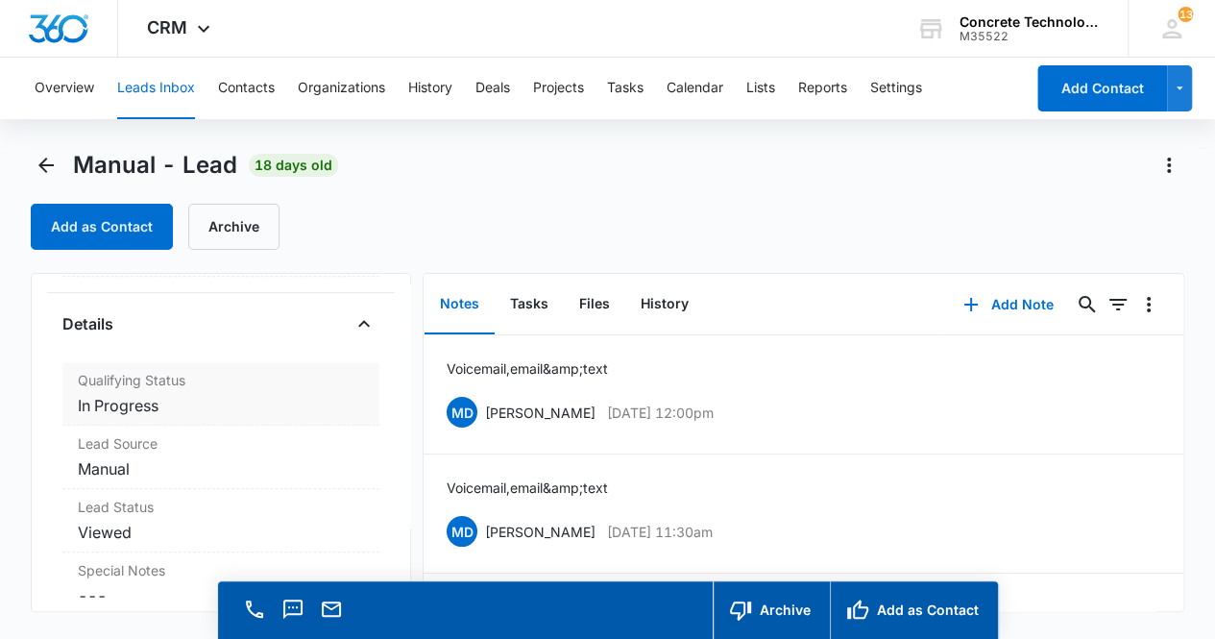
click at [211, 406] on dd "Cancel Save Changes In Progress" at bounding box center [221, 405] width 287 height 23
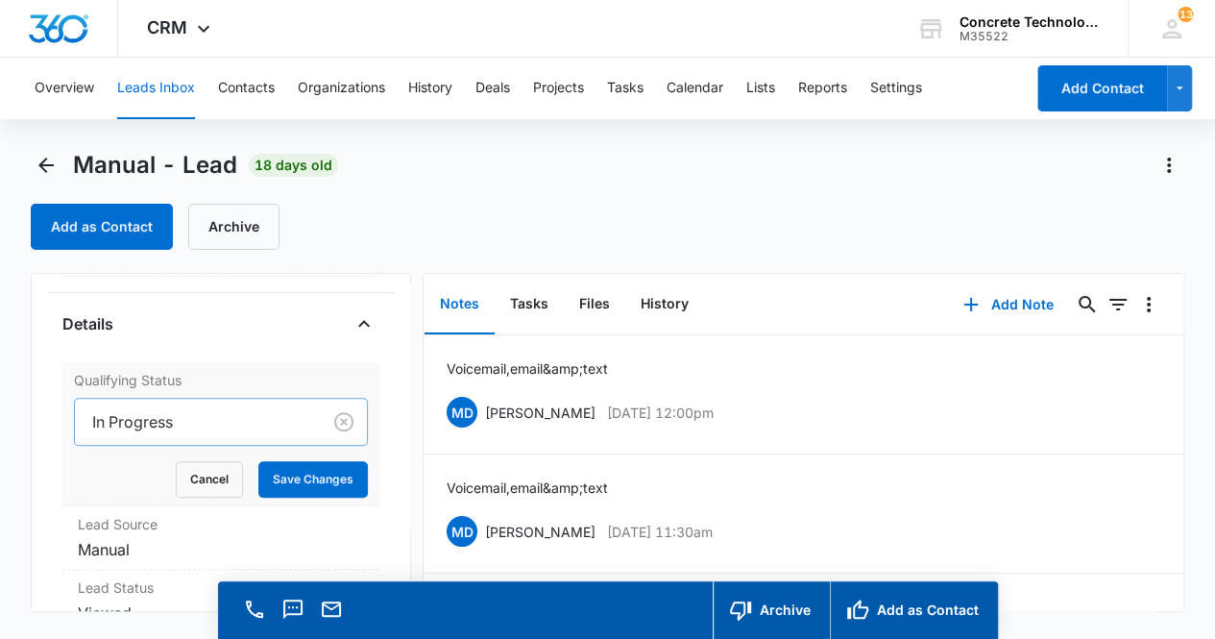
click at [215, 422] on div at bounding box center [194, 421] width 205 height 27
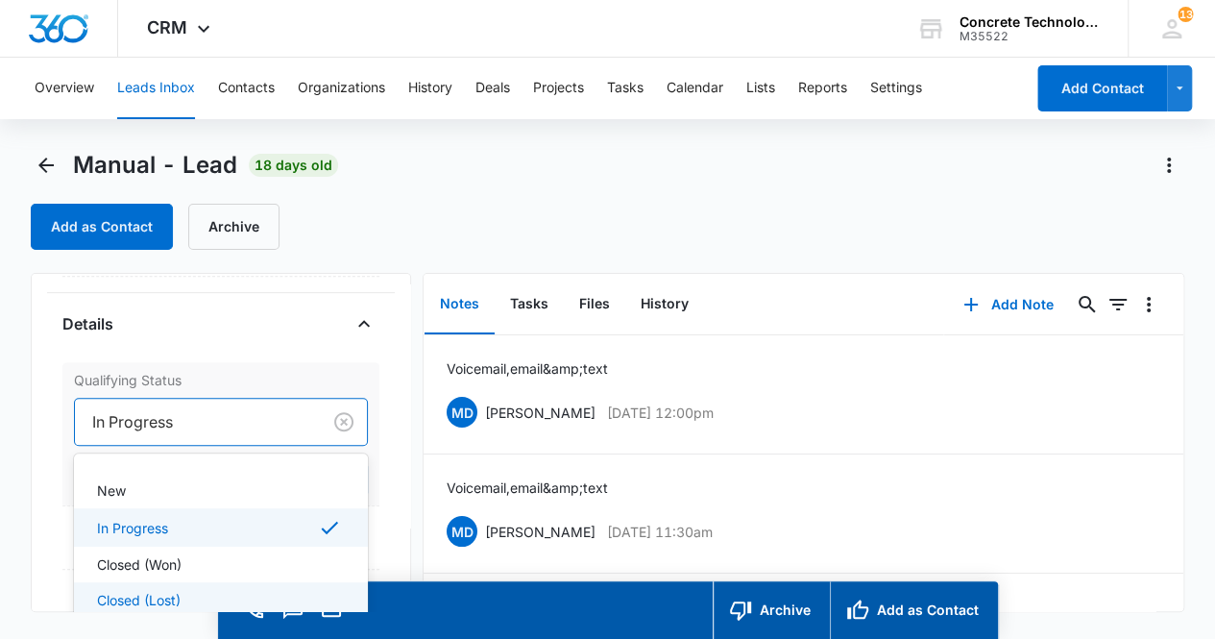
click at [204, 594] on div "Closed (Lost)" at bounding box center [219, 600] width 245 height 20
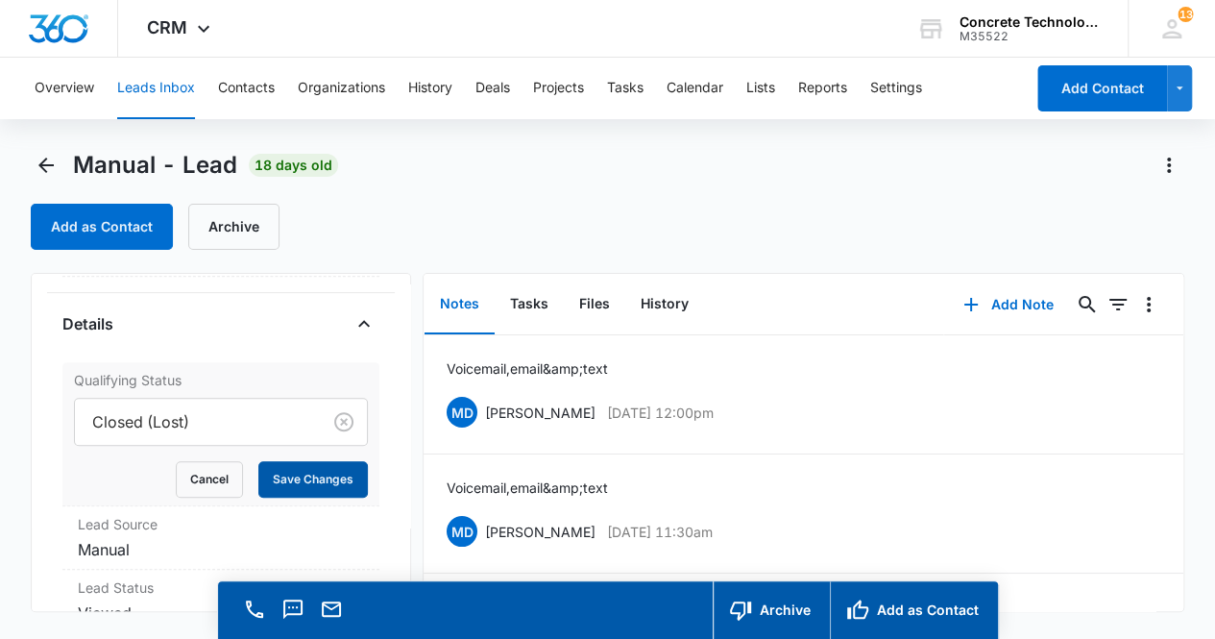
click at [309, 476] on button "Save Changes" at bounding box center [313, 479] width 110 height 37
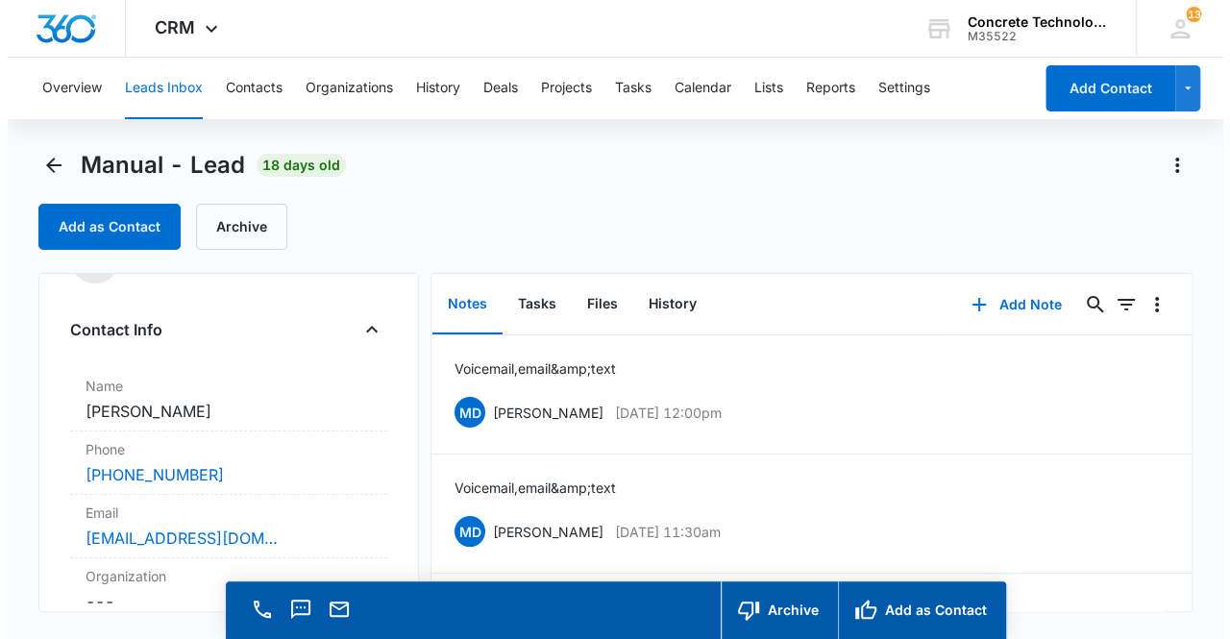
scroll to position [0, 0]
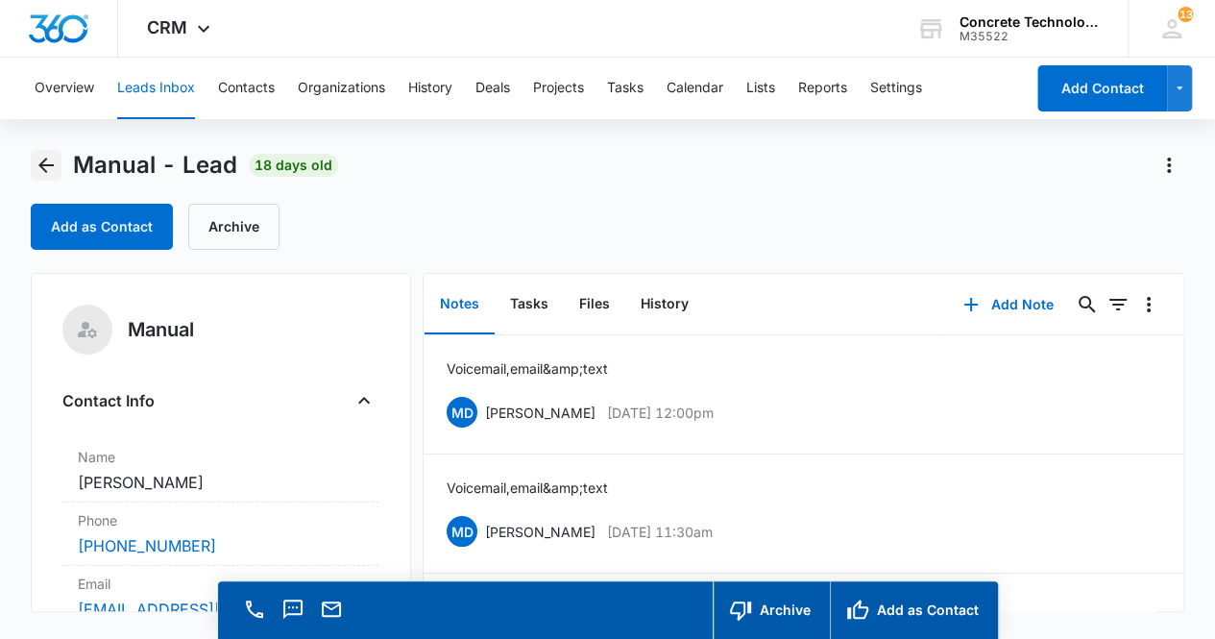
click at [46, 164] on icon "Back" at bounding box center [45, 165] width 15 height 15
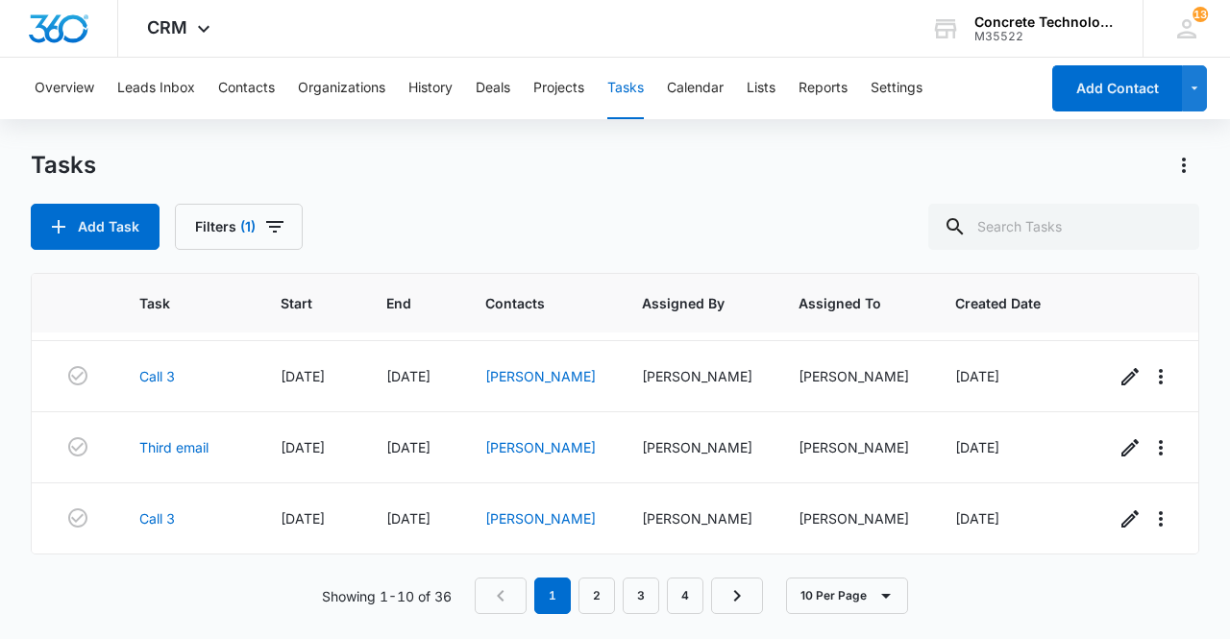
scroll to position [507, 0]
click at [604, 600] on link "2" at bounding box center [596, 595] width 37 height 37
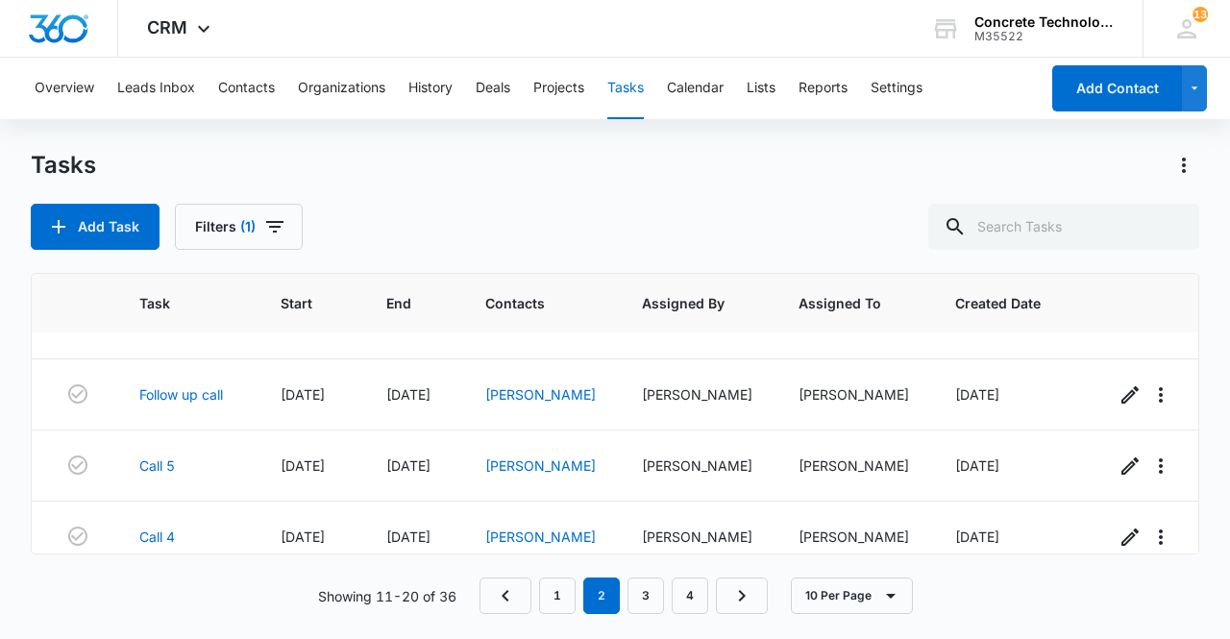
scroll to position [0, 0]
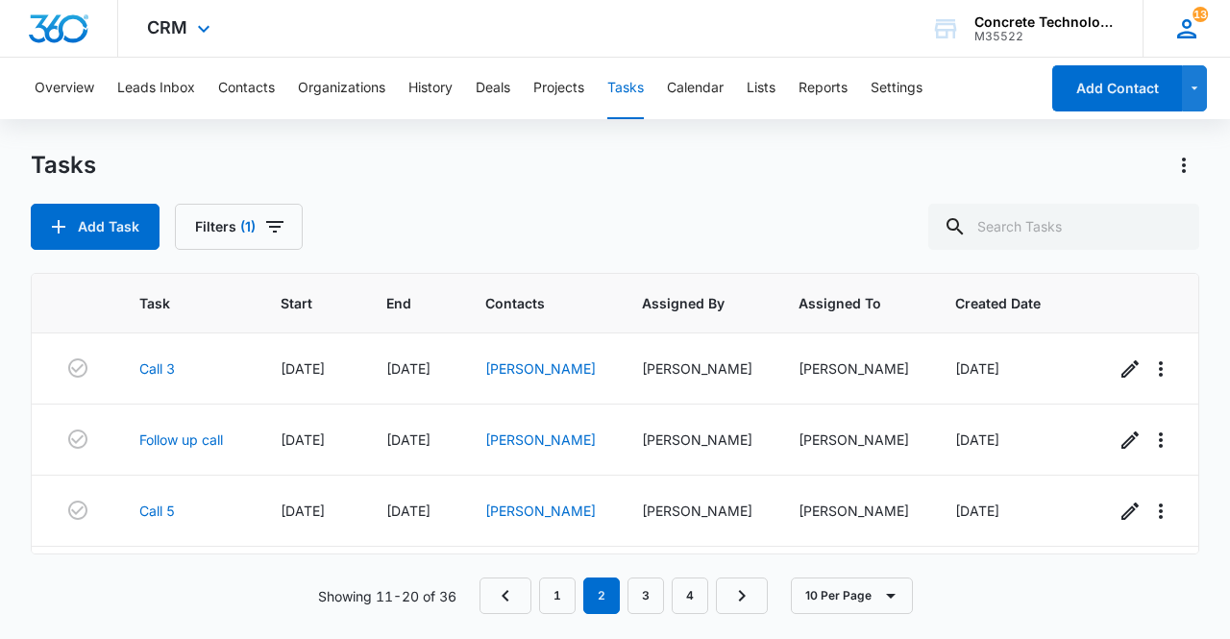
click at [1188, 32] on icon at bounding box center [1186, 28] width 19 height 19
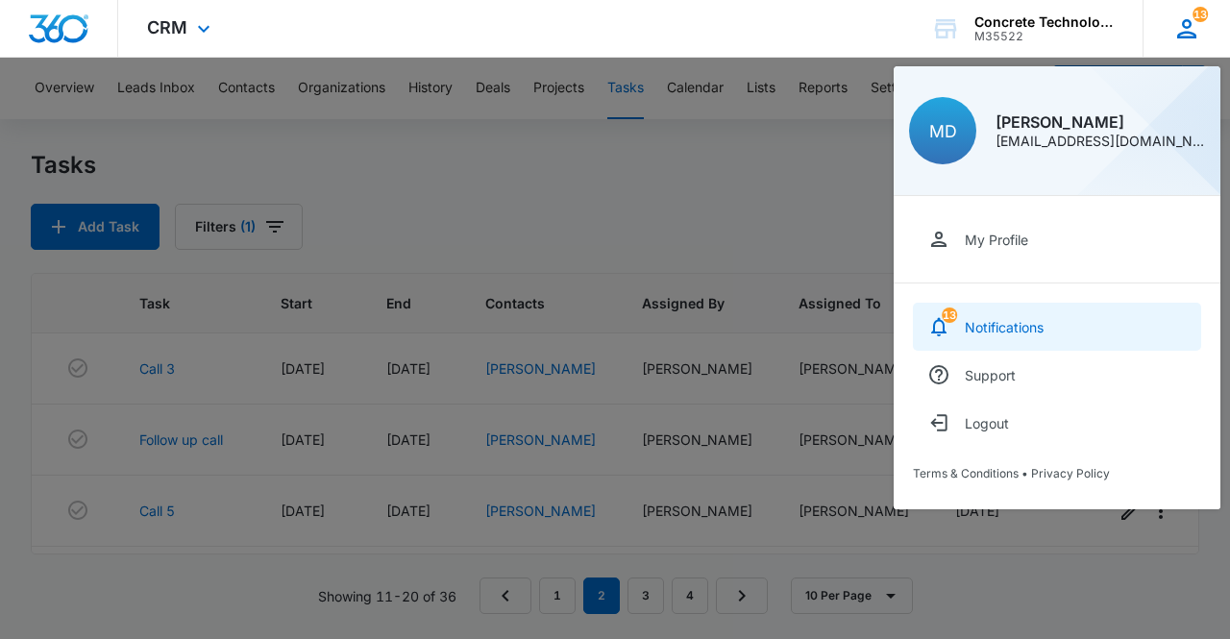
click at [1026, 331] on div "Notifications" at bounding box center [1004, 327] width 79 height 16
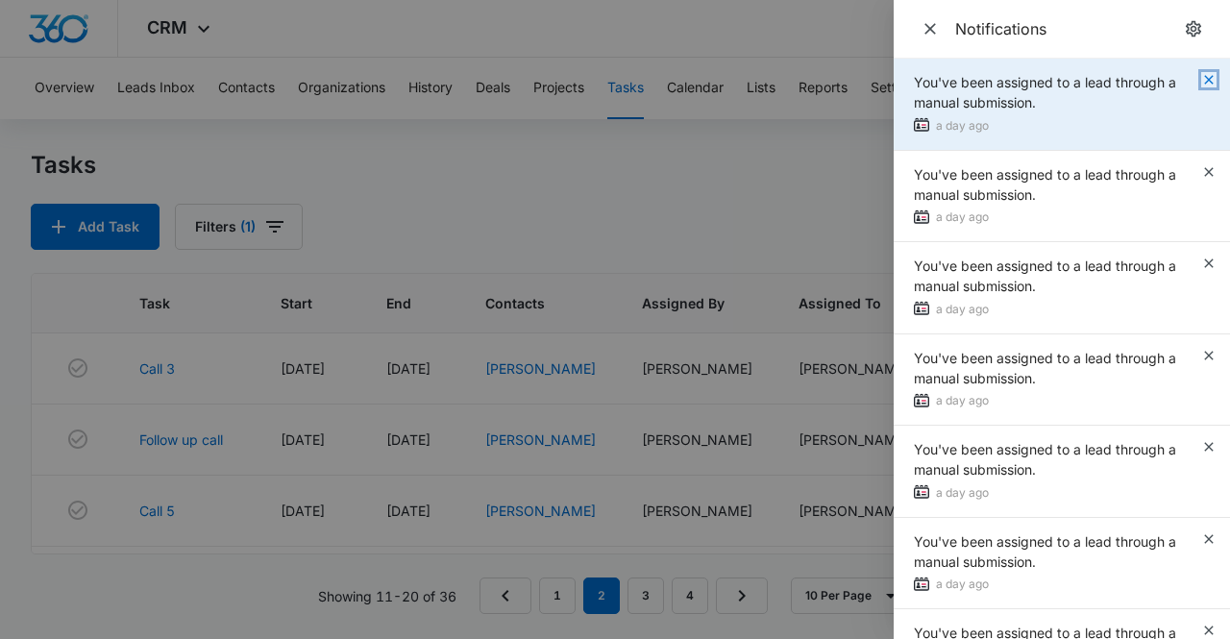
click at [1201, 82] on icon "button" at bounding box center [1208, 79] width 15 height 15
click at [1201, 77] on icon "button" at bounding box center [1208, 79] width 15 height 15
click at [1201, 84] on icon "button" at bounding box center [1208, 79] width 15 height 15
click at [1201, 82] on icon "button" at bounding box center [1208, 79] width 15 height 15
click at [1204, 82] on icon "button" at bounding box center [1208, 79] width 9 height 9
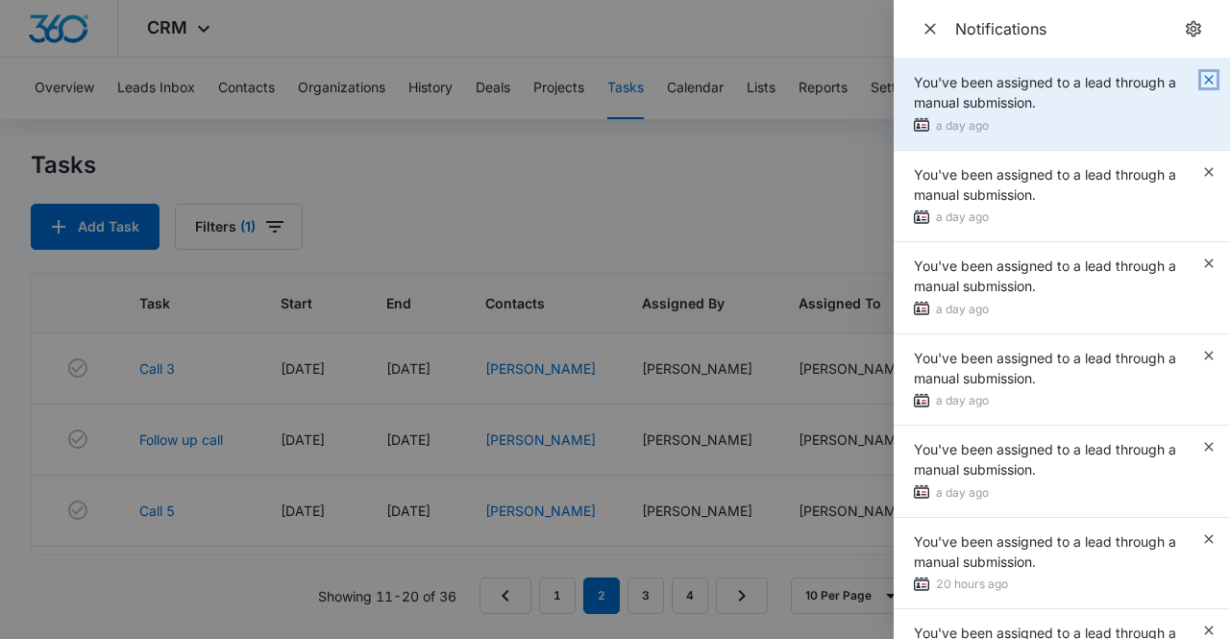
click at [1201, 80] on icon "button" at bounding box center [1208, 79] width 15 height 15
click at [1204, 80] on icon "button" at bounding box center [1208, 79] width 9 height 9
click at [1207, 82] on icon "button" at bounding box center [1208, 79] width 15 height 15
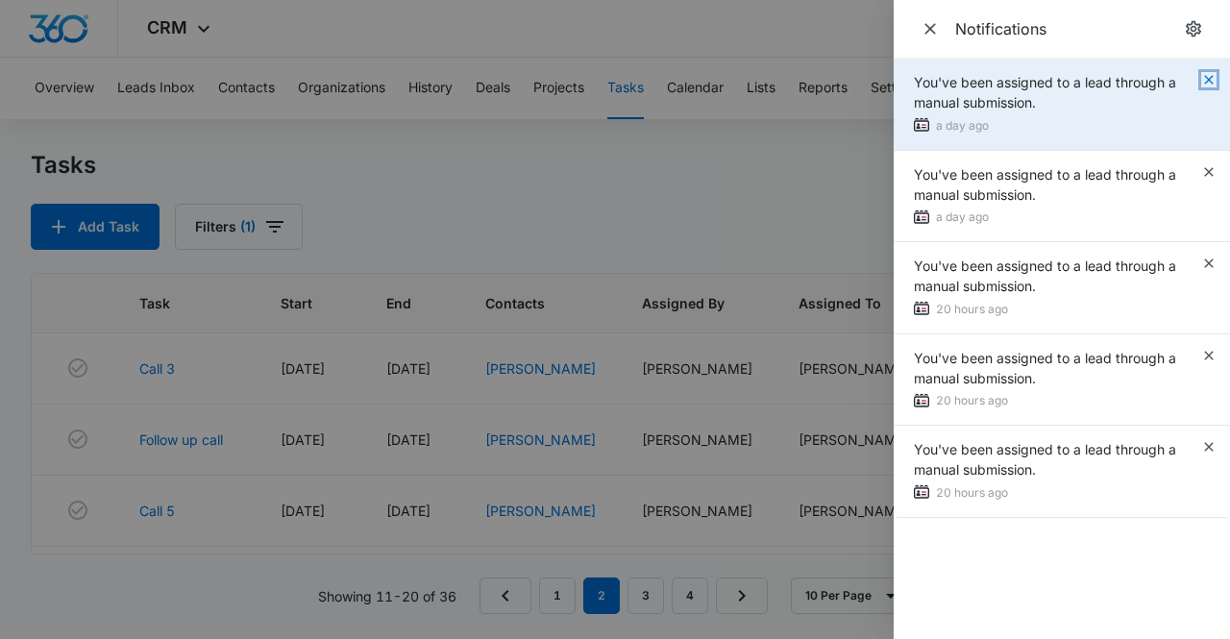
click at [1204, 80] on icon "button" at bounding box center [1208, 79] width 15 height 15
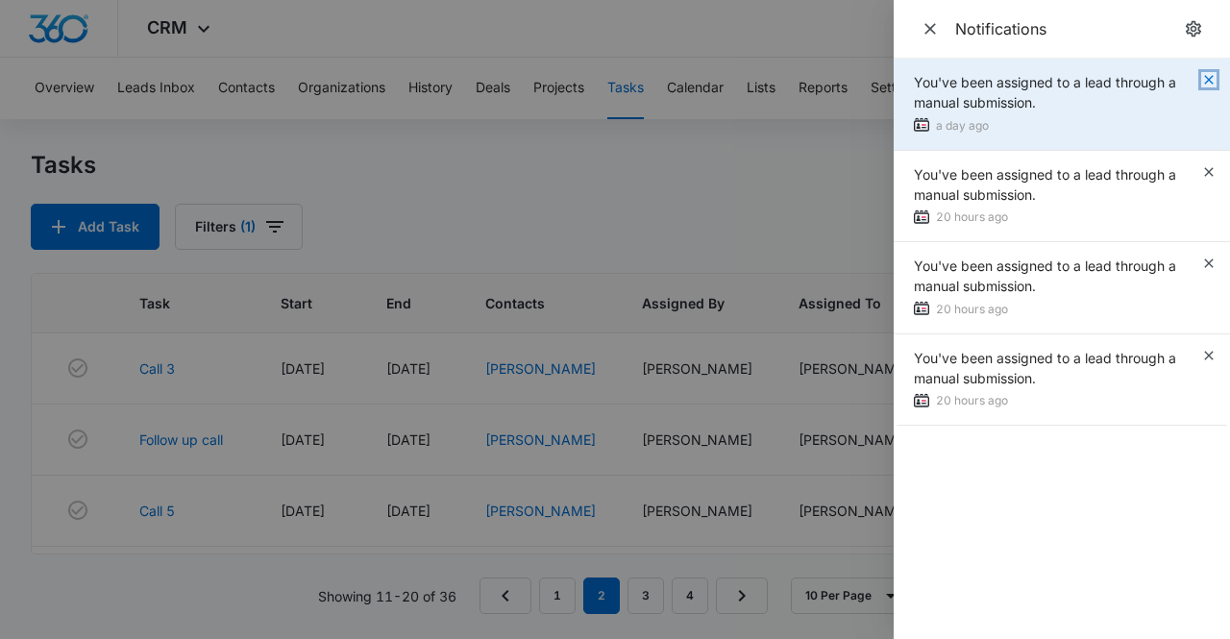
click at [1205, 74] on icon "button" at bounding box center [1208, 79] width 15 height 15
click at [1211, 78] on icon "button" at bounding box center [1208, 79] width 9 height 9
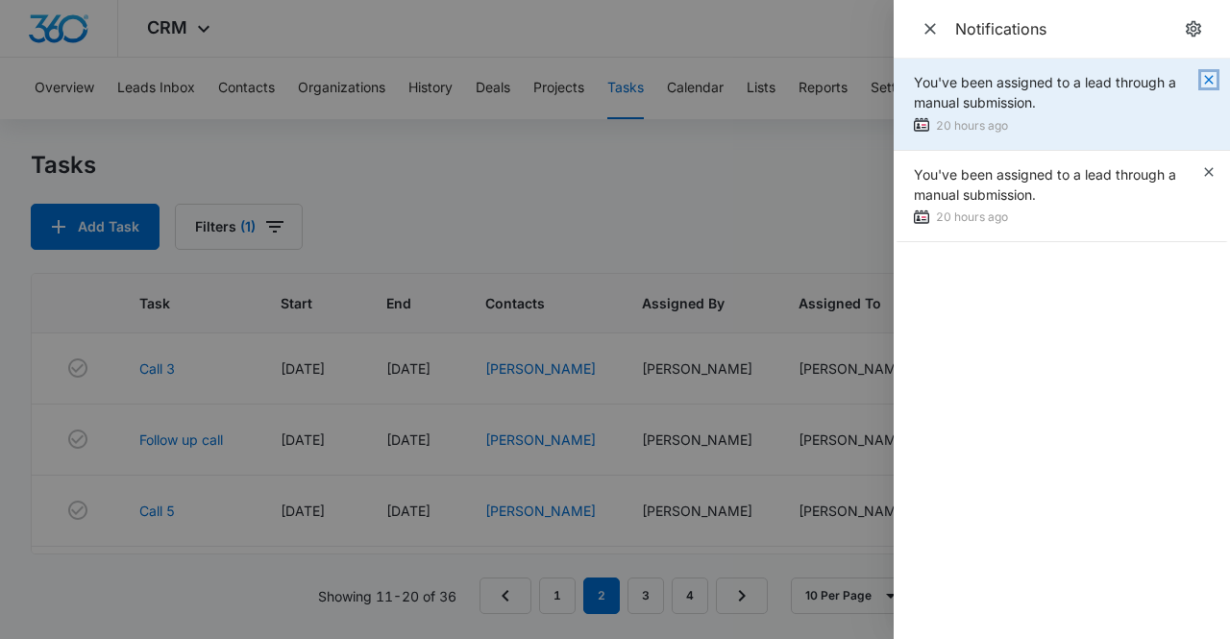
click at [1209, 84] on icon "button" at bounding box center [1208, 79] width 15 height 15
click at [1207, 84] on icon "button" at bounding box center [1208, 79] width 15 height 15
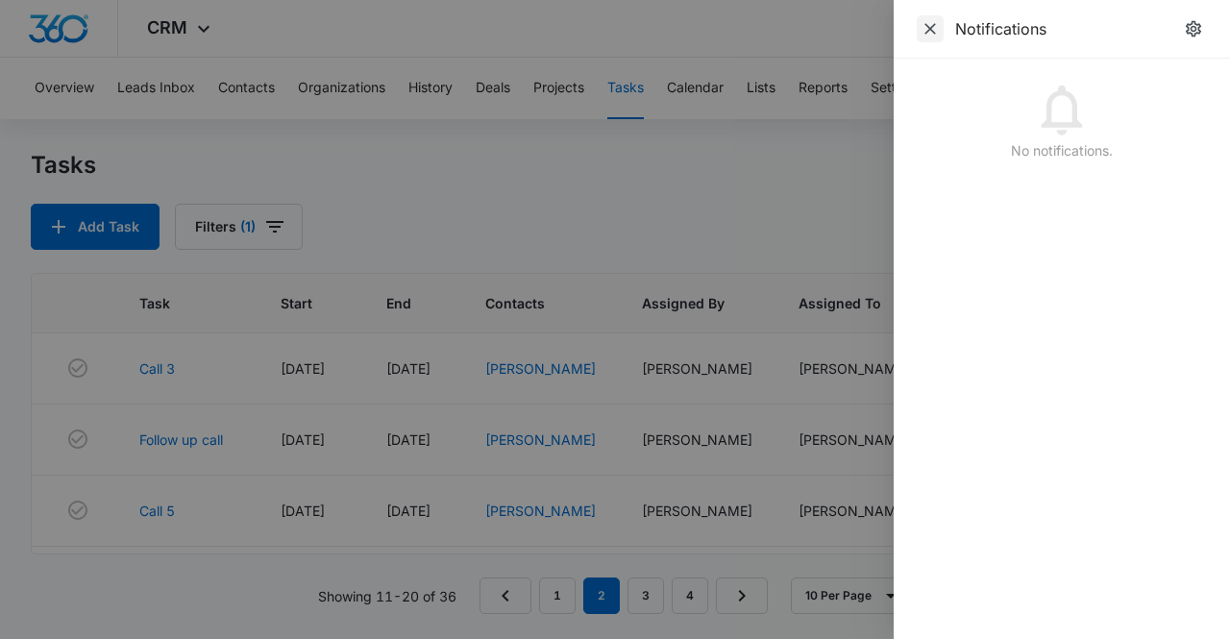
click at [932, 28] on icon "Close" at bounding box center [930, 28] width 19 height 19
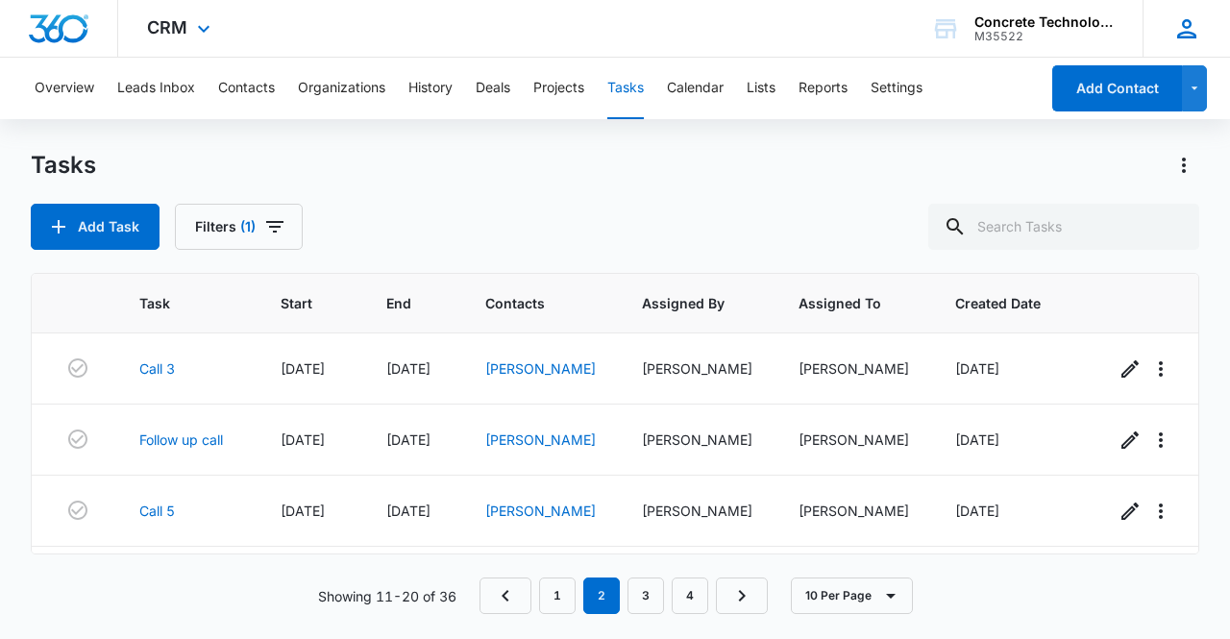
click at [1188, 32] on icon at bounding box center [1186, 28] width 19 height 19
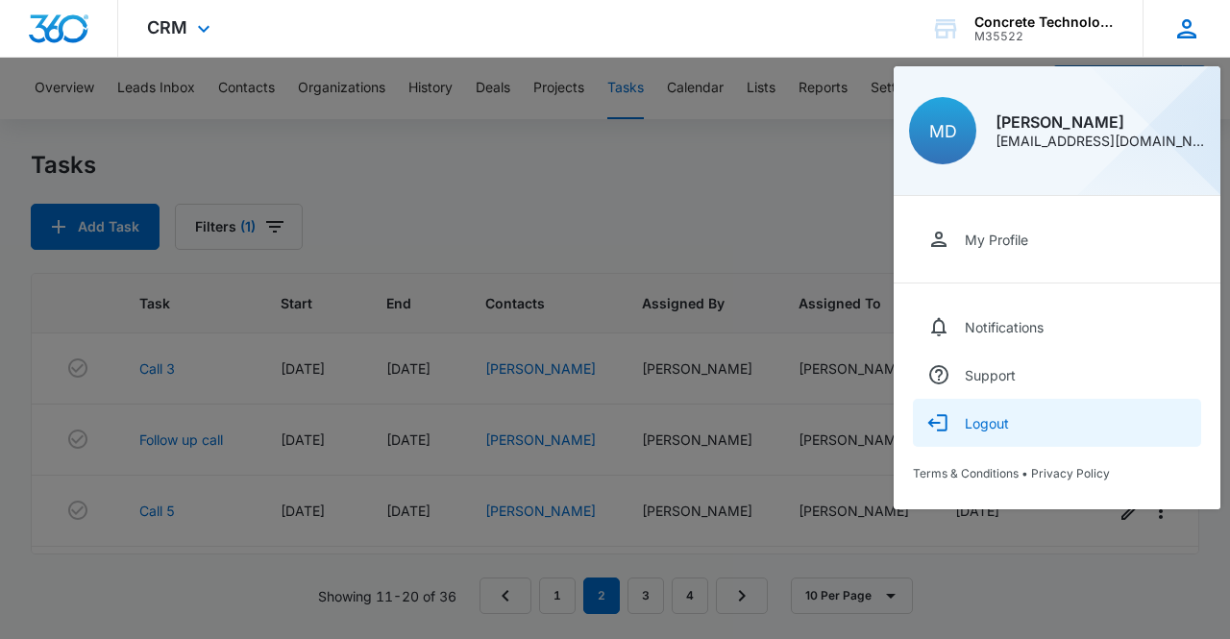
click at [994, 426] on div "Logout" at bounding box center [987, 423] width 44 height 16
